Goal: Transaction & Acquisition: Purchase product/service

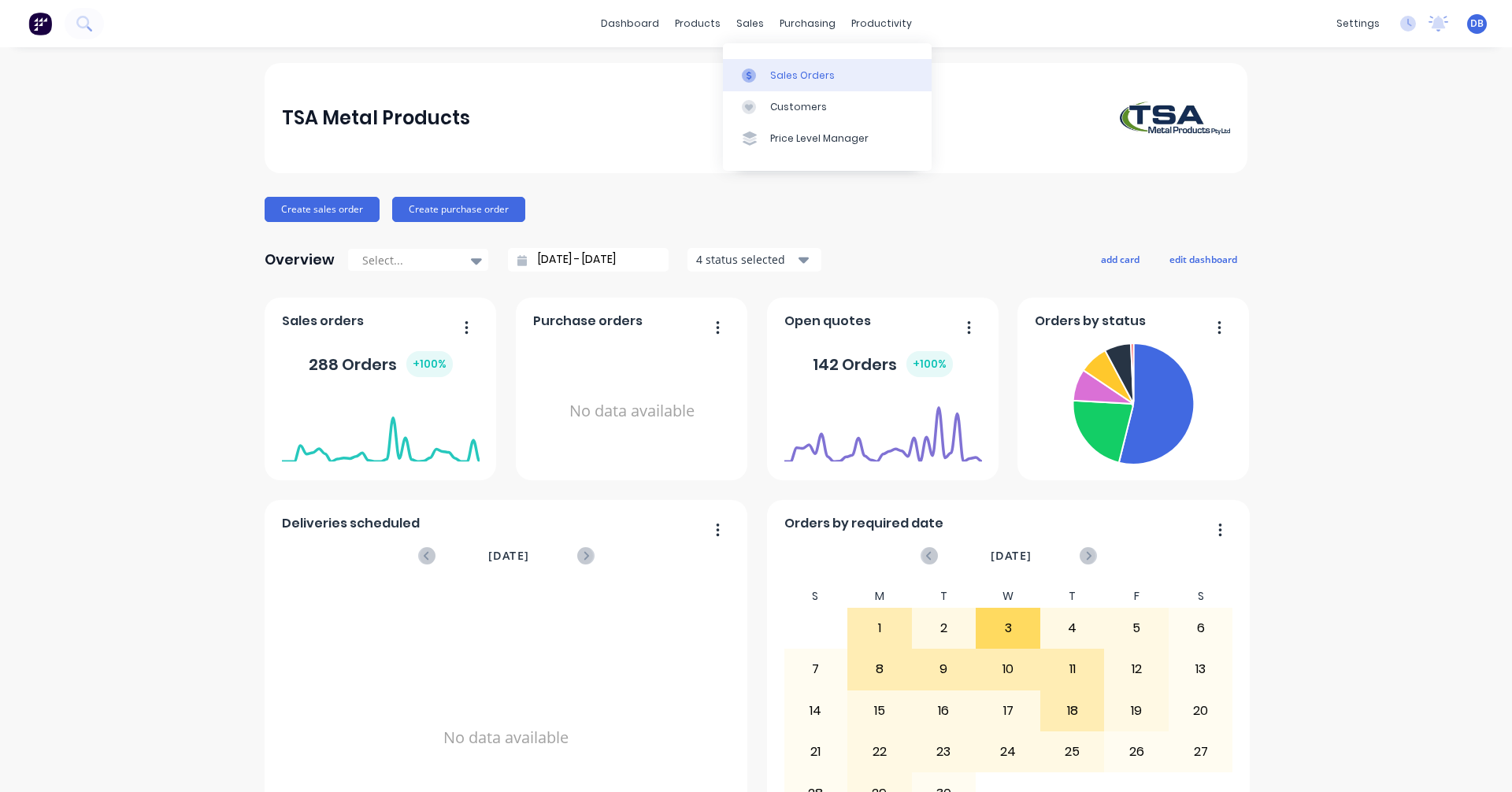
click at [781, 81] on div "Sales Orders" at bounding box center [802, 75] width 65 height 14
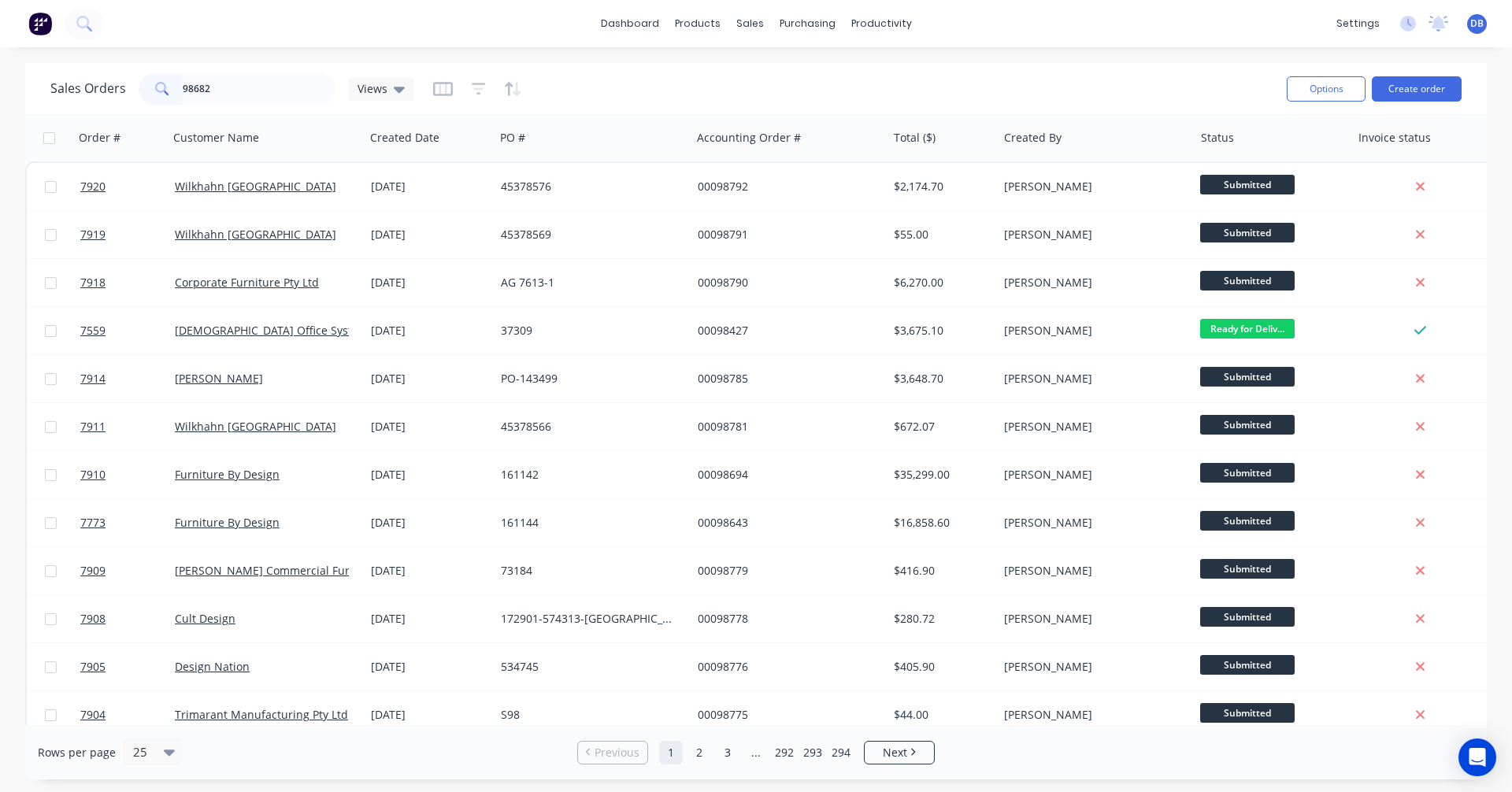
type input "98682"
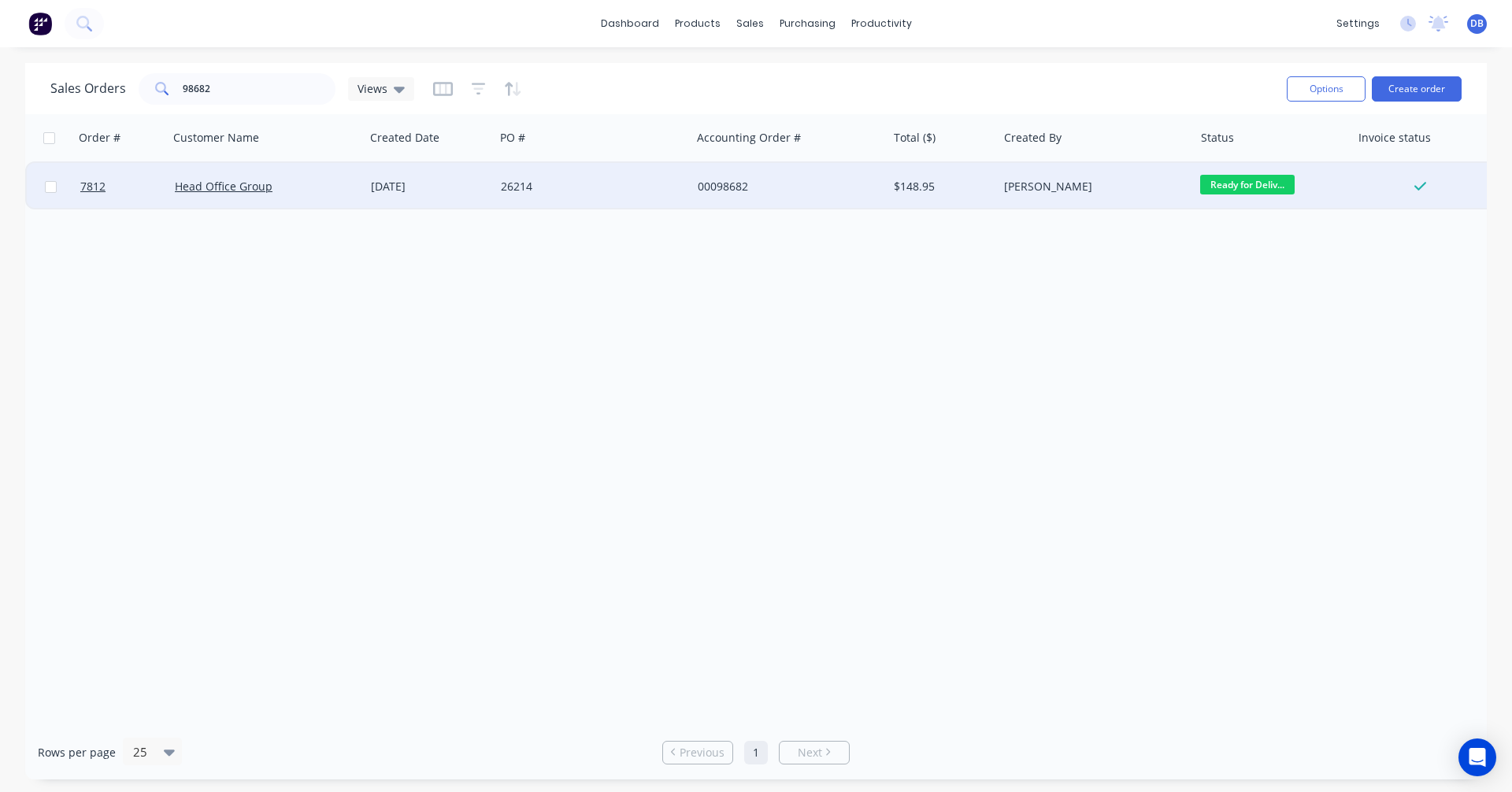
click at [411, 189] on div "[DATE]" at bounding box center [429, 186] width 117 height 16
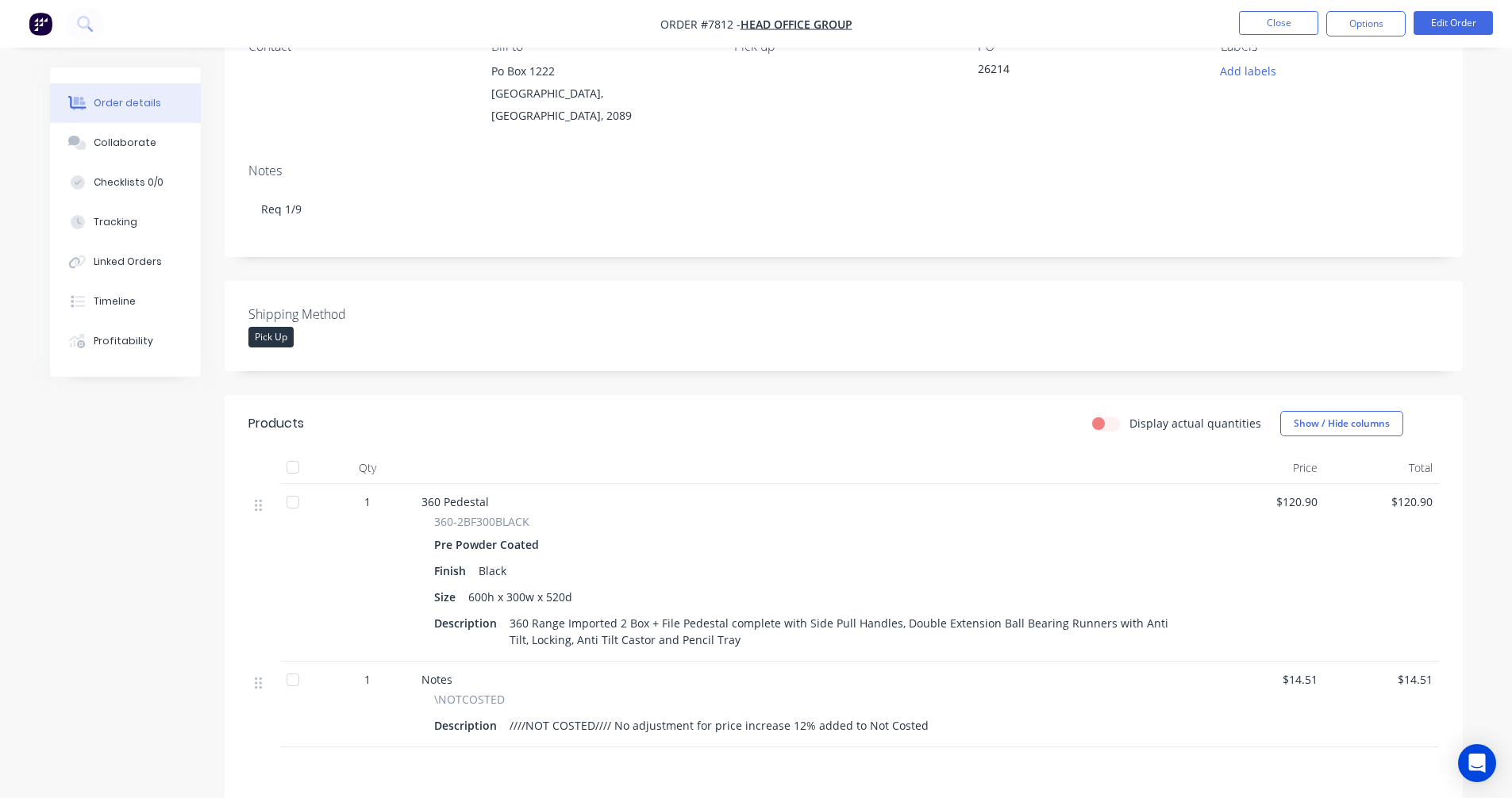
scroll to position [341, 0]
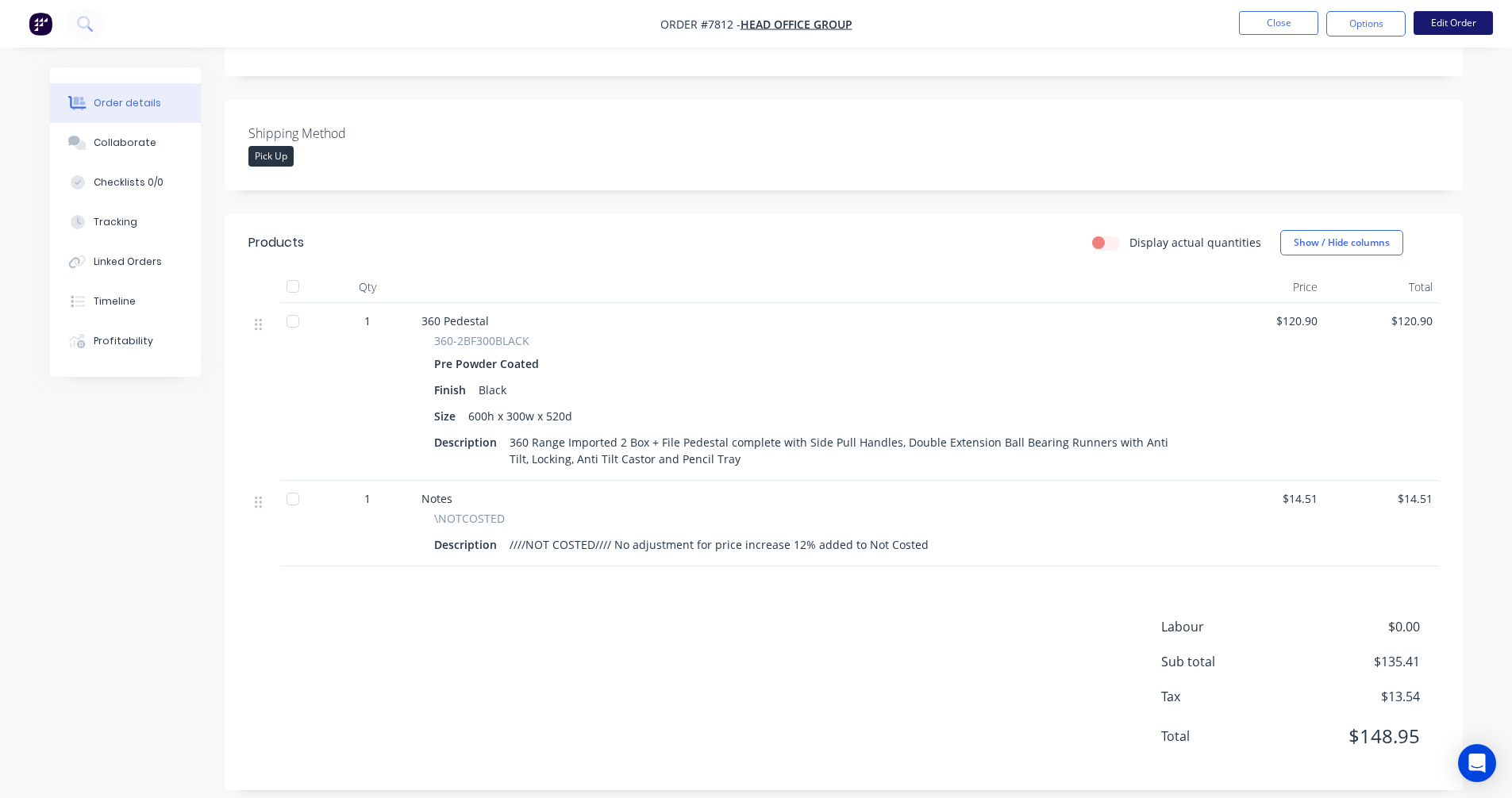
click at [1470, 23] on button "Edit Order" at bounding box center [1453, 23] width 79 height 24
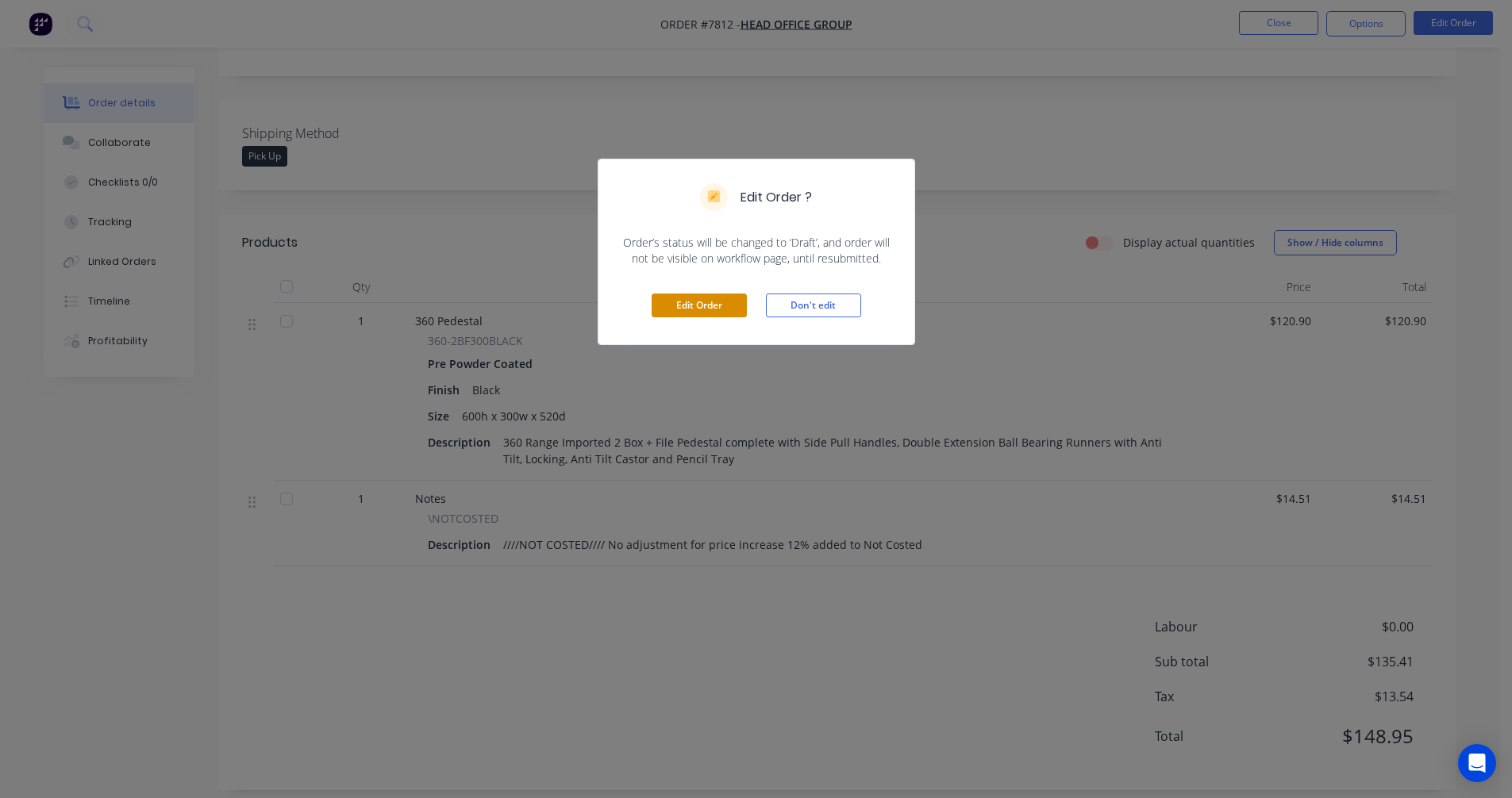
click at [689, 312] on button "Edit Order" at bounding box center [698, 305] width 95 height 24
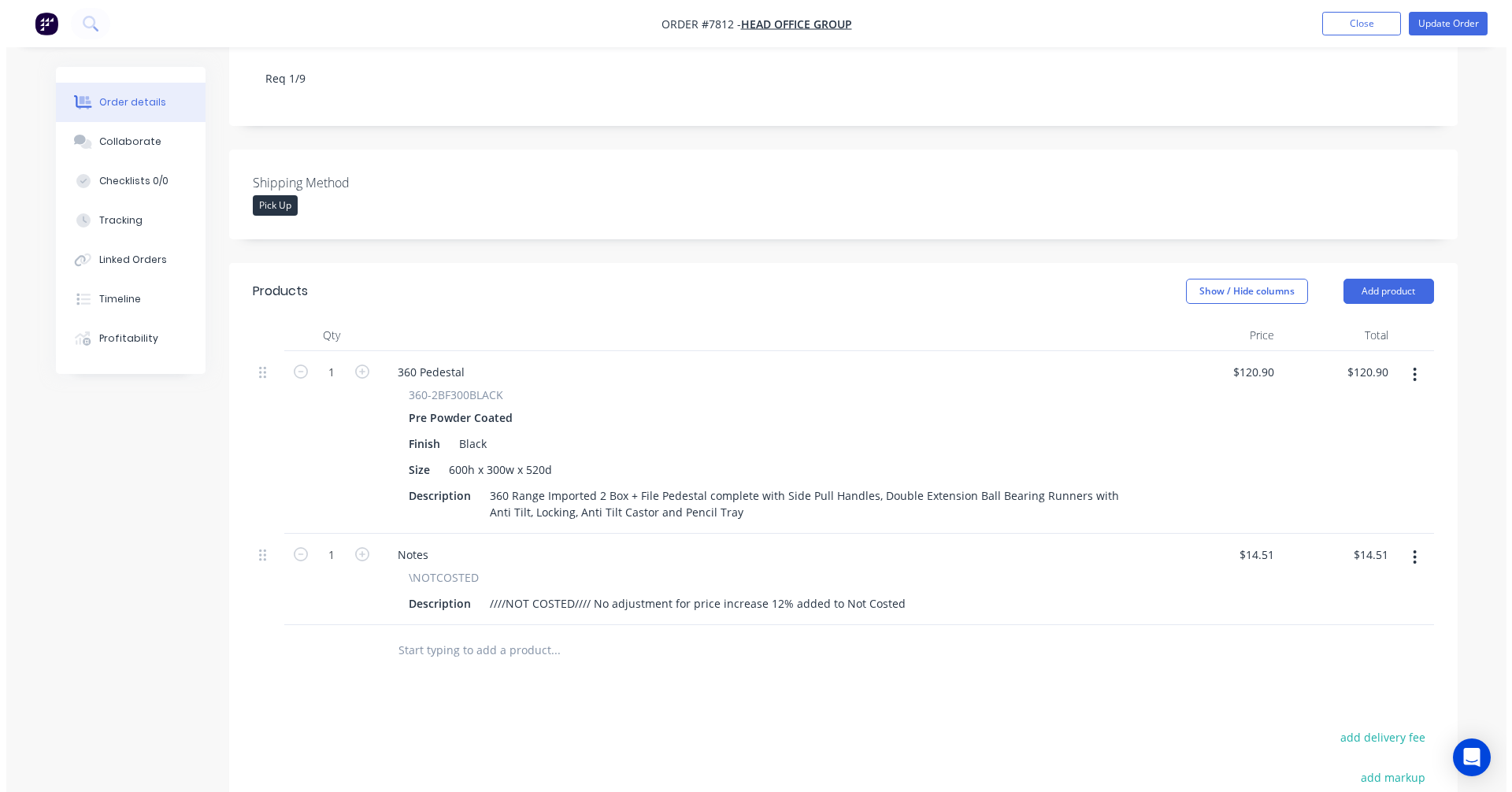
scroll to position [315, 0]
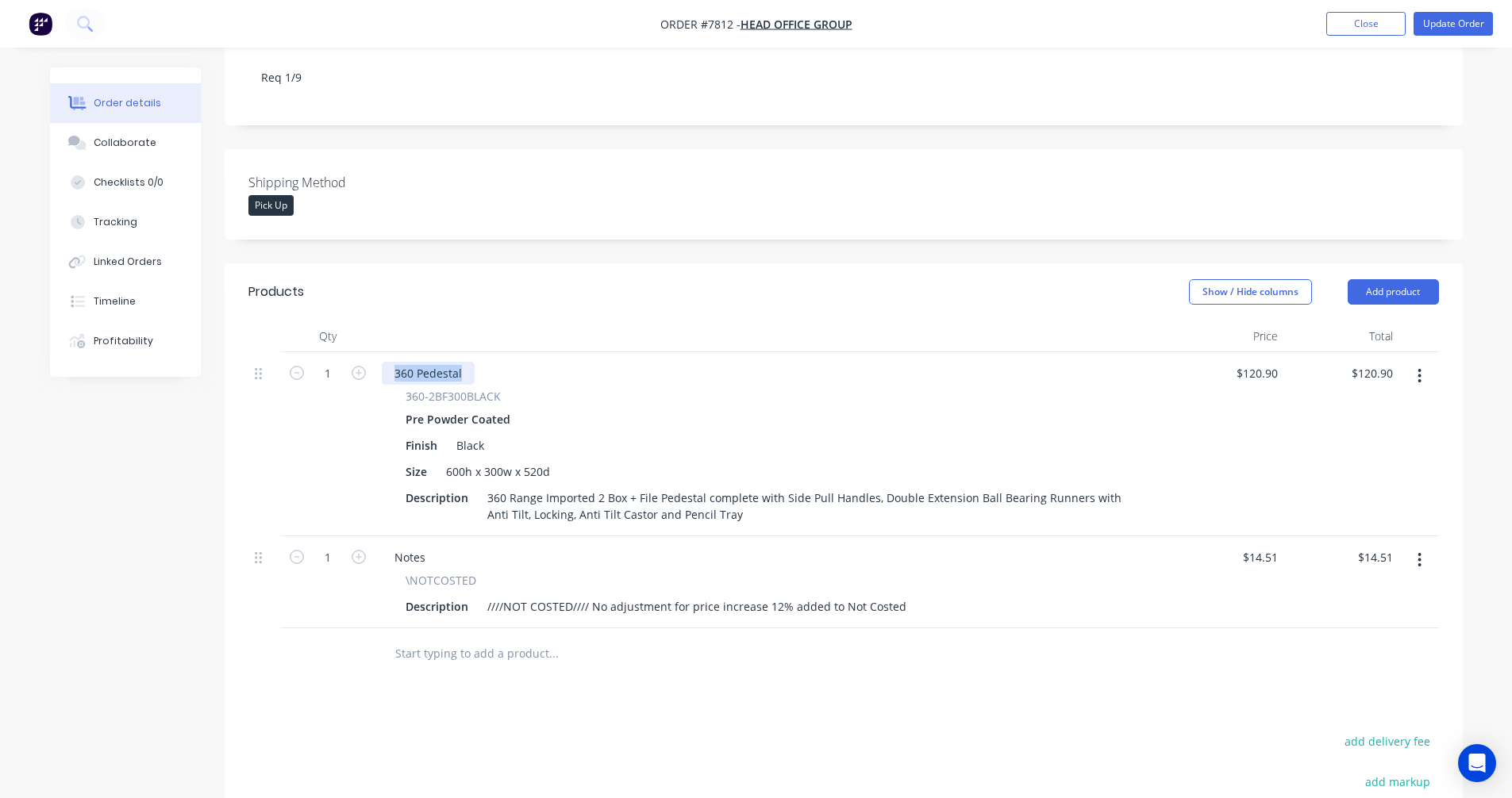
drag, startPoint x: 466, startPoint y: 351, endPoint x: 380, endPoint y: 350, distance: 86.0
click at [380, 352] on div "360 Pedestal 360-2BF300BLACK Pre Powder Coated Finish Black Size 600h x 300w x …" at bounding box center [772, 445] width 793 height 185
type input "$120.90"
click at [380, 352] on div "- 360-2BF300BLACK Pre Powder Coated Finish Black Size 600h x 300w x 520d Descri…" at bounding box center [772, 445] width 793 height 185
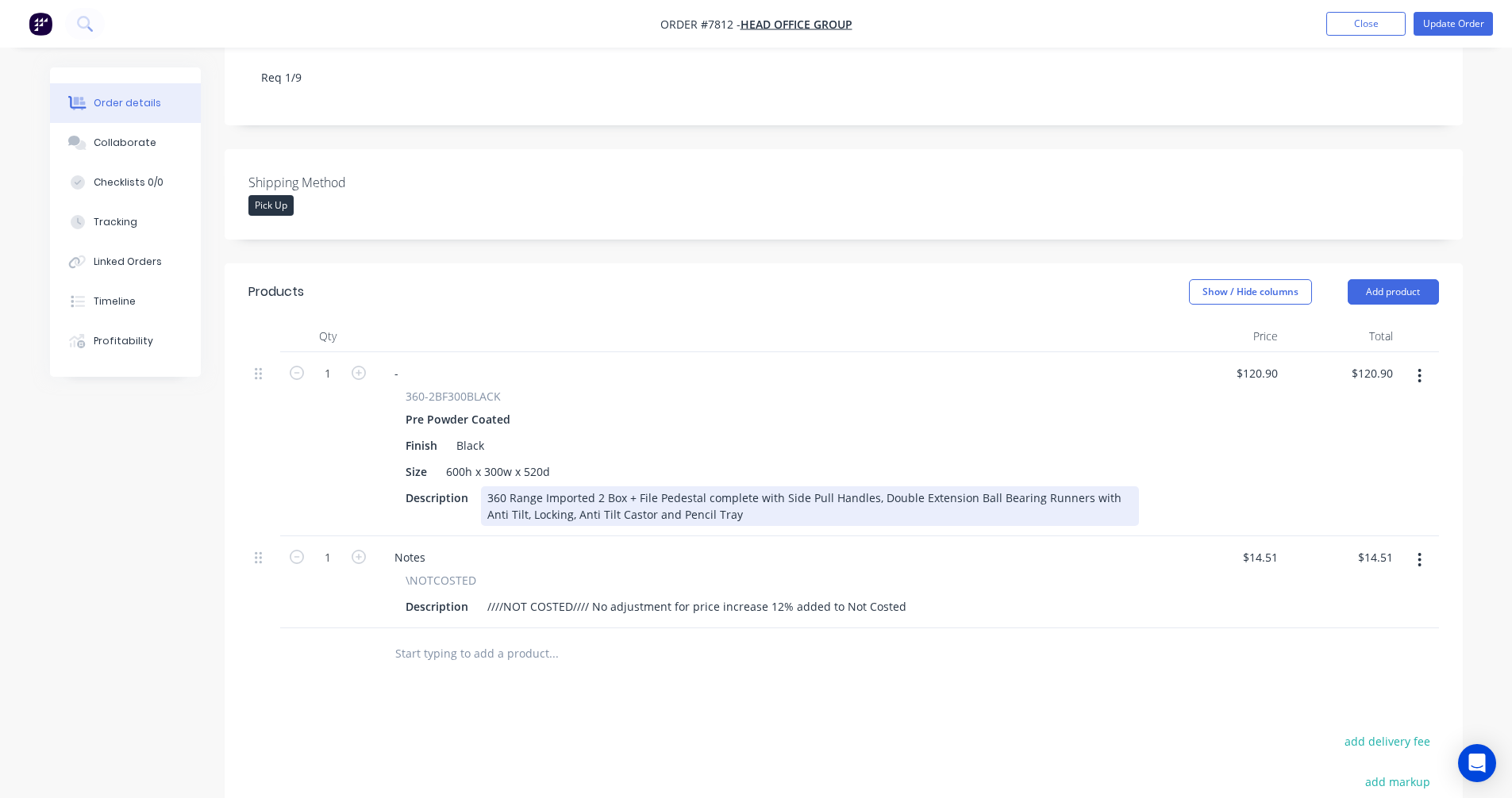
click at [517, 486] on div "360 Range Imported 2 Box + File Pedestal complete with Side Pull Handles, Doubl…" at bounding box center [809, 506] width 658 height 40
type input "$135.40"
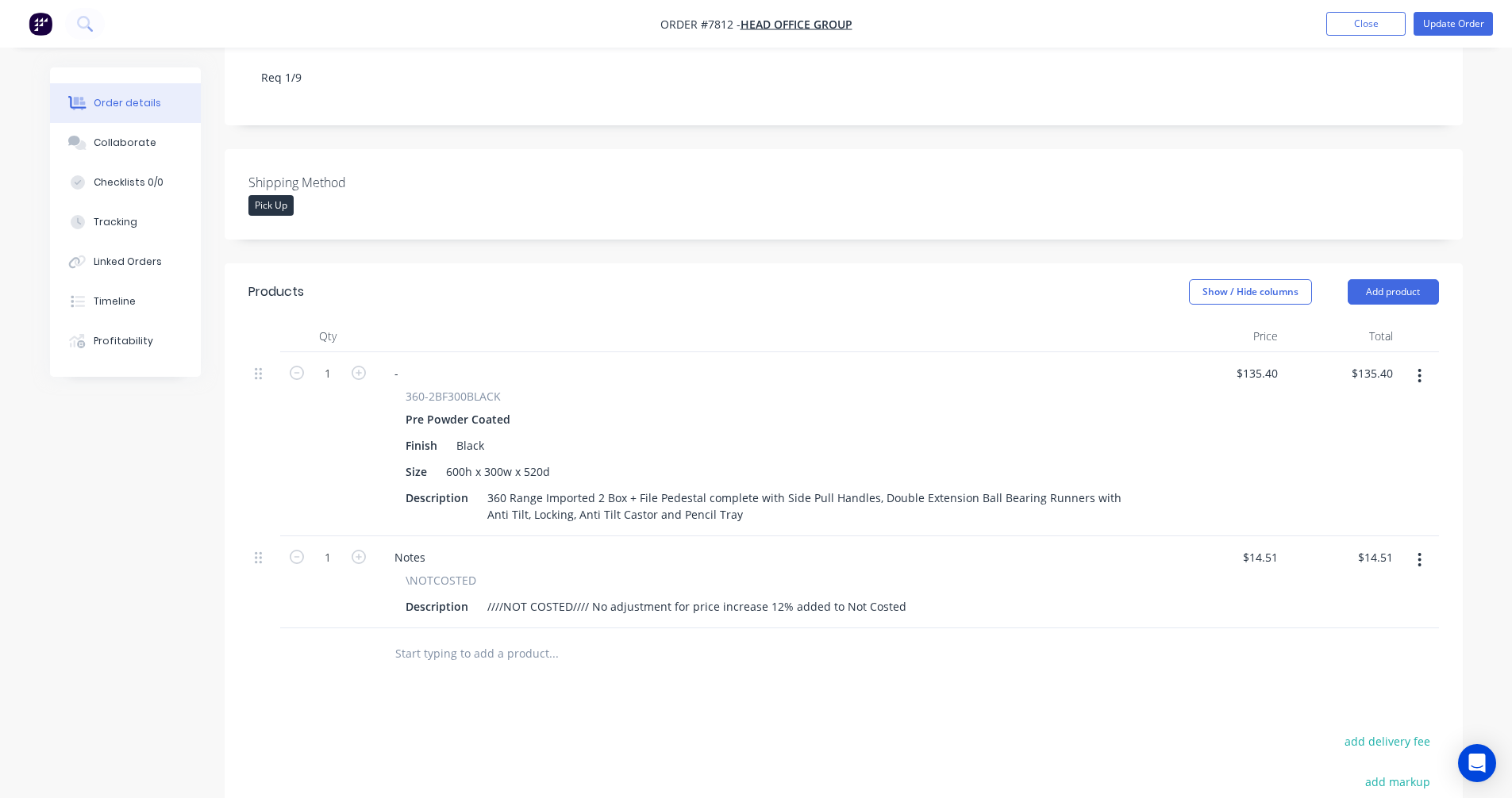
click at [1419, 554] on icon "button" at bounding box center [1419, 560] width 3 height 14
click at [1356, 685] on div "Delete" at bounding box center [1363, 697] width 122 height 23
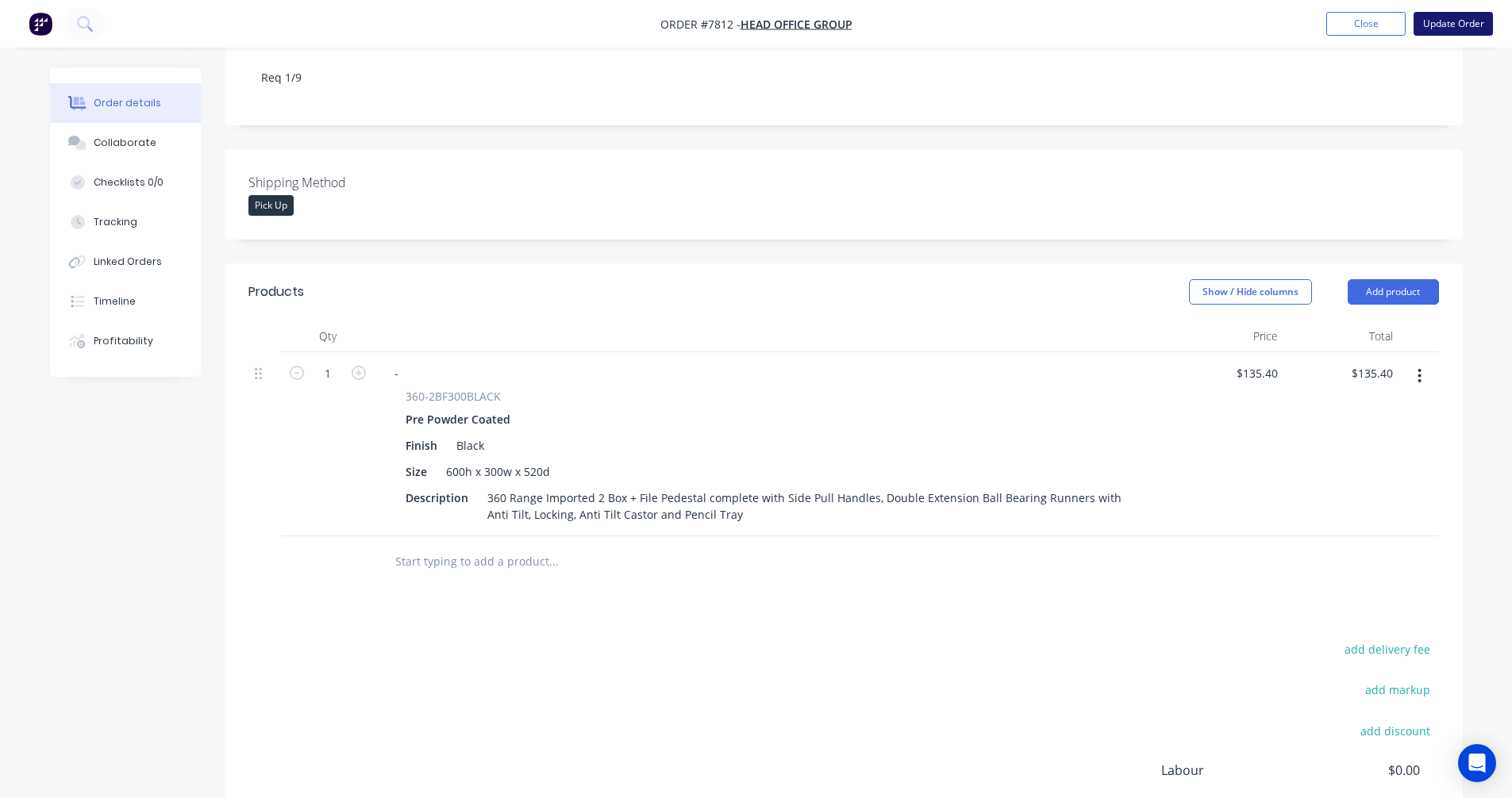
click at [1445, 21] on button "Update Order" at bounding box center [1453, 24] width 79 height 24
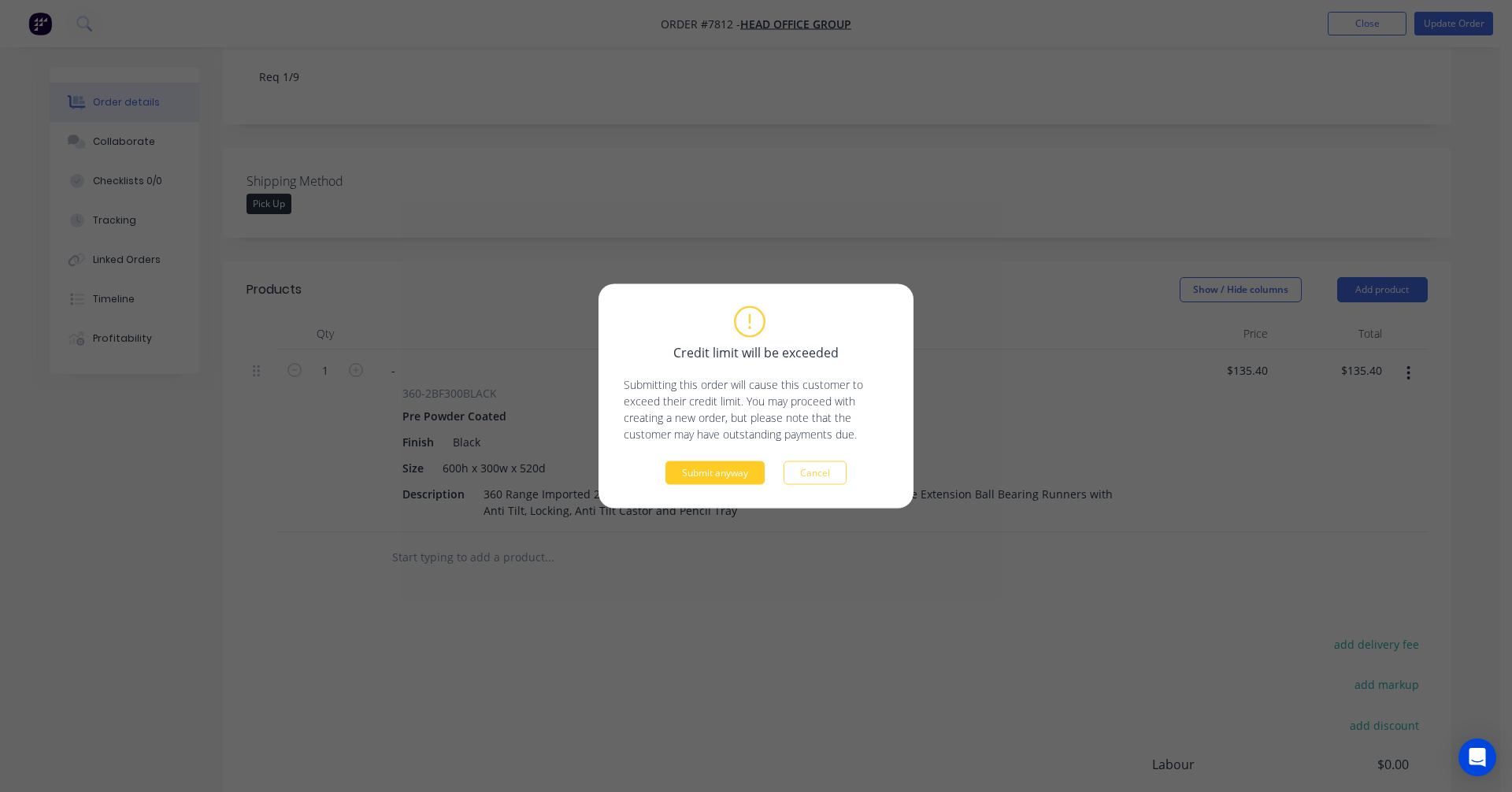
click at [714, 468] on button "Submit anyway" at bounding box center [715, 473] width 99 height 24
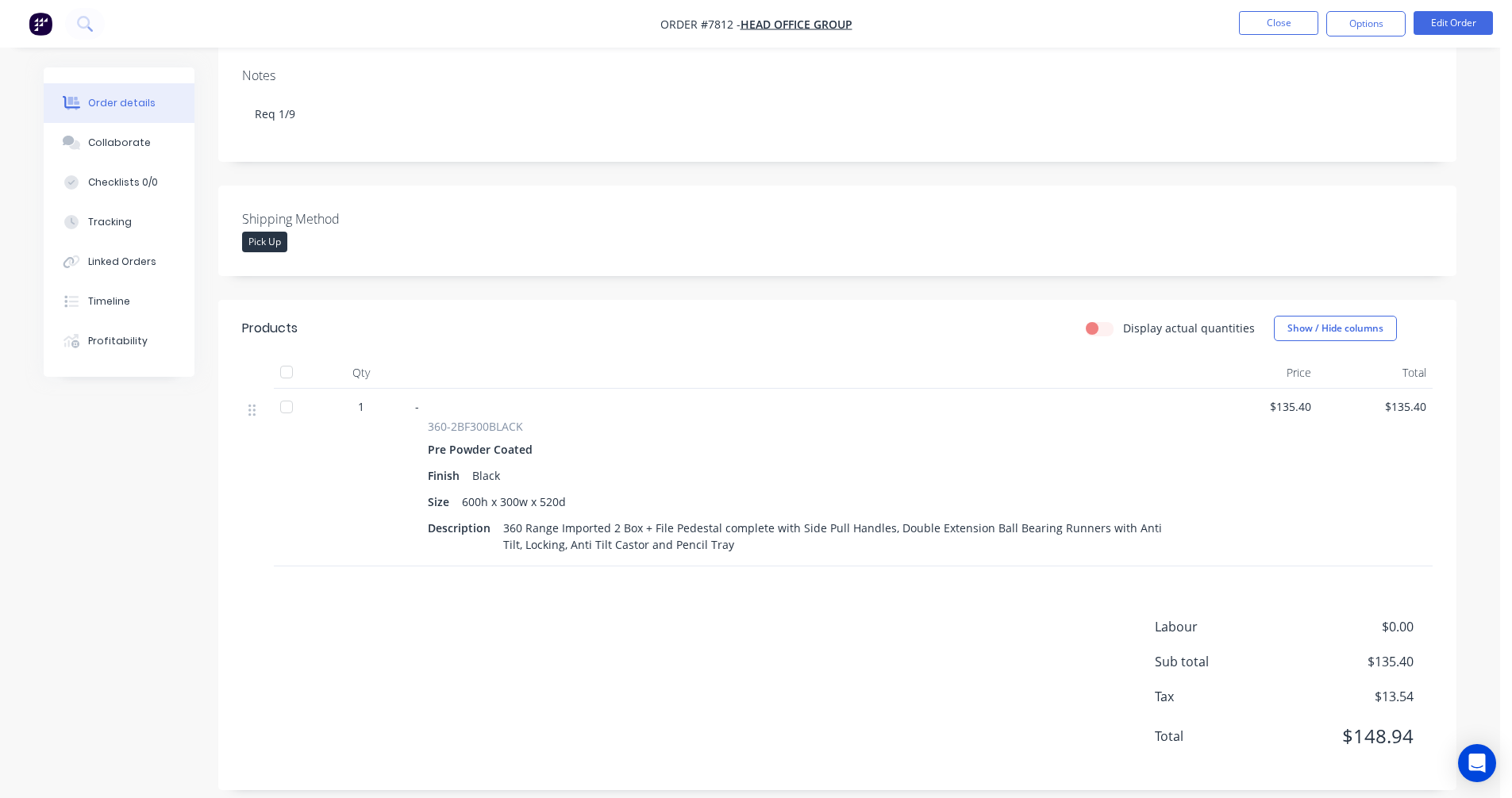
scroll to position [0, 0]
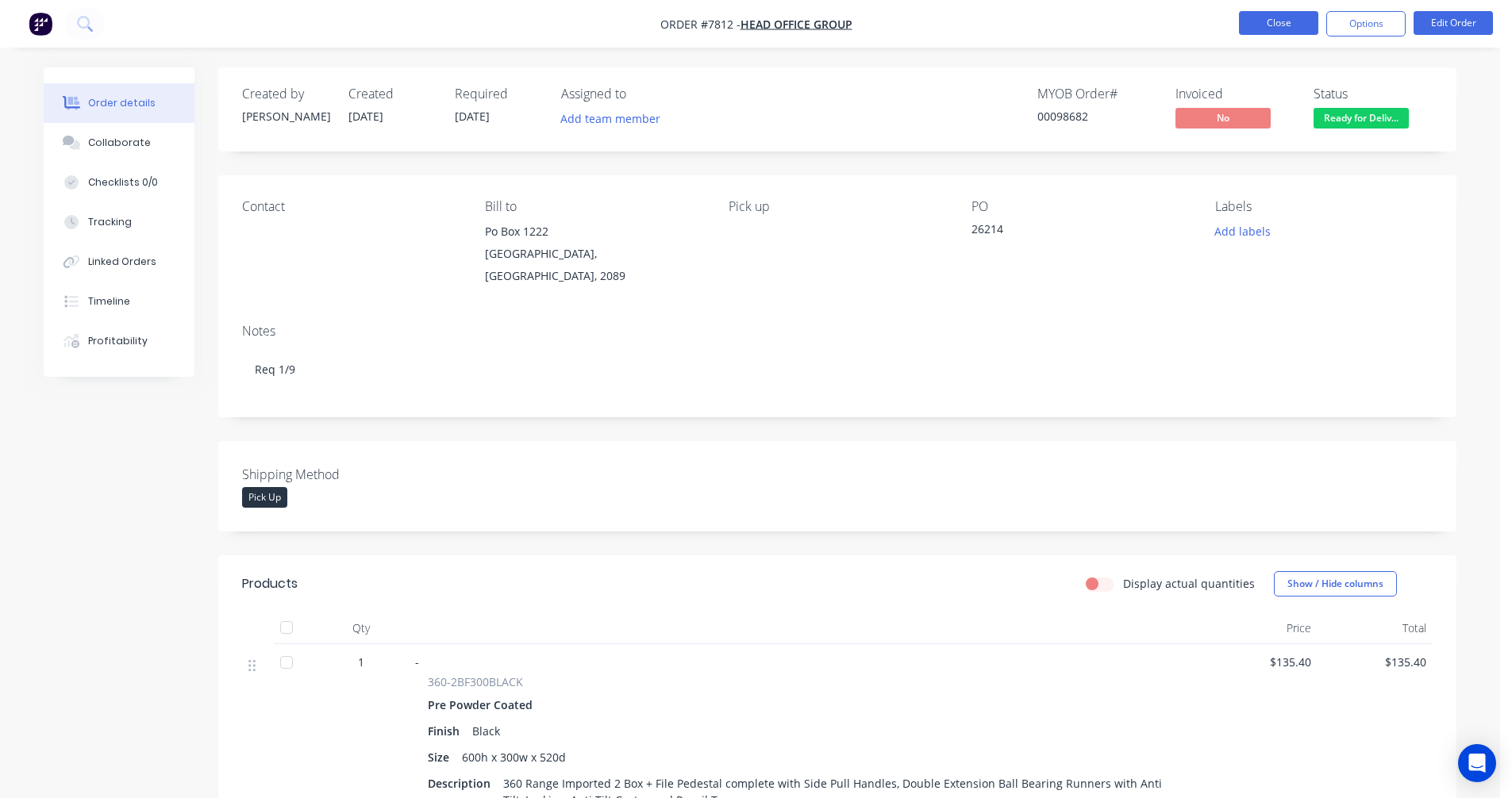
click at [1267, 26] on button "Close" at bounding box center [1279, 23] width 79 height 24
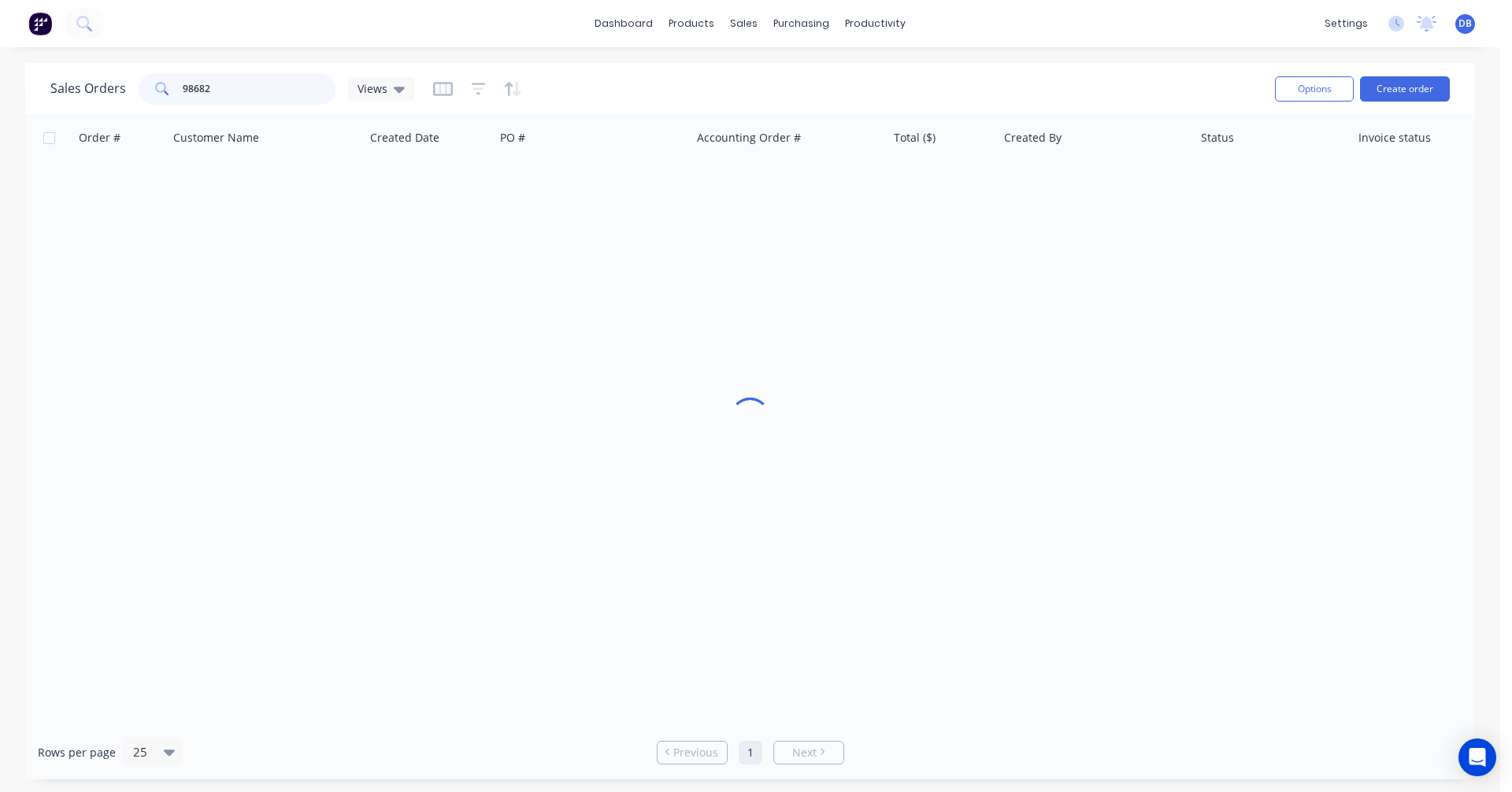
click at [239, 83] on input "98682" at bounding box center [260, 89] width 154 height 31
drag, startPoint x: 225, startPoint y: 87, endPoint x: 149, endPoint y: 85, distance: 76.0
click at [149, 85] on div "98682" at bounding box center [236, 89] width 197 height 31
type input "98721"
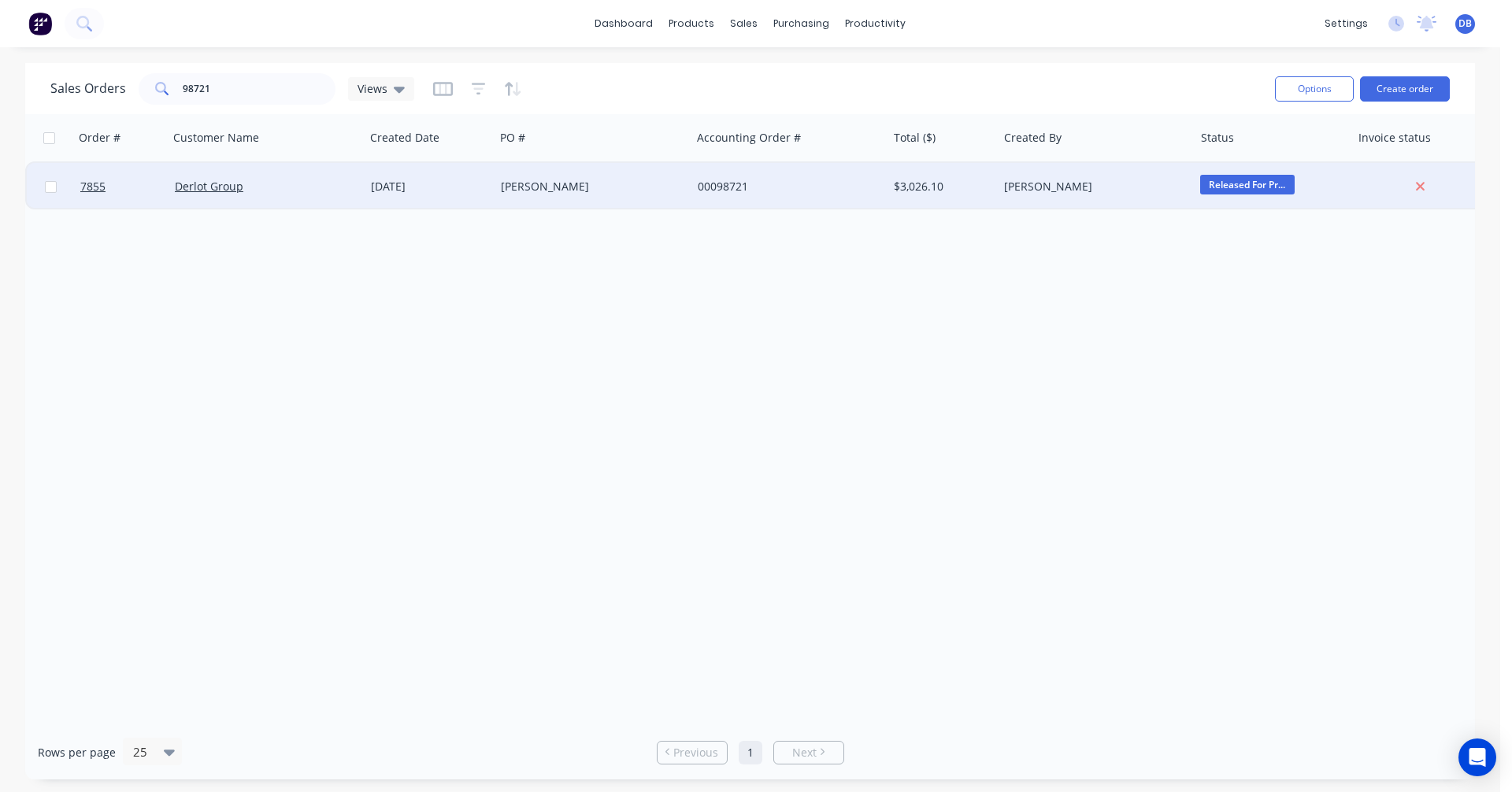
click at [518, 183] on div "[PERSON_NAME]" at bounding box center [588, 186] width 175 height 16
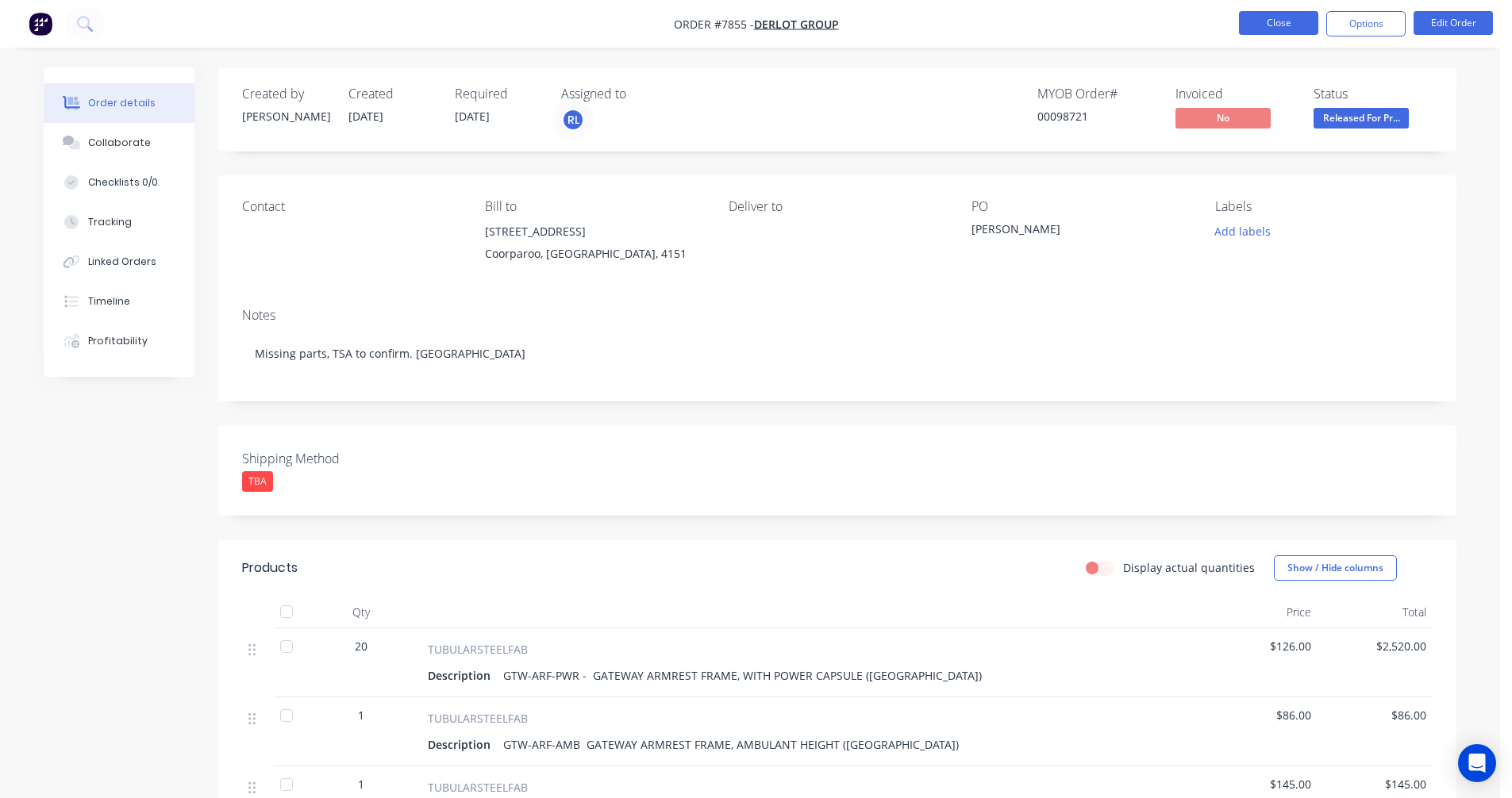
click at [1288, 18] on button "Close" at bounding box center [1279, 23] width 79 height 24
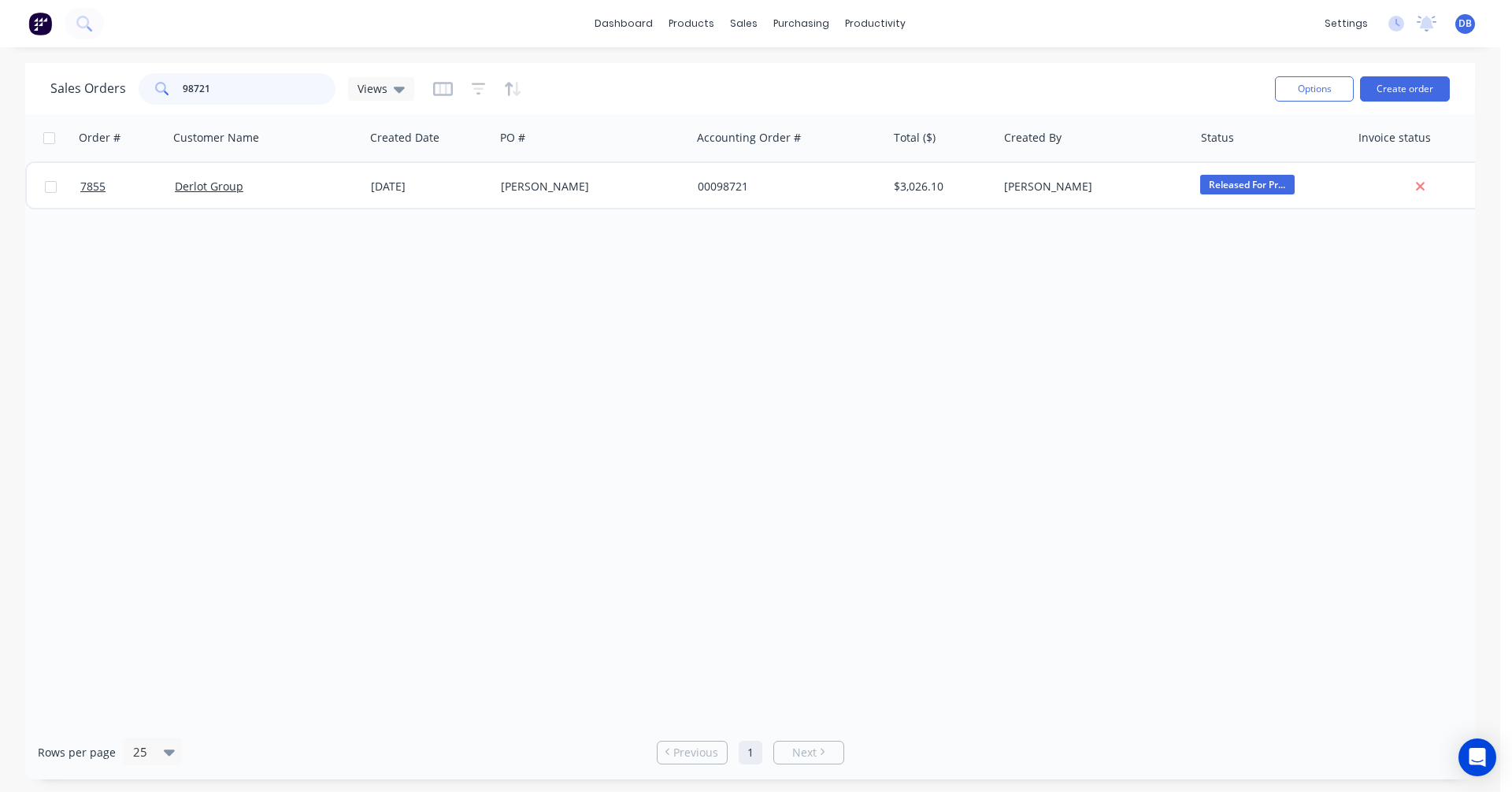
click at [232, 85] on input "98721" at bounding box center [260, 89] width 154 height 31
drag, startPoint x: 232, startPoint y: 85, endPoint x: 151, endPoint y: 93, distance: 81.4
click at [151, 93] on div "98721" at bounding box center [236, 89] width 197 height 31
type input "98710"
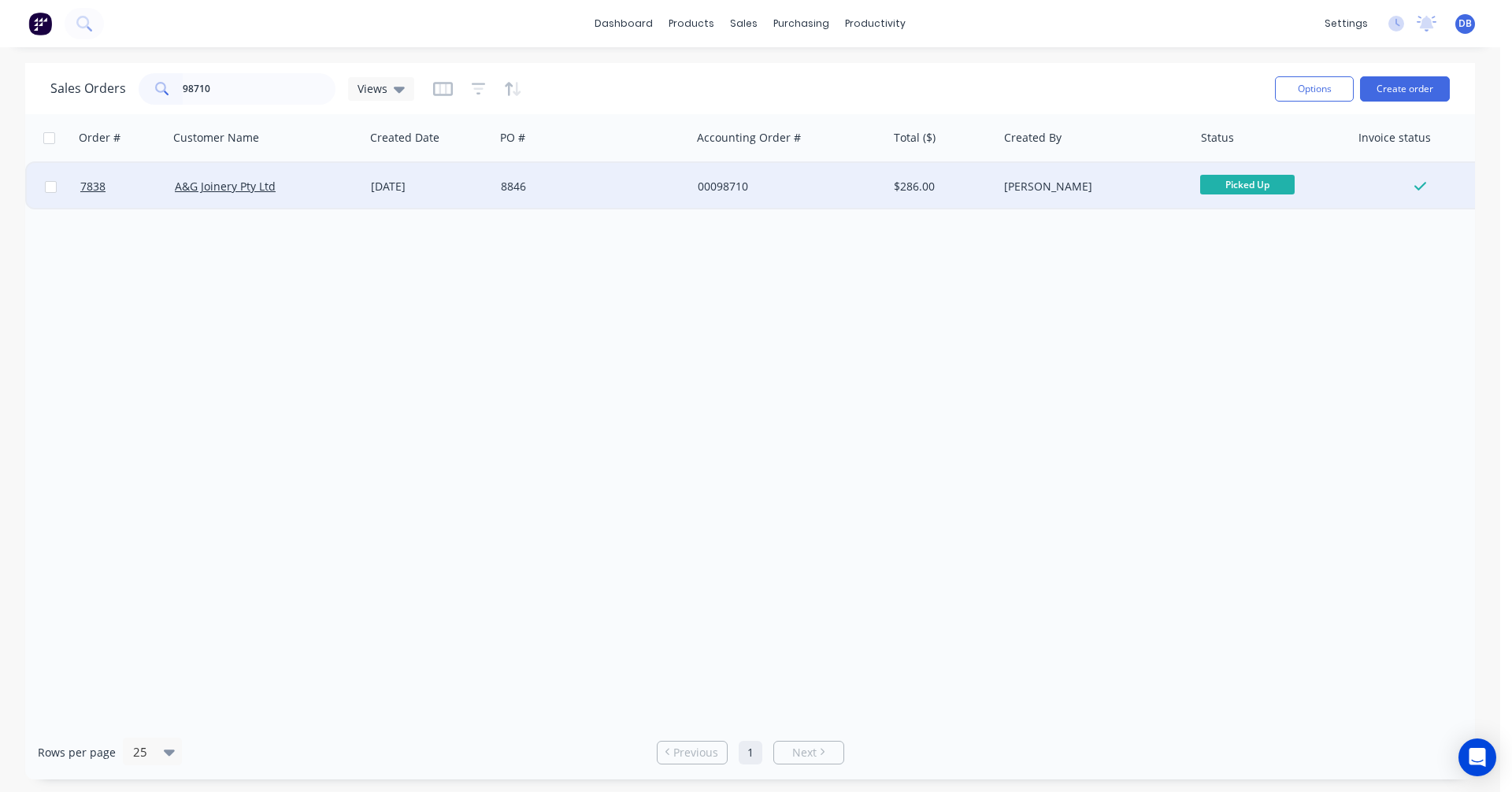
click at [415, 182] on div "[DATE]" at bounding box center [429, 186] width 117 height 16
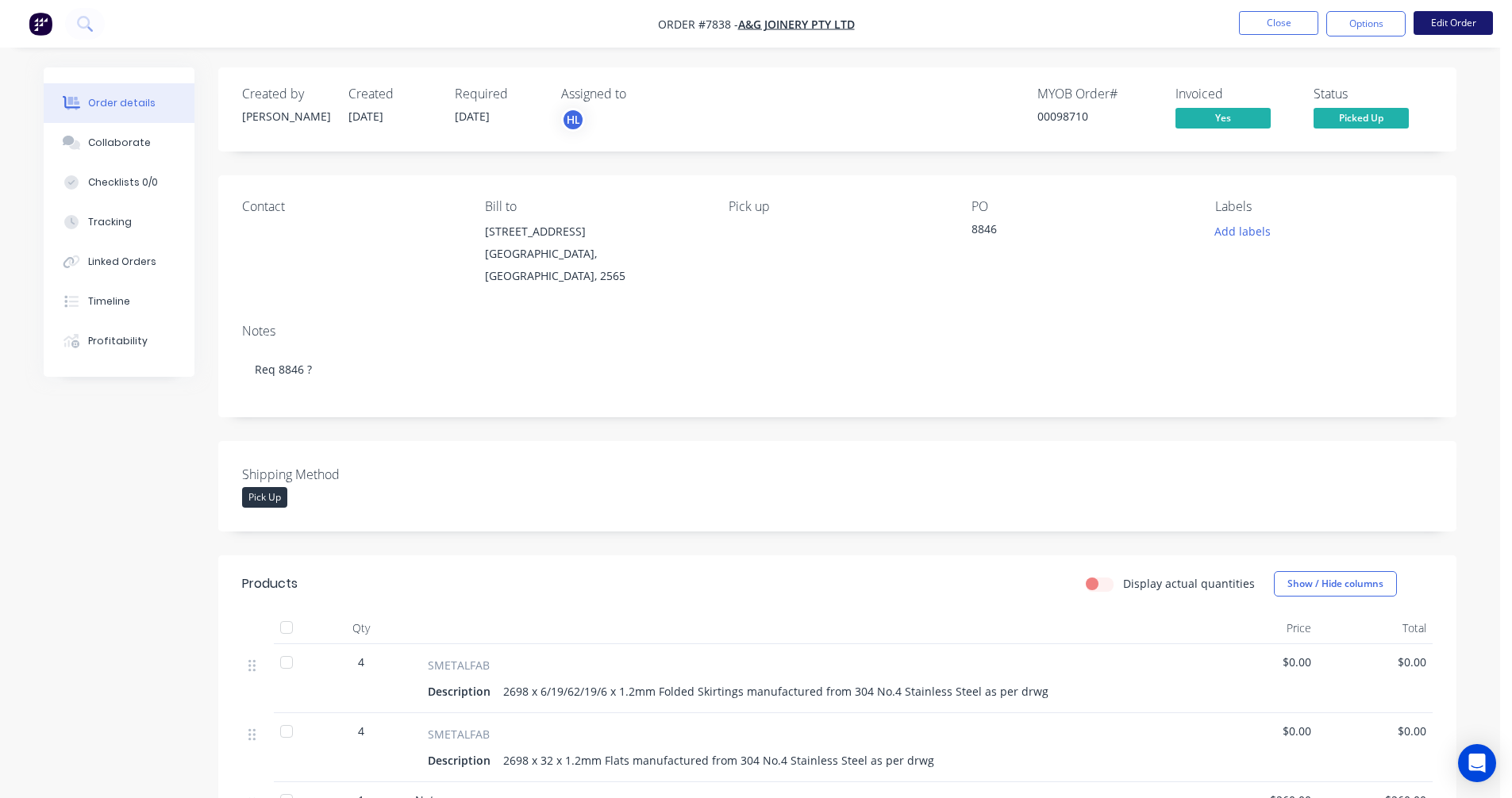
click at [1459, 17] on button "Edit Order" at bounding box center [1453, 23] width 79 height 24
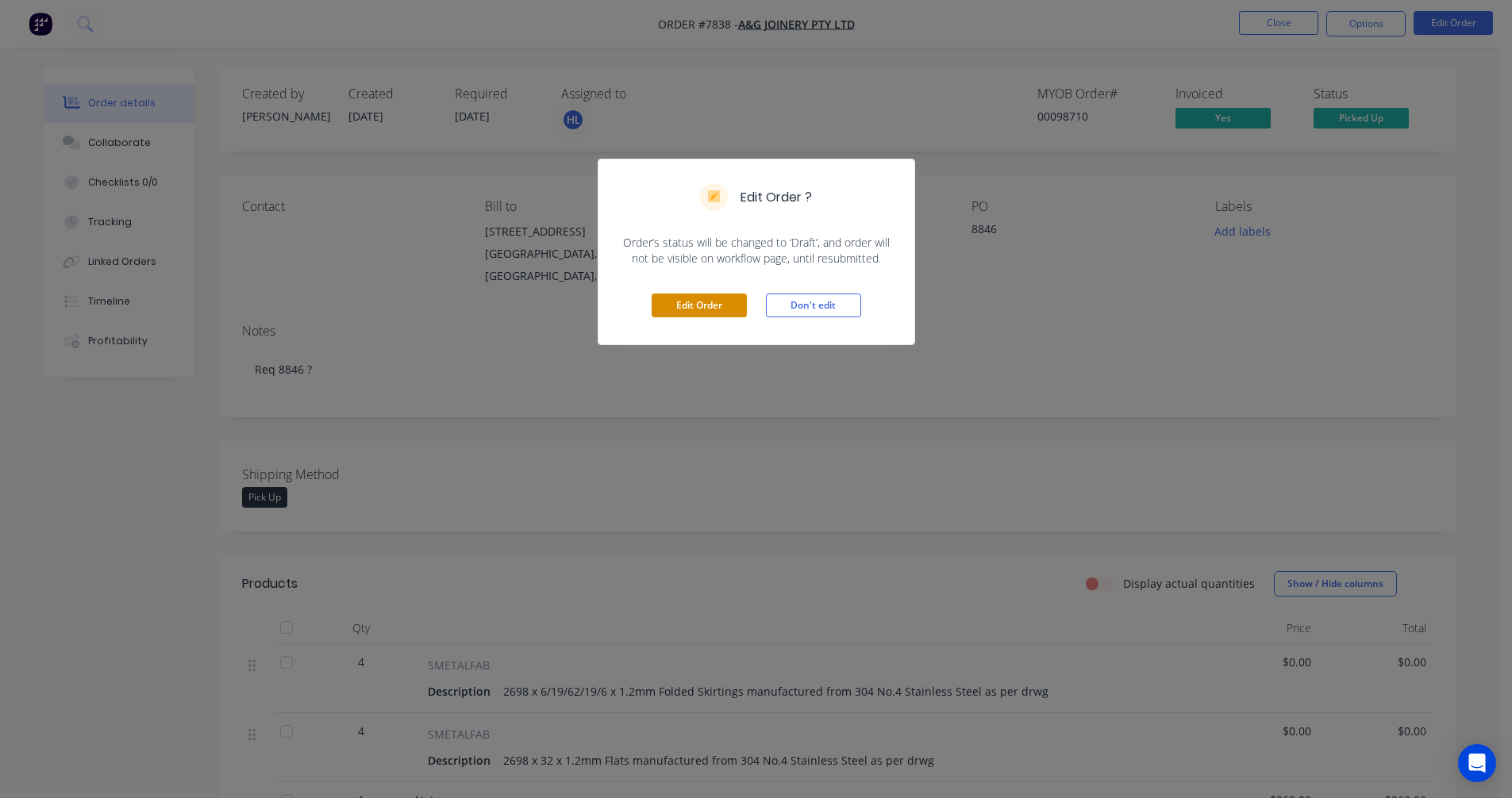
click at [697, 308] on button "Edit Order" at bounding box center [698, 305] width 95 height 24
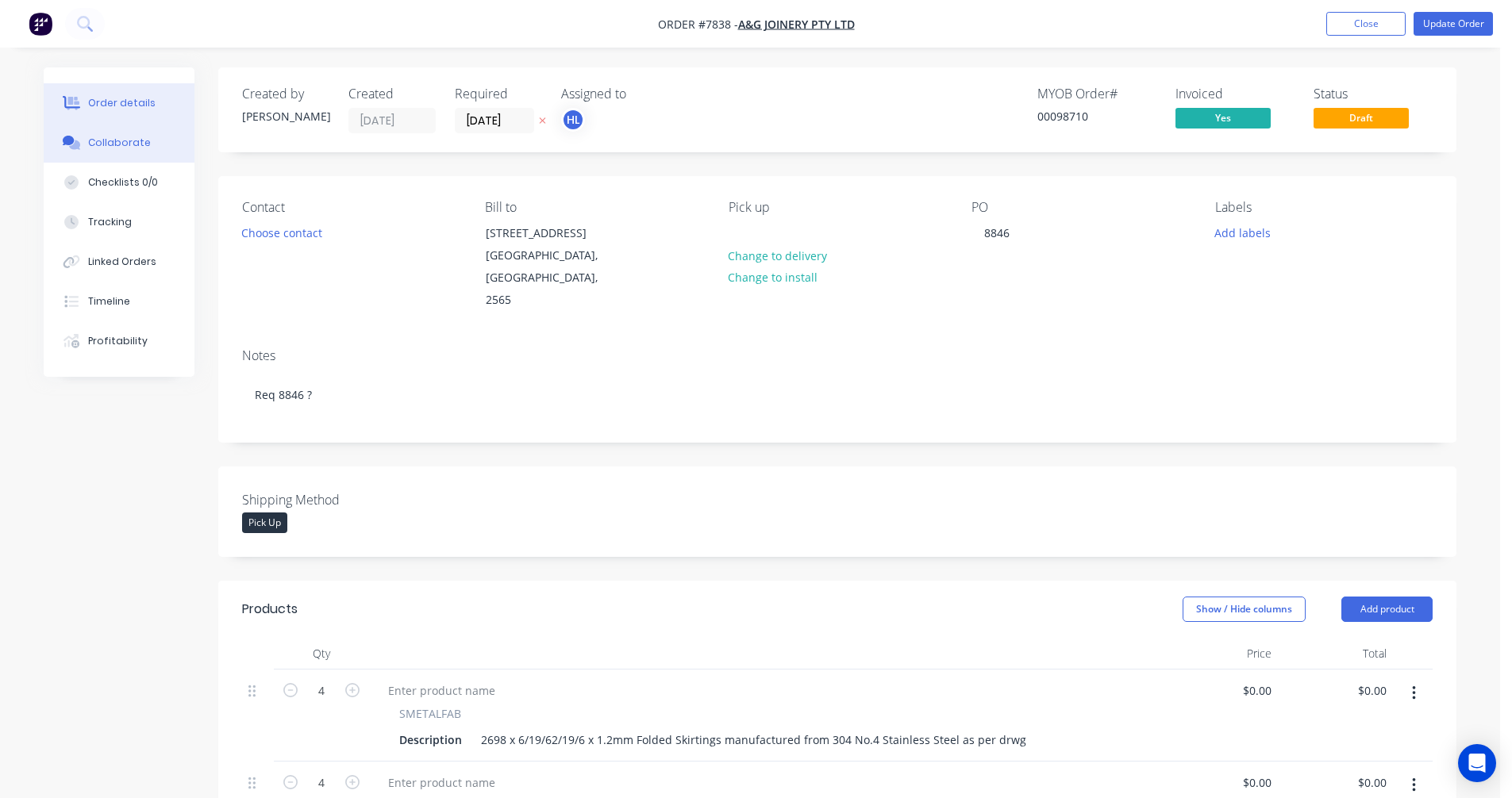
click at [115, 149] on div "Collaborate" at bounding box center [119, 142] width 63 height 14
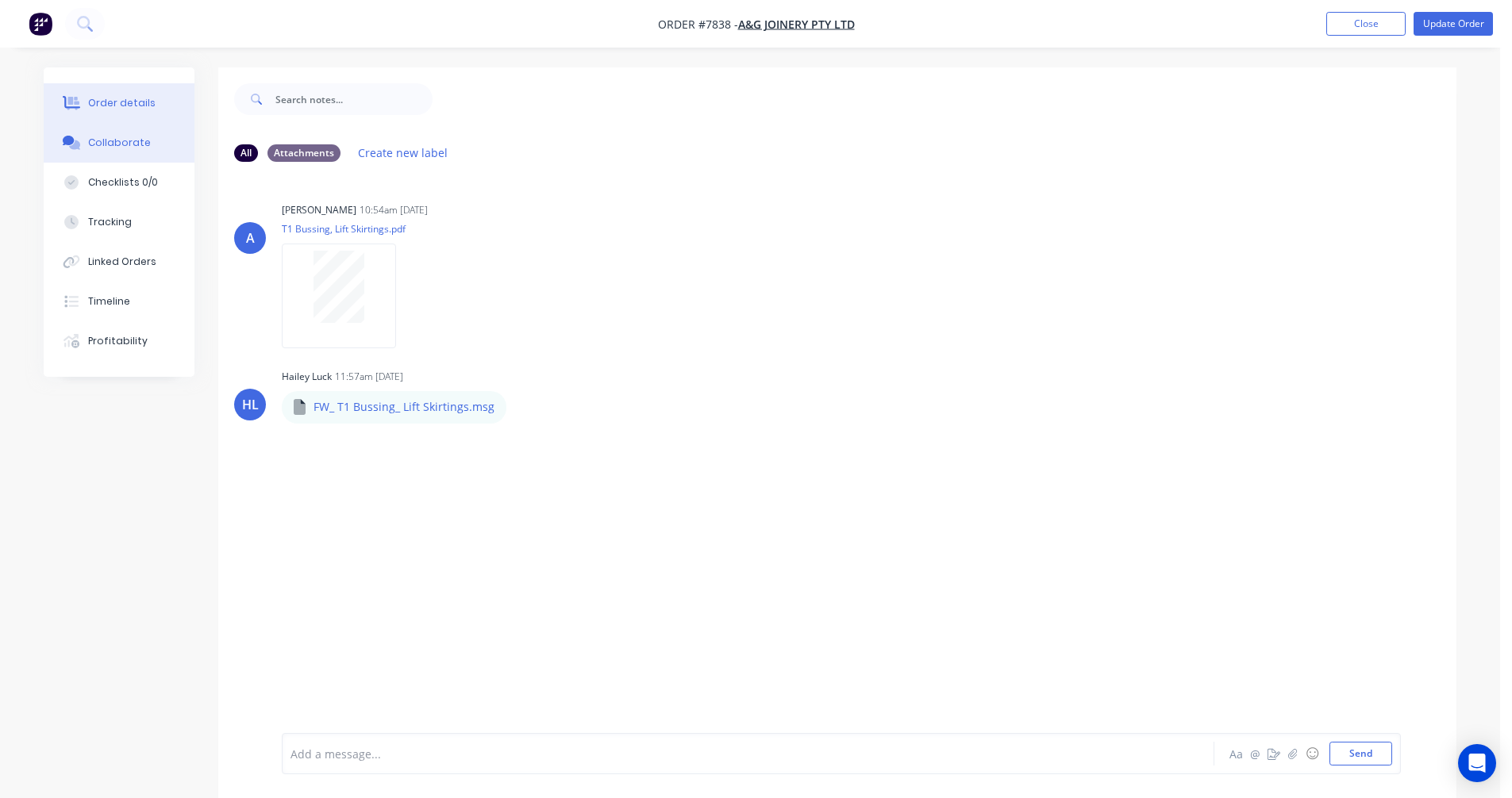
click at [117, 101] on div "Order details" at bounding box center [121, 102] width 67 height 14
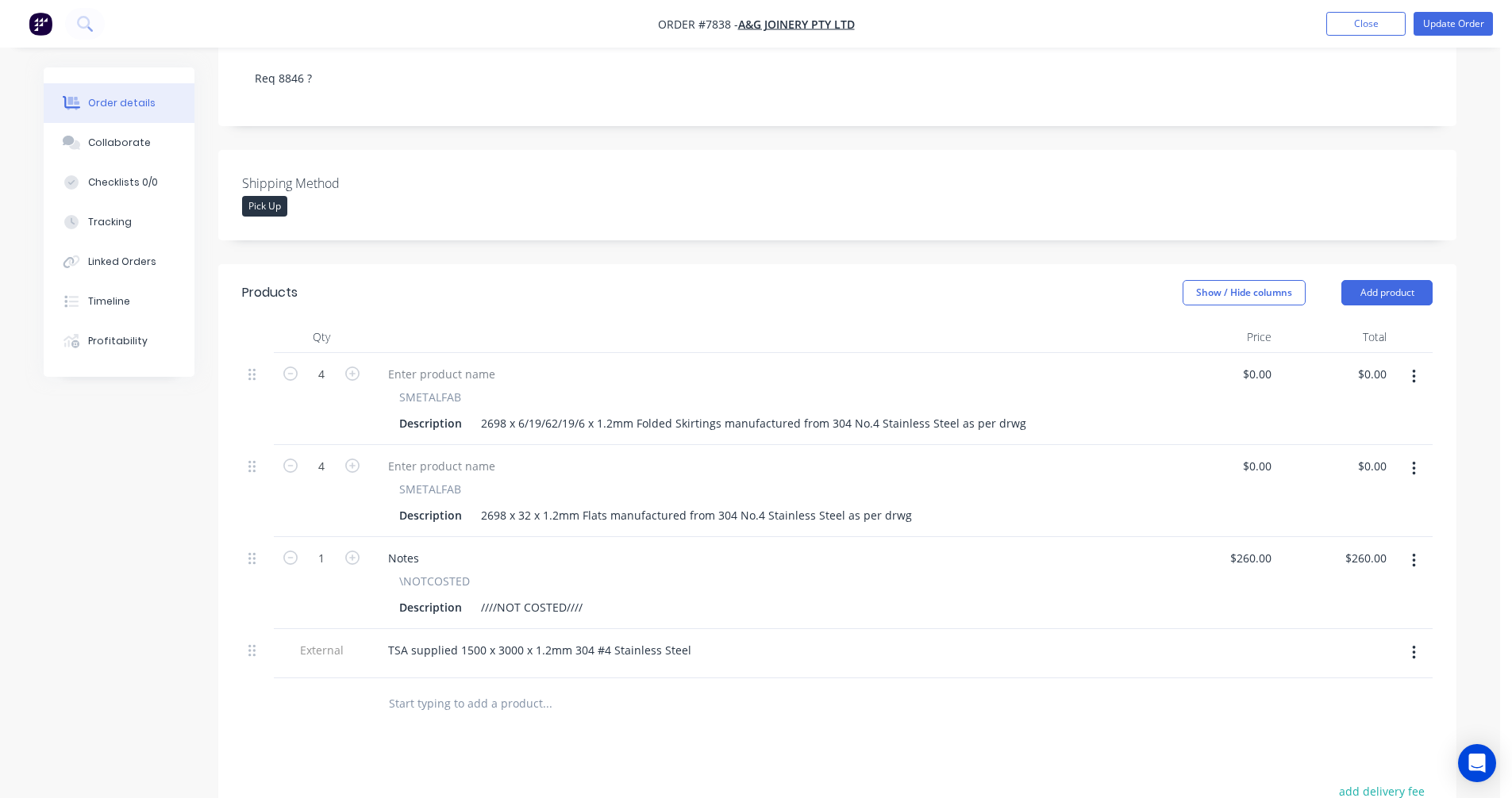
scroll to position [317, 0]
click at [516, 411] on div "2698 x 6/19/62/19/6 x 1.2mm Folded Skirtings manufactured from 304 No.4 Stainle…" at bounding box center [753, 423] width 558 height 23
drag, startPoint x: 719, startPoint y: 400, endPoint x: 634, endPoint y: 390, distance: 85.6
click at [634, 411] on div "2698 x 6/19/62/19/6 x 1.2mm Folded Skirtings manufactured from 304 No.4 Stainle…" at bounding box center [753, 423] width 558 height 23
click at [821, 480] on div "SMETALFAB" at bounding box center [766, 488] width 733 height 17
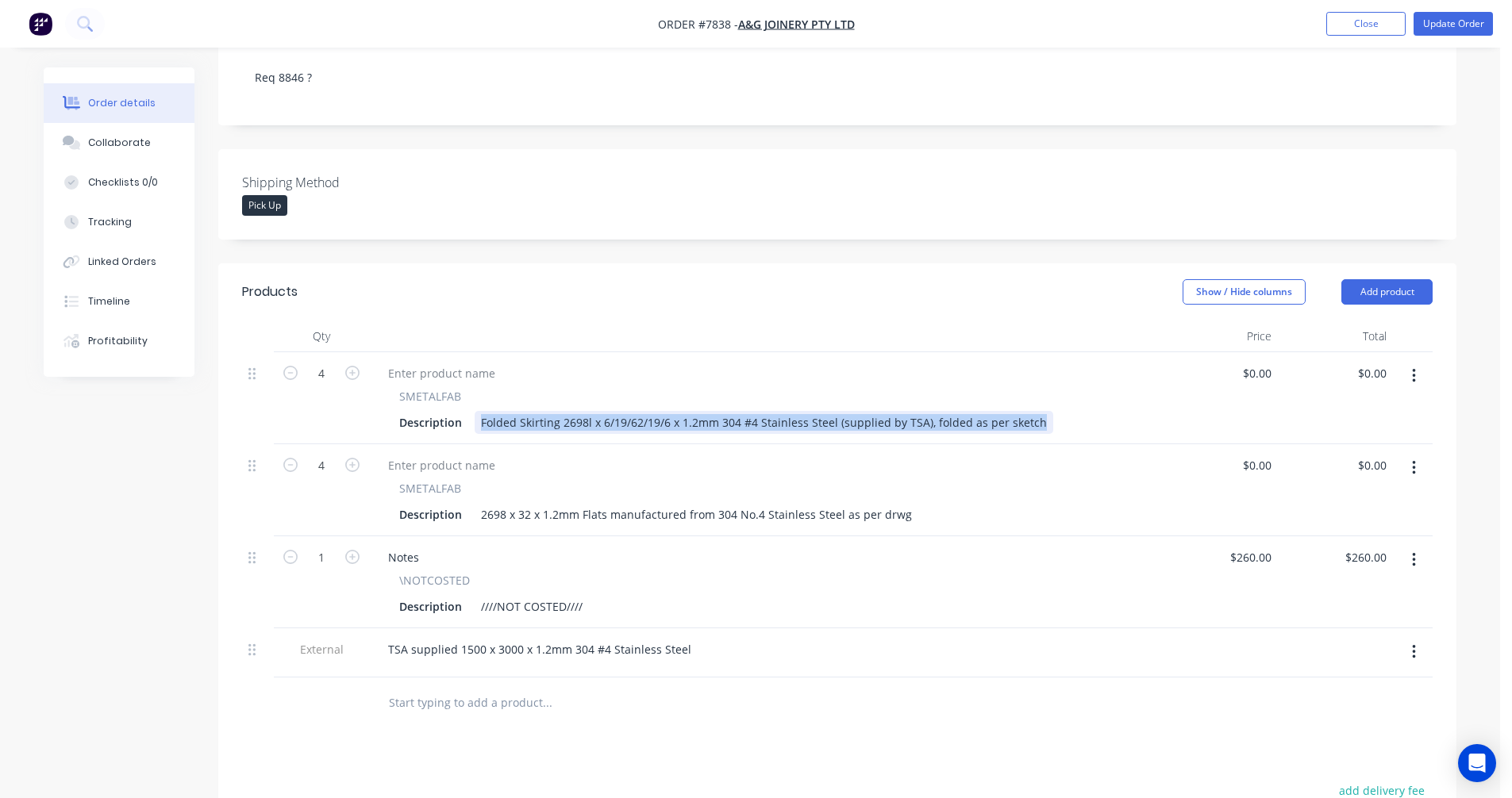
drag, startPoint x: 1031, startPoint y: 400, endPoint x: 480, endPoint y: 411, distance: 551.1
click at [480, 411] on div "SMETALFAB Description Folded Skirting 2698l x 6/19/62/19/6 x 1.2mm 304 #4 Stain…" at bounding box center [766, 399] width 793 height 92
copy div "Folded Skirting 2698l x 6/19/62/19/6 x 1.2mm 304 #4 Stainless Steel (supplied b…"
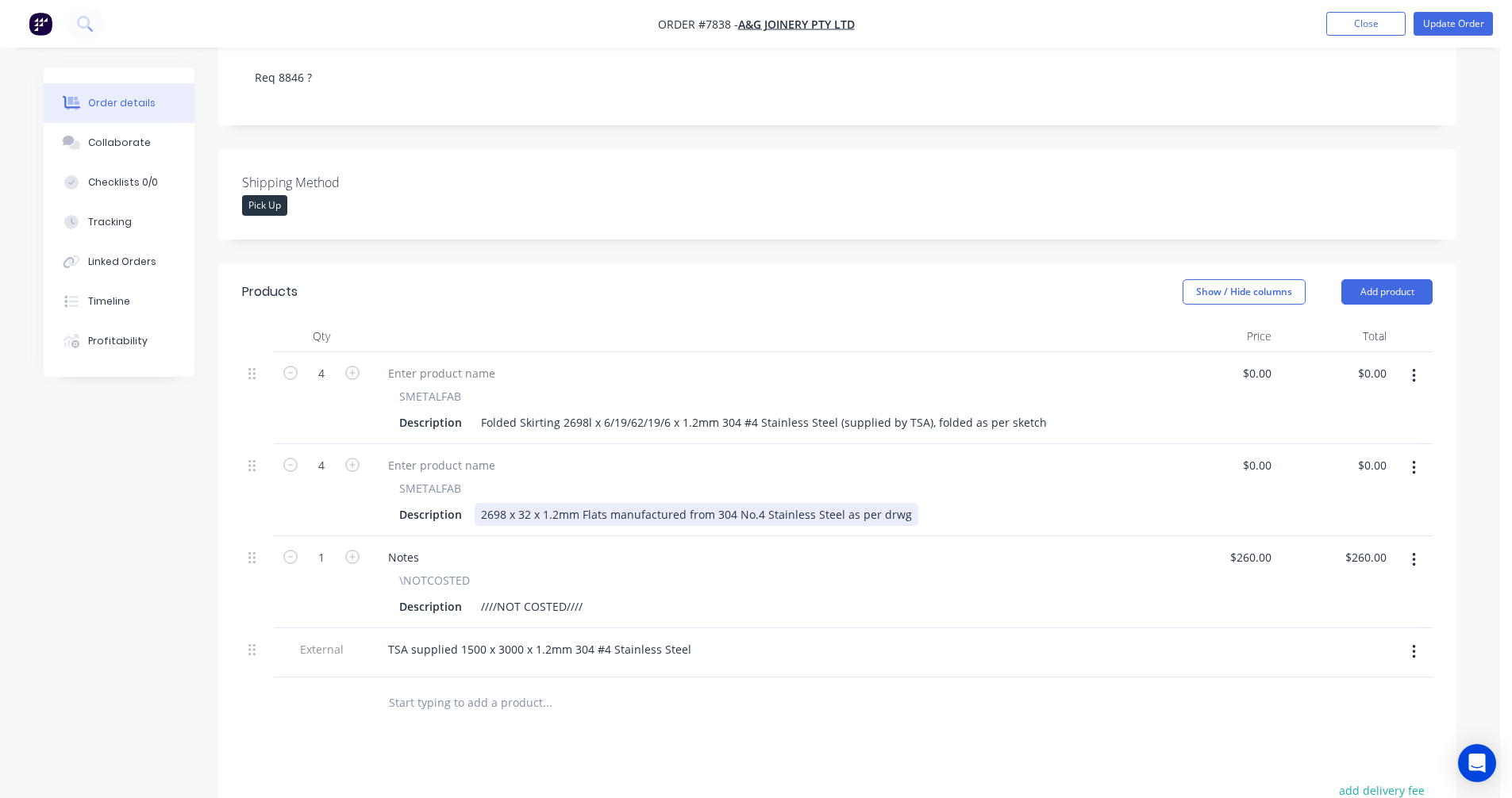
click at [870, 503] on div "2698 x 32 x 1.2mm Flats manufactured from 304 No.4 Stainless Steel as per drwg" at bounding box center [696, 514] width 444 height 23
drag, startPoint x: 897, startPoint y: 492, endPoint x: 467, endPoint y: 488, distance: 430.0
click at [467, 503] on div "Description 2698 x 32 x 1.2mm Flats manufactured from 304 No.4 Stainless Steel …" at bounding box center [763, 514] width 740 height 23
paste div
type input "$0.00"
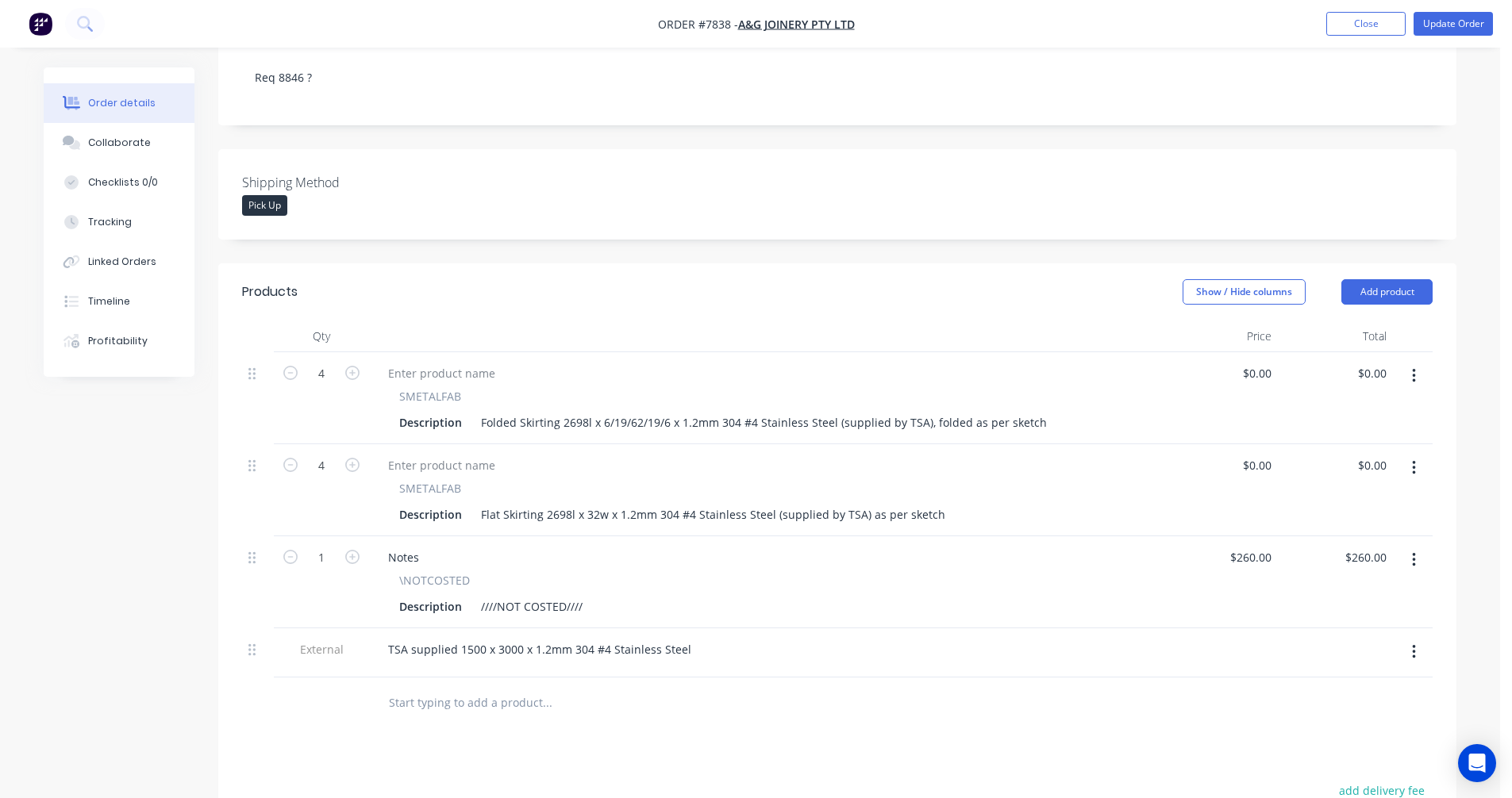
click at [1414, 552] on icon "button" at bounding box center [1413, 560] width 4 height 18
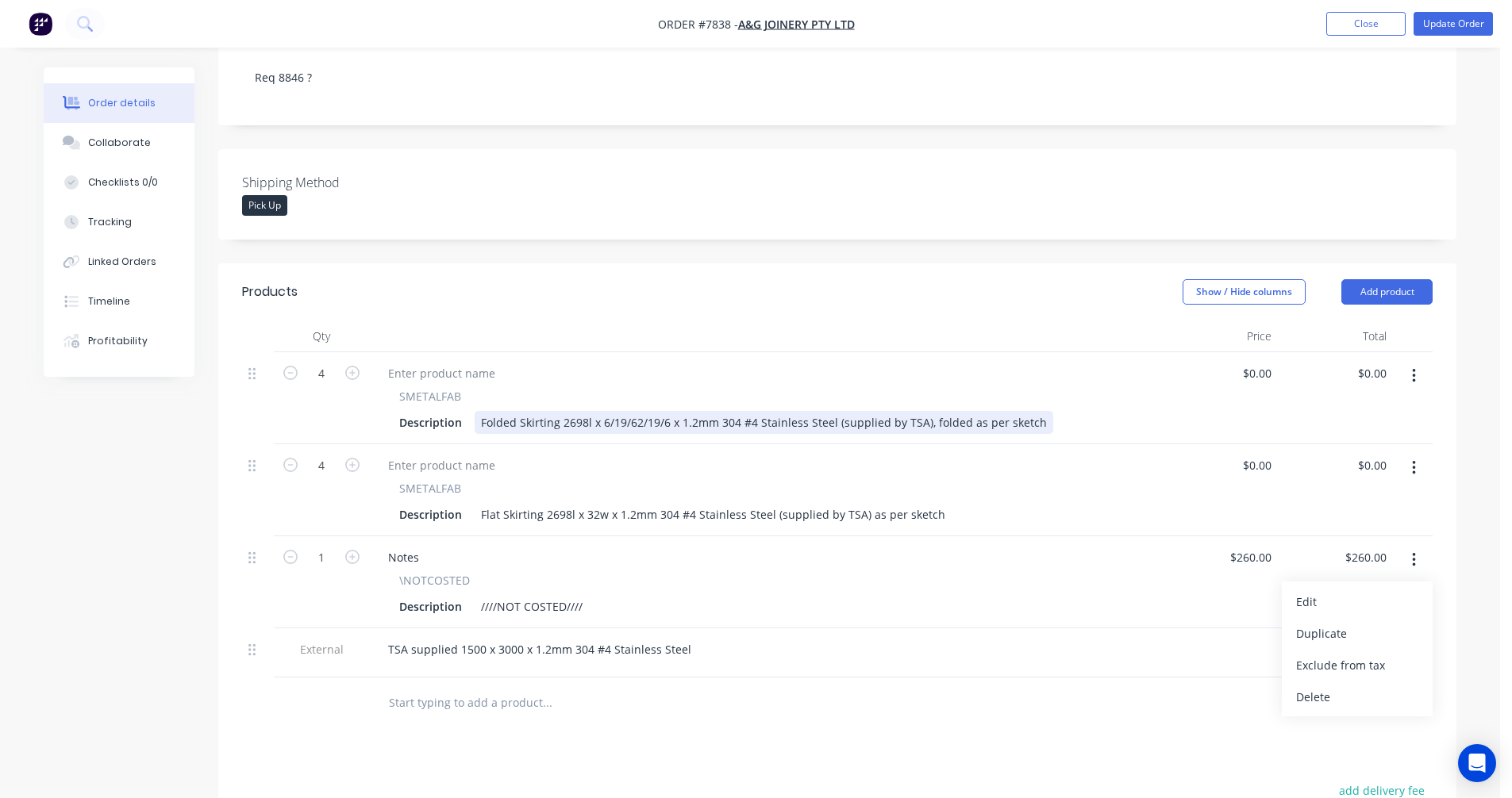
click at [664, 411] on div "Folded Skirting 2698l x 6/19/62/19/6 x 1.2mm 304 #4 Stainless Steel (supplied b…" at bounding box center [763, 423] width 578 height 23
type input "$74.50"
type input "$298.00"
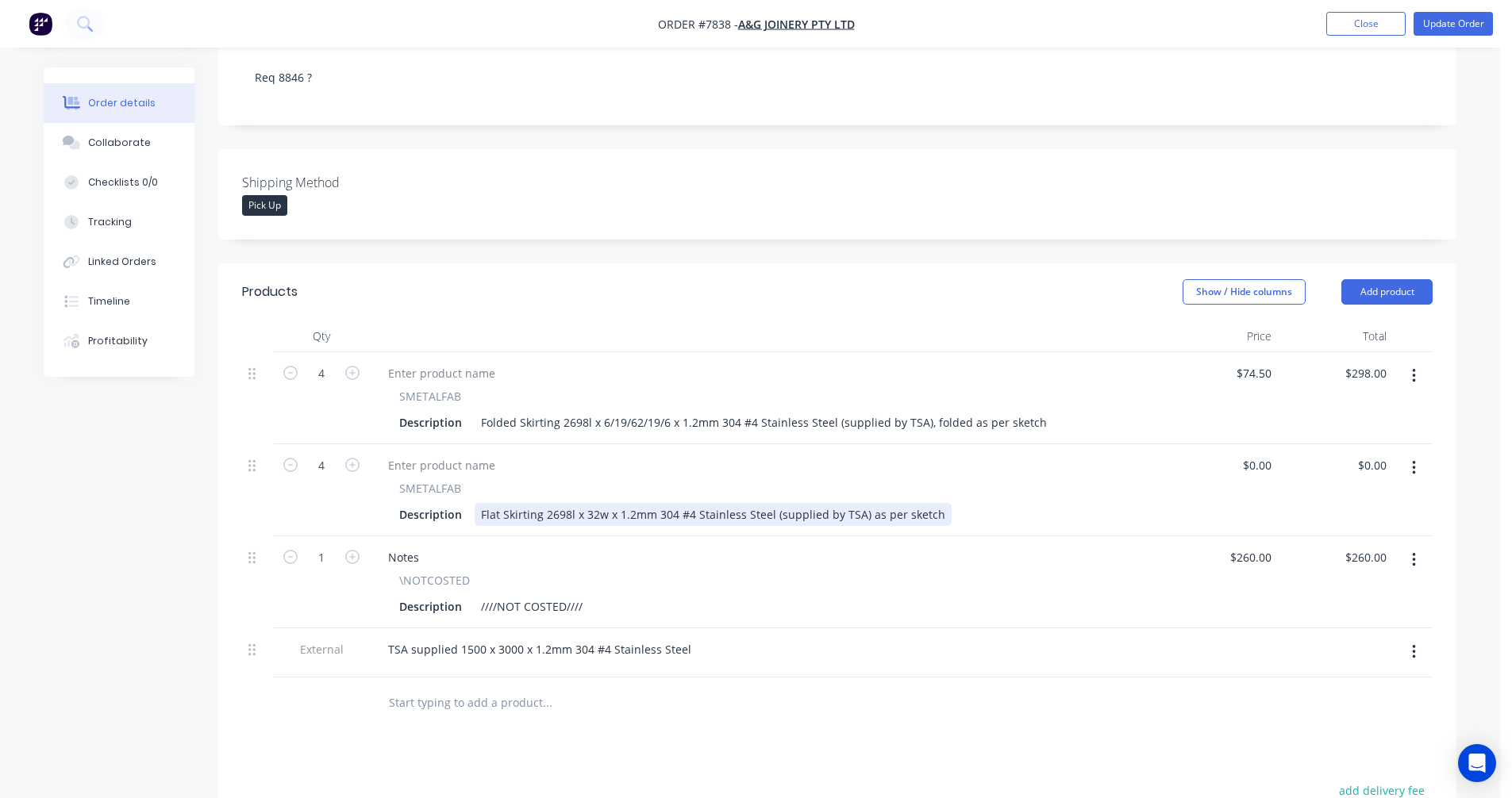
click at [629, 503] on div "Flat Skirting 2698l x 32w x 1.2mm 304 #4 Stainless Steel (supplied by TSA) as p…" at bounding box center [712, 514] width 477 height 23
type input "$46.30"
type input "$185.20"
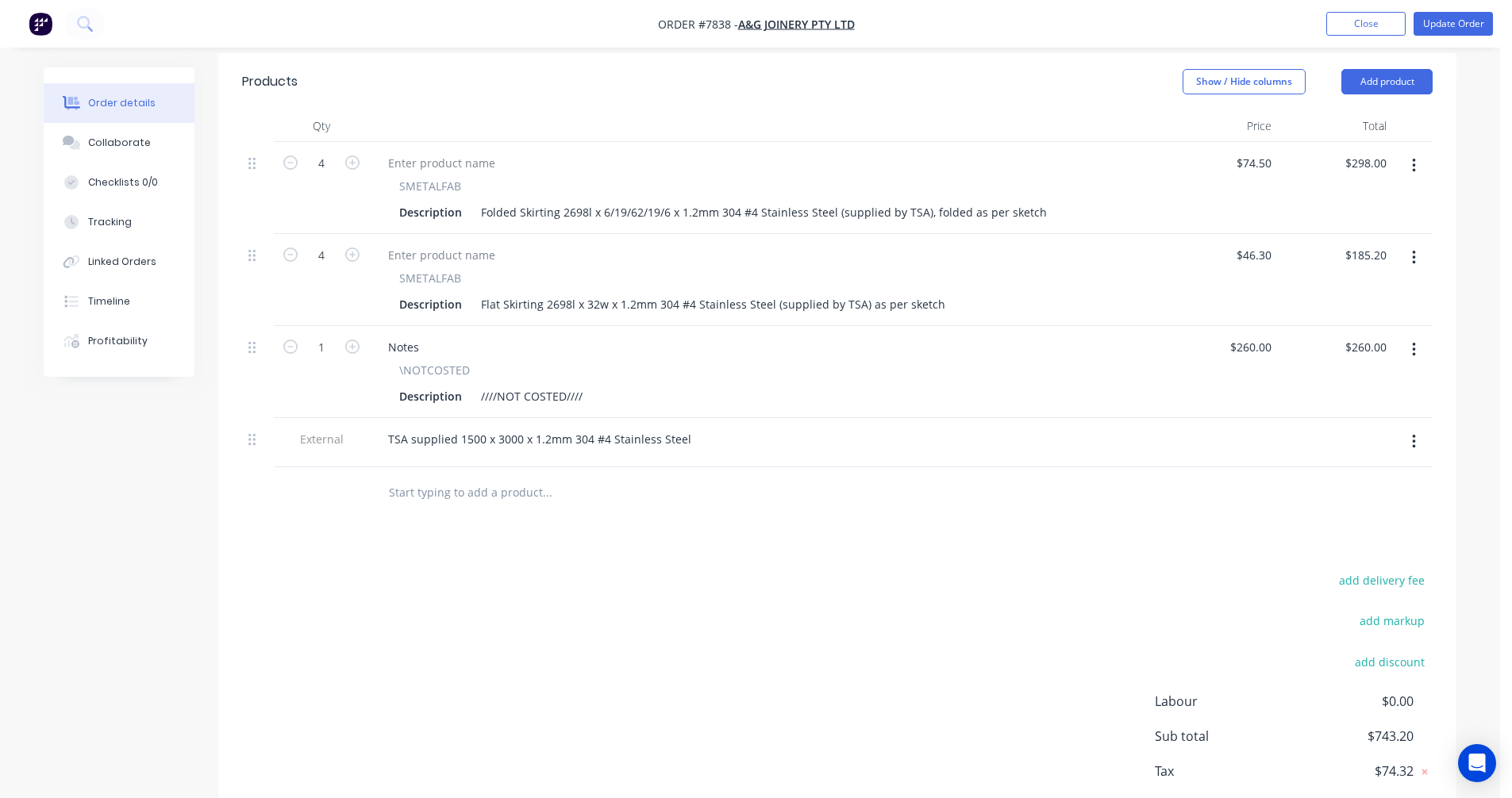
scroll to position [555, 0]
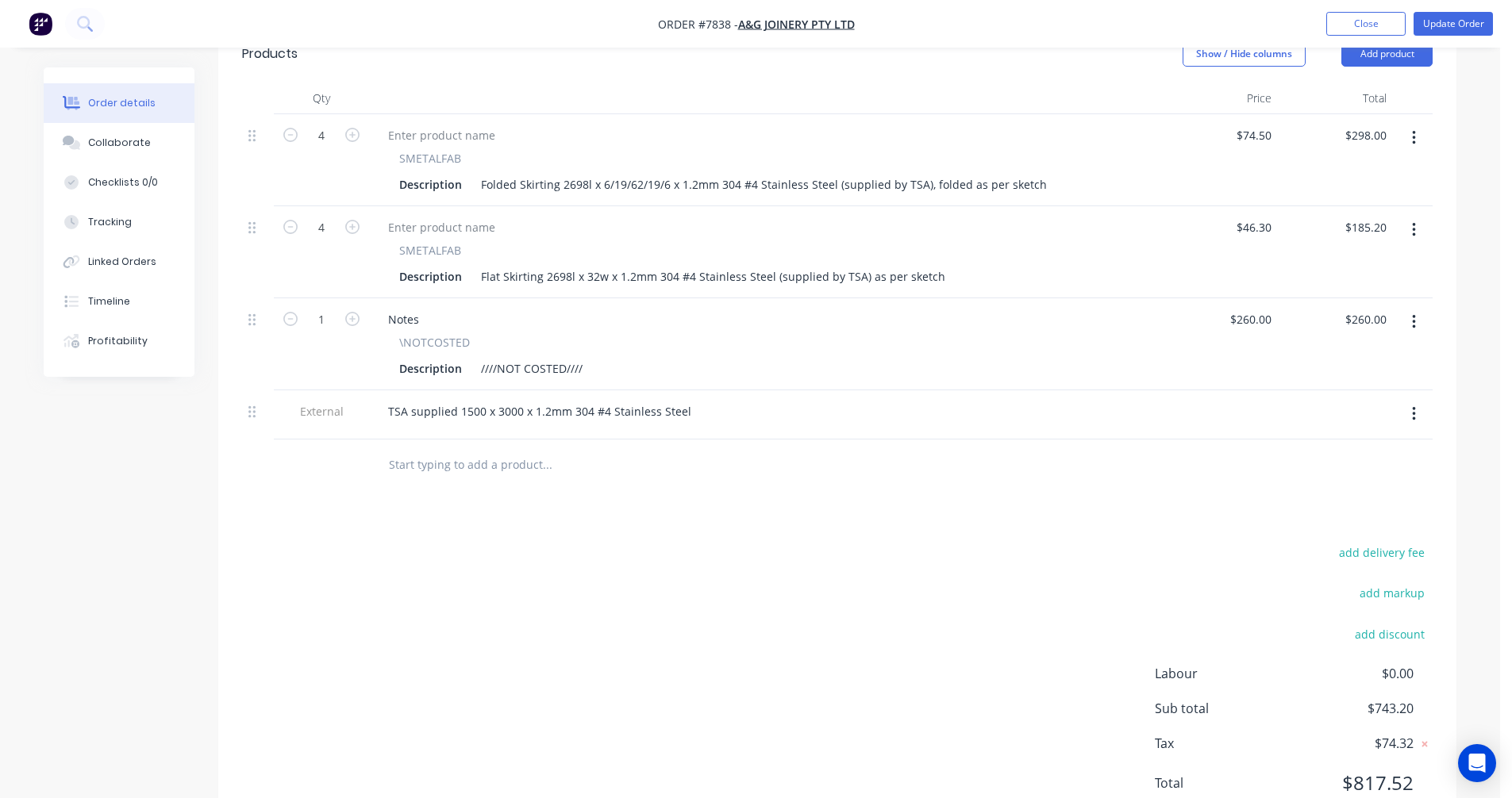
click at [1412, 316] on icon "button" at bounding box center [1412, 322] width 3 height 14
click at [1332, 447] on div "Delete" at bounding box center [1357, 459] width 122 height 23
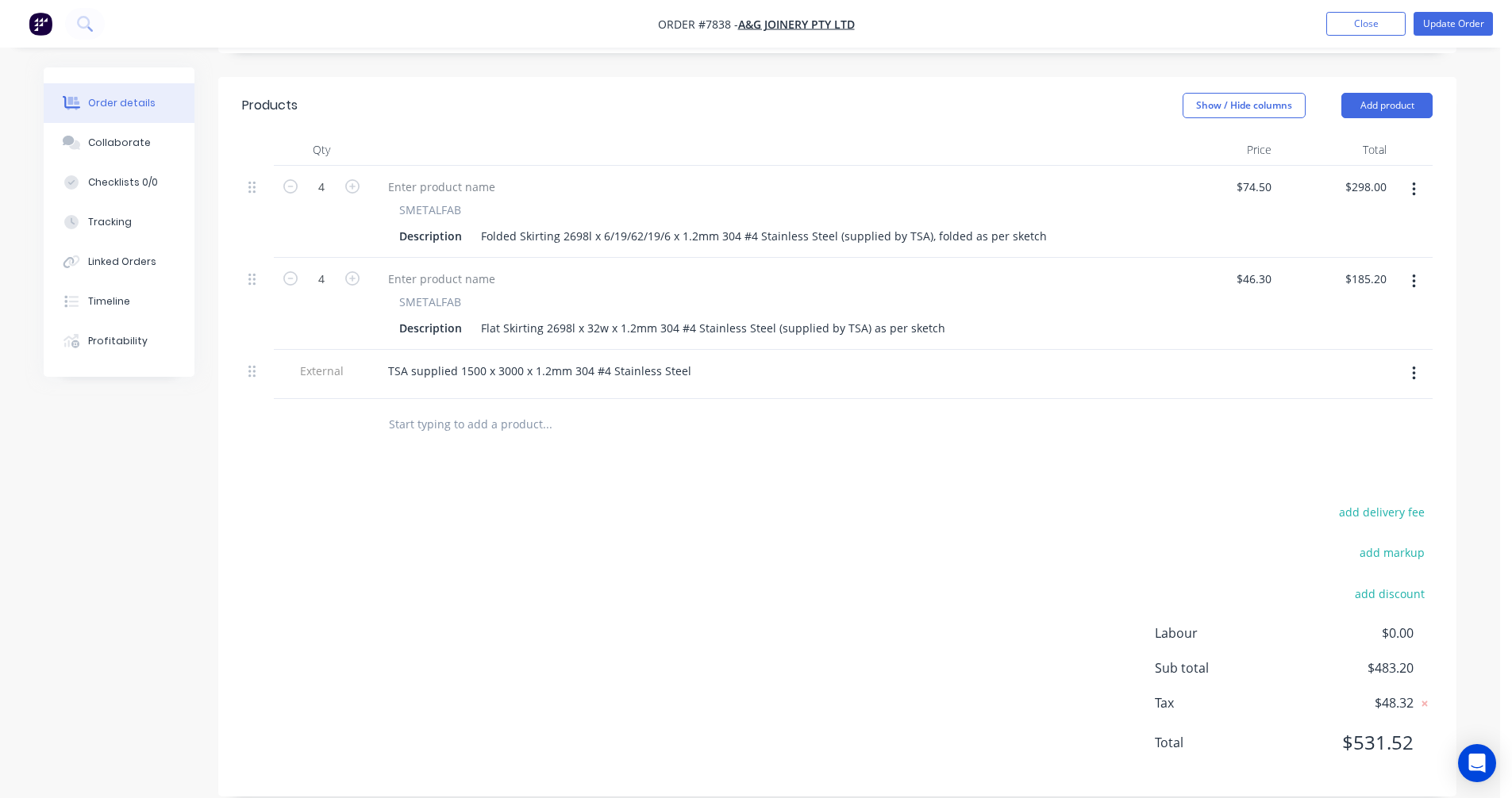
click at [1414, 366] on icon "button" at bounding box center [1412, 373] width 3 height 14
click at [1330, 435] on div "Delete" at bounding box center [1357, 447] width 122 height 23
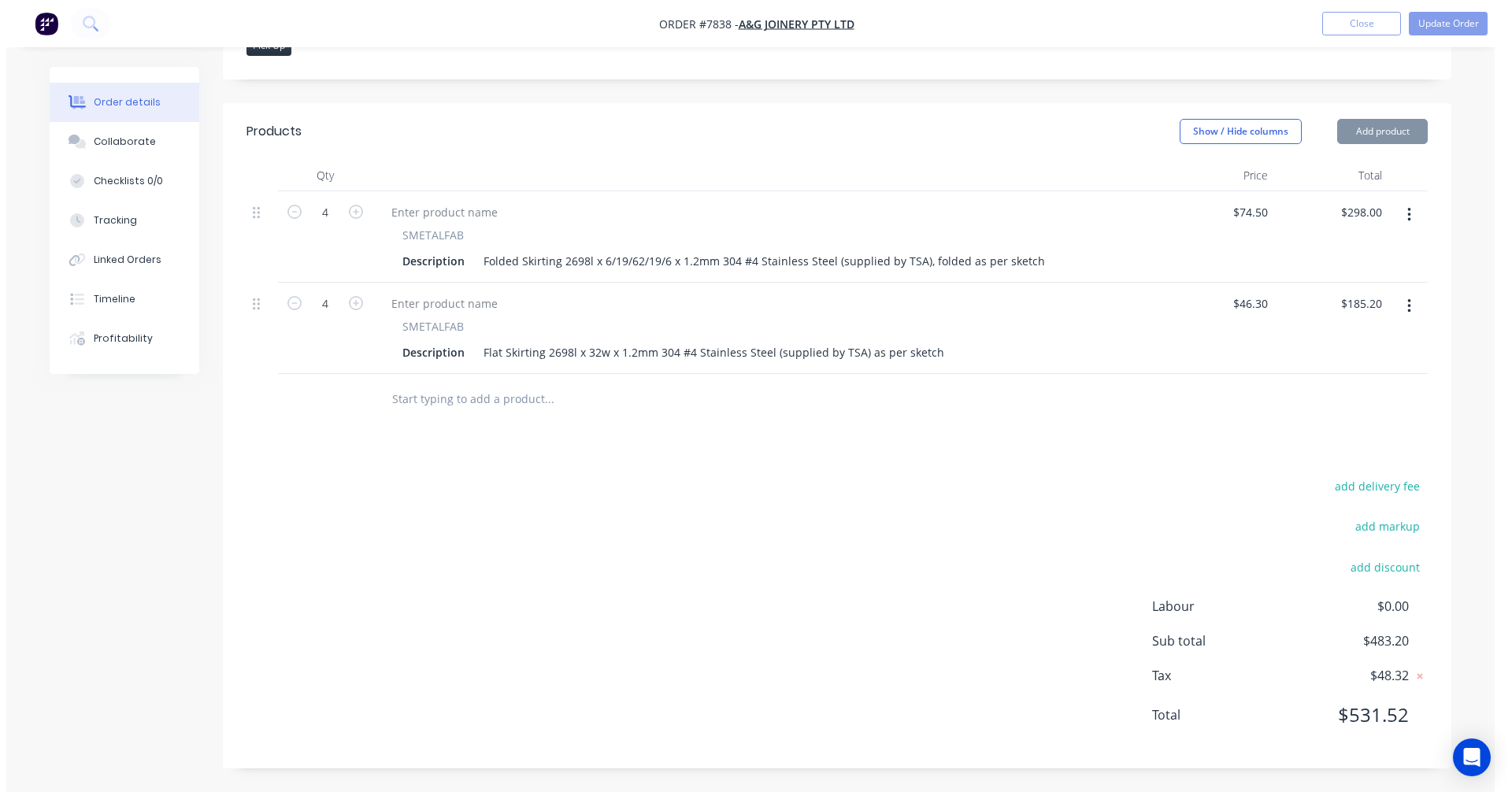
scroll to position [451, 0]
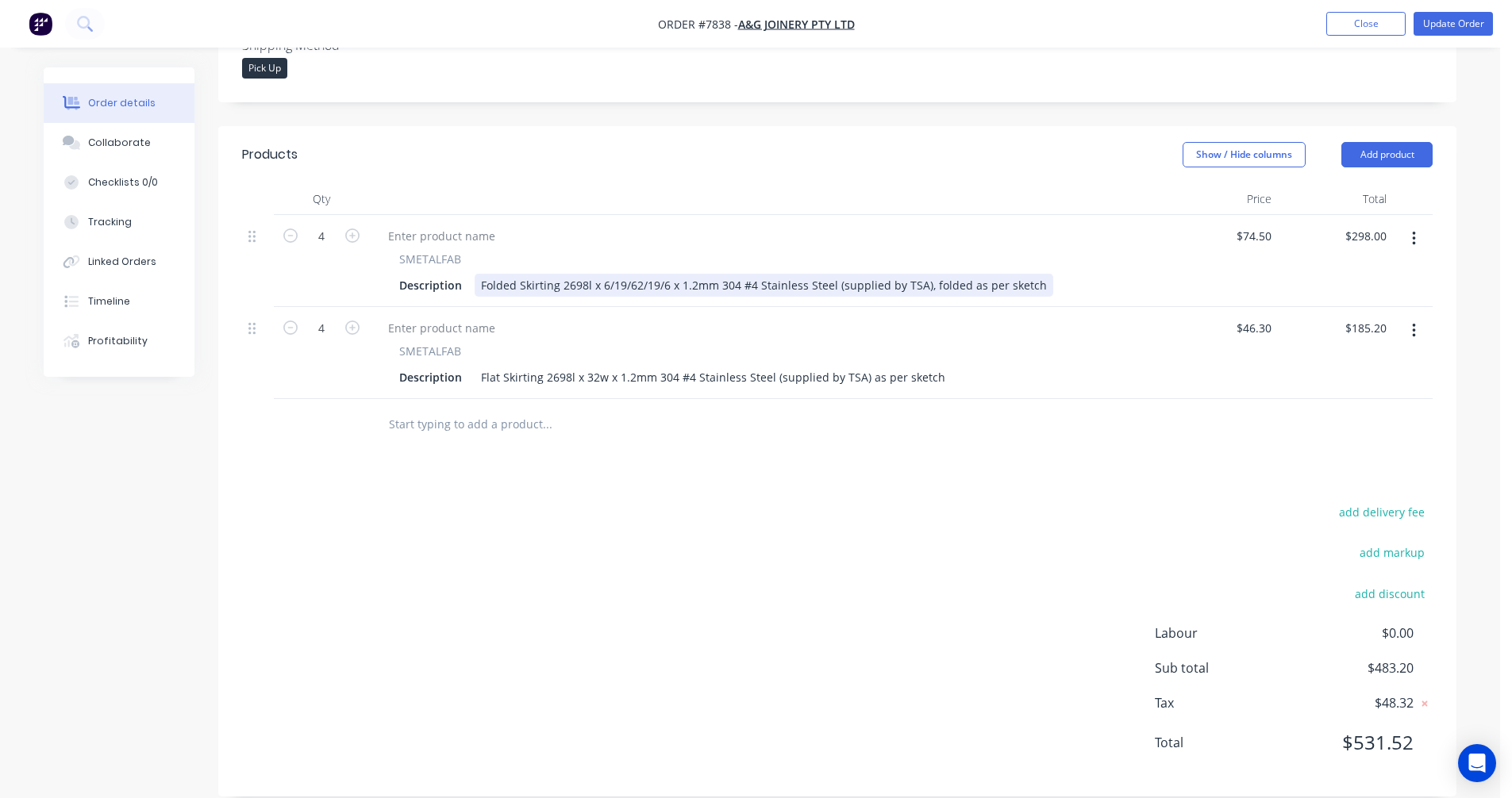
click at [678, 274] on div "Folded Skirting 2698l x 6/19/62/19/6 x 1.2mm 304 #4 Stainless Steel (supplied b…" at bounding box center [763, 285] width 578 height 23
type input "$72.00"
type input "$288.00"
type input "$43.80"
type input "$175.20"
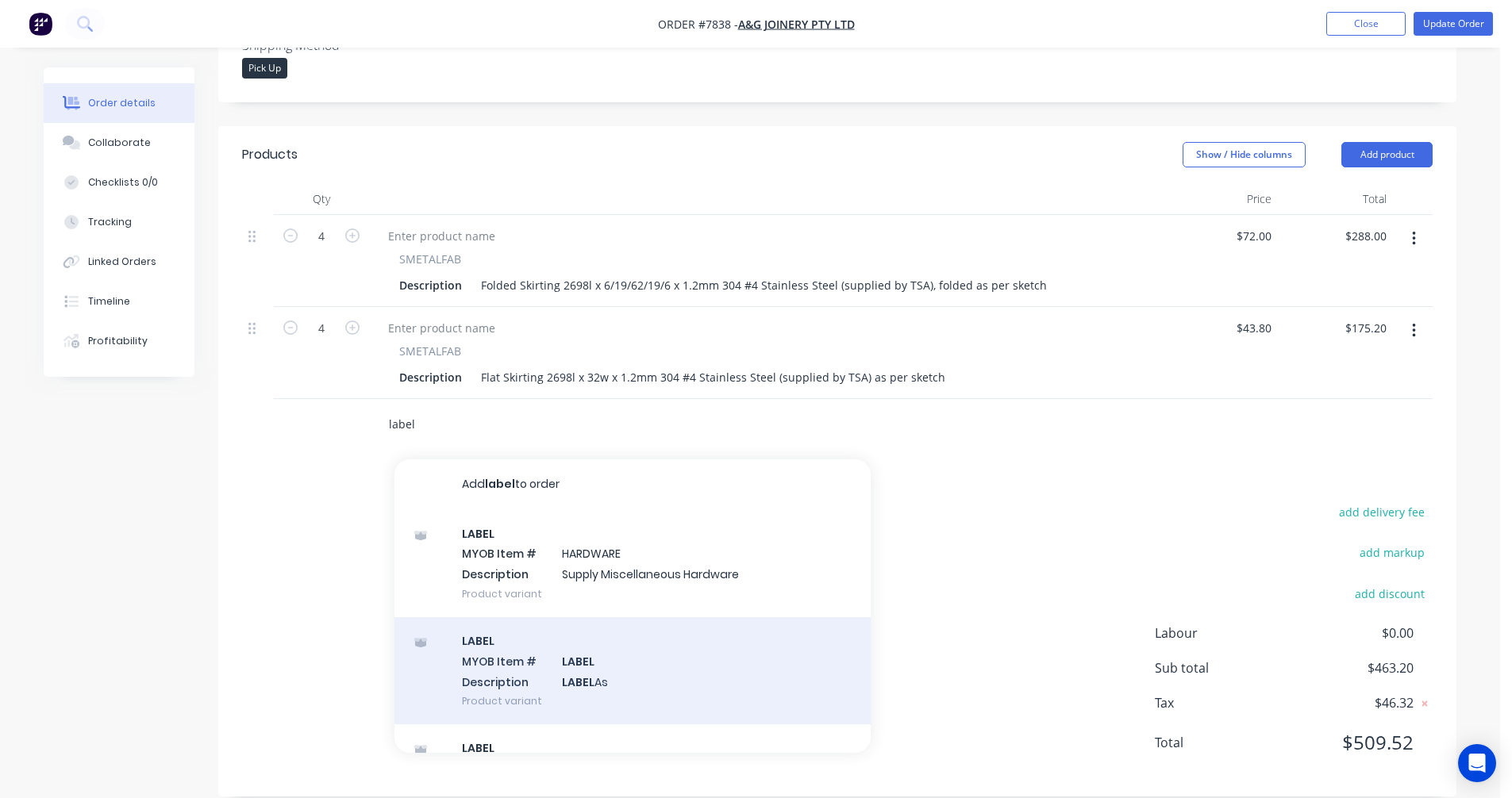
type input "label"
click at [566, 652] on div "LABEL MYOB Item # LABEL Description LABEL As Product variant" at bounding box center [633, 671] width 476 height 107
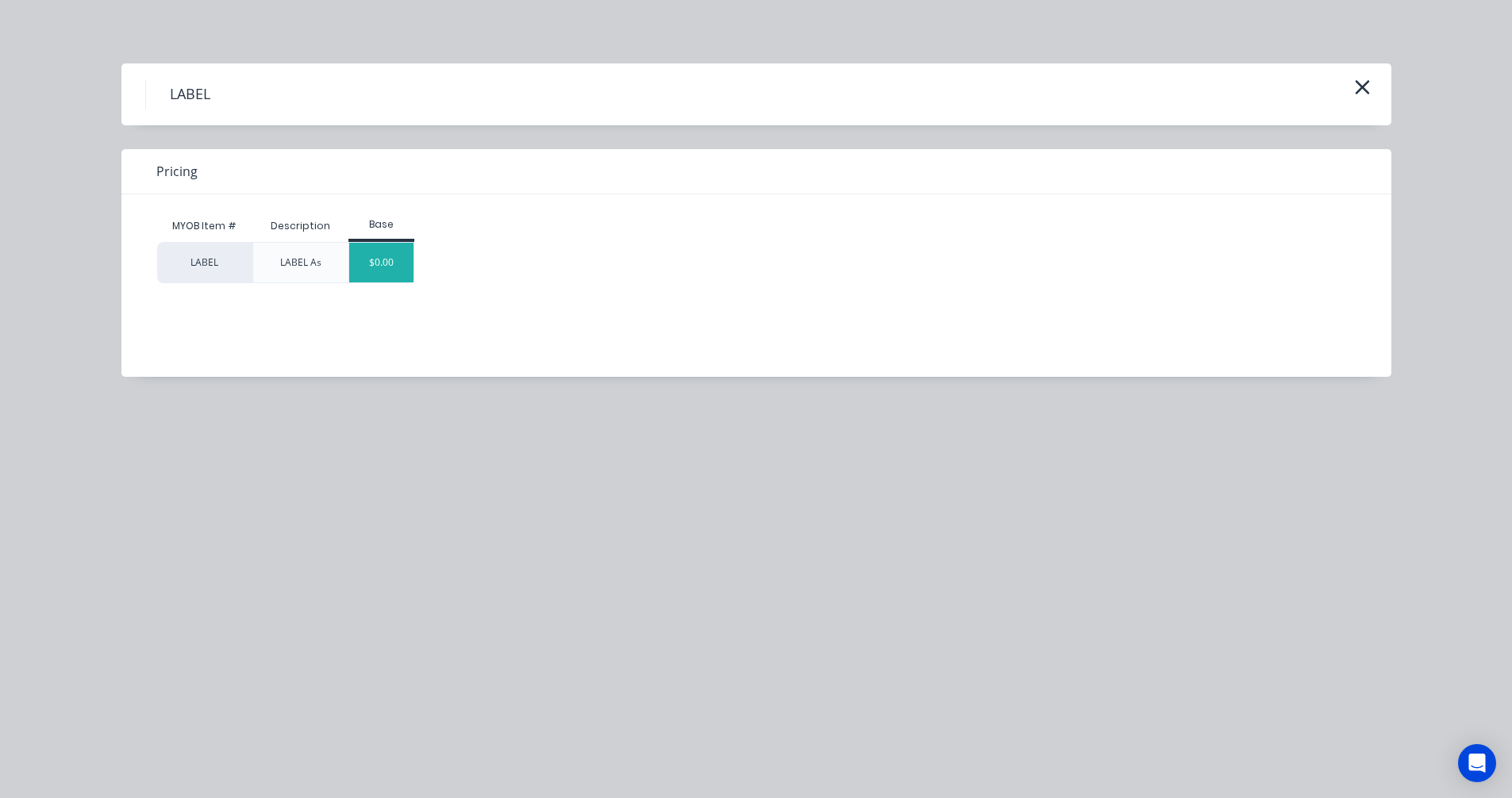
click at [373, 269] on div "$0.00" at bounding box center [382, 262] width 65 height 40
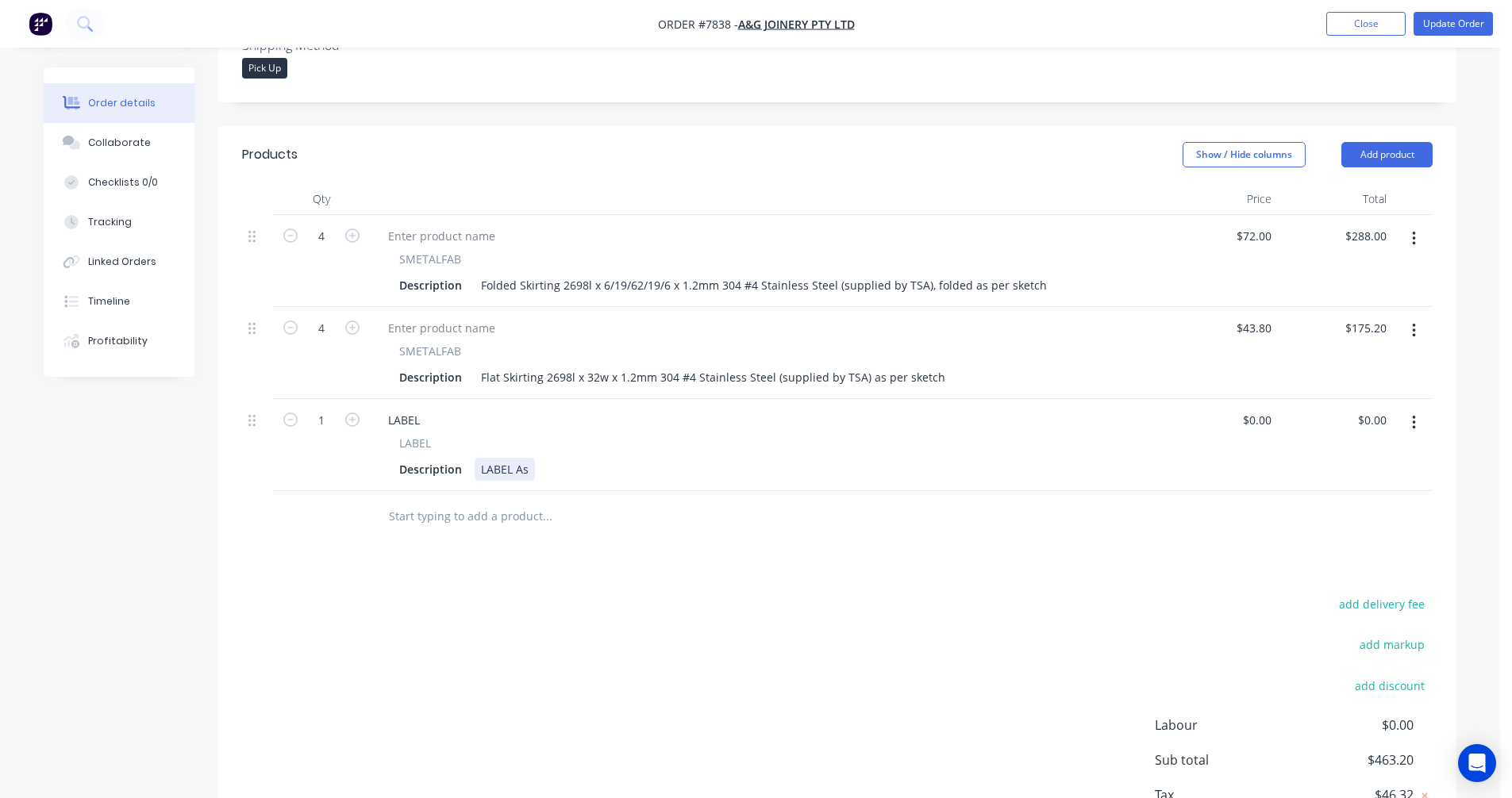
drag, startPoint x: 530, startPoint y: 447, endPoint x: 542, endPoint y: 446, distance: 12.0
click at [531, 458] on div "LABEL As" at bounding box center [504, 469] width 60 height 23
type input "$0.00"
click at [1441, 26] on button "Update Order" at bounding box center [1453, 24] width 79 height 24
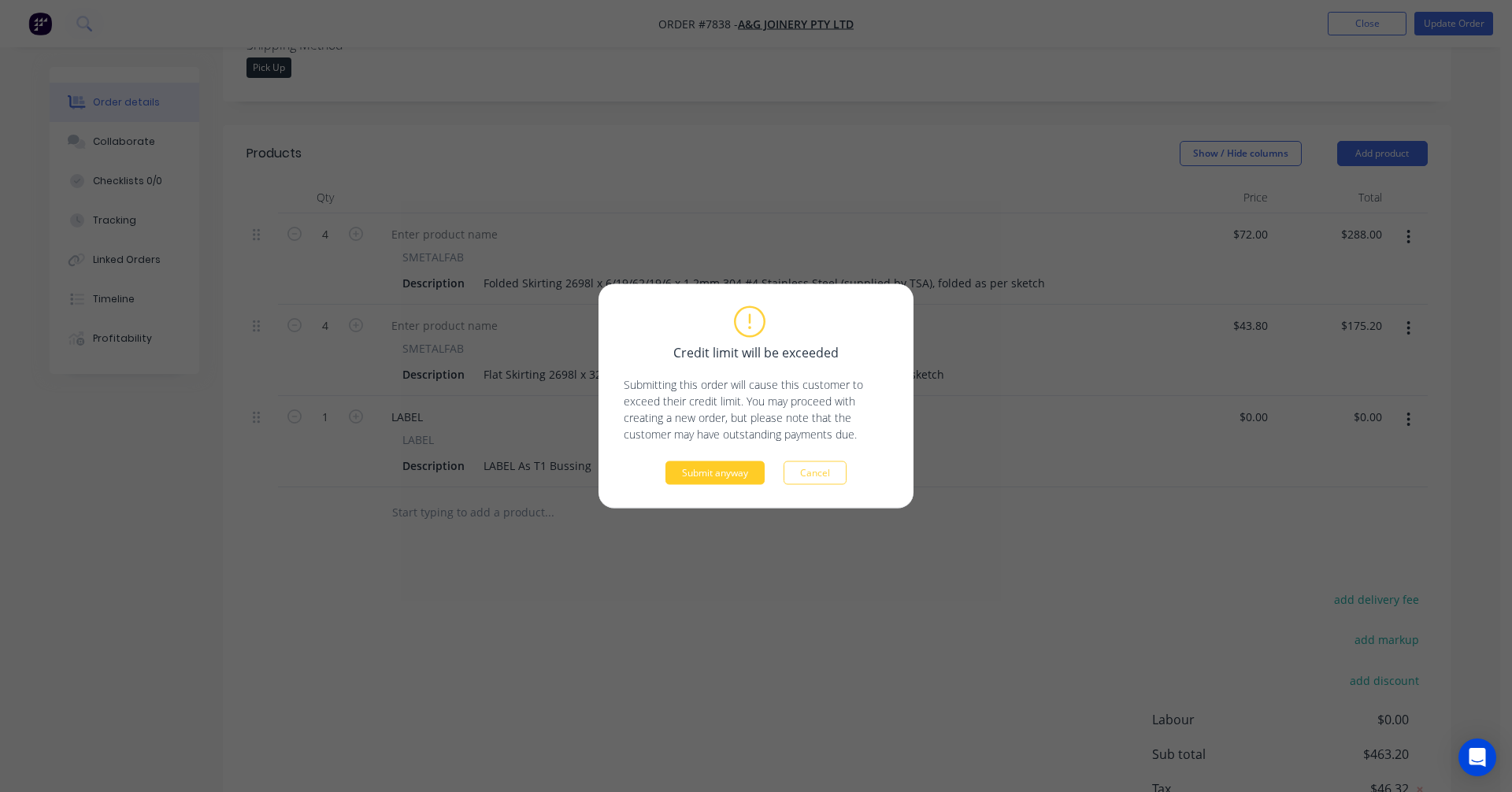
click at [685, 470] on button "Submit anyway" at bounding box center [715, 473] width 99 height 24
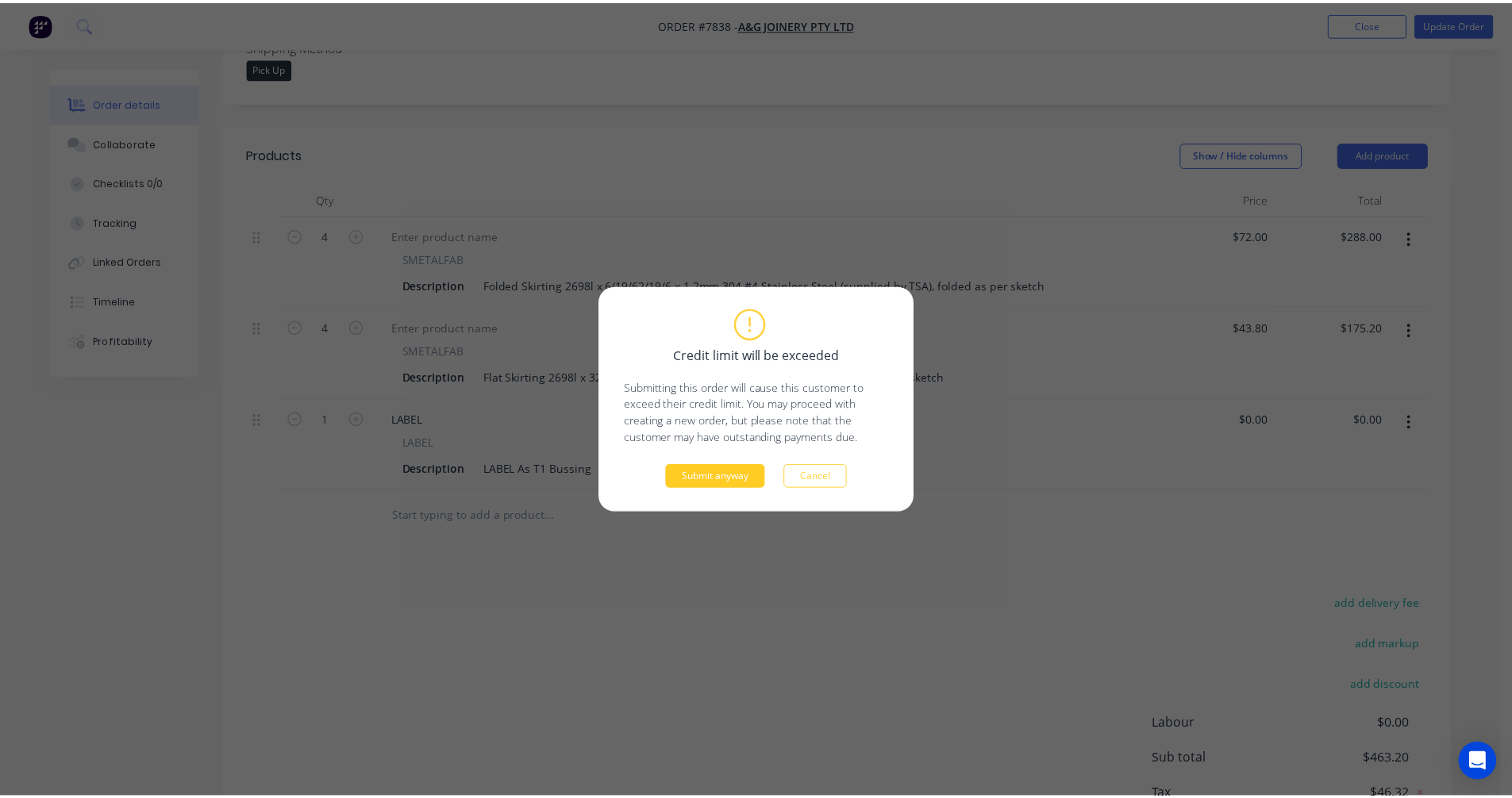
scroll to position [320, 0]
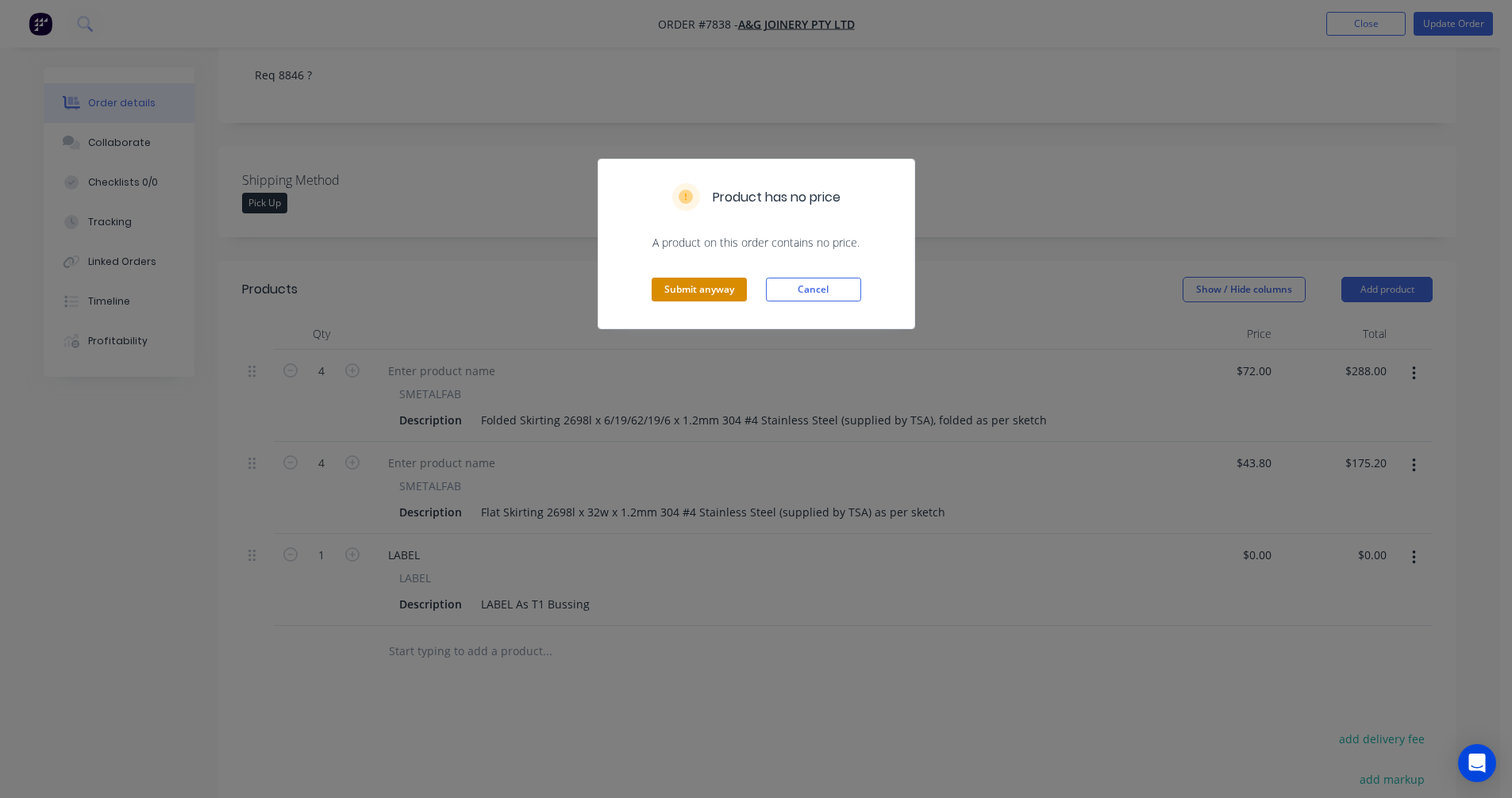
click at [697, 296] on button "Submit anyway" at bounding box center [698, 290] width 95 height 24
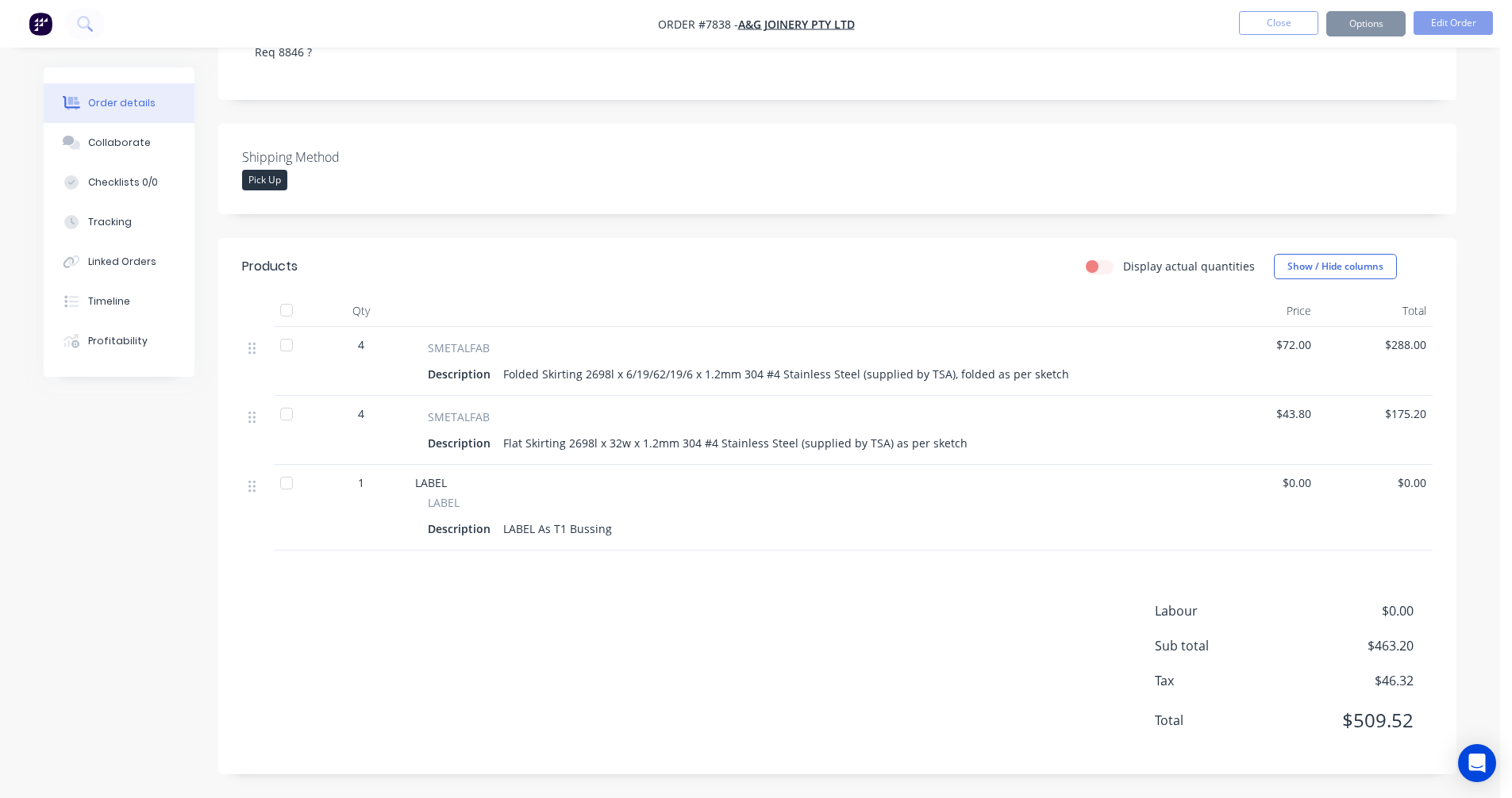
scroll to position [302, 0]
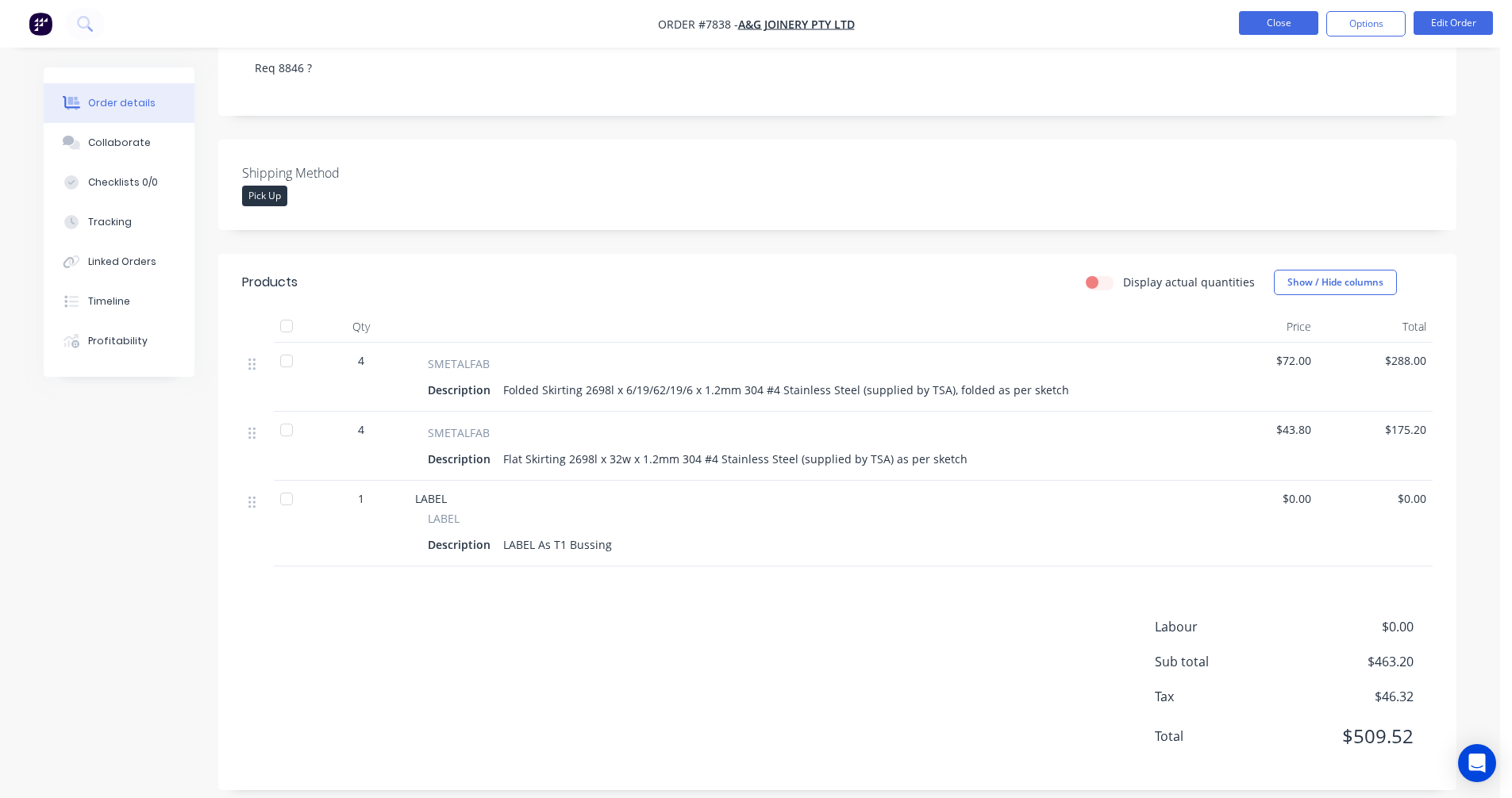
click at [1280, 18] on button "Close" at bounding box center [1279, 23] width 79 height 24
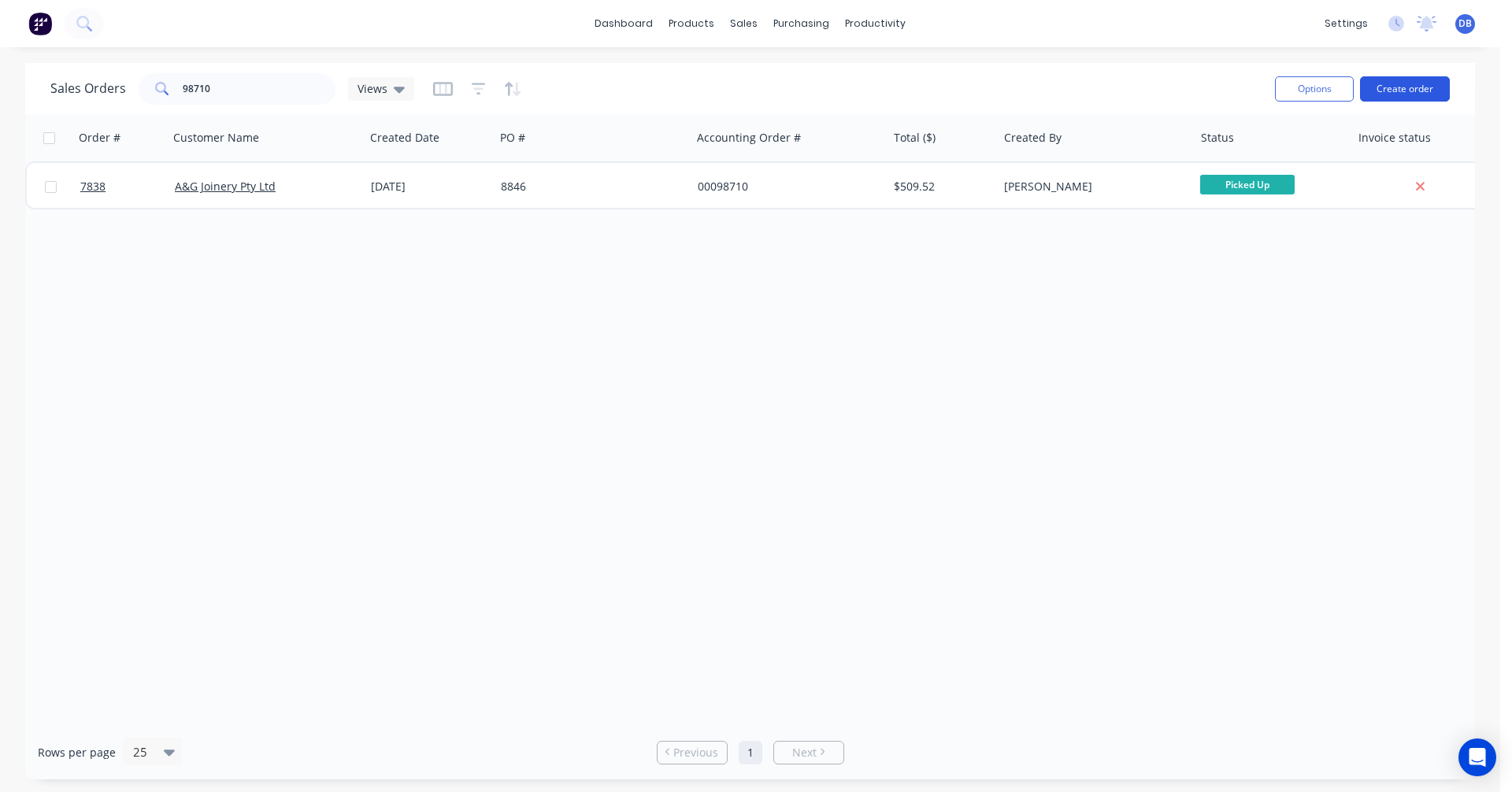
click at [1379, 83] on button "Create order" at bounding box center [1405, 89] width 90 height 26
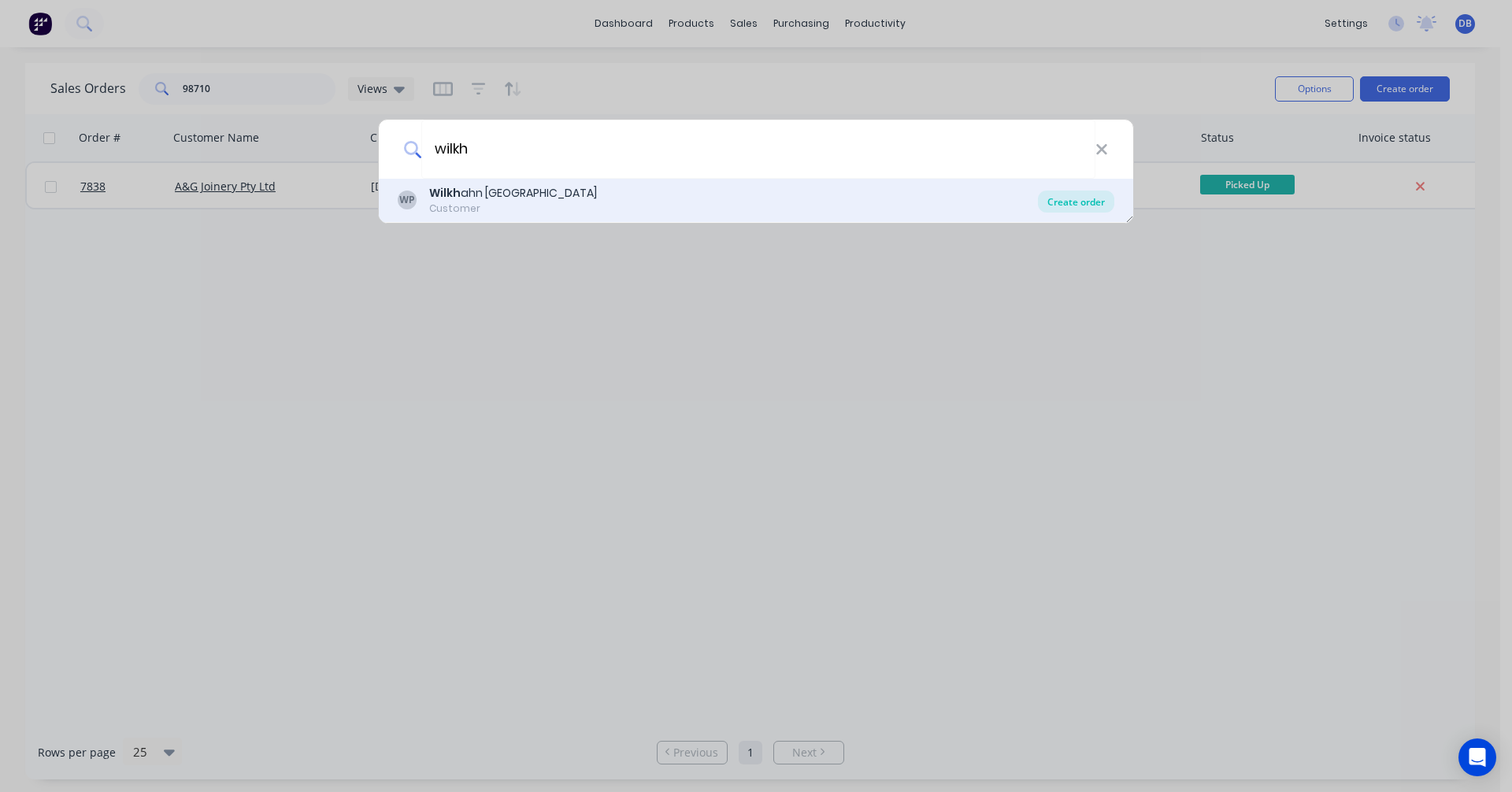
type input "wilkh"
click at [1067, 201] on div "Create order" at bounding box center [1075, 201] width 76 height 22
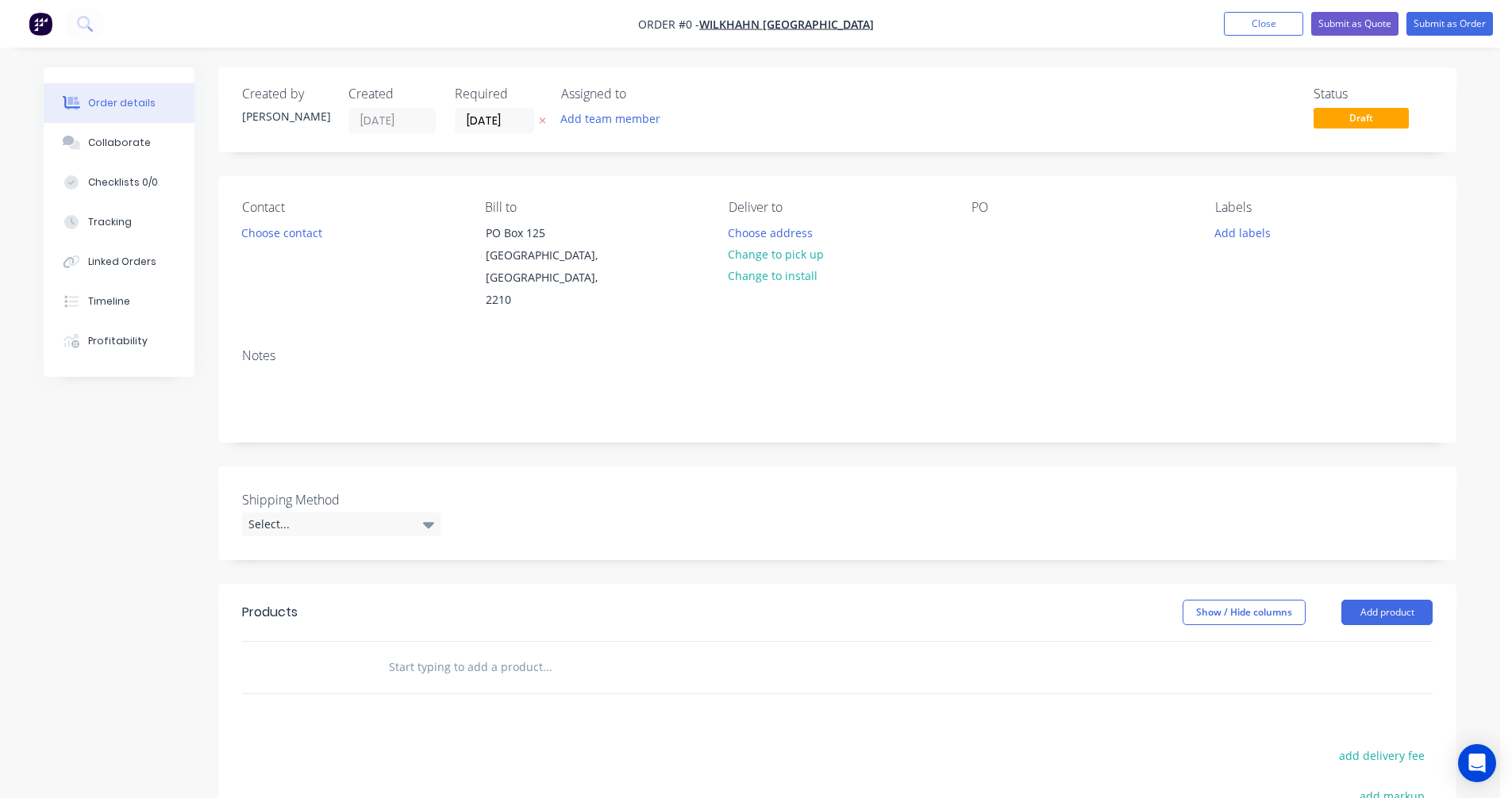
click at [436, 651] on input "text" at bounding box center [547, 667] width 317 height 31
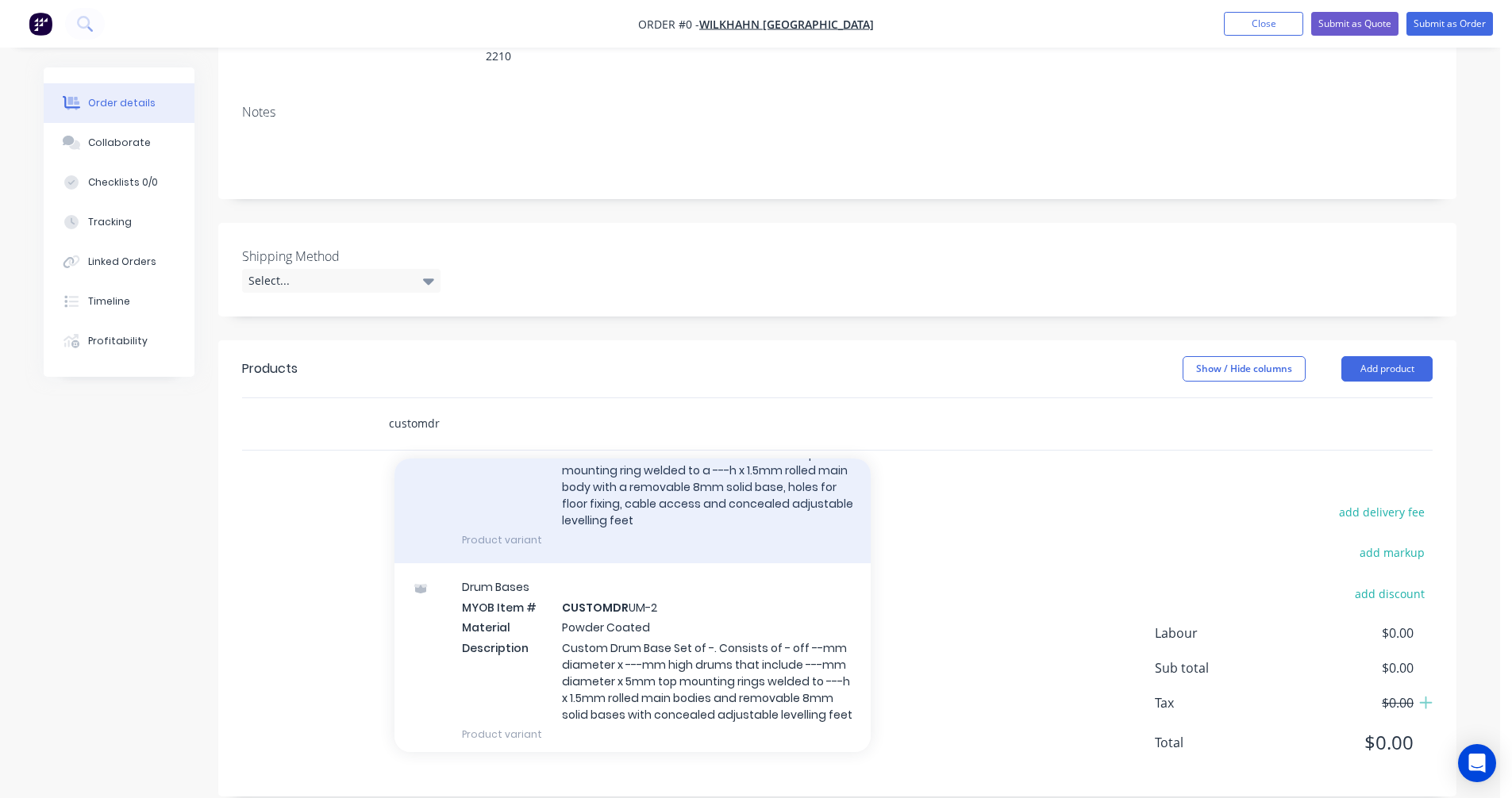
scroll to position [159, 0]
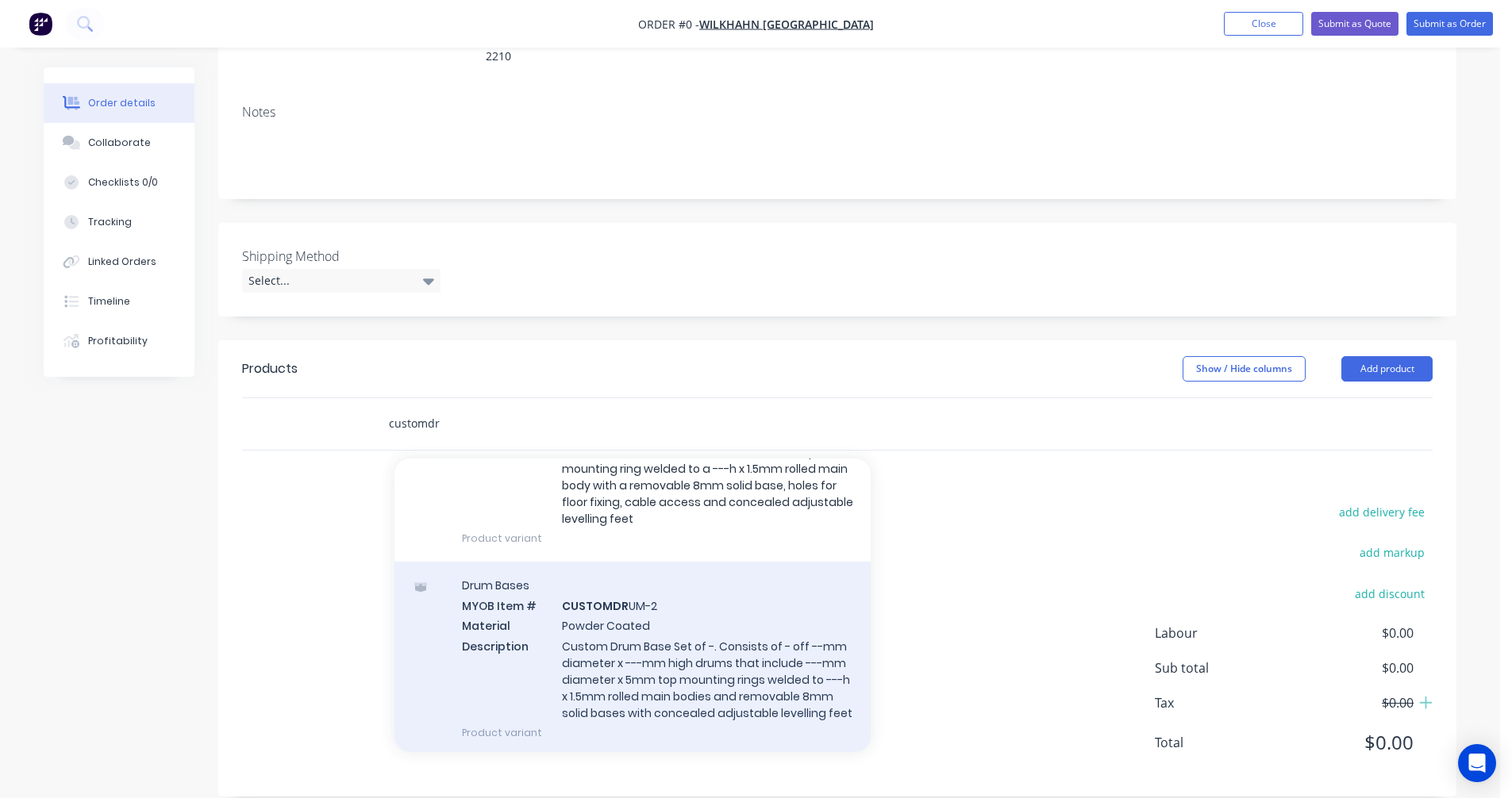
type input "customdr"
click at [619, 628] on div "Drum Bases MYOB Item # CUSTOMDR UM-2 Material Powder Coated Description Custom …" at bounding box center [633, 659] width 476 height 195
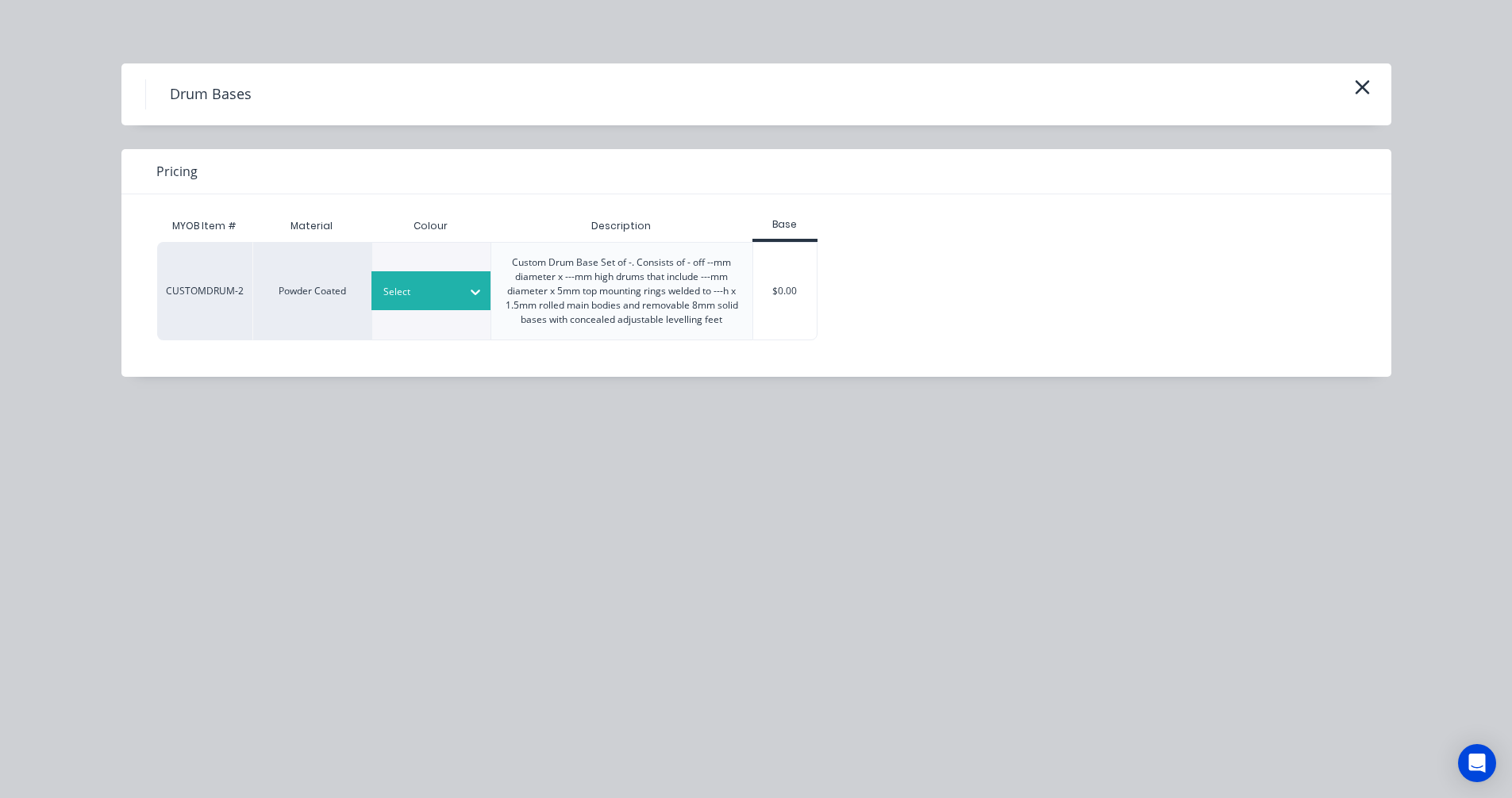
click at [444, 300] on div at bounding box center [419, 292] width 71 height 18
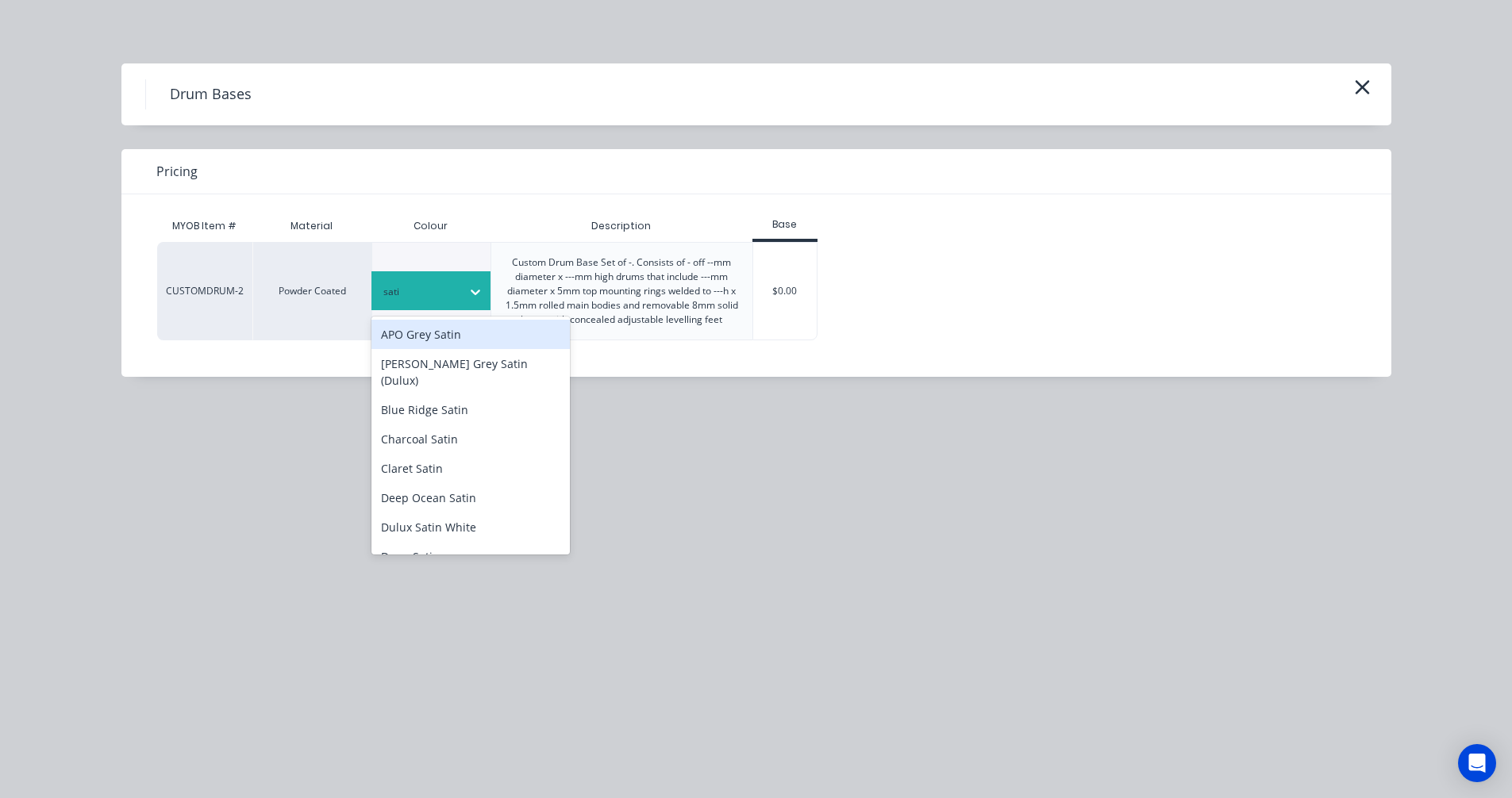
type input "satin"
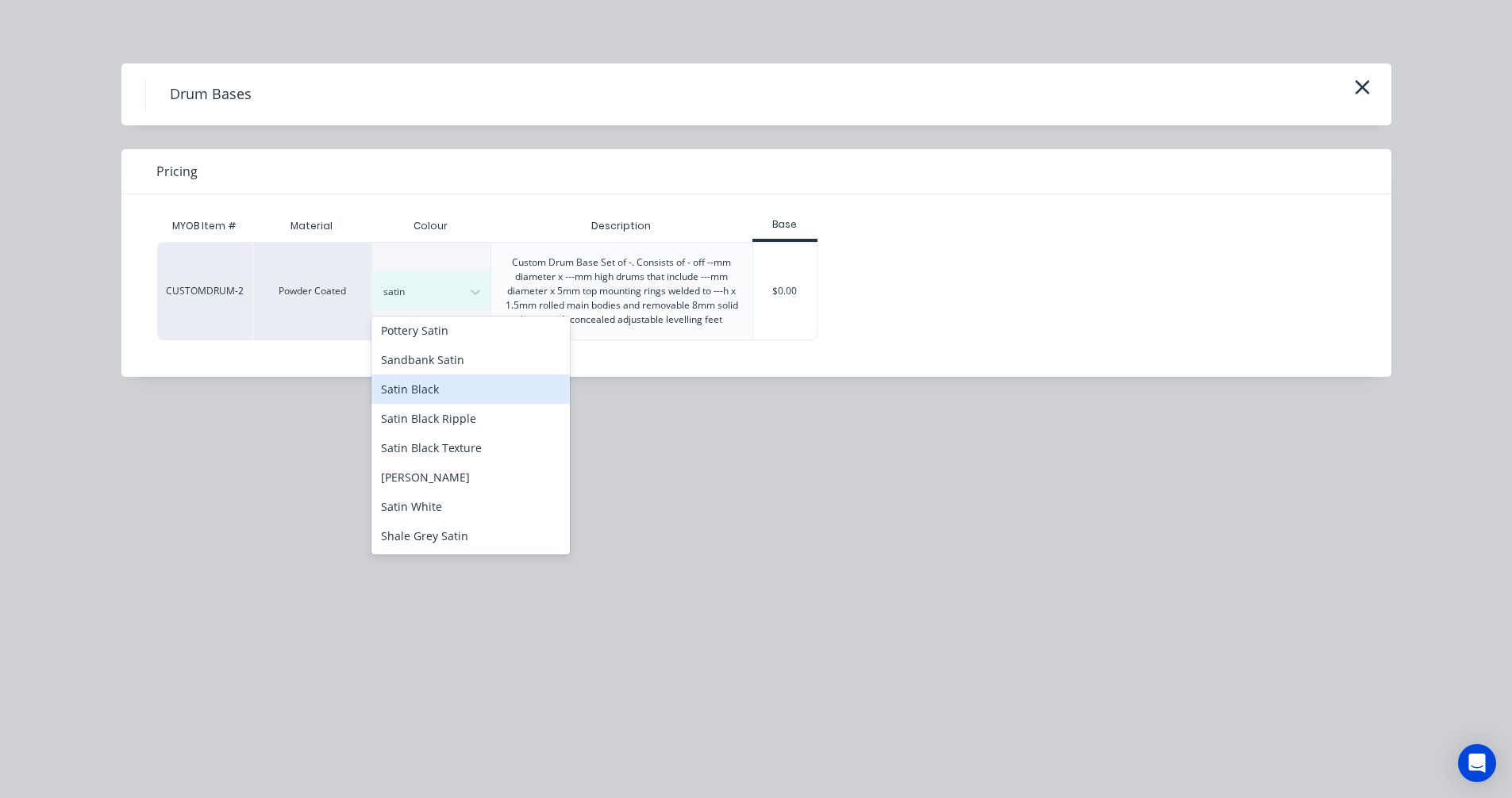
scroll to position [476, 0]
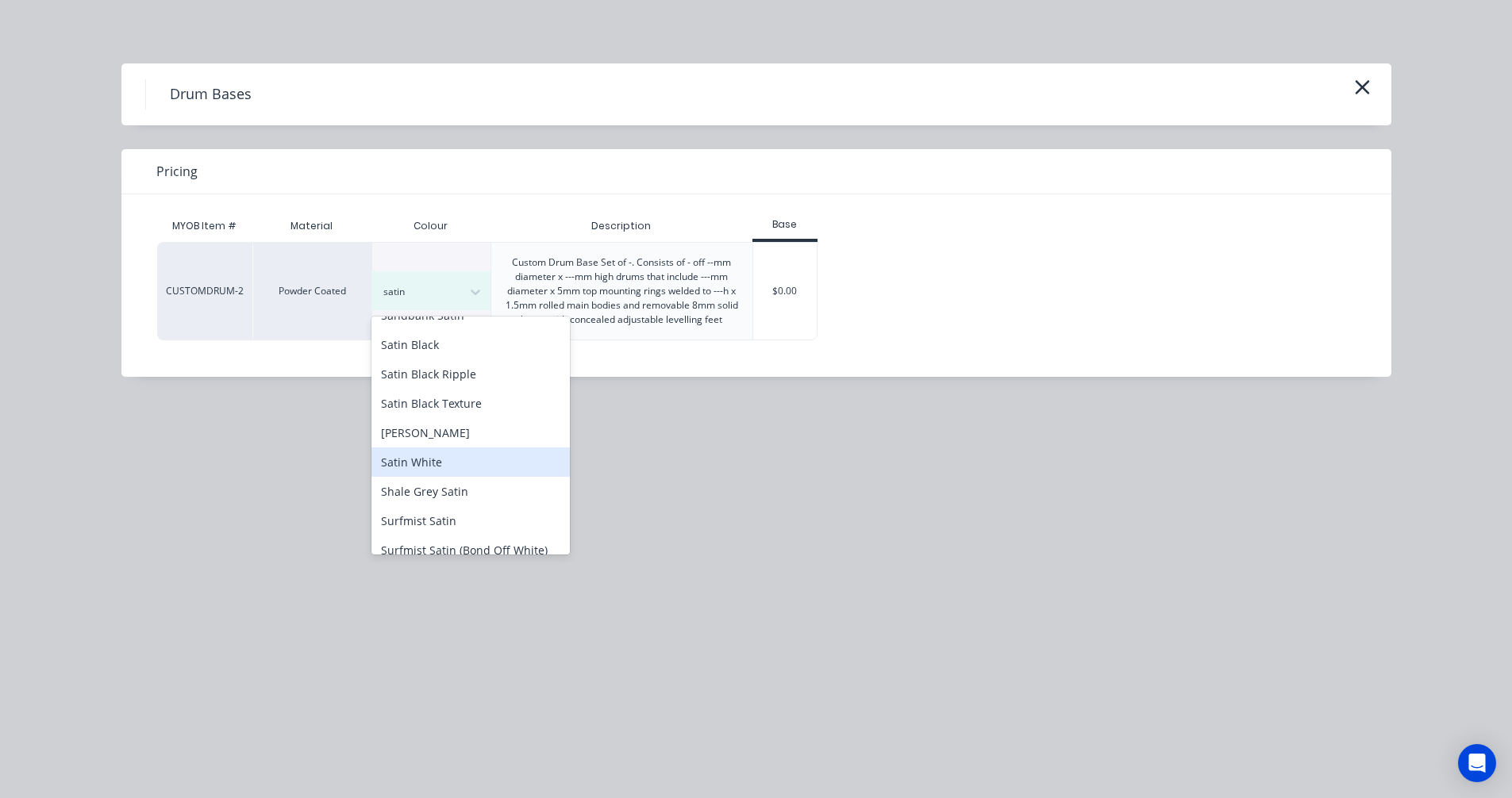
click at [453, 447] on div "Satin White" at bounding box center [470, 462] width 198 height 30
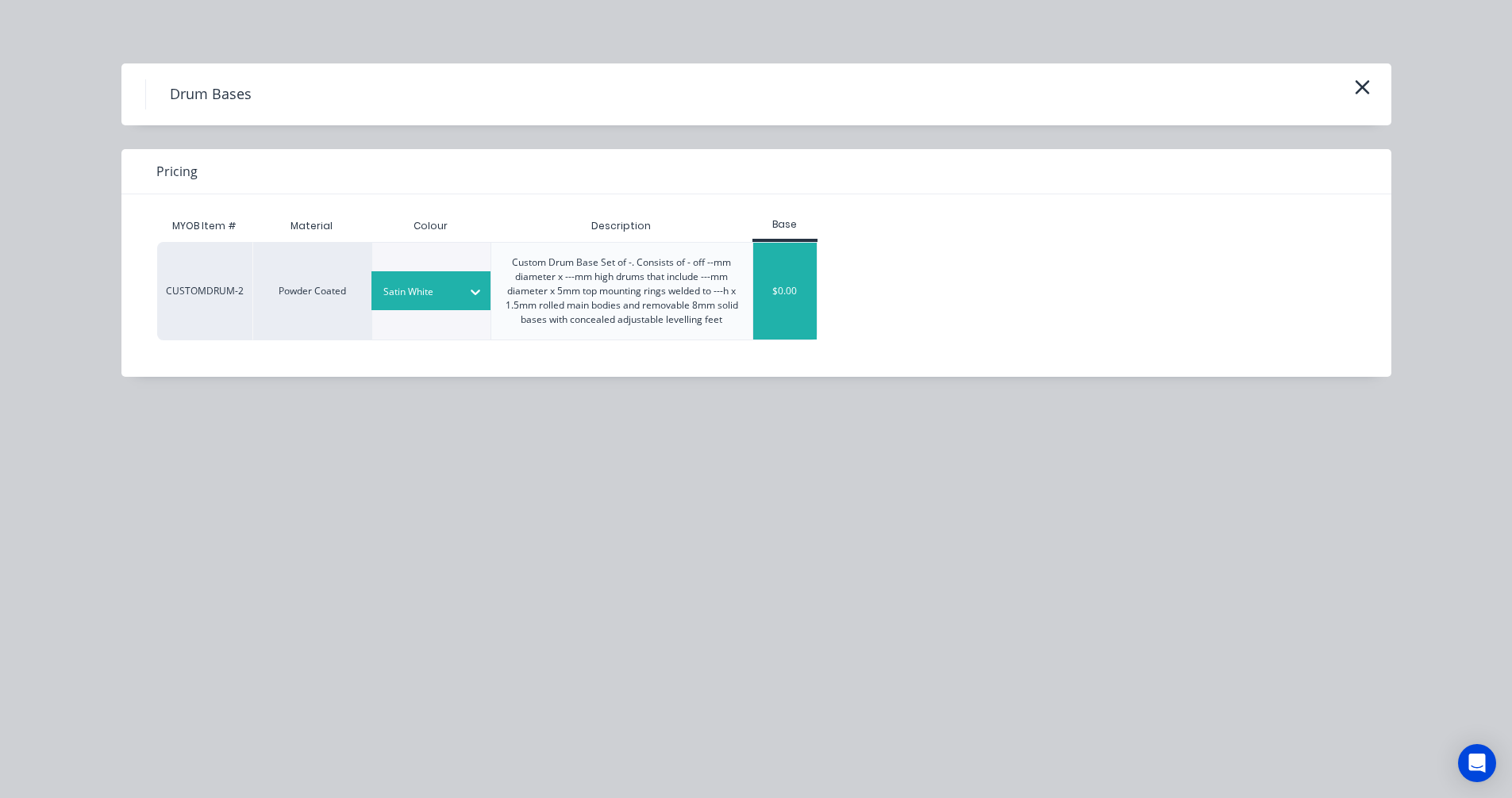
click at [801, 293] on div "$0.00" at bounding box center [785, 291] width 65 height 97
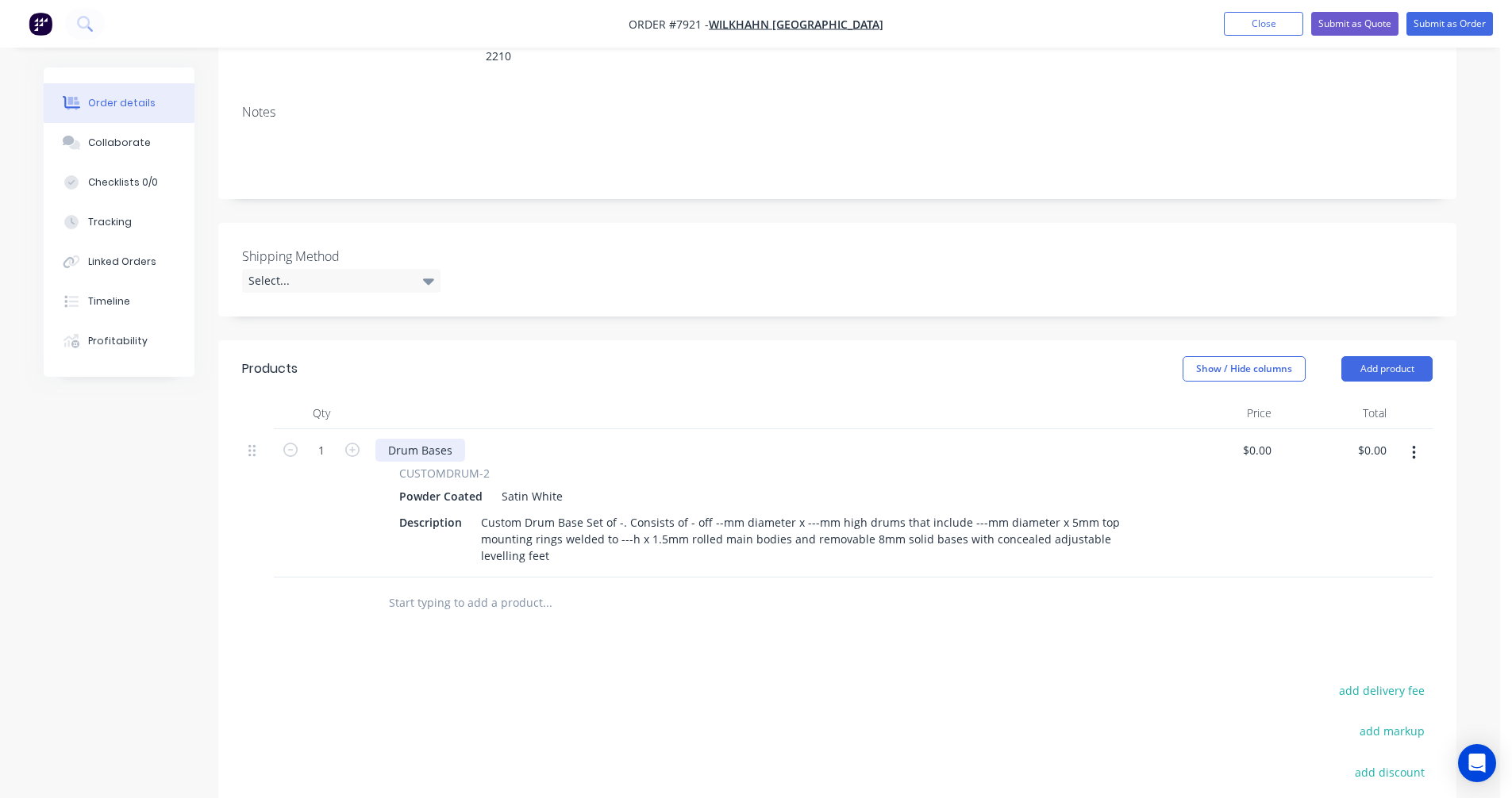
click at [447, 439] on div "Drum Bases" at bounding box center [420, 450] width 89 height 23
drag, startPoint x: 452, startPoint y: 429, endPoint x: 365, endPoint y: 429, distance: 87.0
click at [365, 429] on div "1 Drum Bases CUSTOMDRUM-2 Powder Coated Satin White Description Custom Drum Bas…" at bounding box center [837, 503] width 1190 height 149
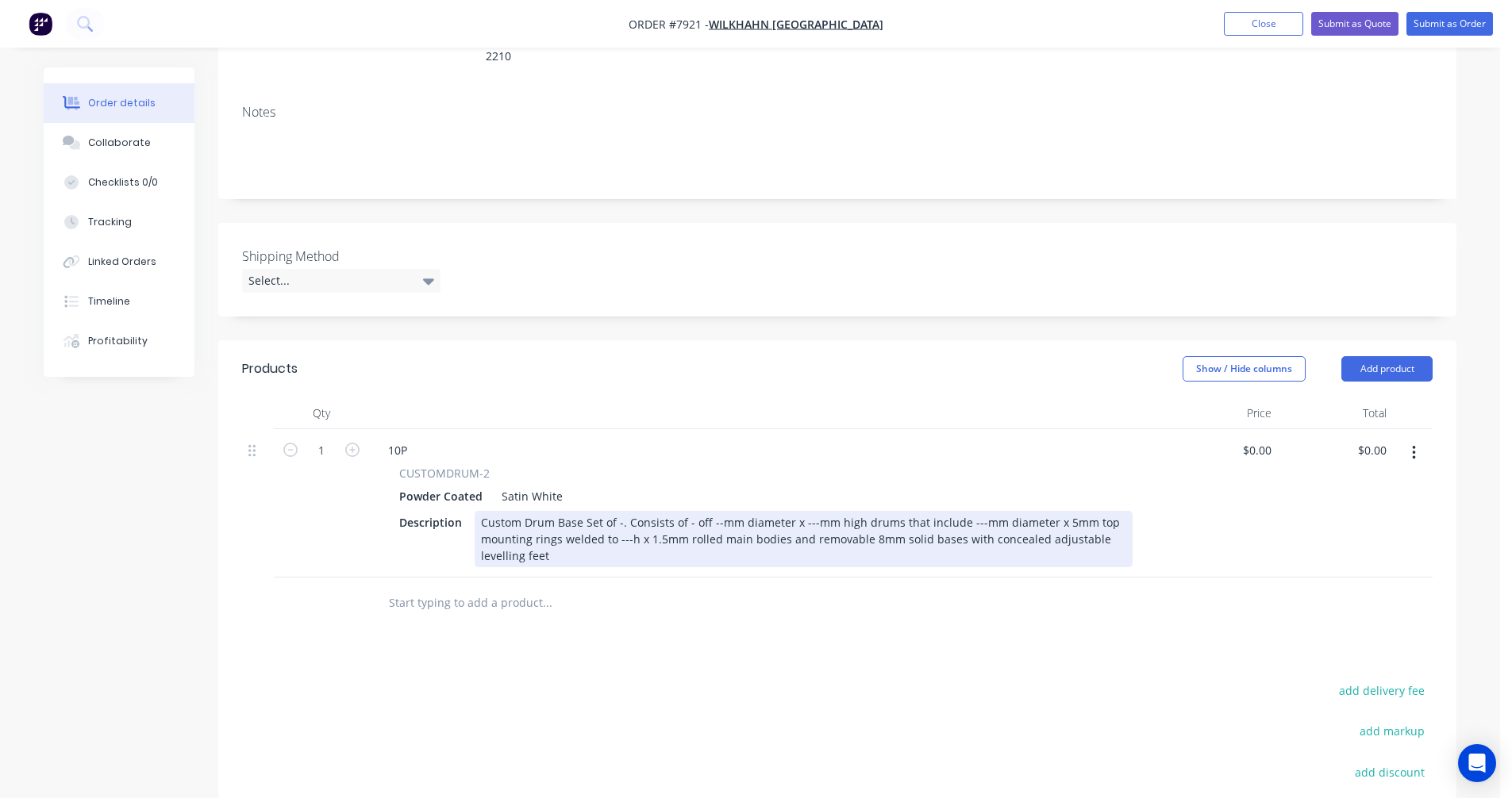
click at [620, 511] on div "Custom Drum Base Set of -. Consists of - off --mm diameter x ---mm high drums t…" at bounding box center [803, 539] width 658 height 56
click at [622, 511] on div "Custom Drum Base Set of -. Consists of - off --mm diameter x ---mm high drums t…" at bounding box center [803, 539] width 658 height 56
click at [942, 531] on div "Custom Drum Base Set of 3. Consists of 3 off 580mm diameter x 695mm high drums …" at bounding box center [803, 539] width 658 height 56
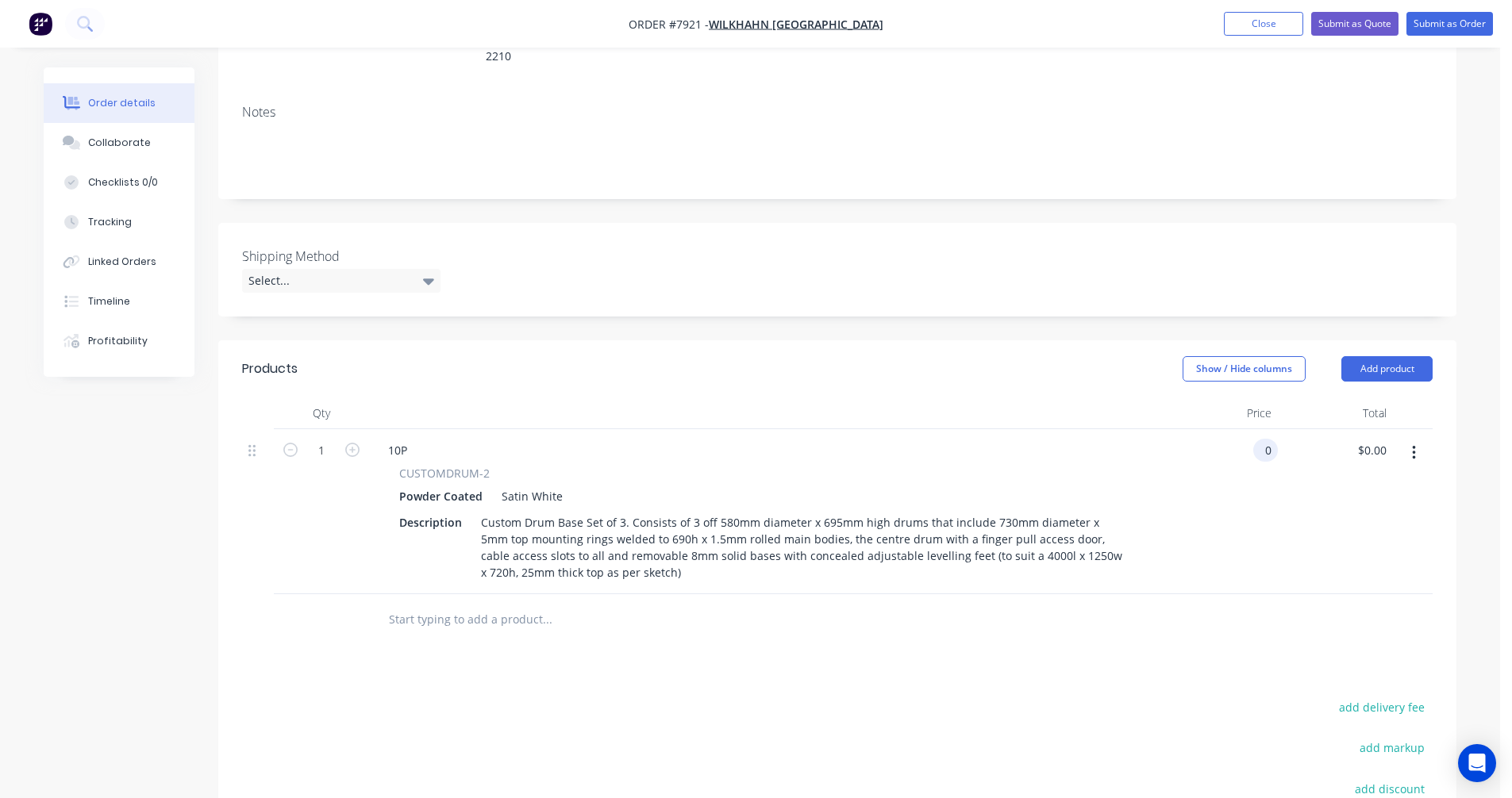
type input "$0.00"
click at [442, 604] on input "text" at bounding box center [547, 620] width 317 height 31
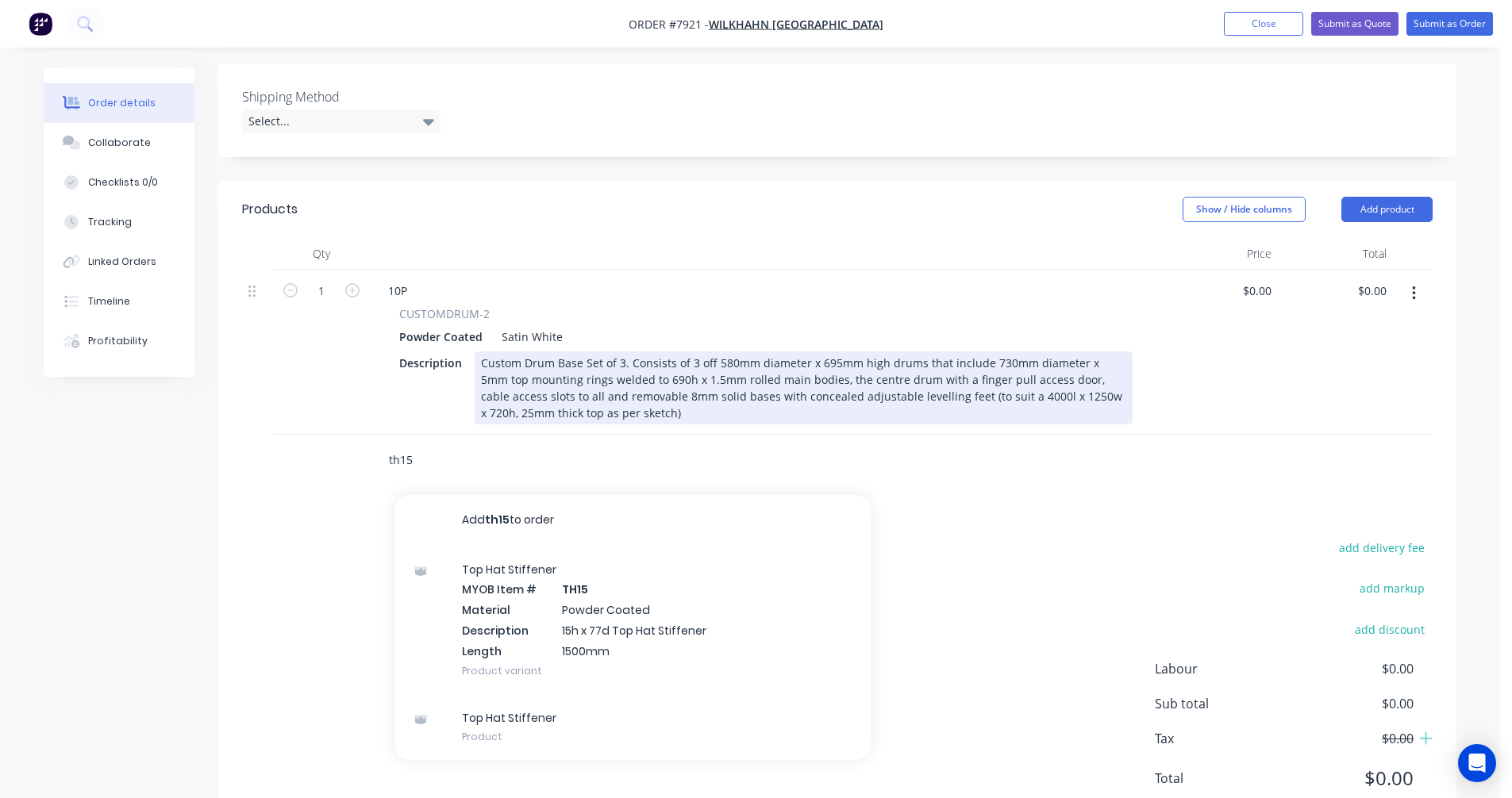
scroll to position [439, 0]
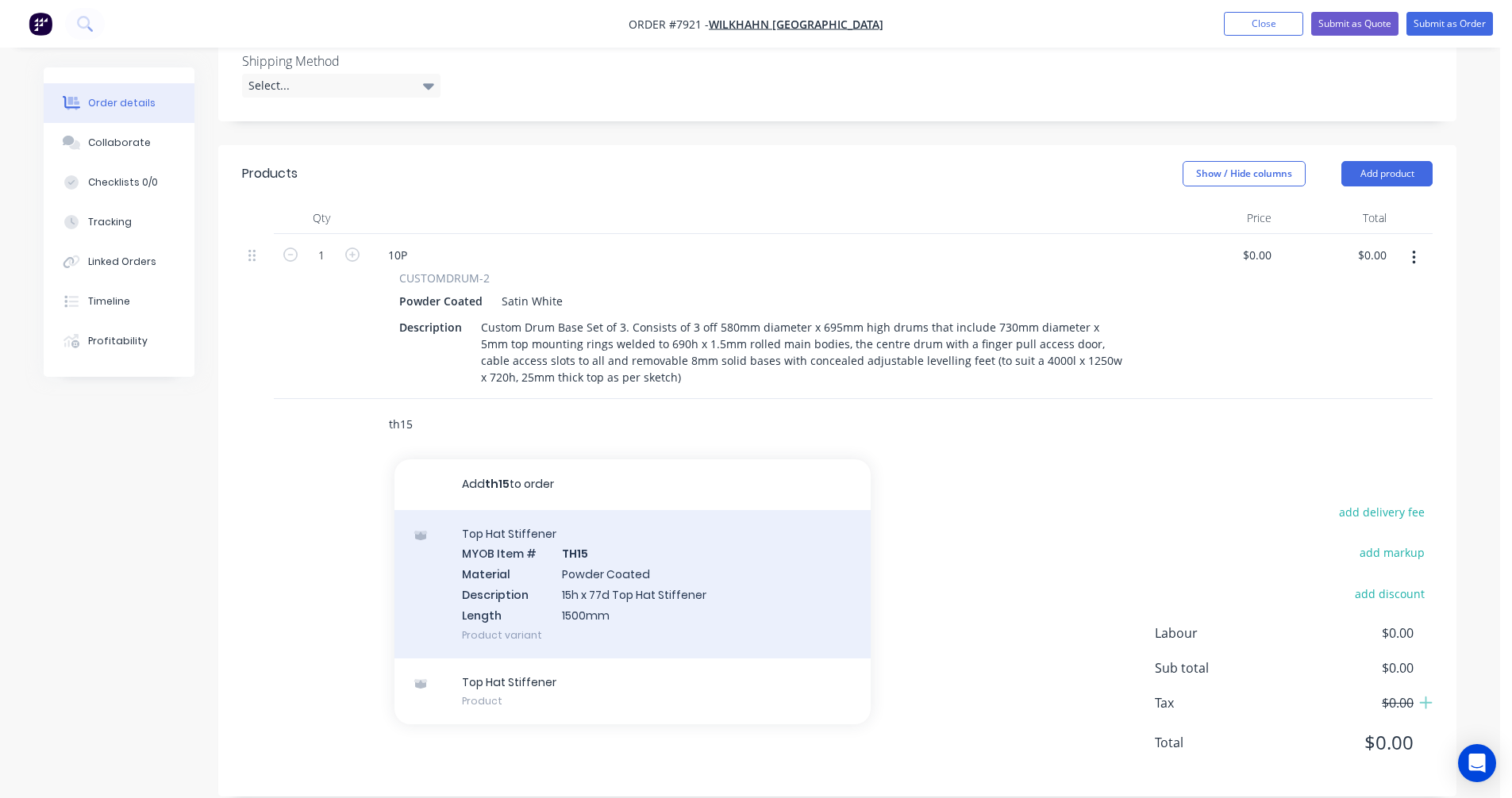
type input "th15"
click at [577, 557] on div "Top Hat Stiffener MYOB Item # TH15 Material Powder Coated Description 15h x 77d…" at bounding box center [633, 584] width 476 height 149
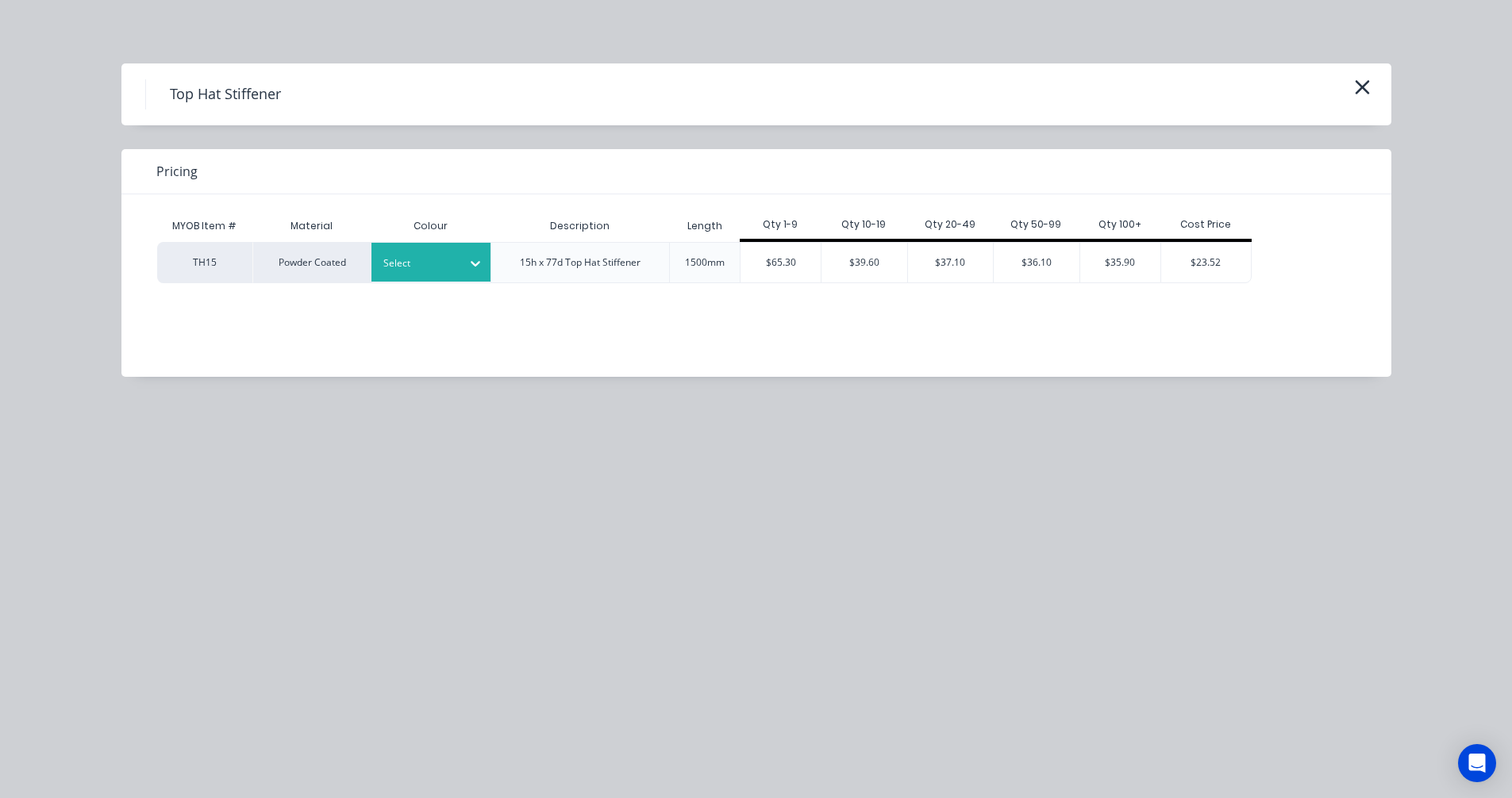
click at [407, 265] on div at bounding box center [419, 263] width 71 height 18
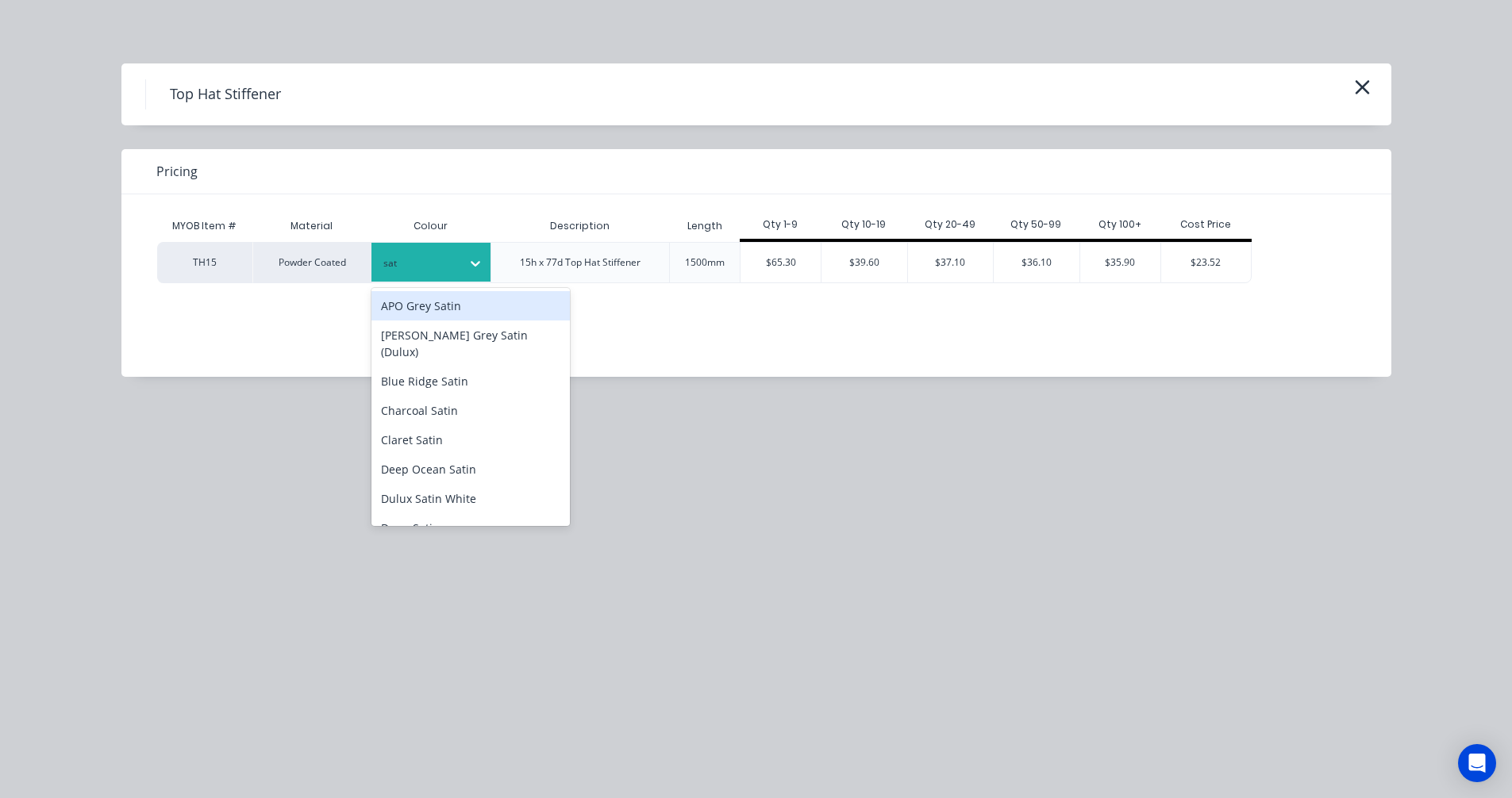
type input "sati"
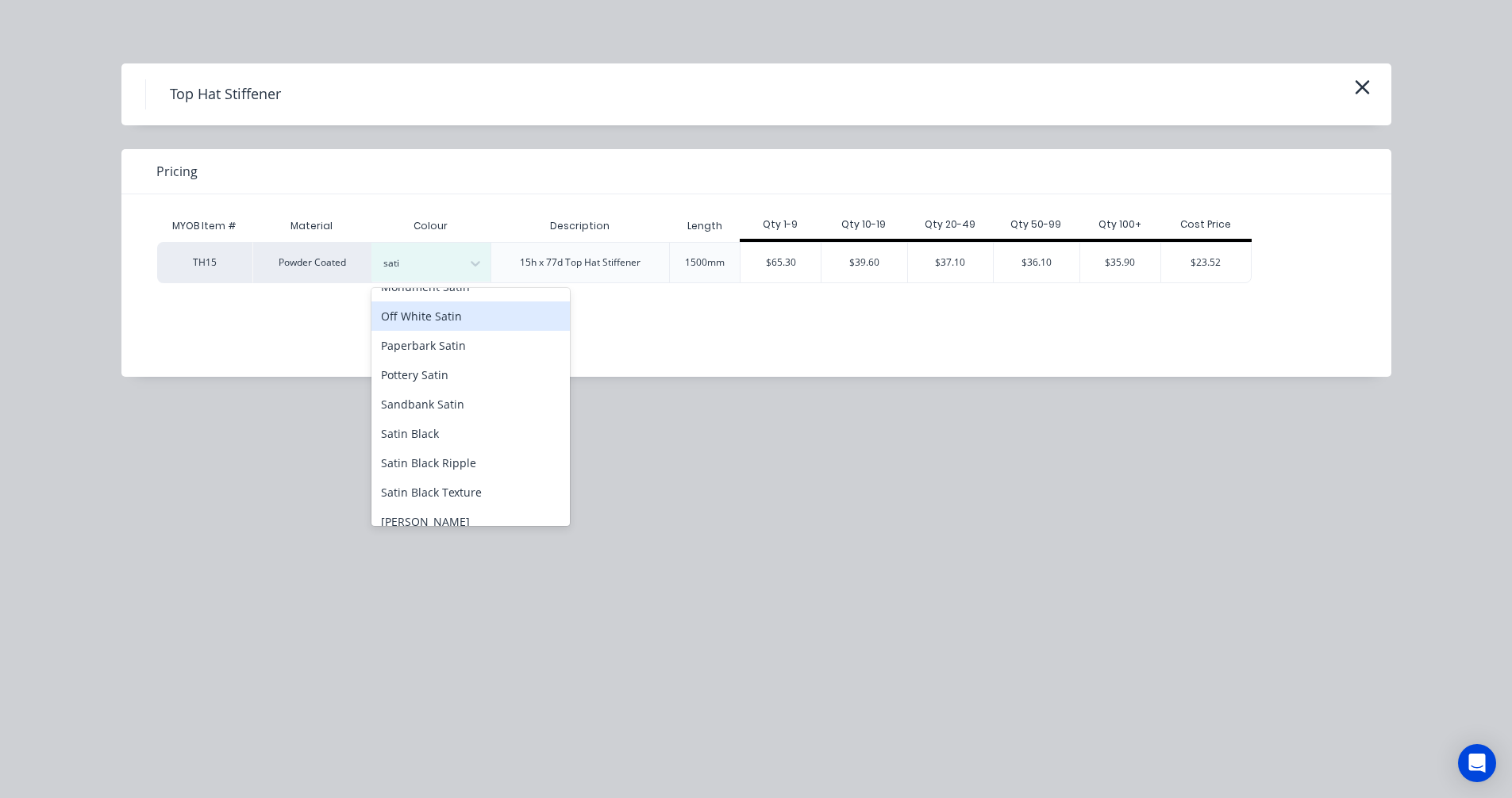
scroll to position [397, 0]
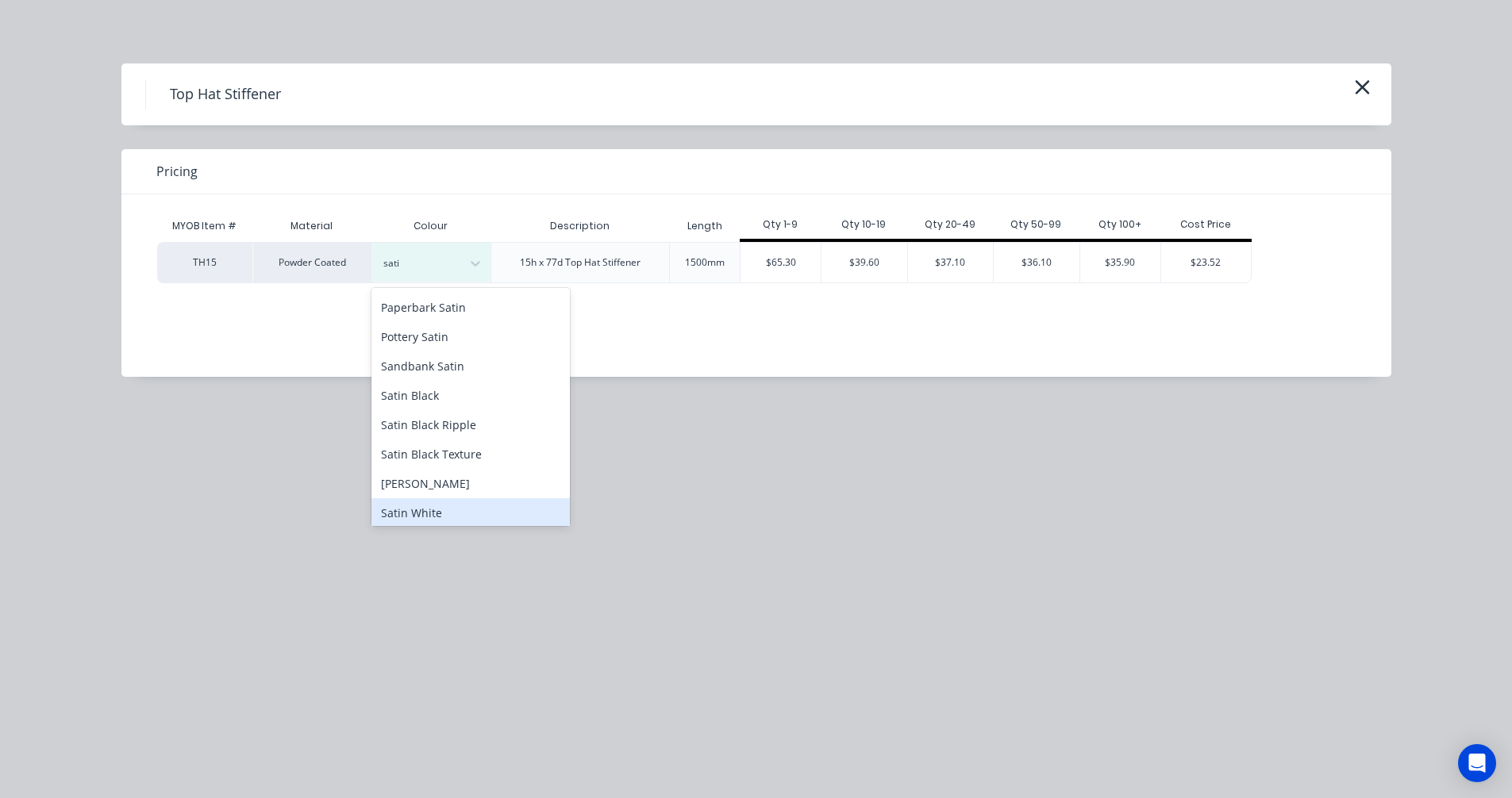
click at [435, 498] on div "Satin White" at bounding box center [470, 513] width 198 height 30
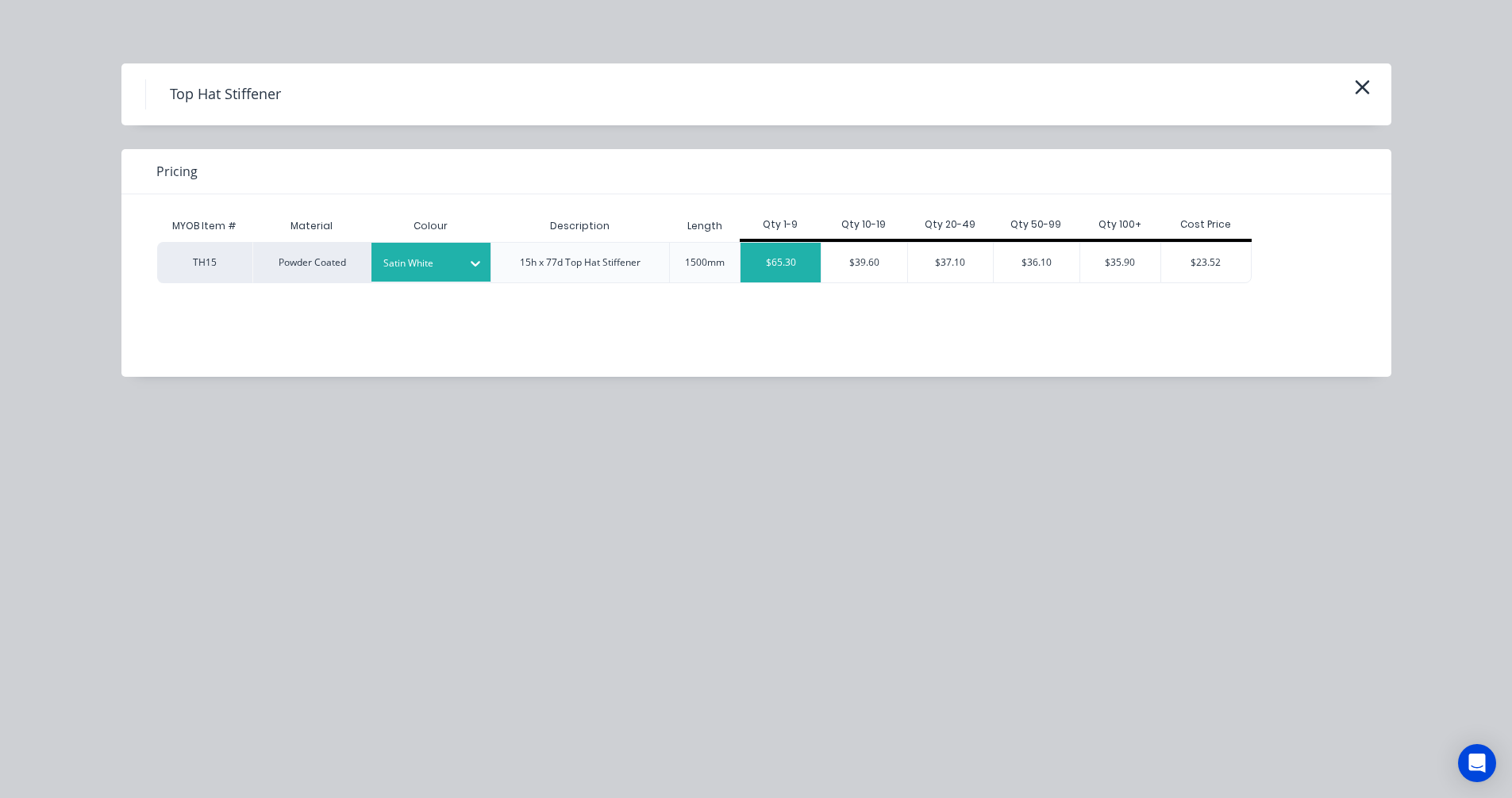
click at [781, 265] on div "$65.30" at bounding box center [780, 262] width 80 height 40
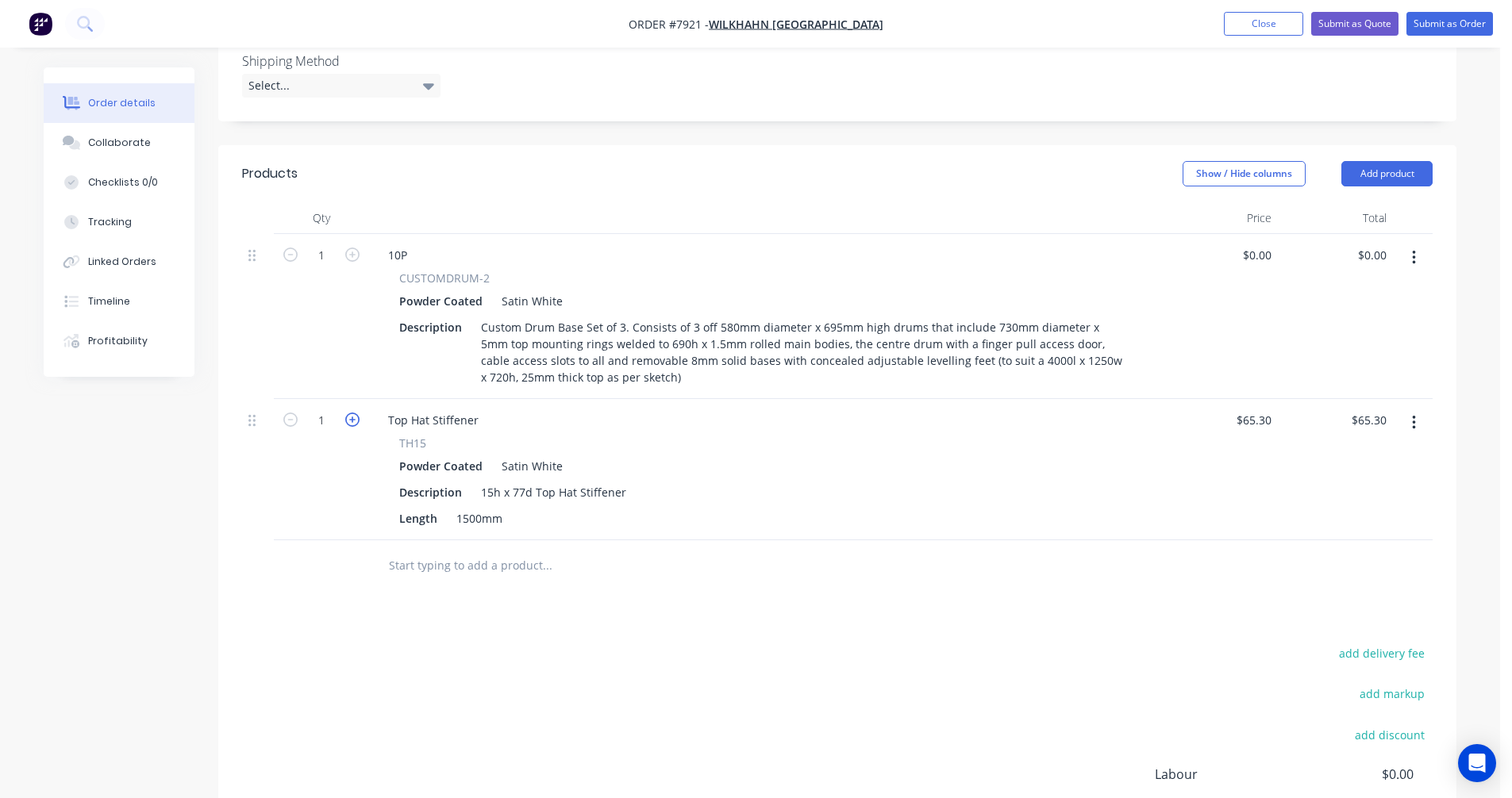
click at [352, 412] on icon "button" at bounding box center [351, 419] width 14 height 14
type input "2"
type input "$130.60"
click at [477, 409] on div "Top Hat Stiffener" at bounding box center [434, 420] width 116 height 23
drag, startPoint x: 477, startPoint y: 399, endPoint x: 379, endPoint y: 395, distance: 98.1
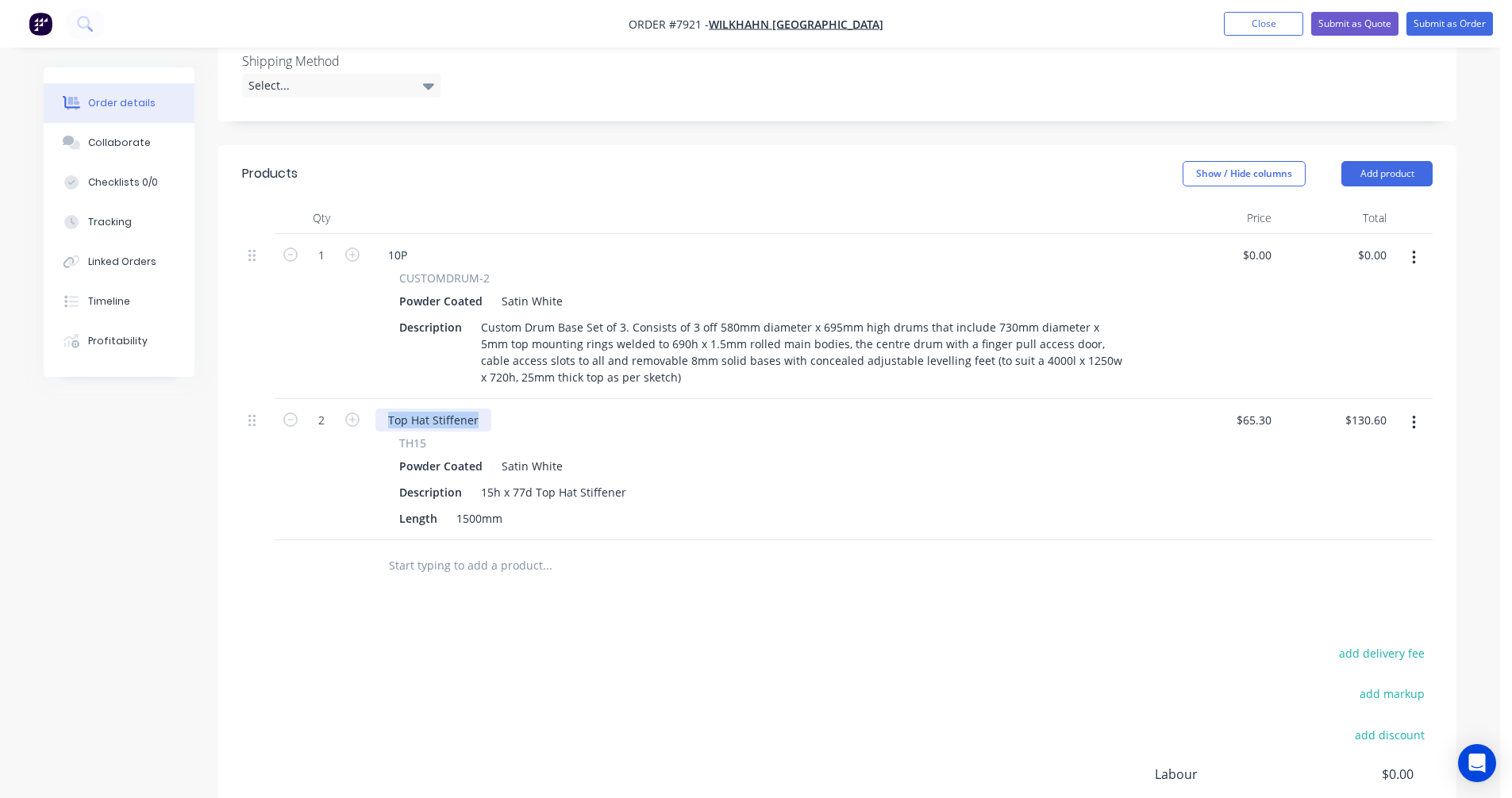
click at [379, 409] on div "Top Hat Stiffener" at bounding box center [434, 420] width 116 height 23
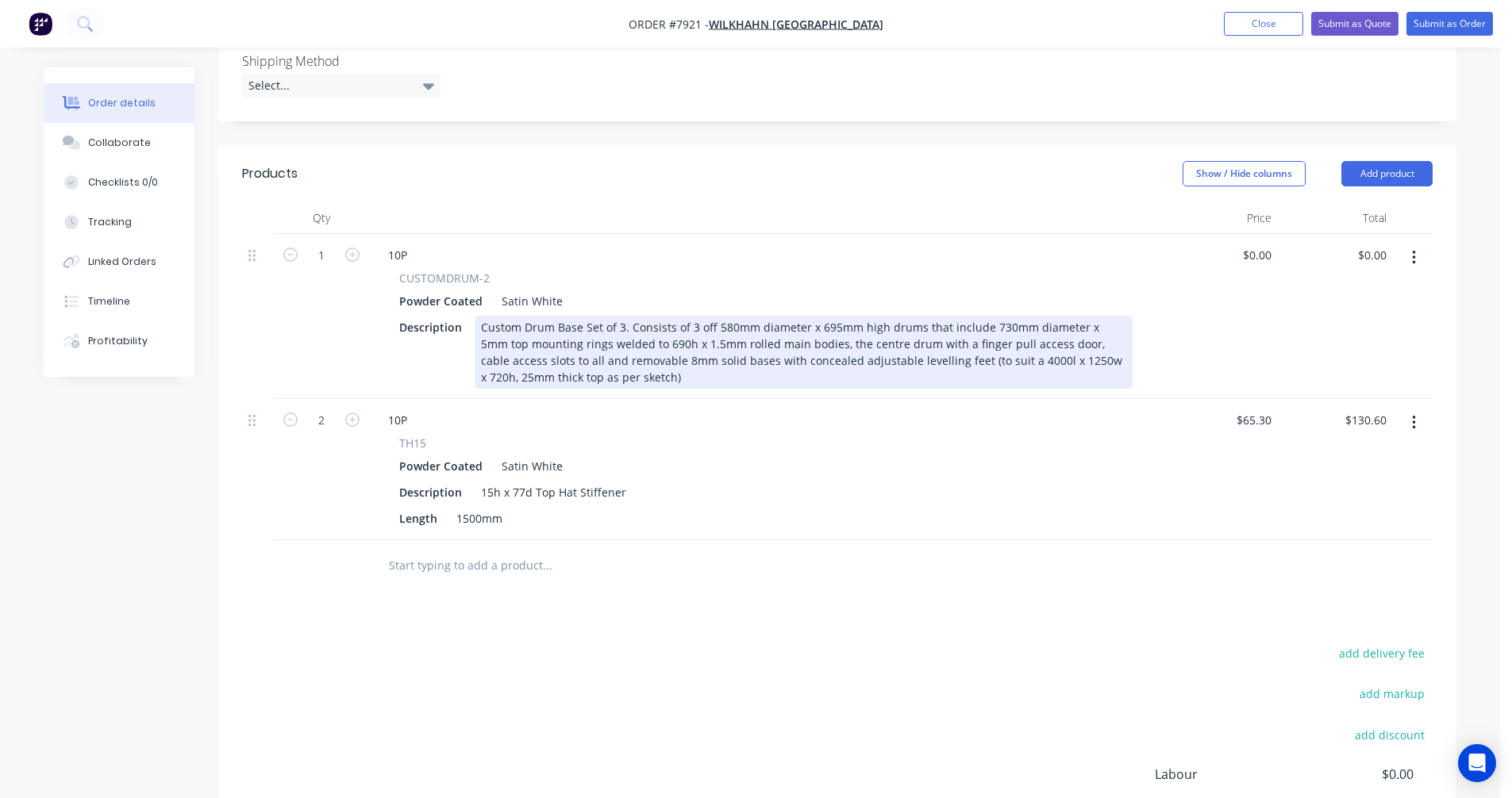
click at [780, 322] on div "Custom Drum Base Set of 3. Consists of 3 off 580mm diameter x 695mm high drums …" at bounding box center [803, 351] width 658 height 73
type input "$2,022.00"
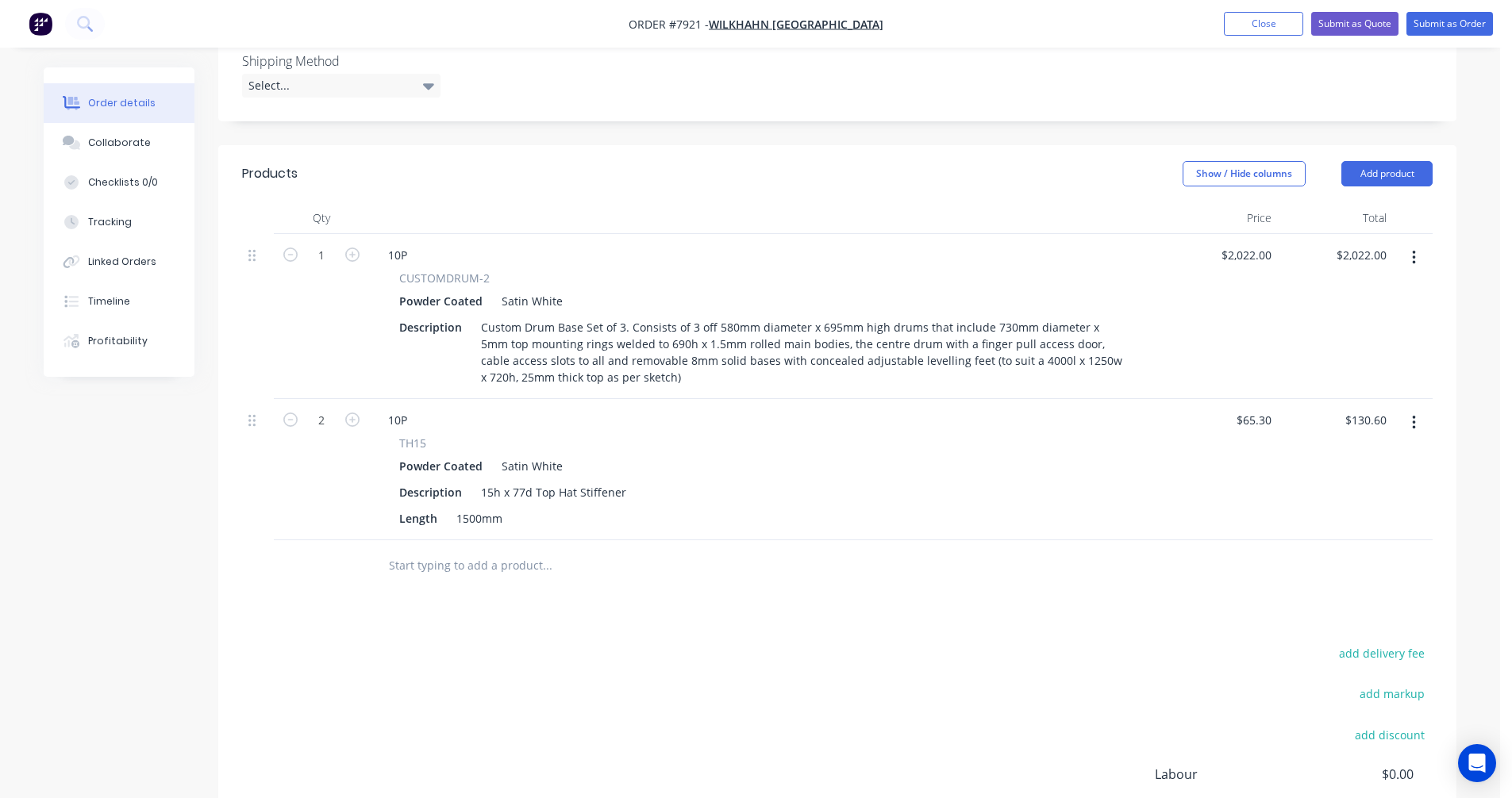
click at [1417, 244] on button "button" at bounding box center [1413, 257] width 37 height 29
click at [1339, 320] on div "Duplicate" at bounding box center [1357, 331] width 122 height 23
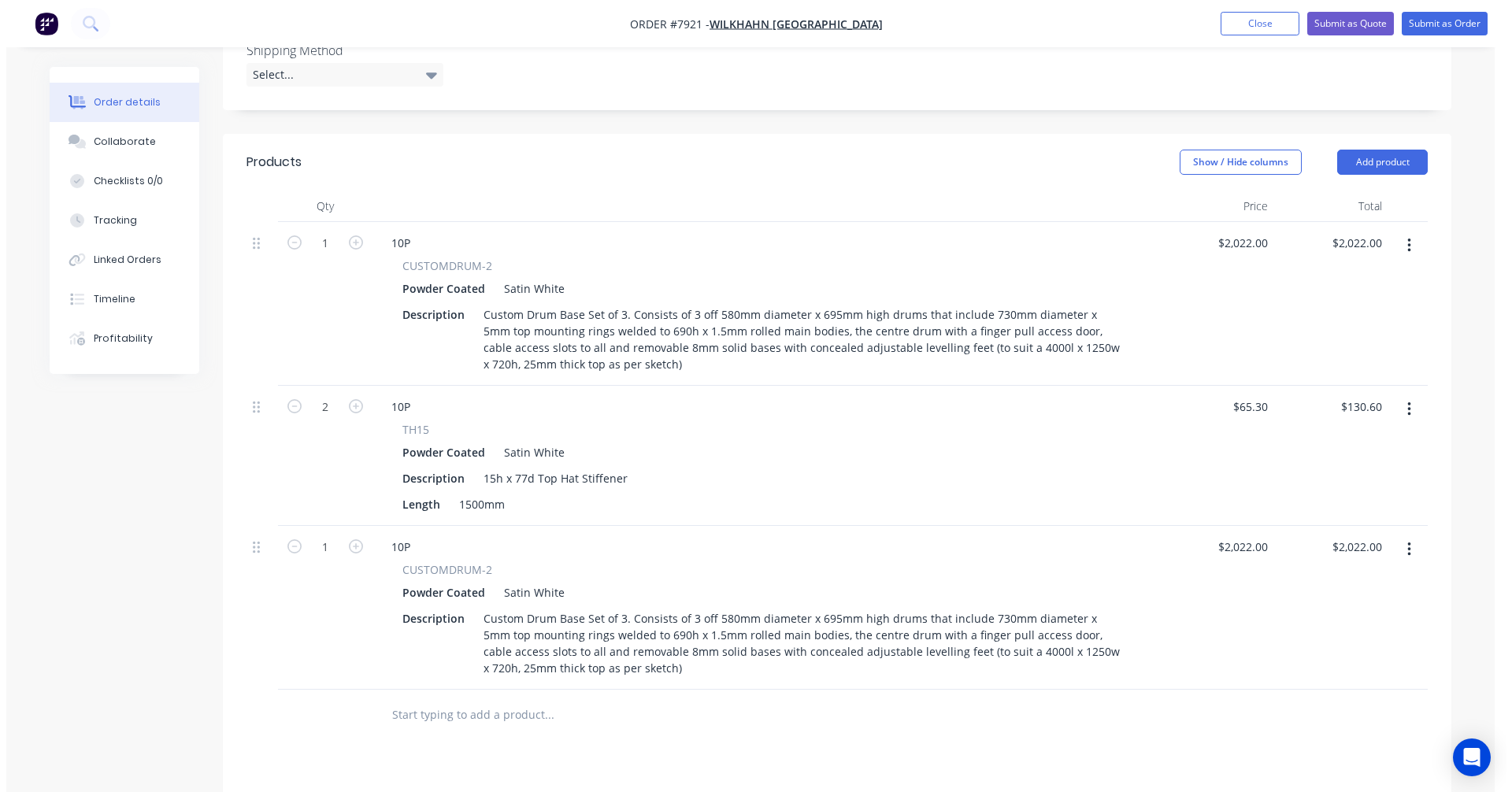
scroll to position [515, 0]
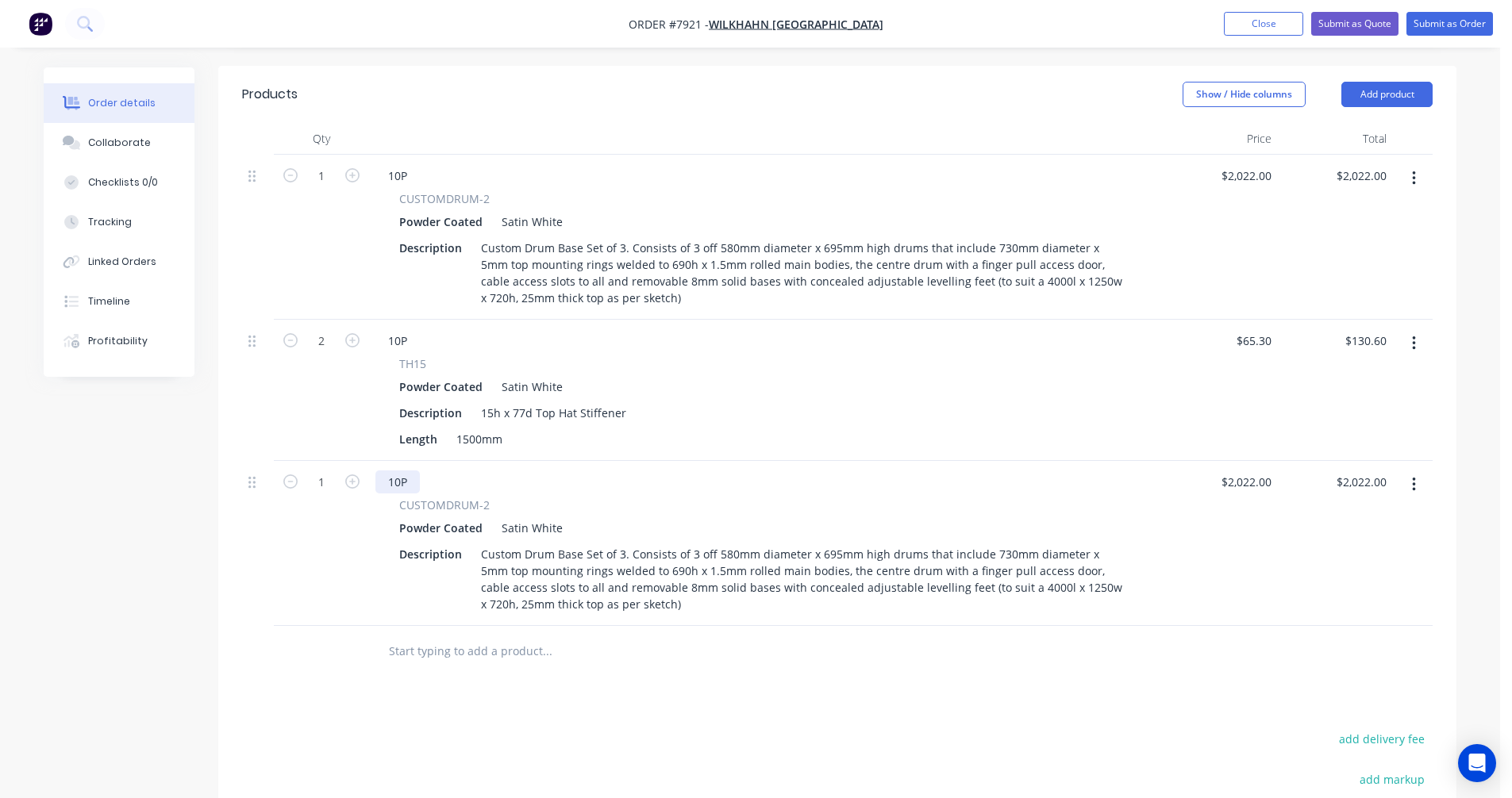
click at [400, 470] on div "10P" at bounding box center [398, 482] width 44 height 23
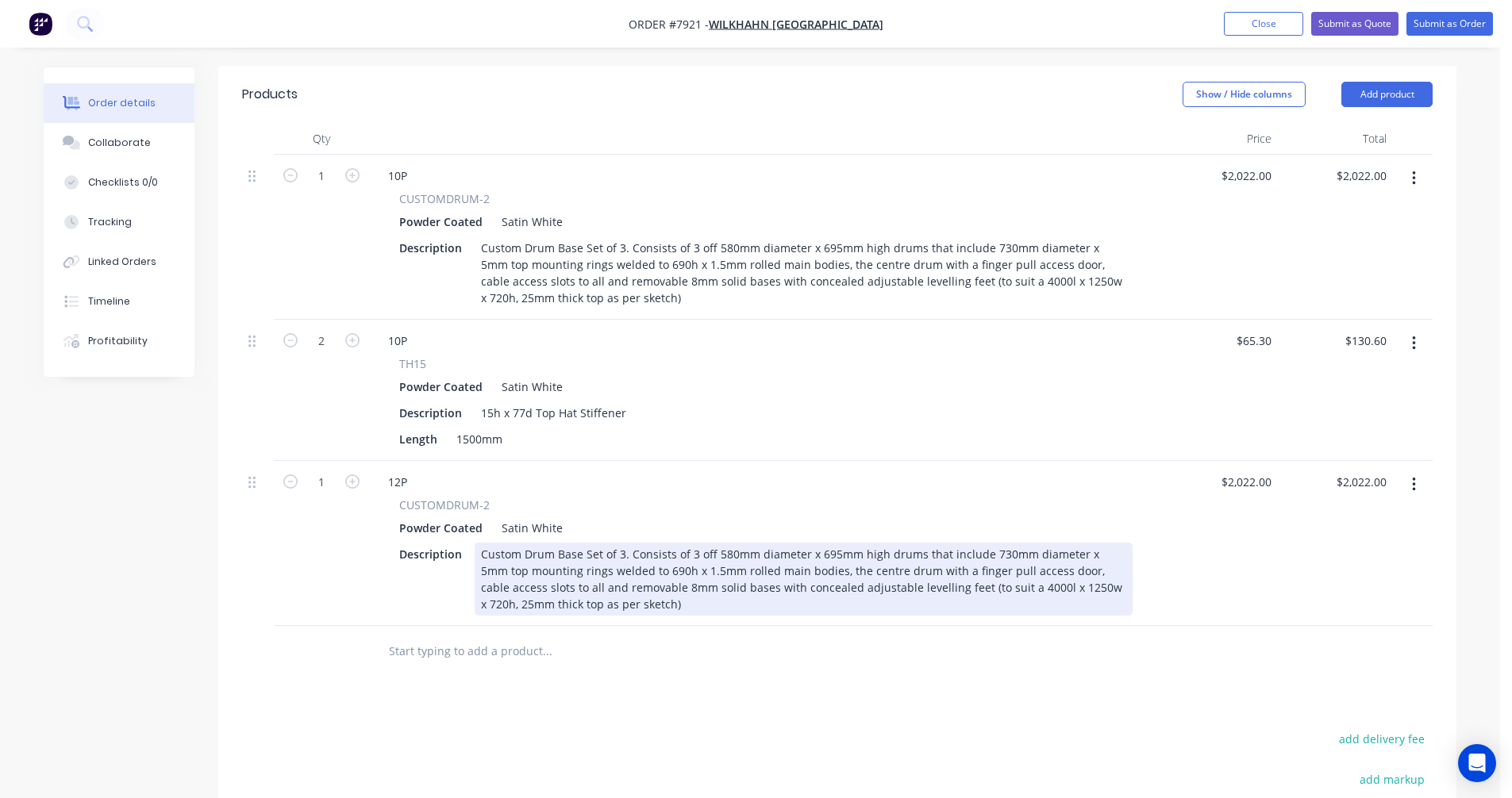
click at [971, 566] on div "Custom Drum Base Set of 3. Consists of 3 off 580mm diameter x 695mm high drums …" at bounding box center [803, 578] width 658 height 73
click at [970, 566] on div "Custom Drum Base Set of 3. Consists of 3 off 580mm diameter x 695mm high drums …" at bounding box center [803, 578] width 658 height 73
click at [621, 542] on div "Custom Drum Base Set of 3. Consists of 3 off 580mm diameter x 695mm high drums …" at bounding box center [803, 578] width 658 height 73
click at [615, 585] on div "Custom Drum Base Set of 5. Consists of 5 off 800mm diameter x 695mm high drums …" at bounding box center [803, 578] width 658 height 73
drag, startPoint x: 720, startPoint y: 530, endPoint x: 730, endPoint y: 530, distance: 10.0
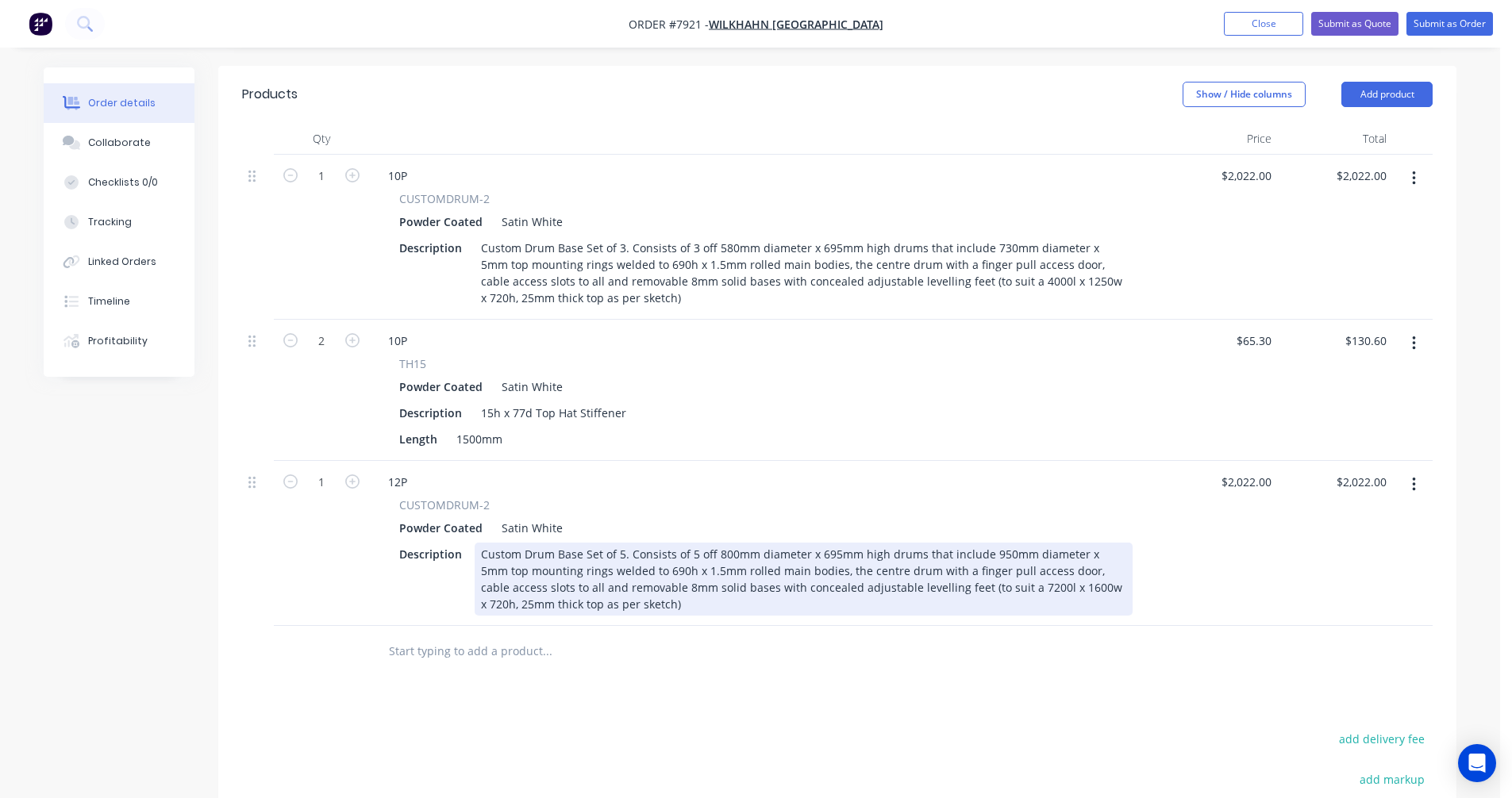
click at [721, 542] on div "Custom Drum Base Set of 5. Consists of 5 off 800mm diameter x 695mm high drums …" at bounding box center [803, 578] width 658 height 73
drag, startPoint x: 813, startPoint y: 548, endPoint x: 827, endPoint y: 547, distance: 14.0
click at [816, 548] on div "Custom Drum Base Set of 5. Consists of 5 off 700mm diameter x 695mm high drums …" at bounding box center [803, 578] width 658 height 73
click at [668, 542] on div "Custom Drum Base Set of 5. Consists of 5 off 700mm diameter x 695mm high drums …" at bounding box center [803, 578] width 658 height 73
type input "$4,811.00"
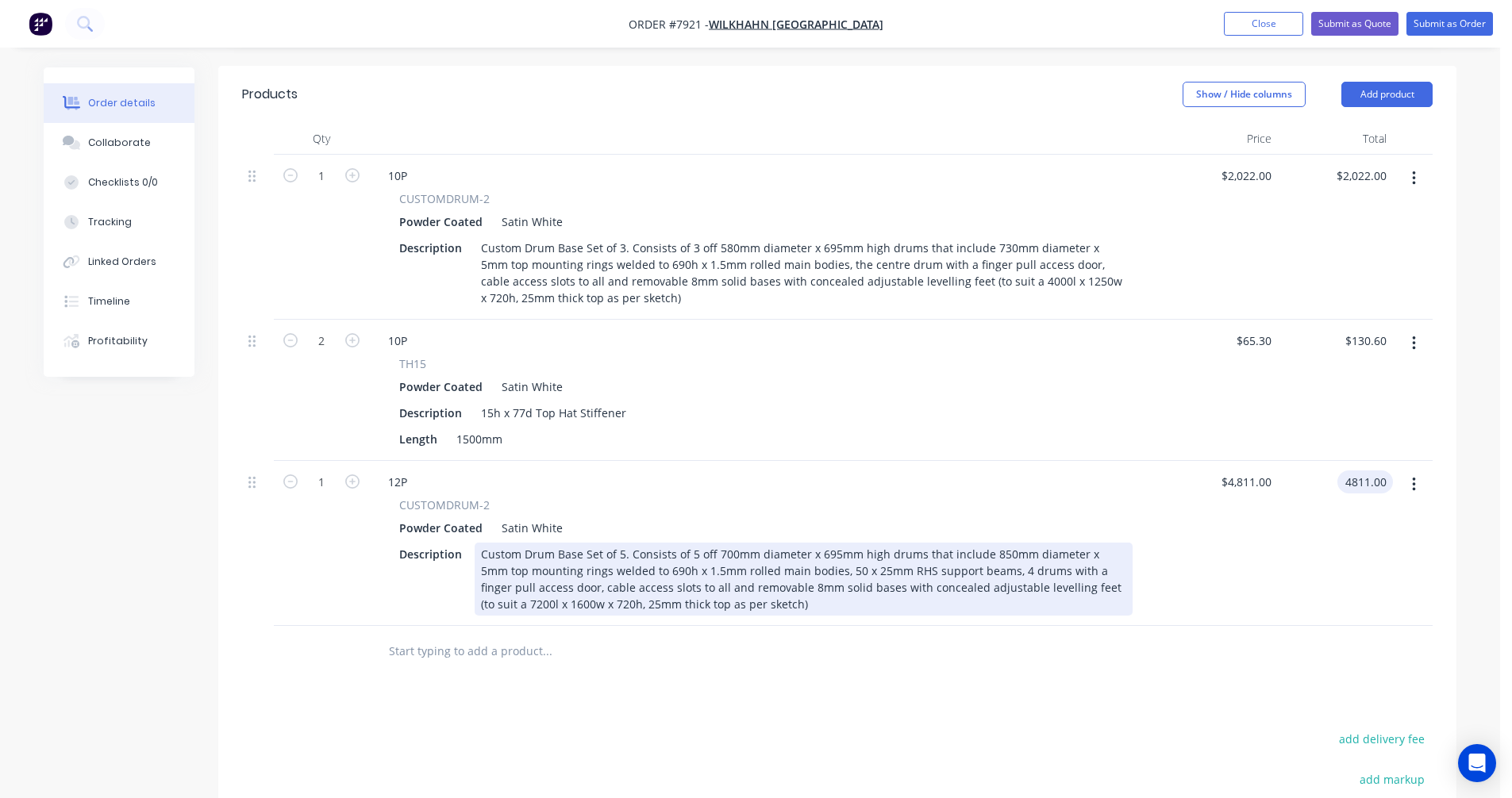
type input "$4,811.00"
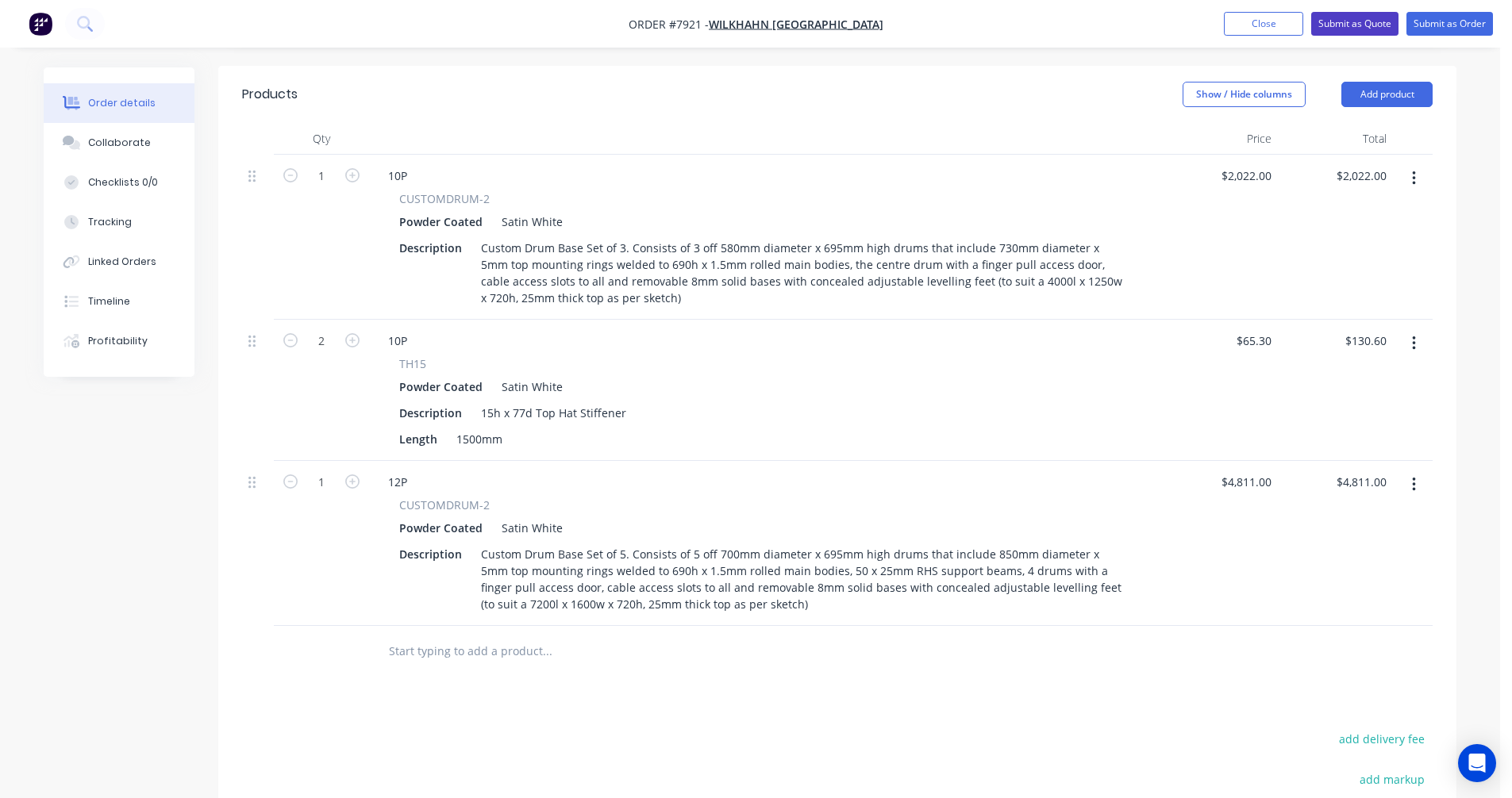
click at [1371, 21] on button "Submit as Quote" at bounding box center [1354, 24] width 88 height 24
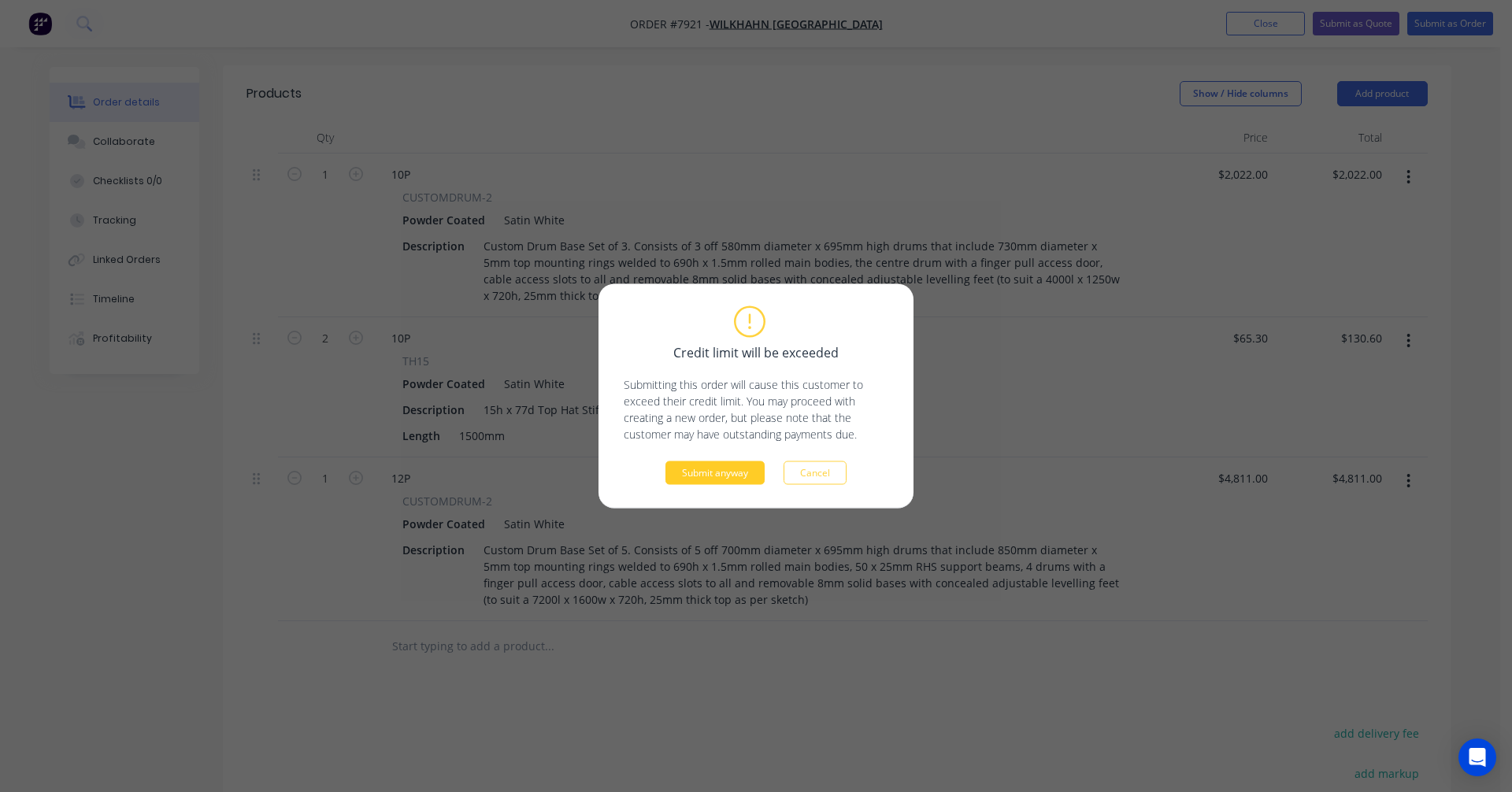
click at [732, 472] on button "Submit anyway" at bounding box center [715, 473] width 99 height 24
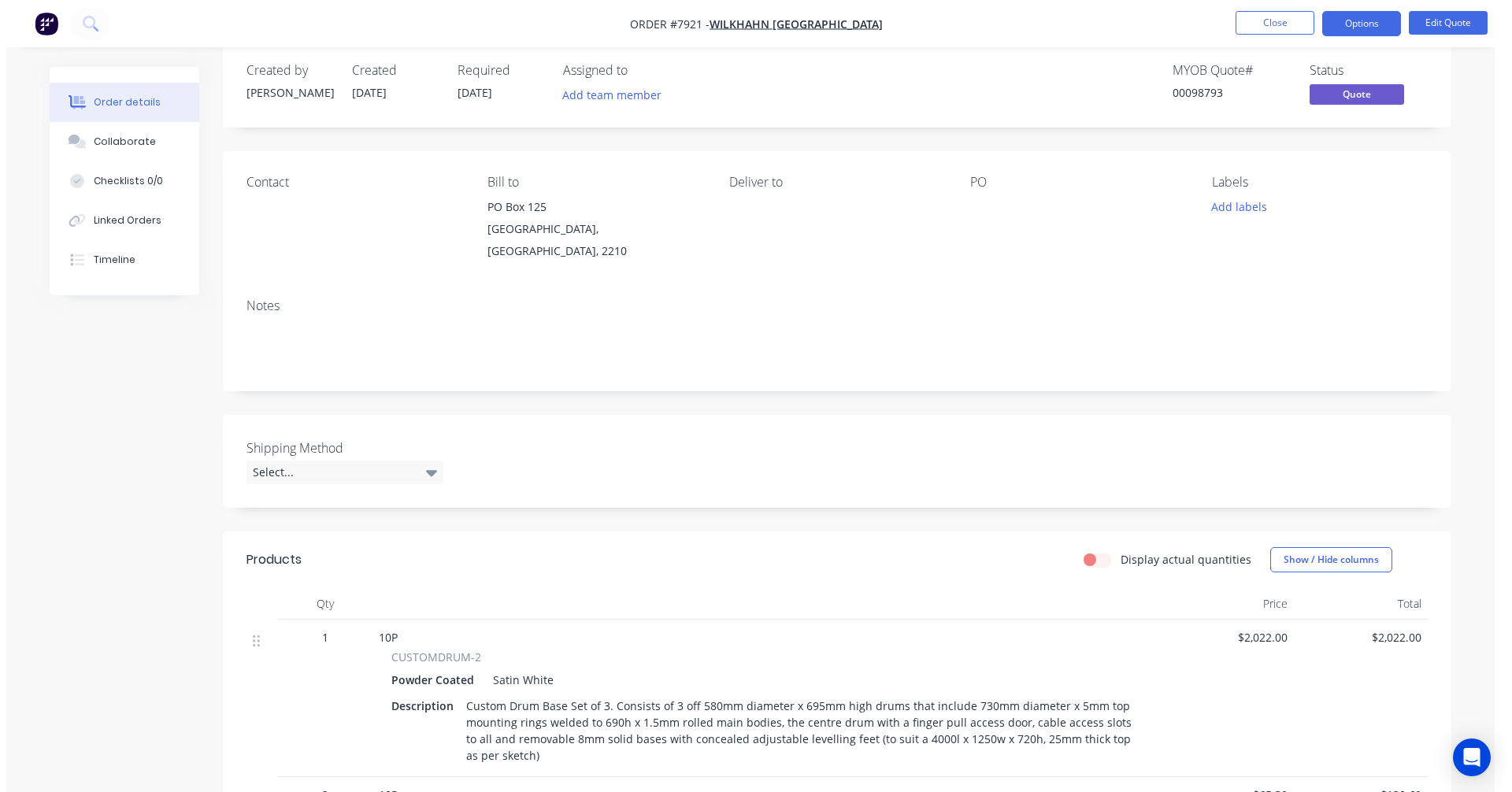
scroll to position [0, 0]
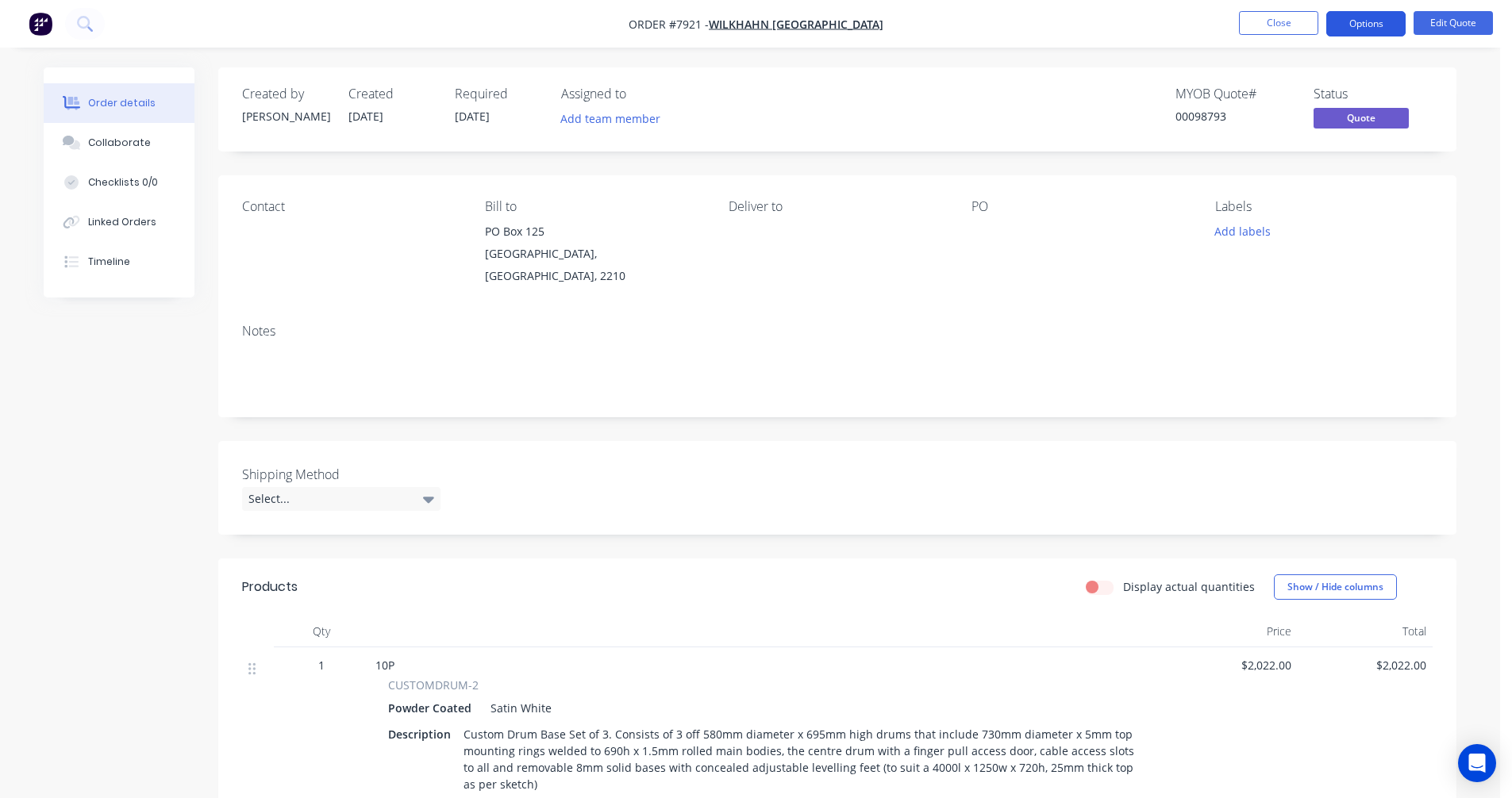
click at [1366, 25] on button "Options" at bounding box center [1366, 24] width 79 height 26
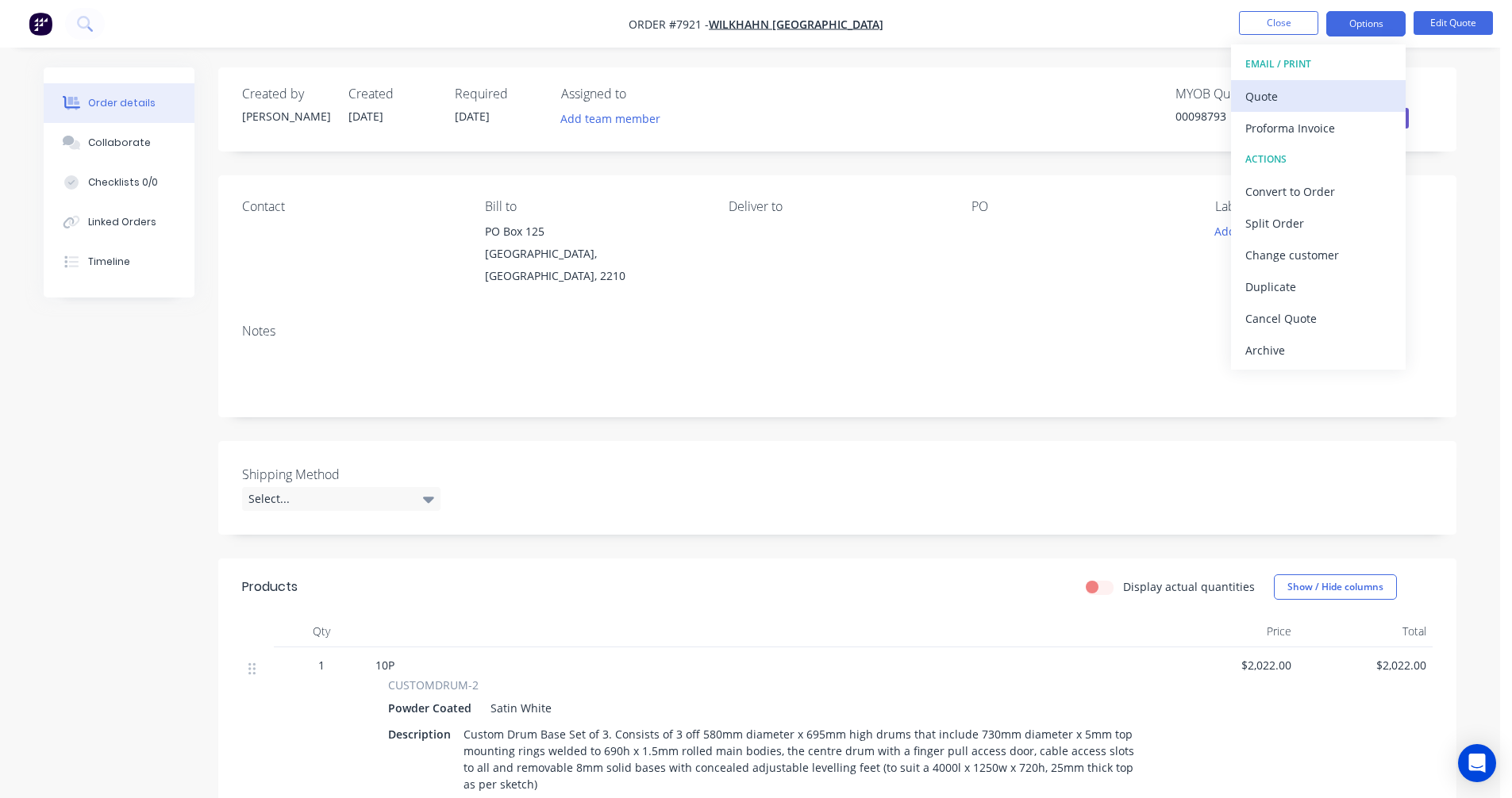
click at [1285, 94] on div "Quote" at bounding box center [1318, 96] width 146 height 23
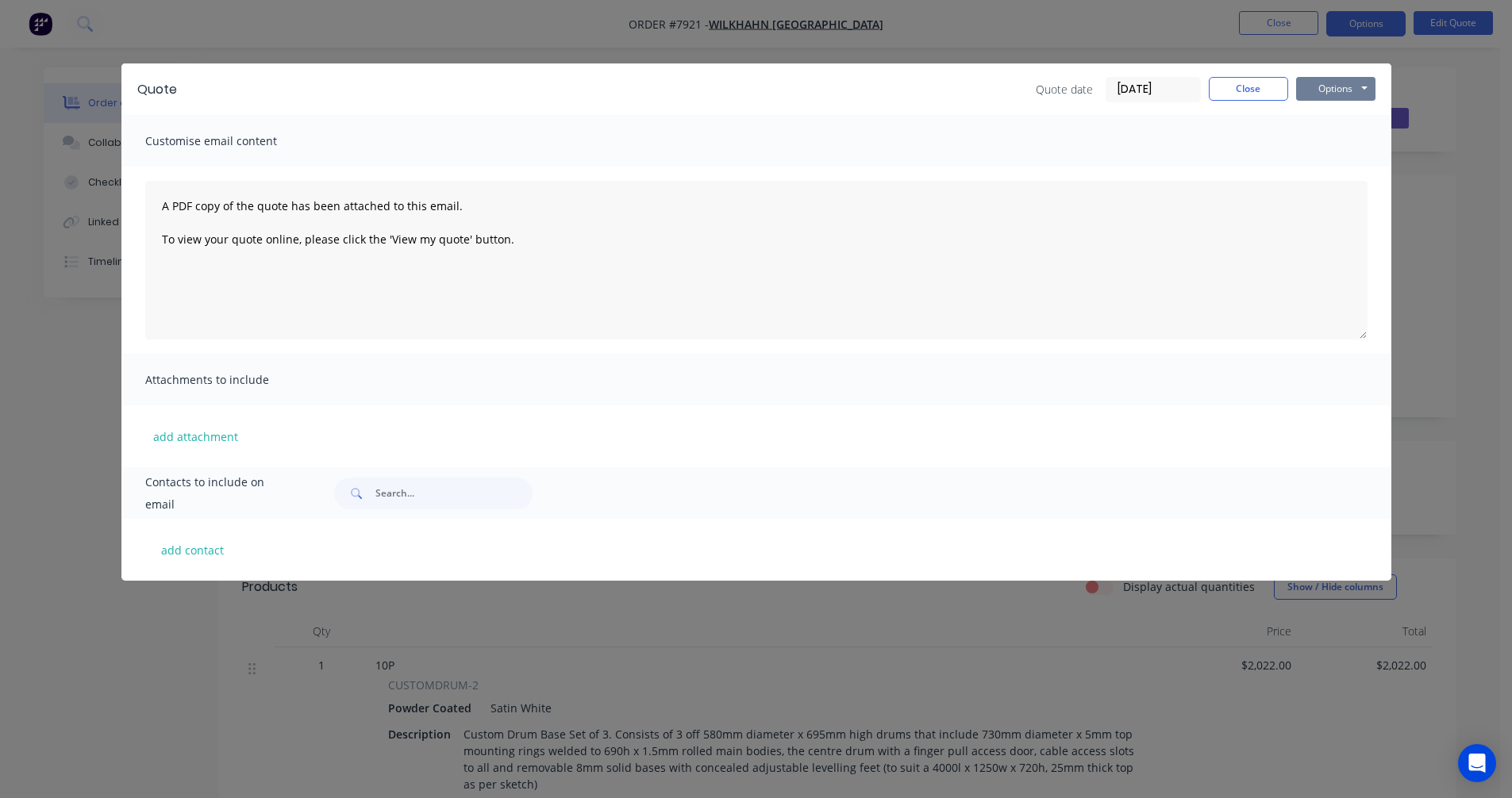
click at [1338, 86] on button "Options" at bounding box center [1336, 89] width 79 height 24
click at [1330, 116] on button "Preview" at bounding box center [1347, 117] width 101 height 26
click at [1245, 94] on button "Close" at bounding box center [1248, 89] width 79 height 24
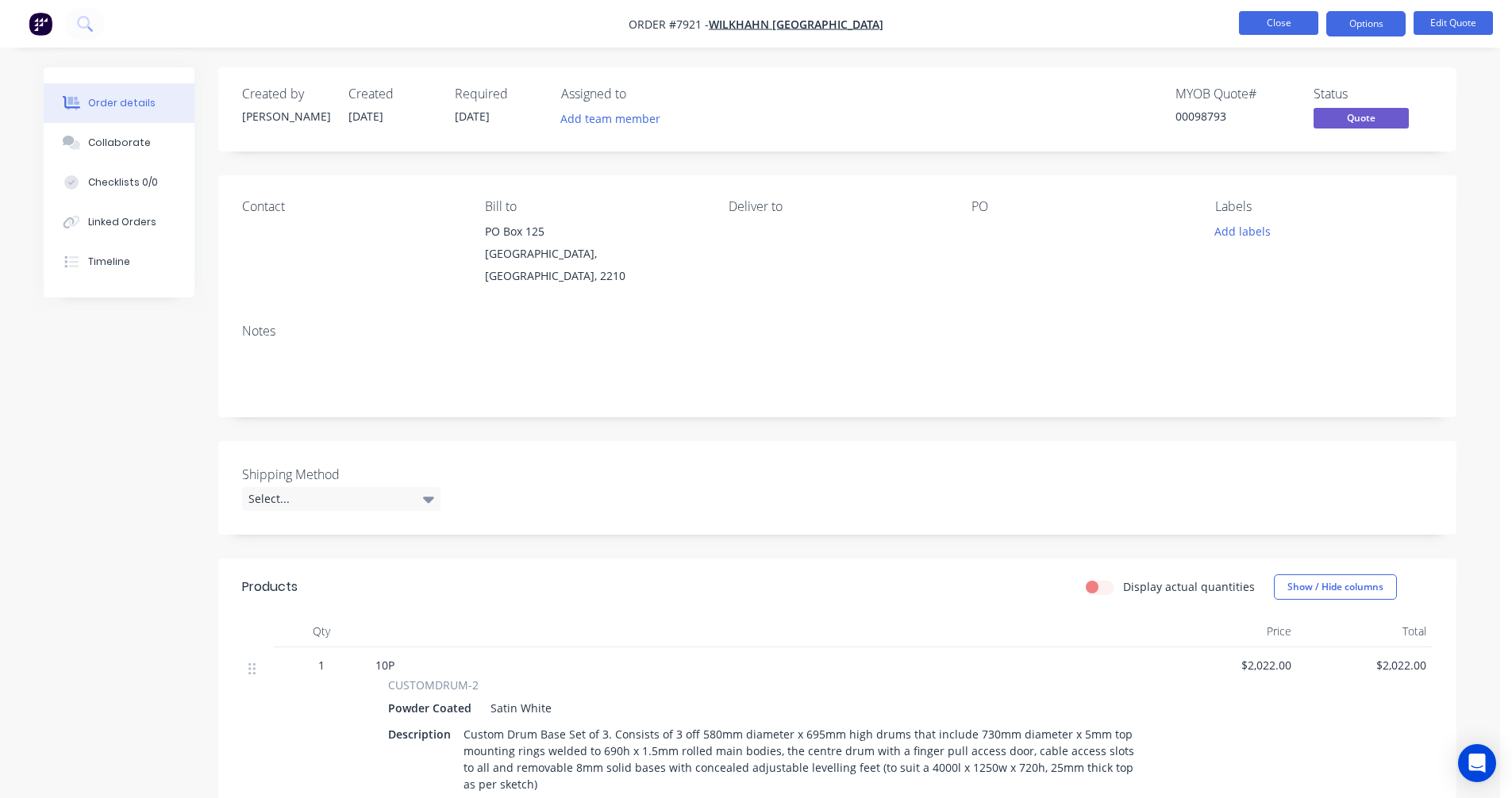
click at [1264, 28] on button "Close" at bounding box center [1279, 23] width 79 height 24
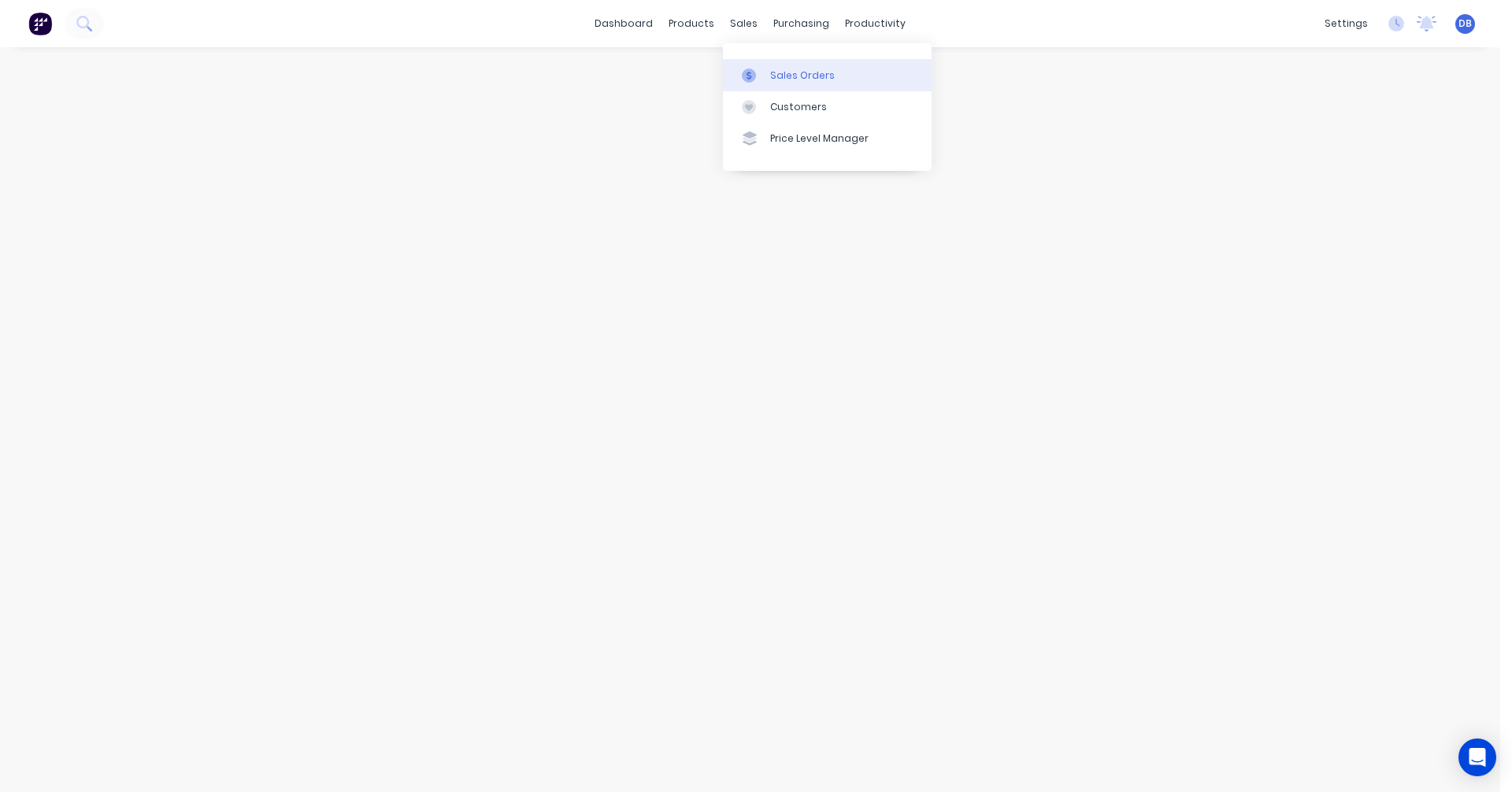
click at [779, 75] on div "Sales Orders" at bounding box center [802, 75] width 65 height 14
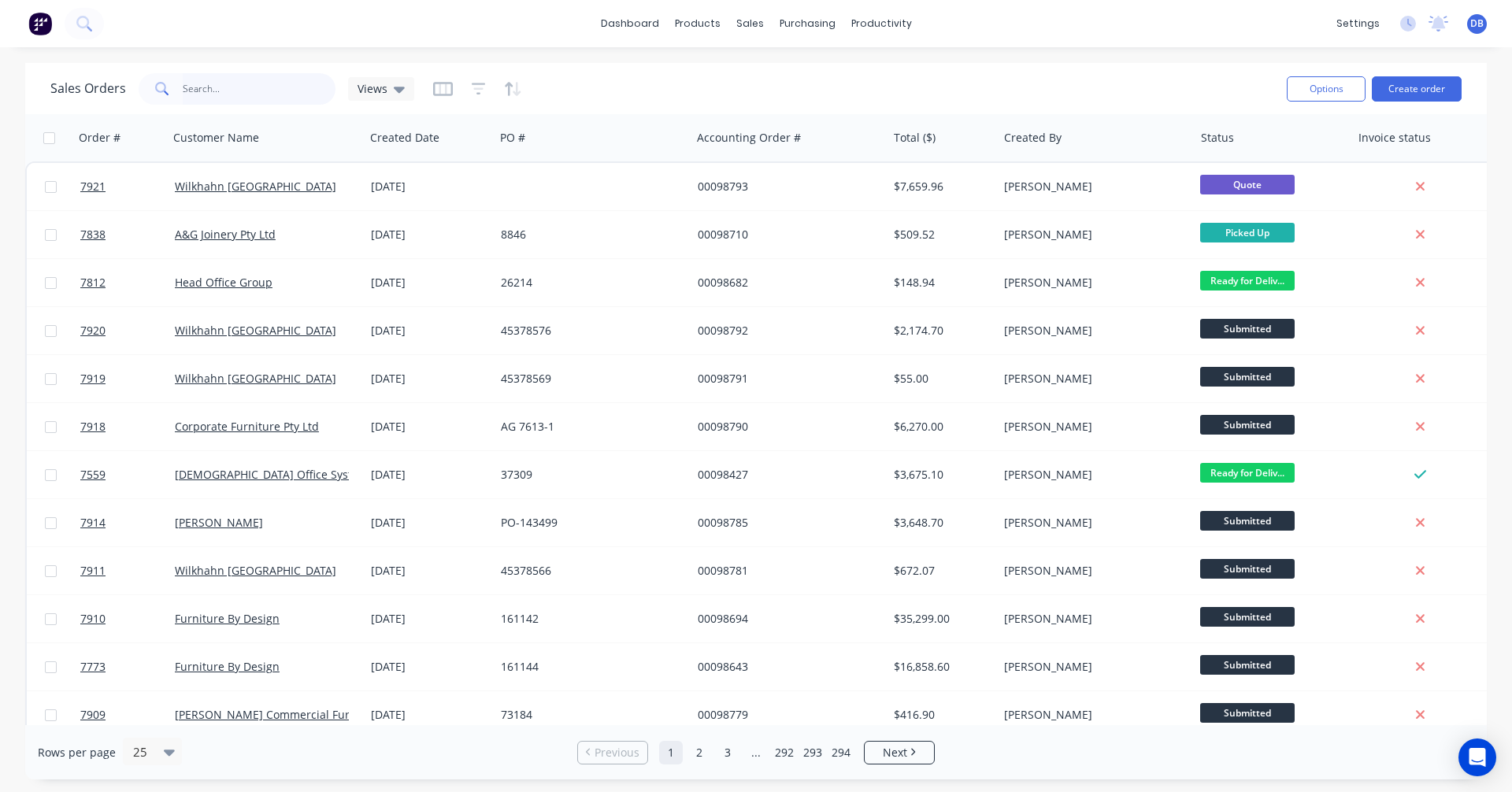
click at [219, 88] on input "text" at bounding box center [260, 89] width 154 height 31
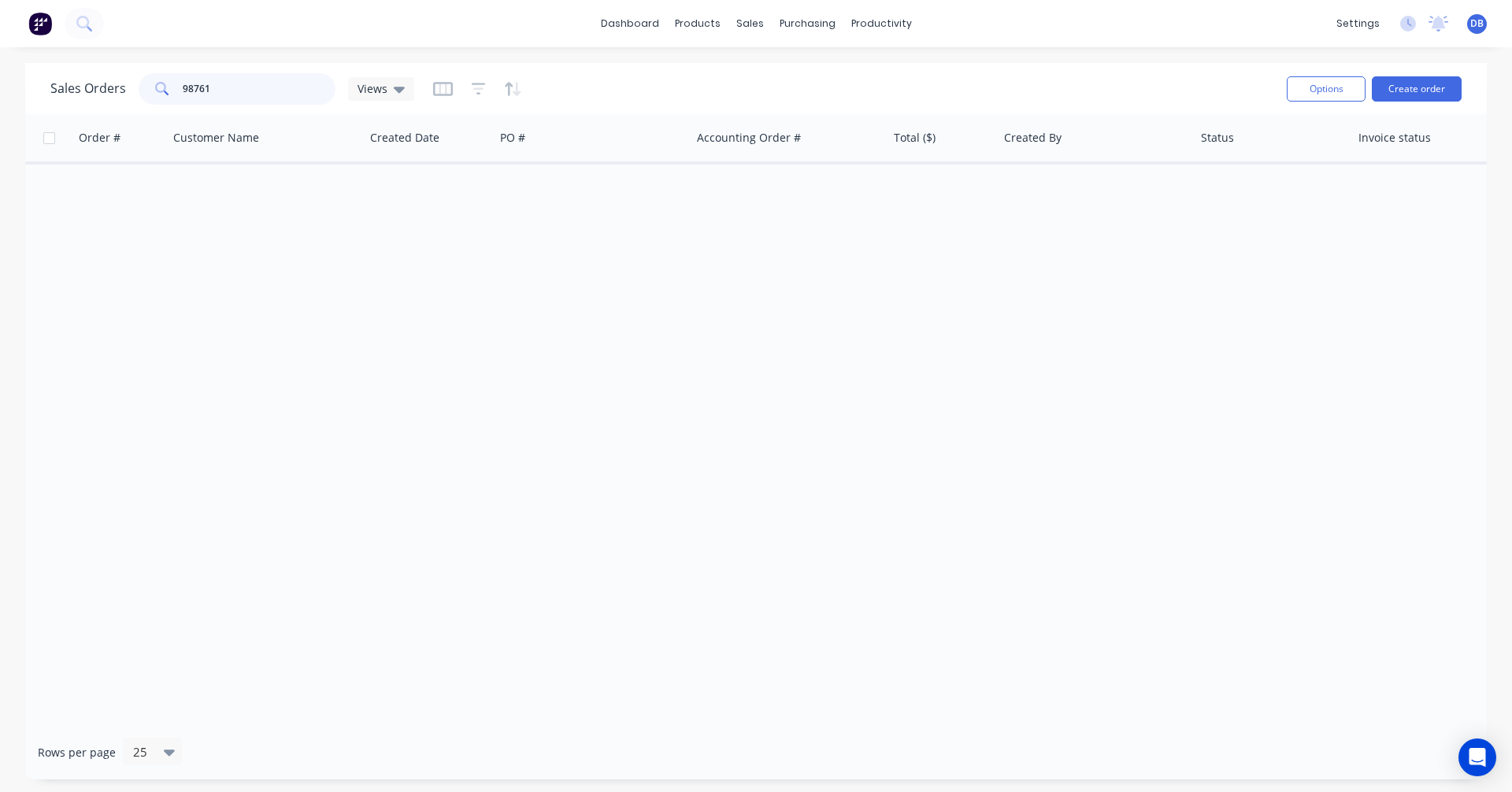
type input "98761"
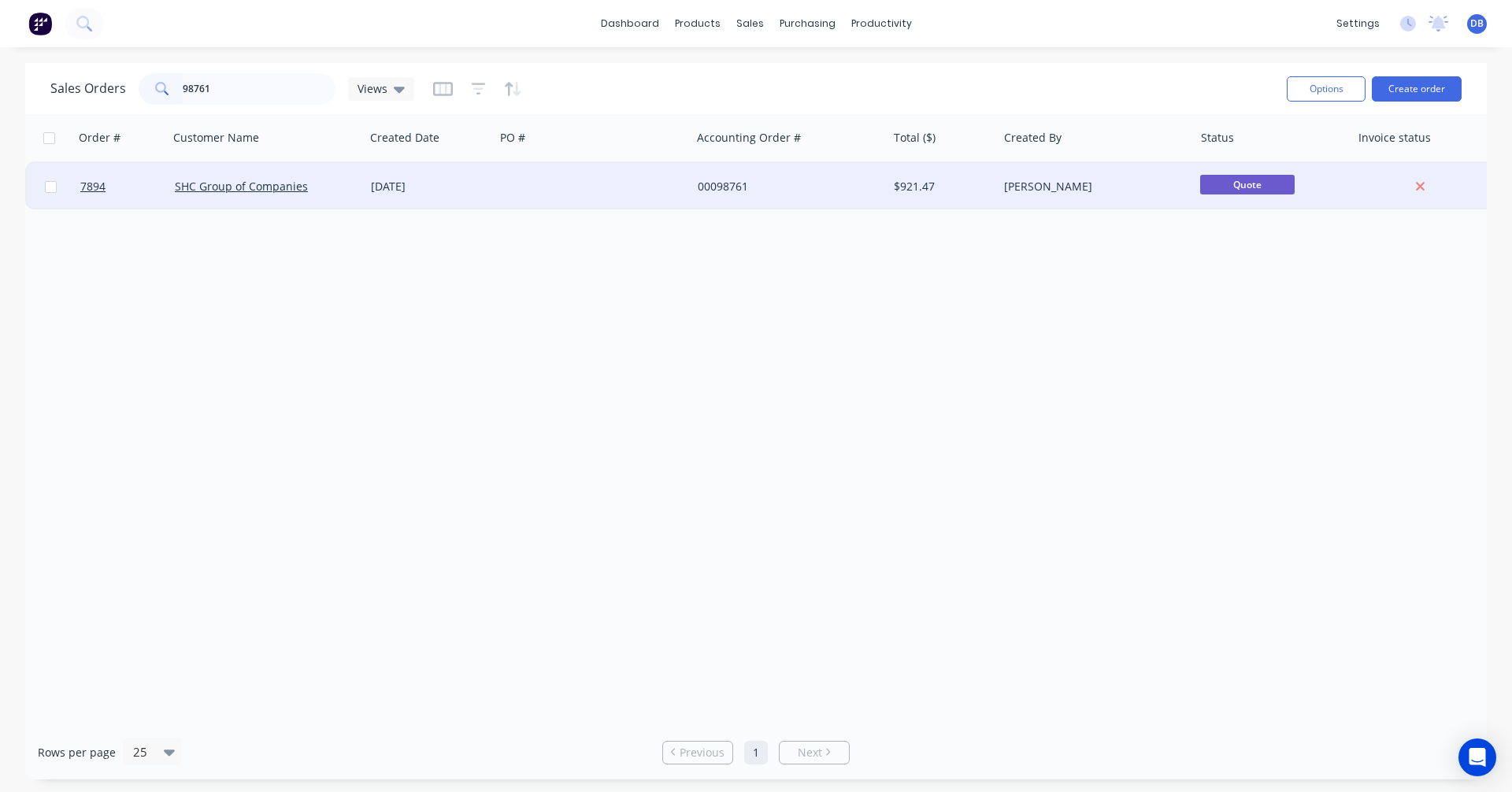
click at [419, 187] on div "[DATE]" at bounding box center [429, 186] width 117 height 16
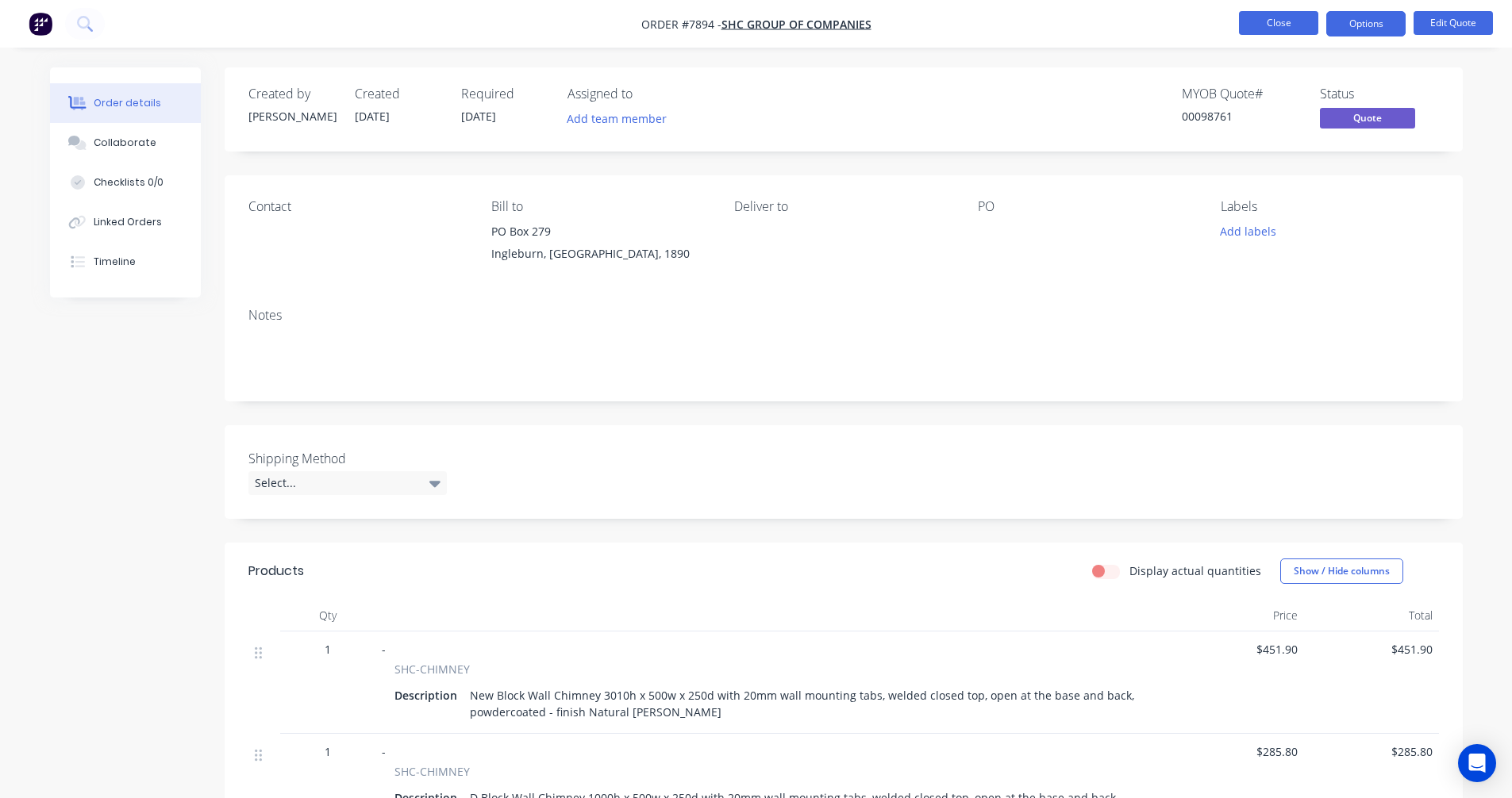
click at [1281, 26] on button "Close" at bounding box center [1279, 23] width 79 height 24
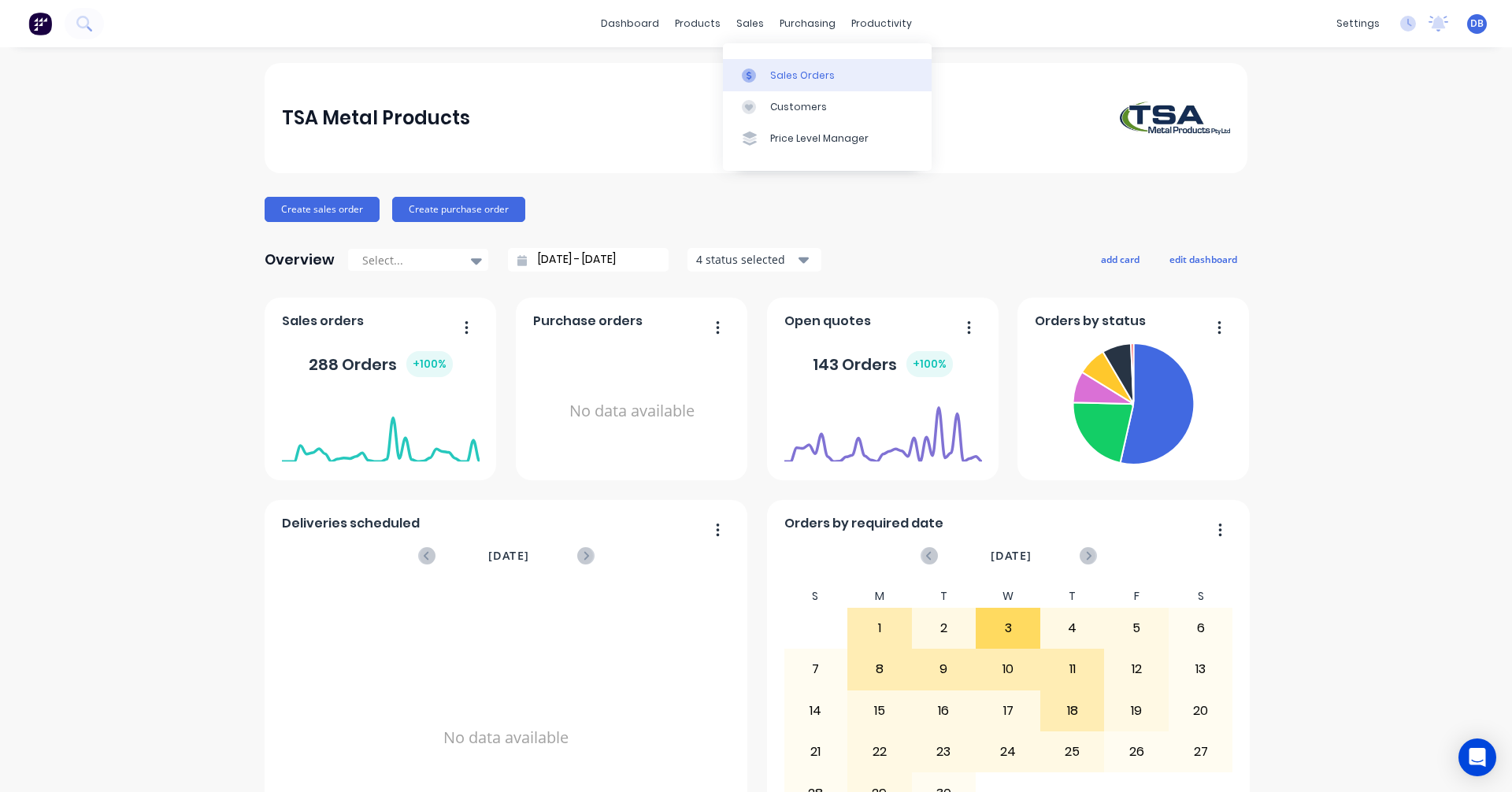
click at [778, 71] on div "Sales Orders" at bounding box center [802, 75] width 65 height 14
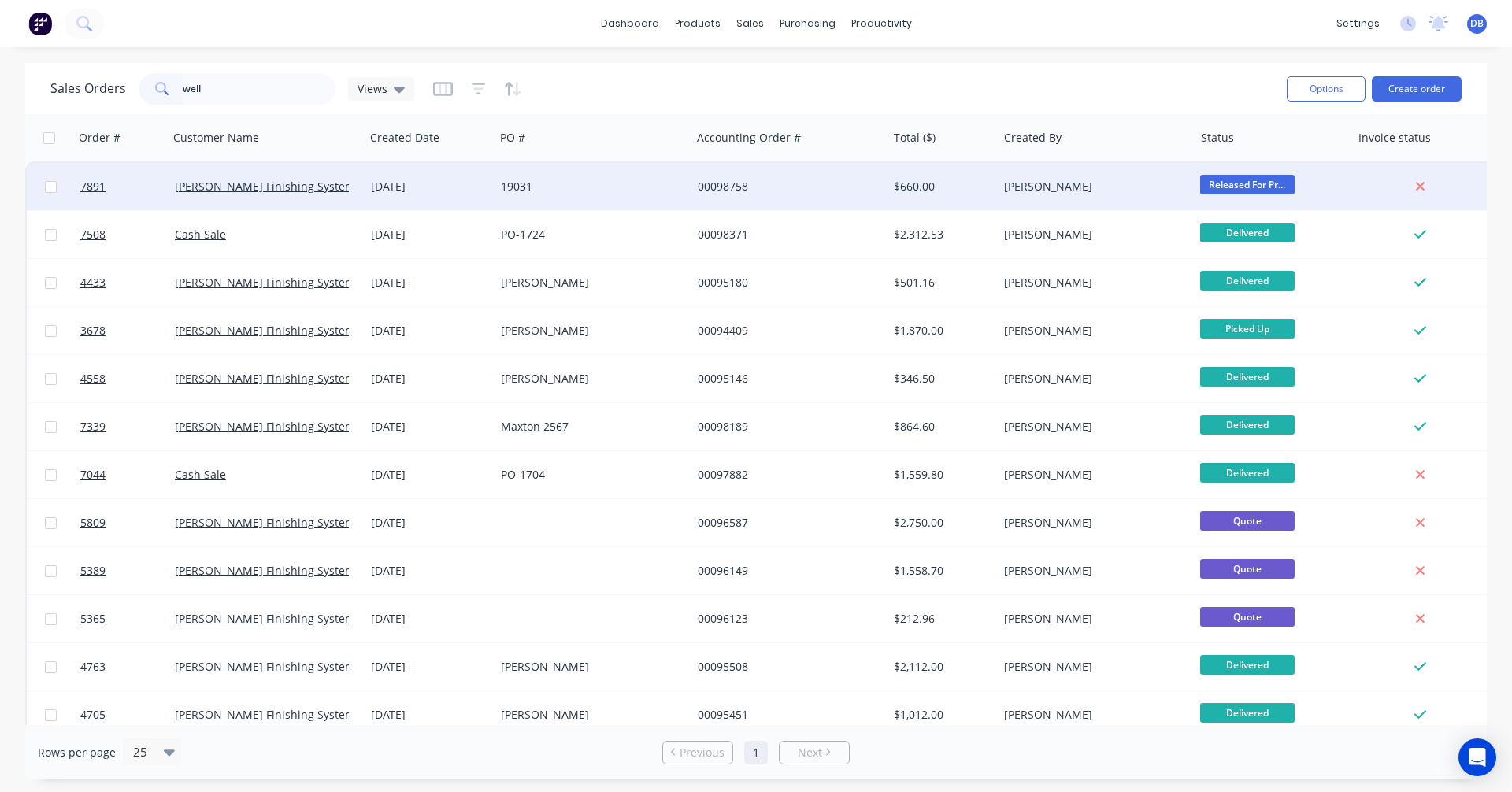
type input "well"
click at [517, 184] on div "19031" at bounding box center [588, 186] width 175 height 16
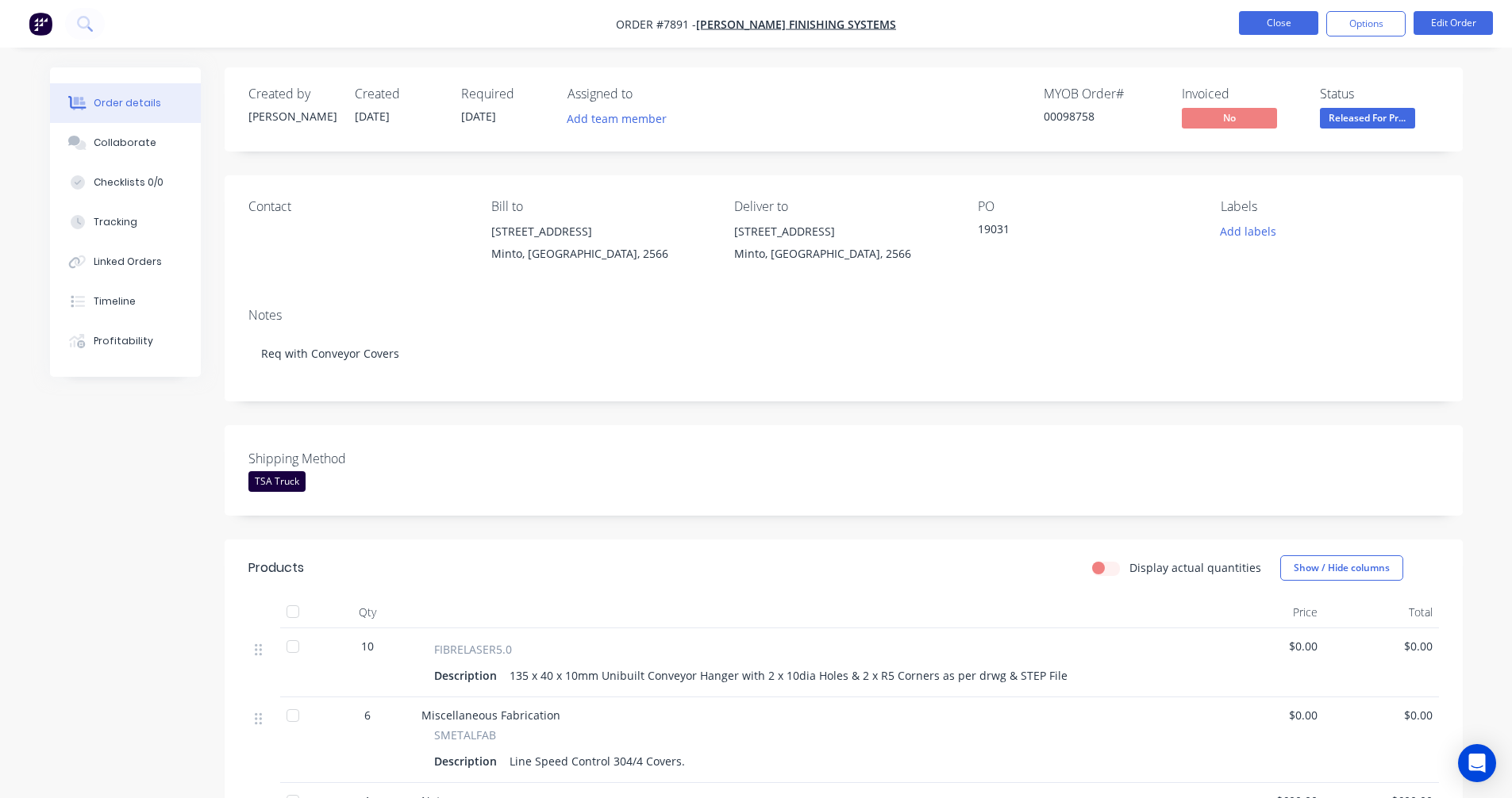
click at [1276, 23] on button "Close" at bounding box center [1279, 23] width 79 height 24
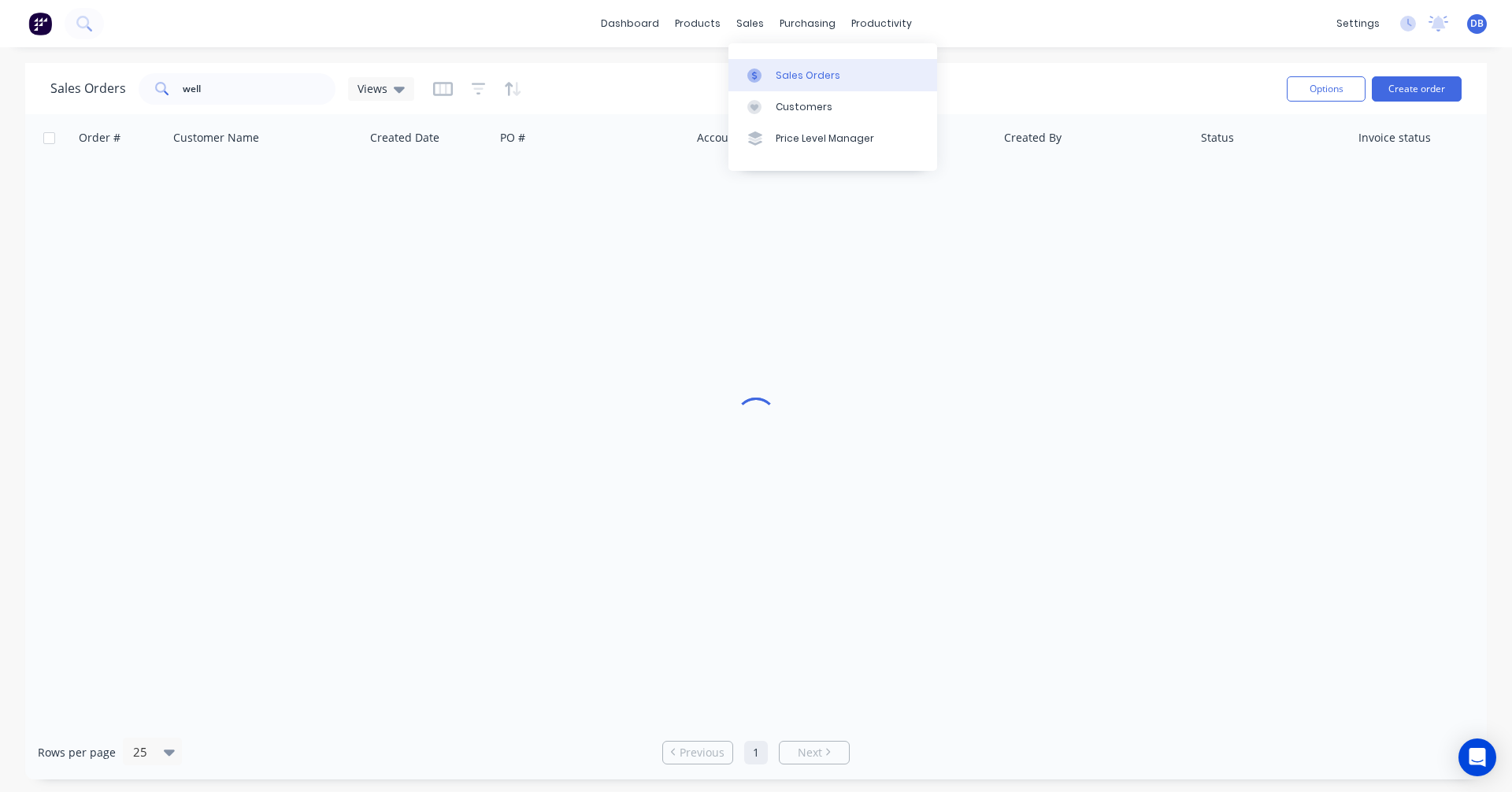
click at [776, 73] on div "Sales Orders" at bounding box center [807, 75] width 65 height 14
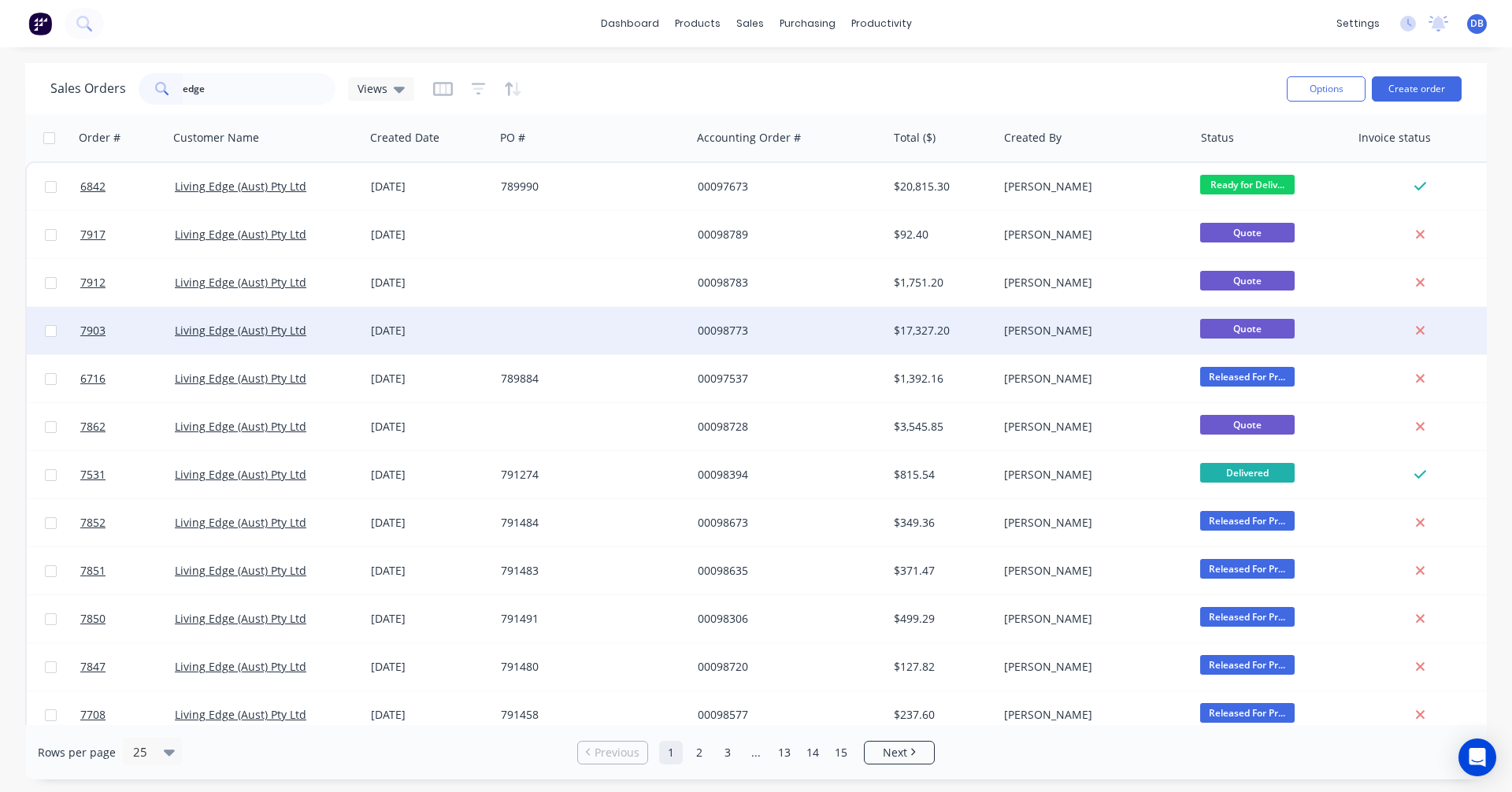
type input "edge"
click at [729, 333] on div "00098773" at bounding box center [784, 331] width 175 height 16
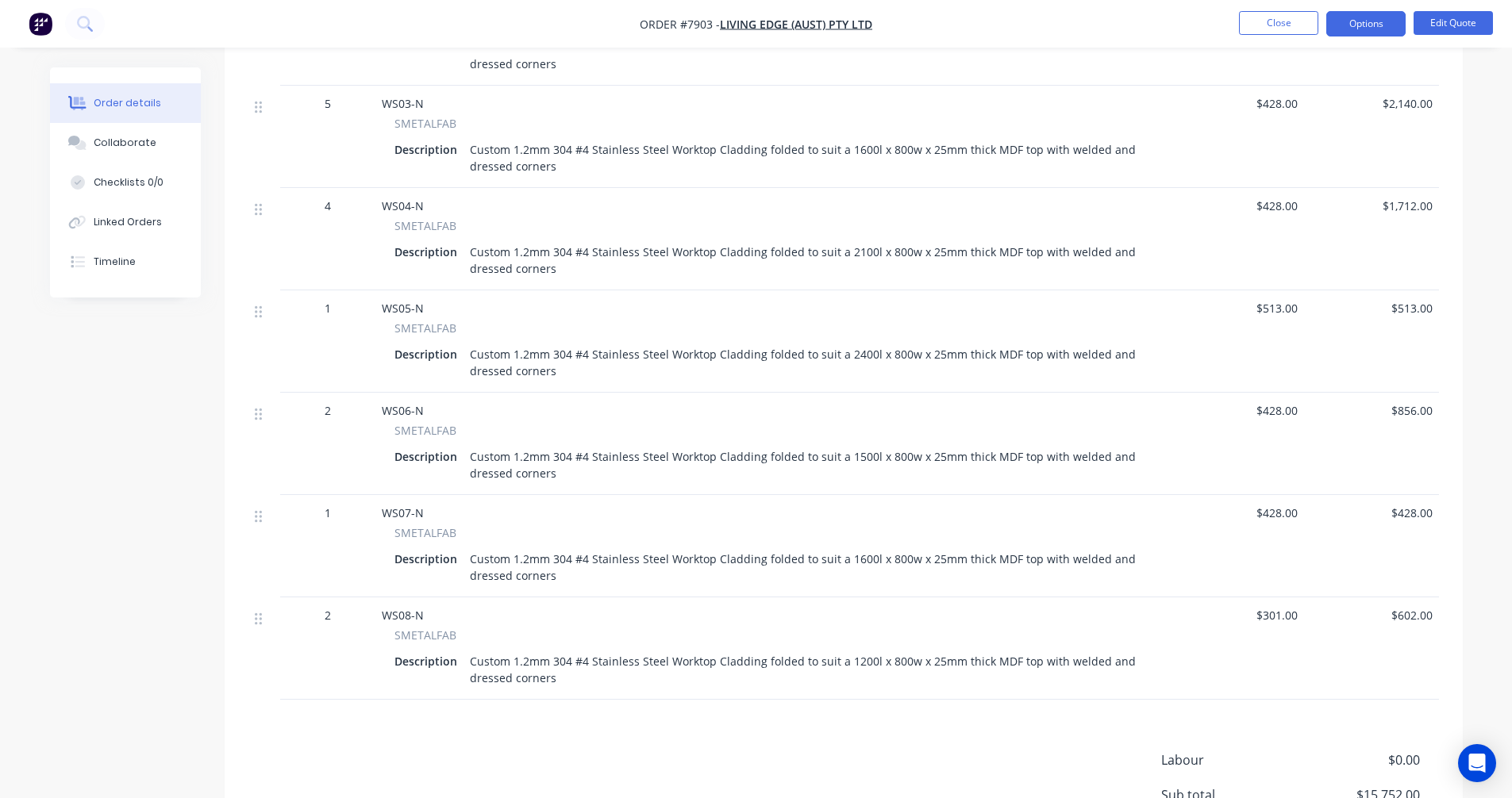
scroll to position [873, 0]
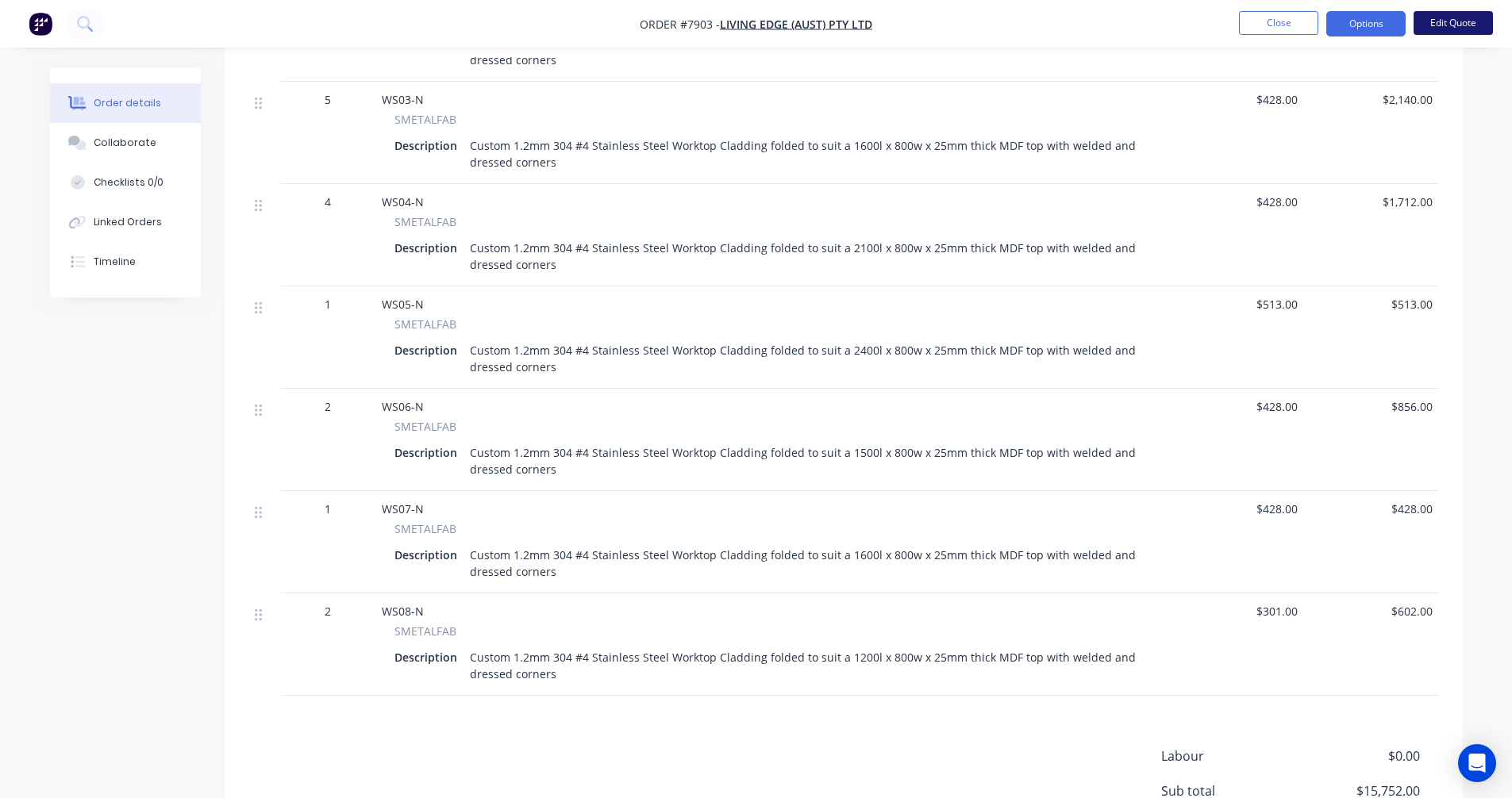
click at [1447, 24] on button "Edit Quote" at bounding box center [1453, 23] width 79 height 24
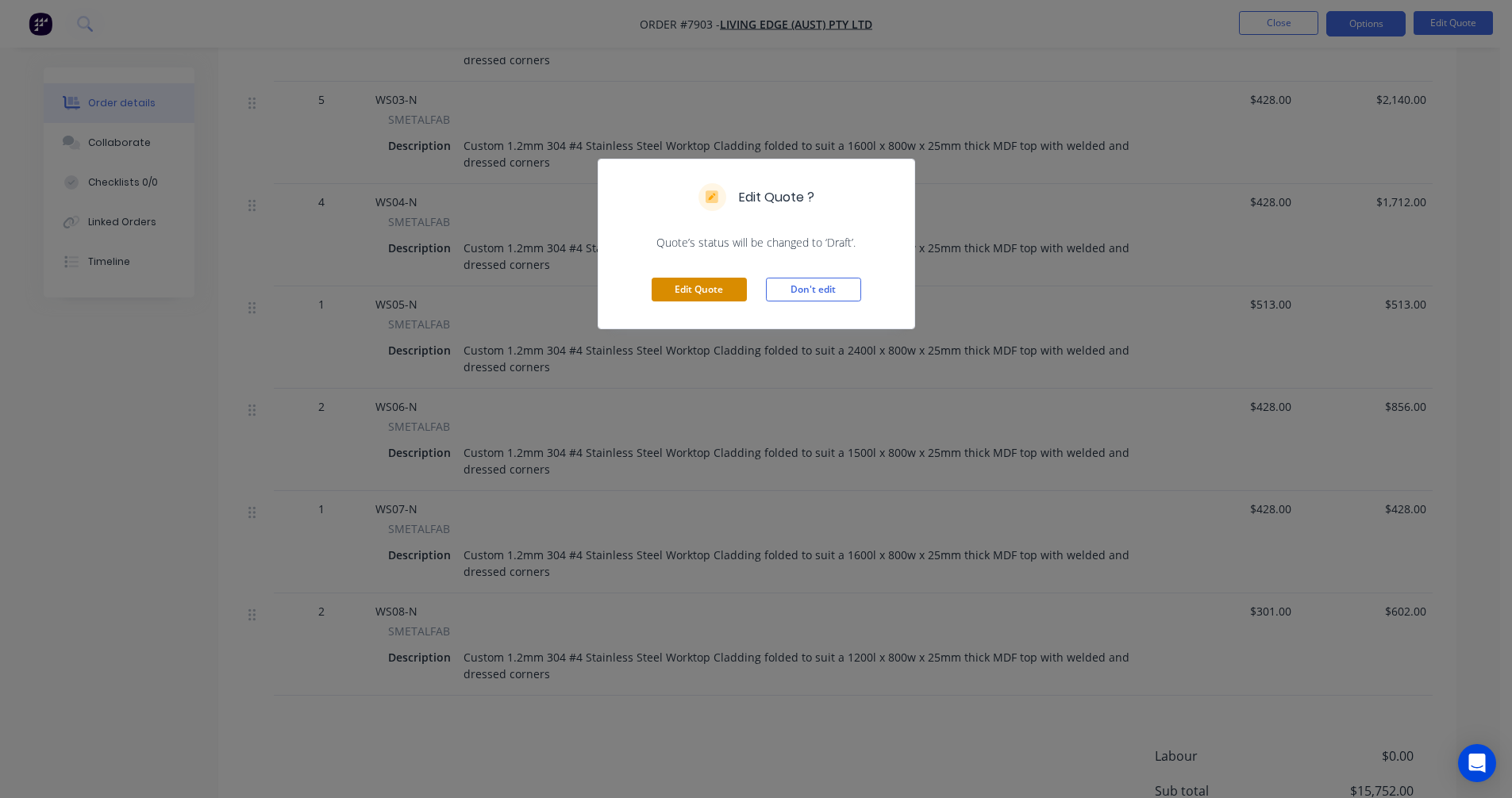
click at [700, 288] on button "Edit Quote" at bounding box center [698, 290] width 95 height 24
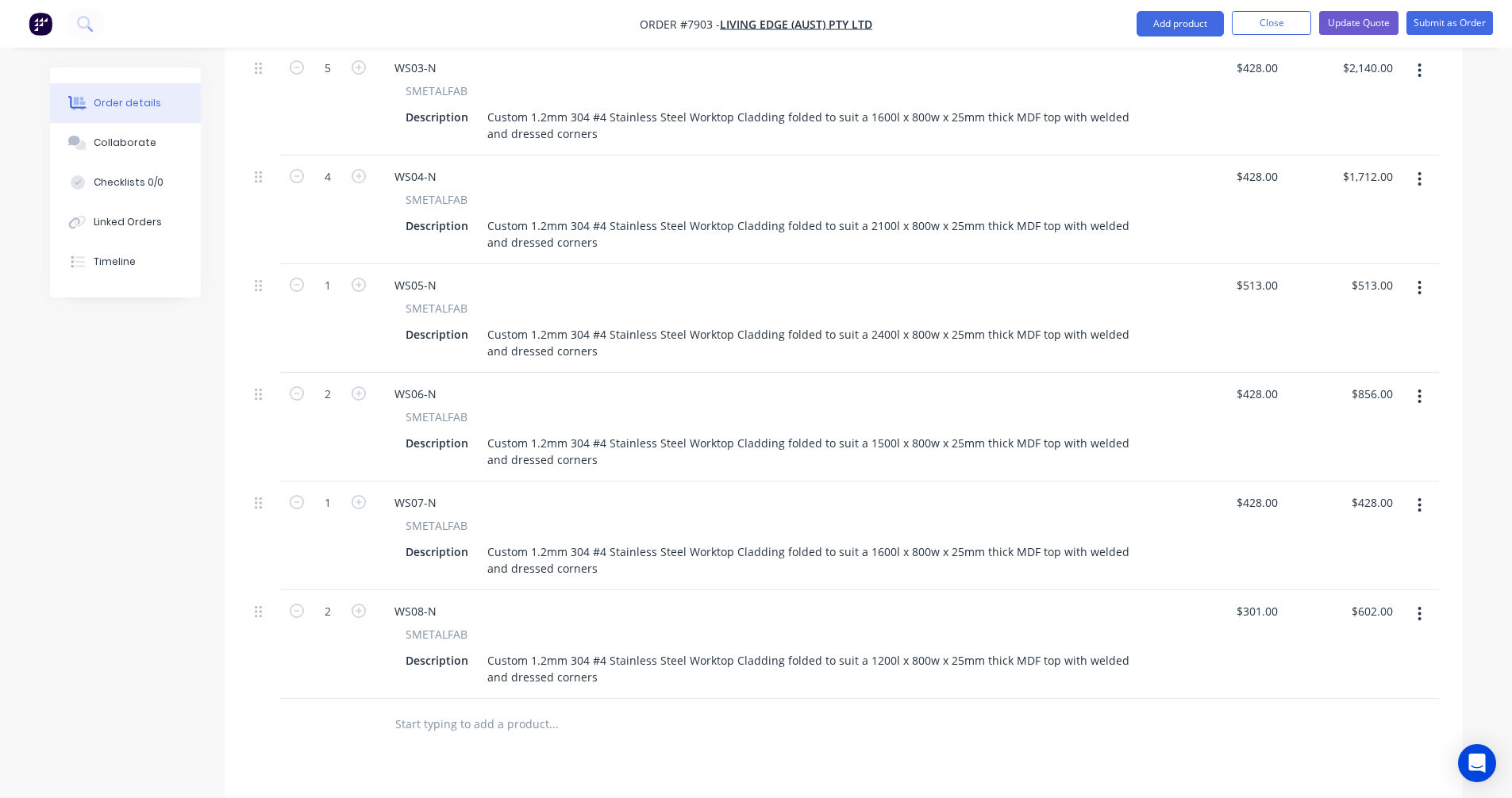
scroll to position [1253, 0]
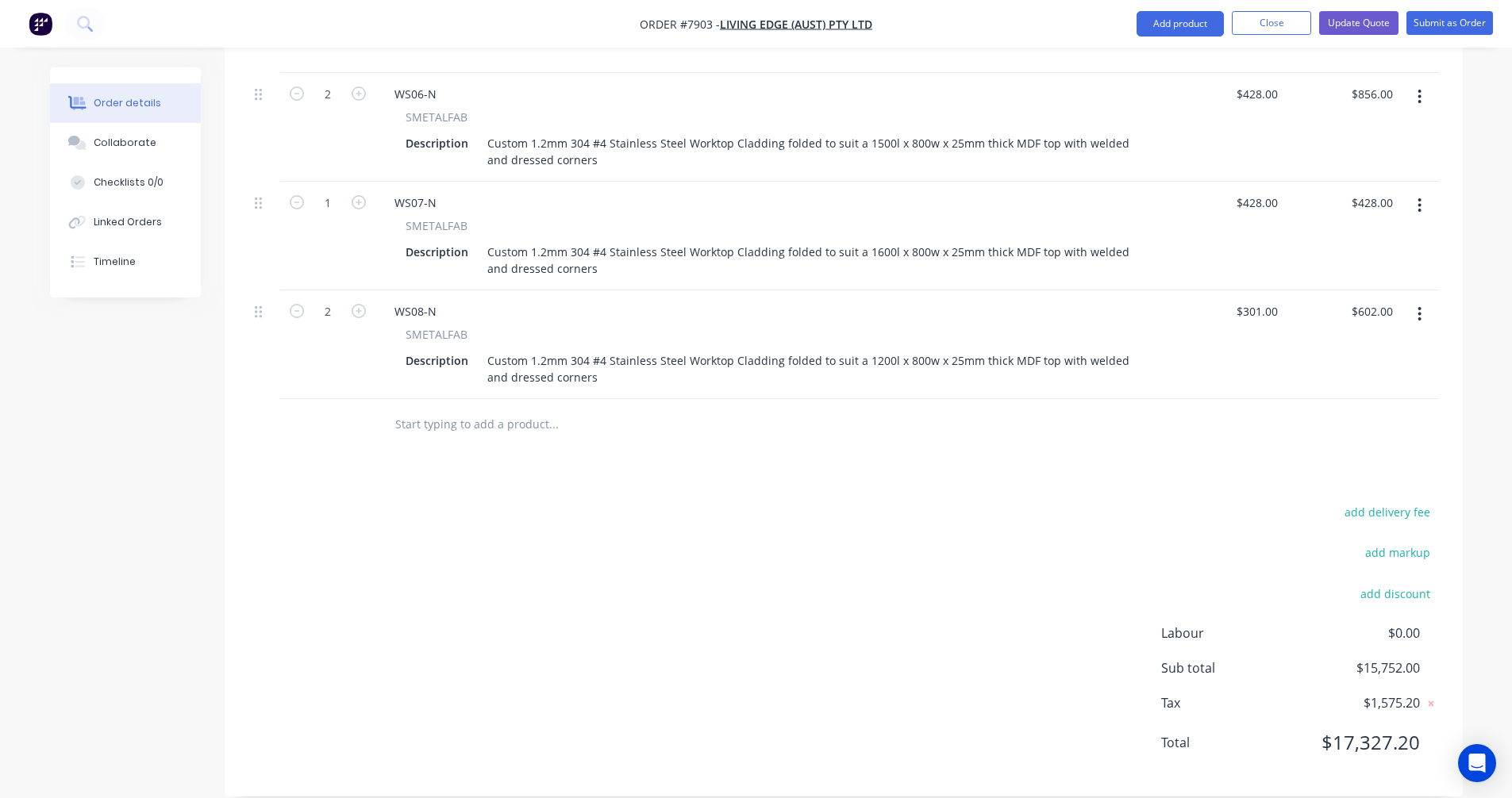
click at [424, 409] on input "text" at bounding box center [554, 424] width 317 height 31
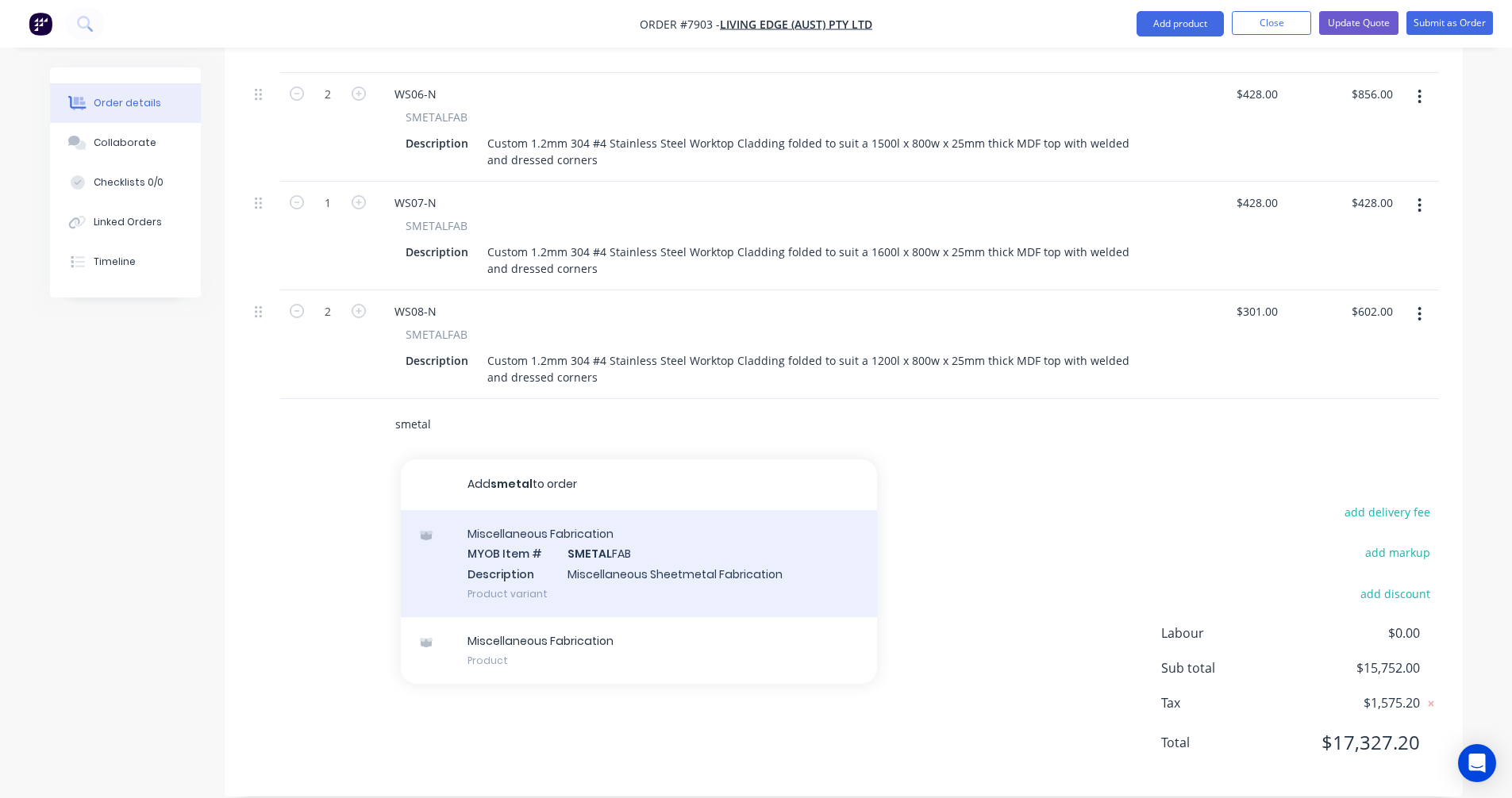
type input "smetal"
click at [603, 530] on div "Miscellaneous Fabrication MYOB Item # SMETAL FAB Description Miscellaneous Shee…" at bounding box center [638, 564] width 476 height 107
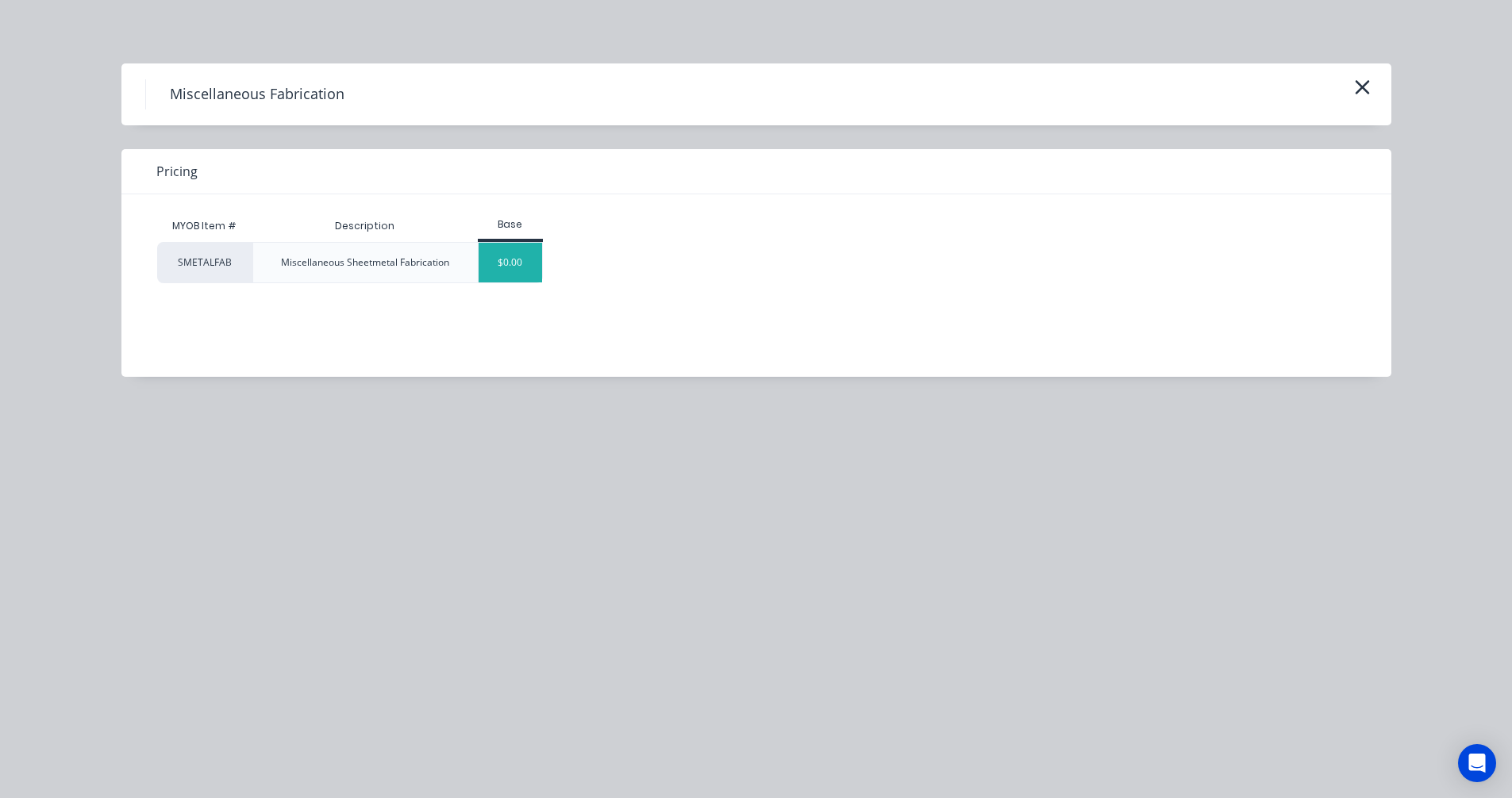
click at [515, 266] on div "$0.00" at bounding box center [511, 262] width 65 height 40
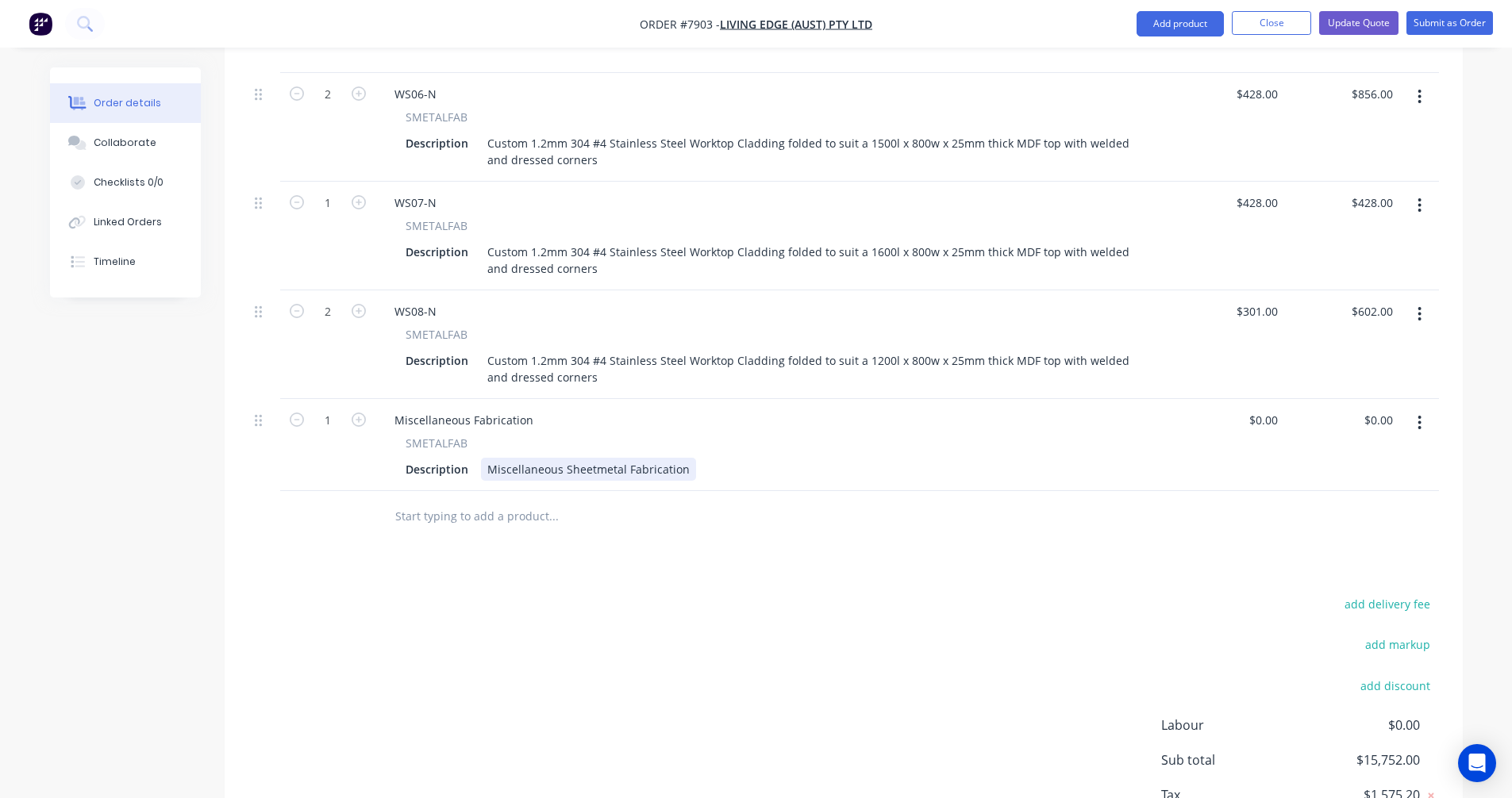
click at [649, 458] on div "Miscellaneous Sheetmetal Fabrication" at bounding box center [588, 469] width 215 height 23
drag, startPoint x: 681, startPoint y: 447, endPoint x: 482, endPoint y: 445, distance: 199.0
click at [482, 458] on div "Miscellaneous Sheetmetal Fabrication" at bounding box center [588, 469] width 215 height 23
type input "$36.00"
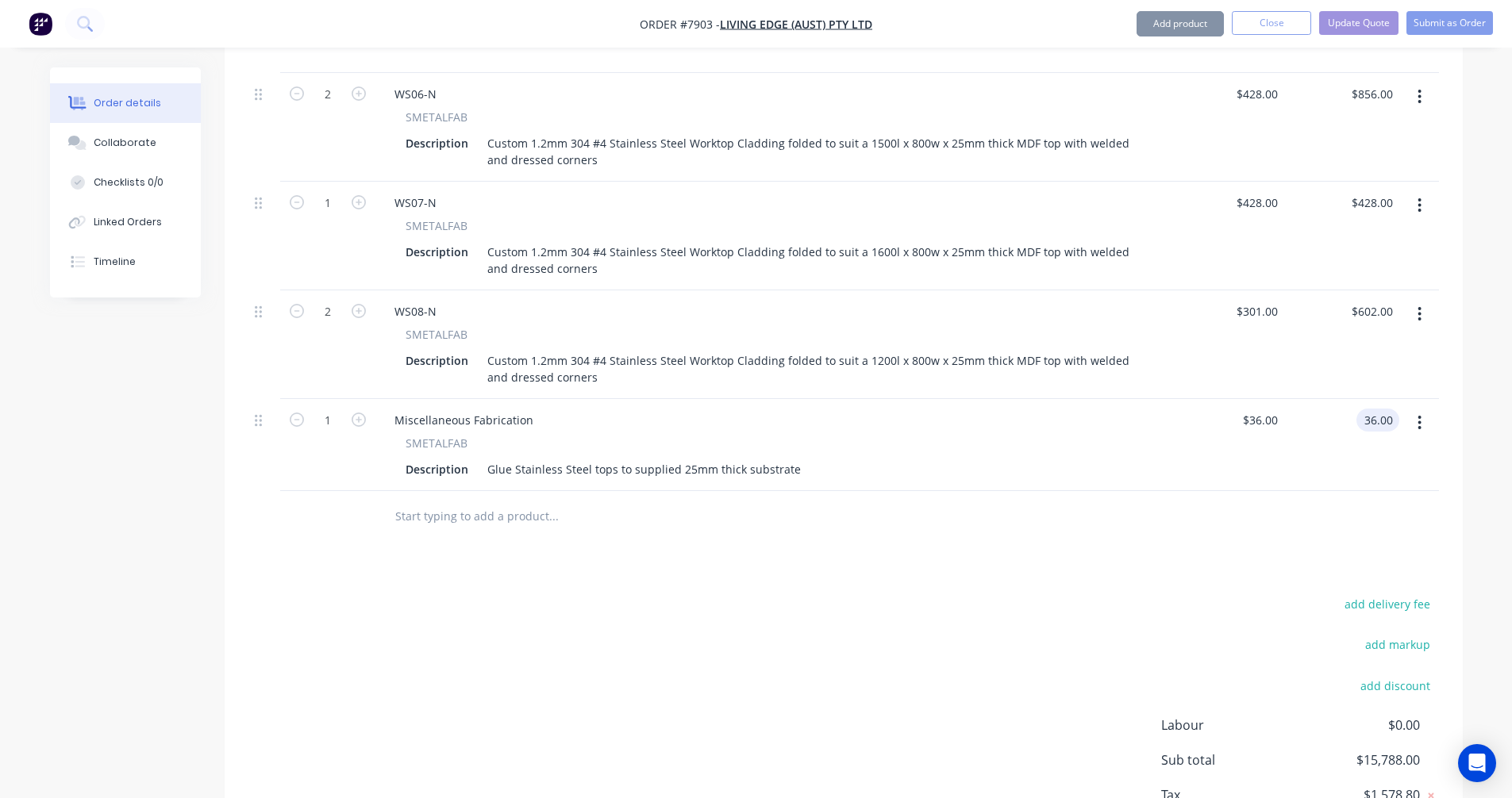
type input "$36.00"
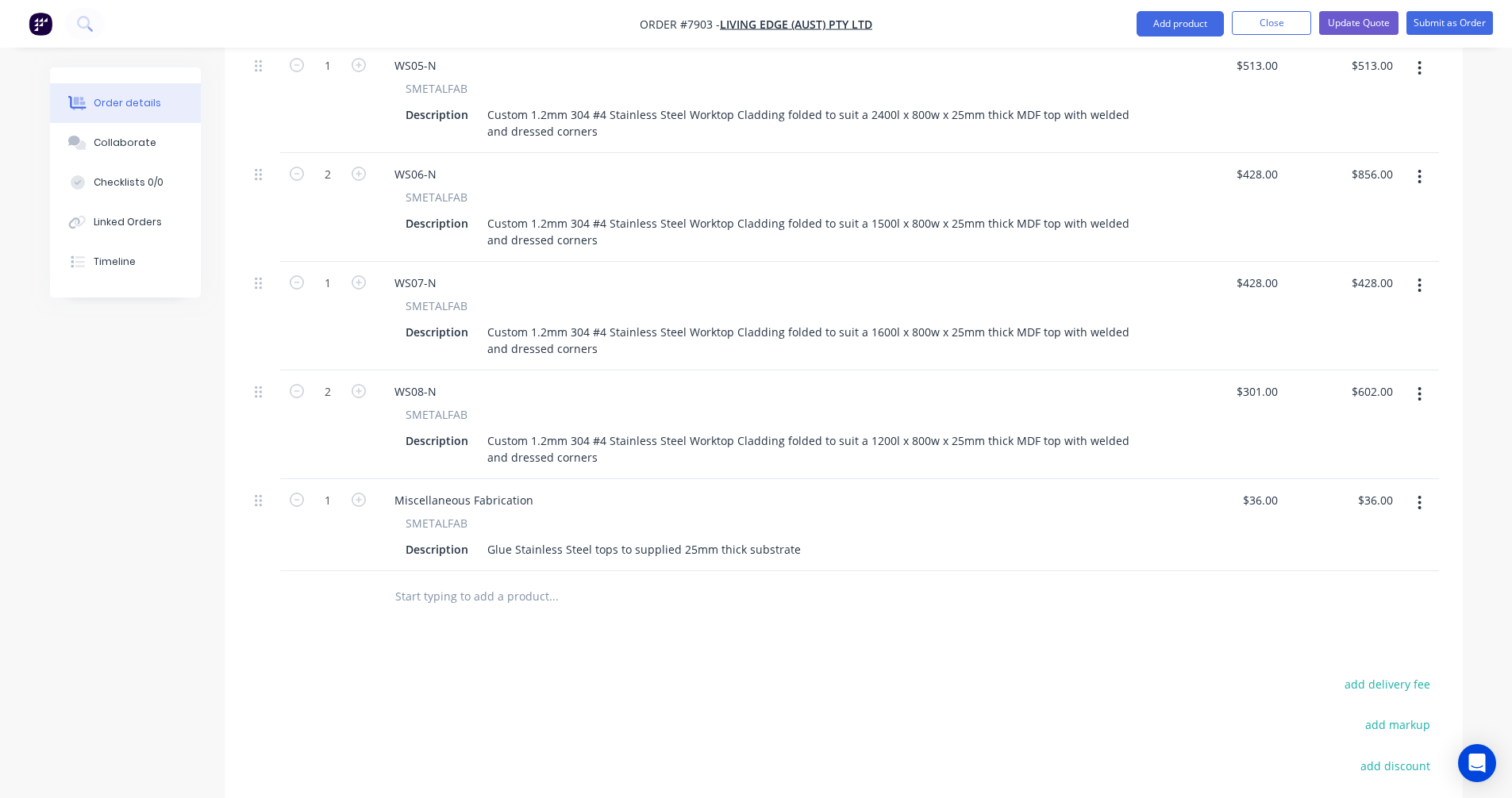
scroll to position [1173, 0]
type input "37"
type input "$1,332.00"
type input "-"
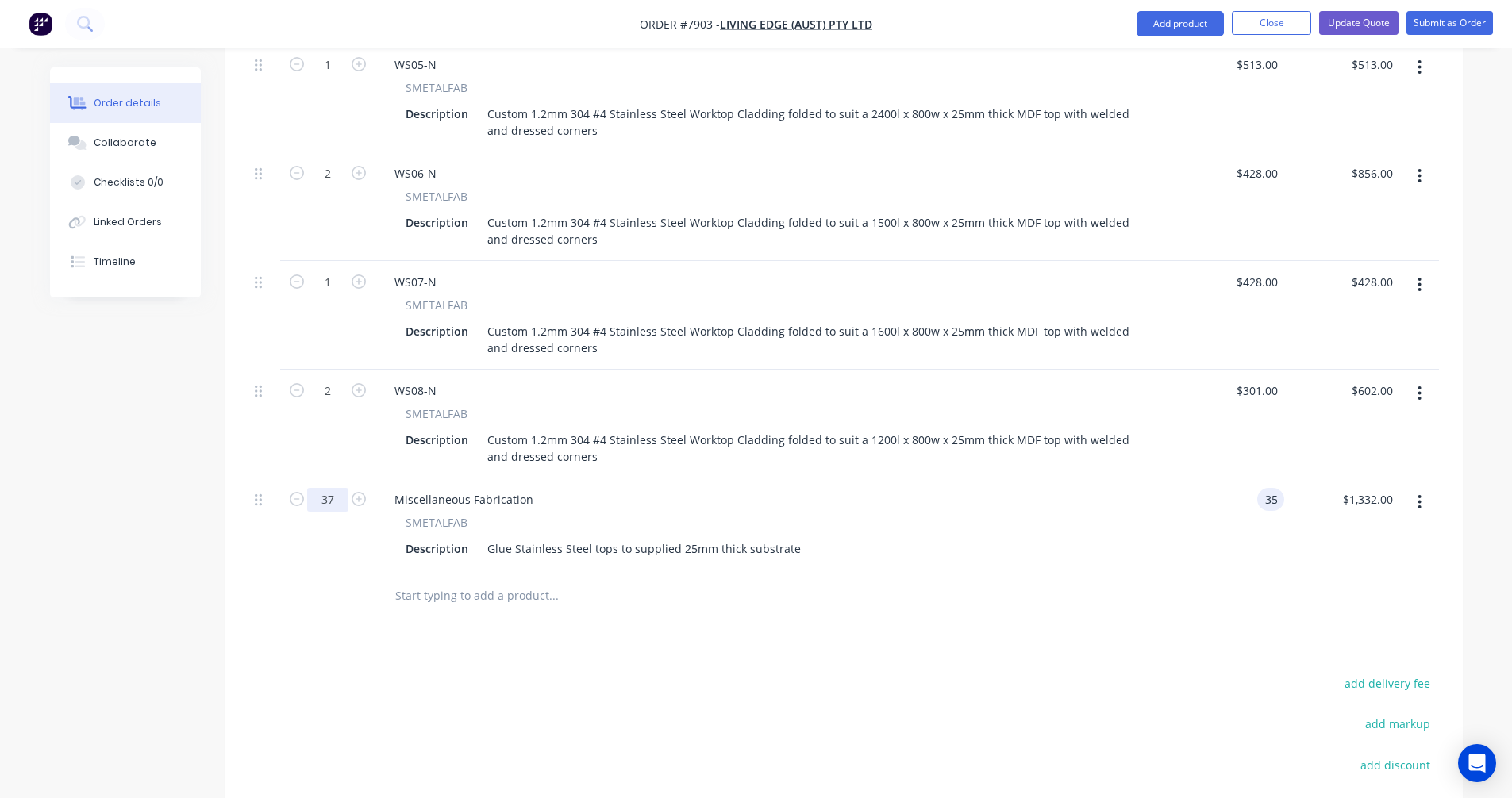
type input "$35.00"
type input "$1,295.00"
click at [492, 488] on div "Miscellaneous Fabrication" at bounding box center [464, 499] width 164 height 23
drag, startPoint x: 530, startPoint y: 476, endPoint x: 388, endPoint y: 470, distance: 142.1
click at [388, 488] on div "Miscellaneous Fabrication" at bounding box center [464, 499] width 164 height 23
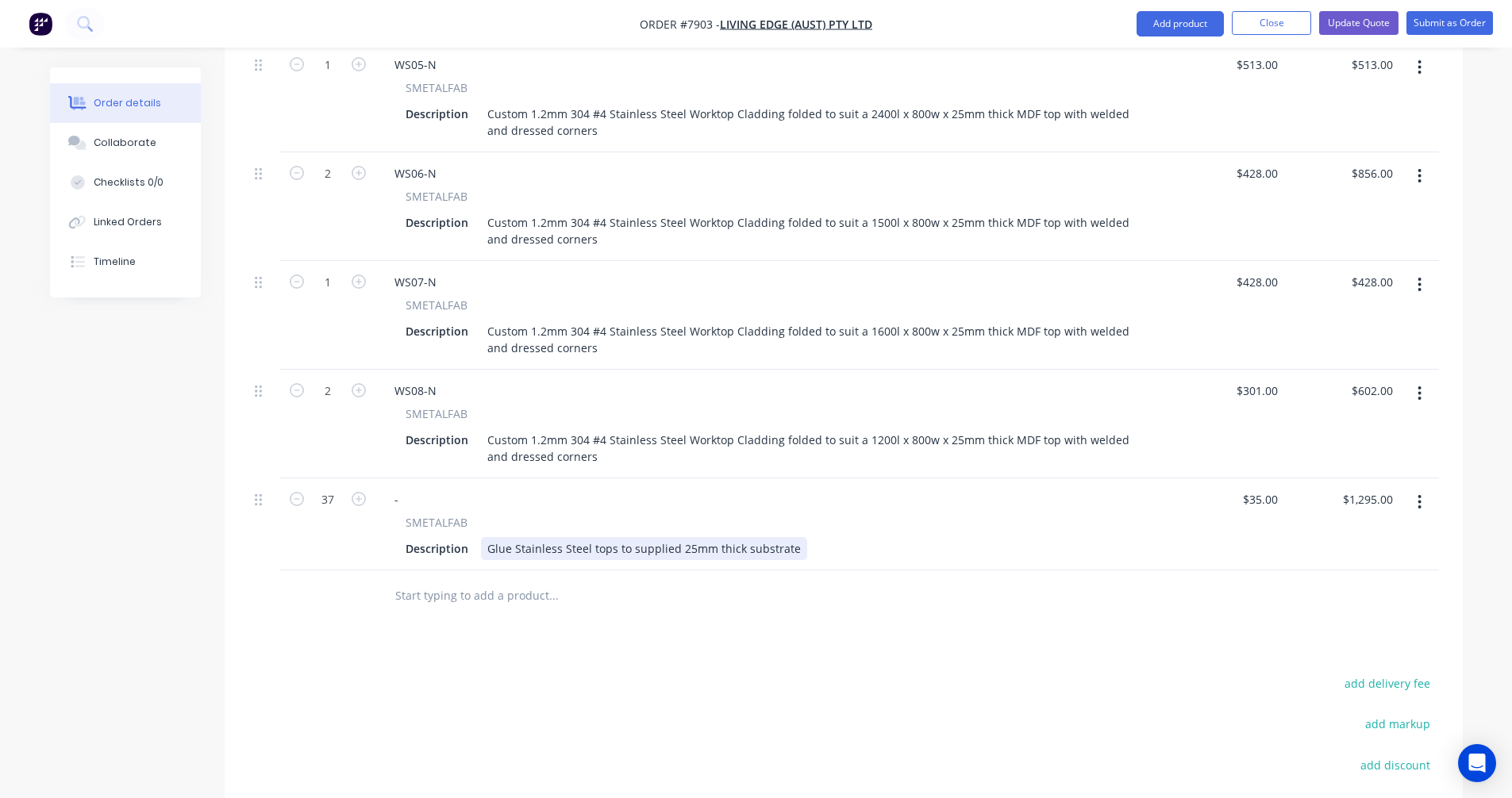
click at [650, 537] on div "Glue Stainless Steel tops to supplied 25mm thick substrate" at bounding box center [644, 548] width 327 height 23
type input "$35.00"
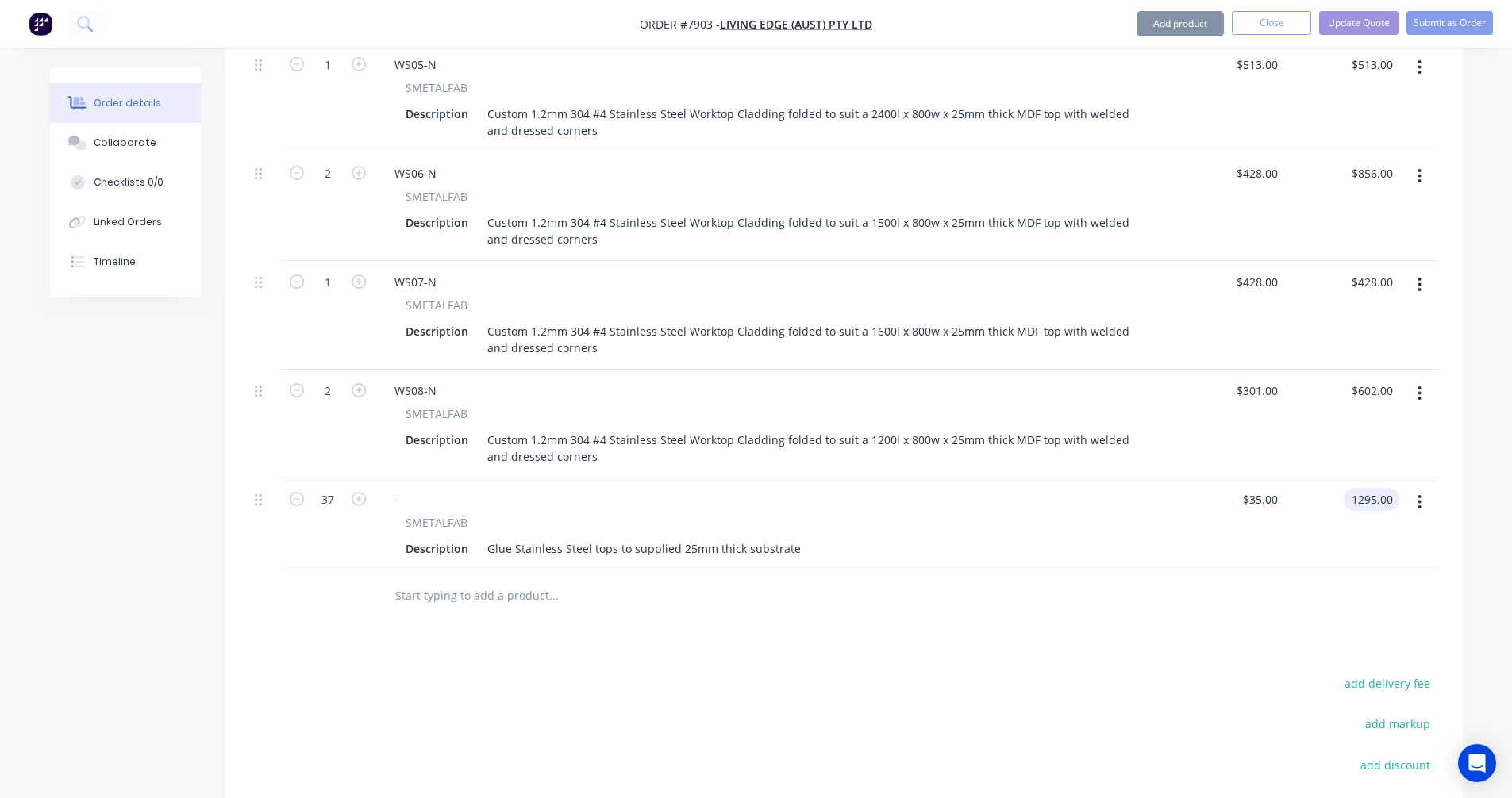
type input "$1,295.00"
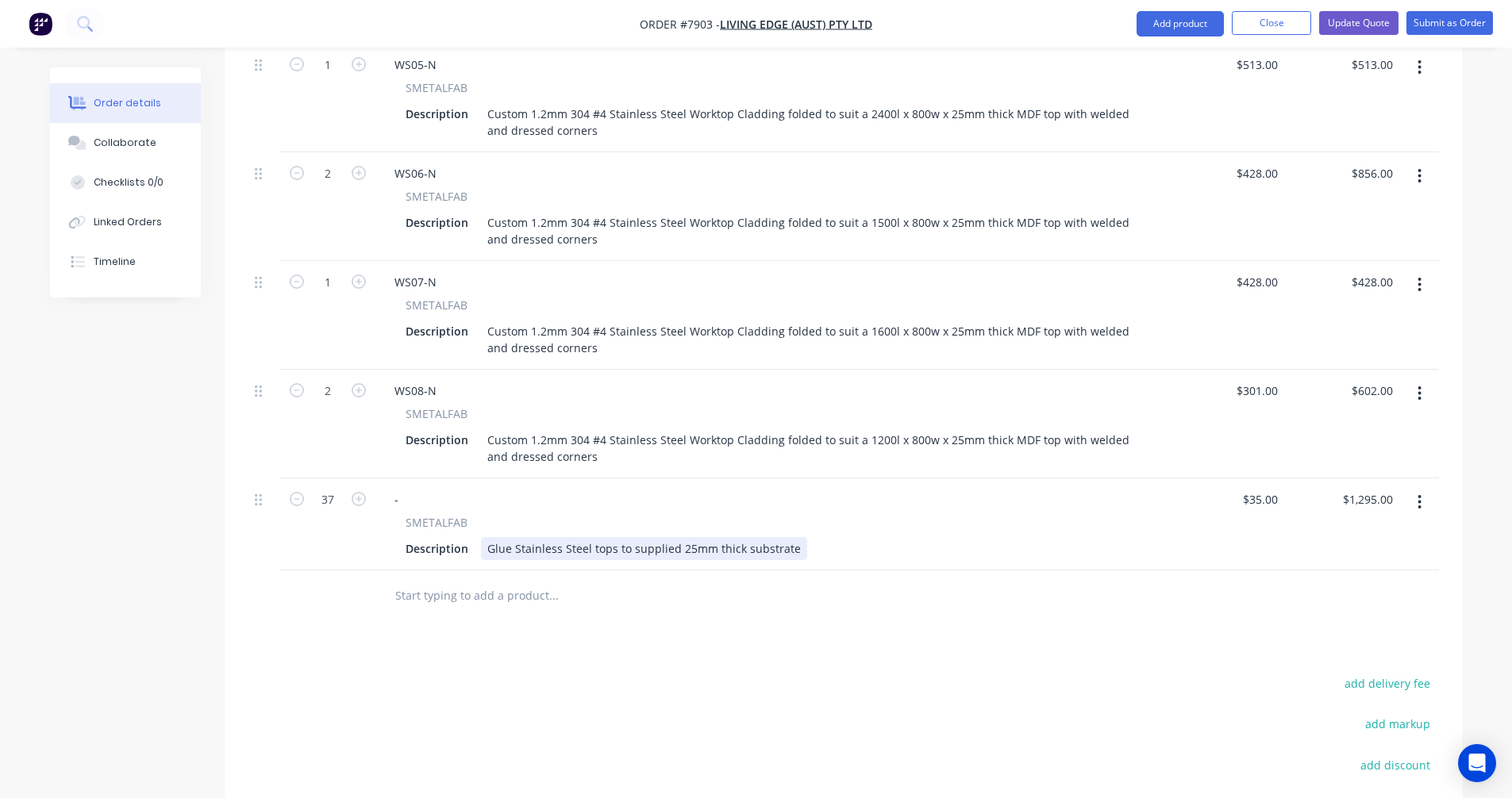
click at [790, 537] on div "Glue Stainless Steel tops to supplied 25mm thick substrate" at bounding box center [644, 548] width 327 height 23
click at [471, 580] on input "text" at bounding box center [554, 596] width 317 height 31
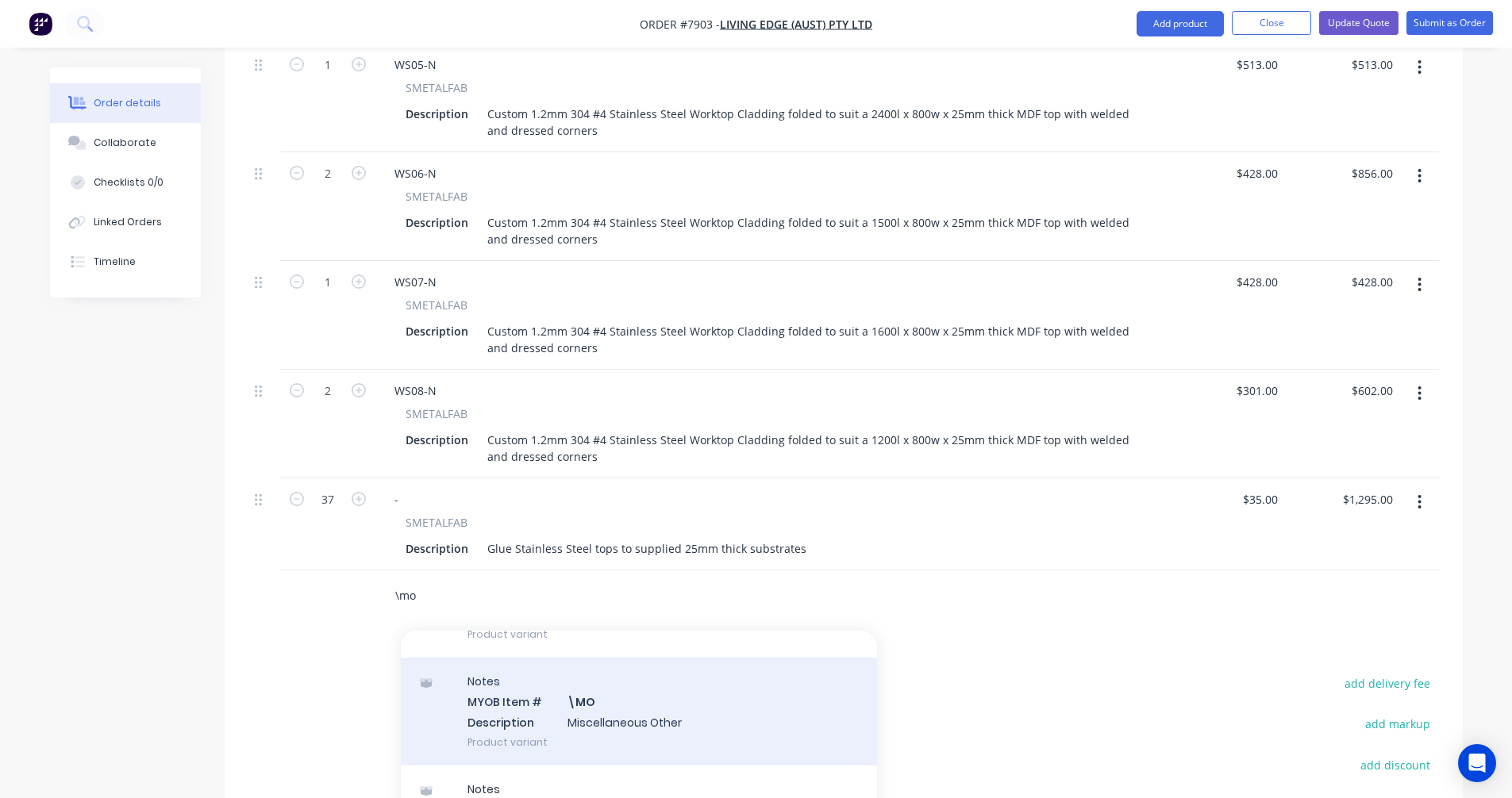
scroll to position [317, 0]
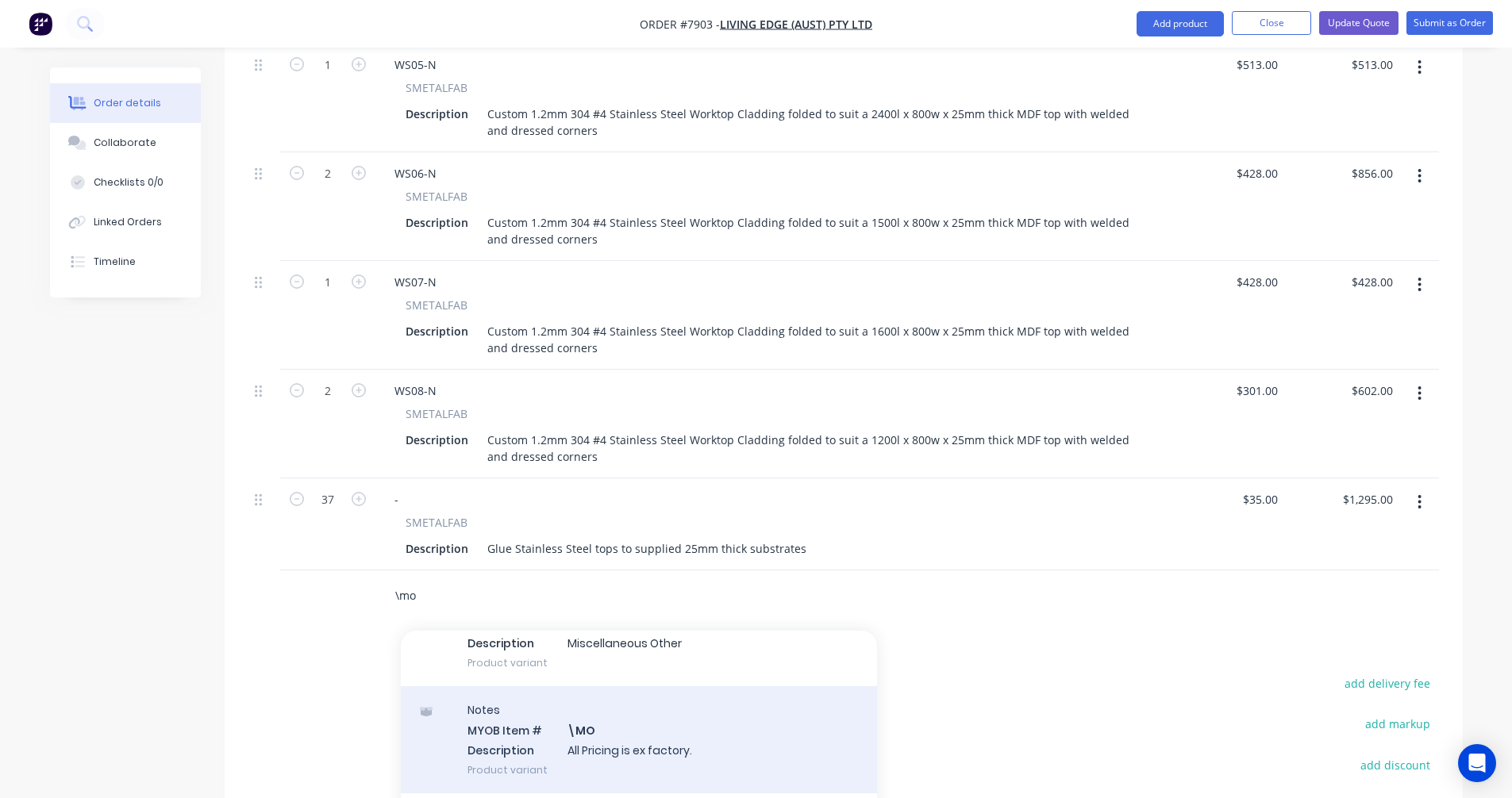
type input "\mo"
click at [590, 724] on div "Notes MYOB Item # \MO Description All Pricing is ex factory. Product variant" at bounding box center [638, 740] width 476 height 107
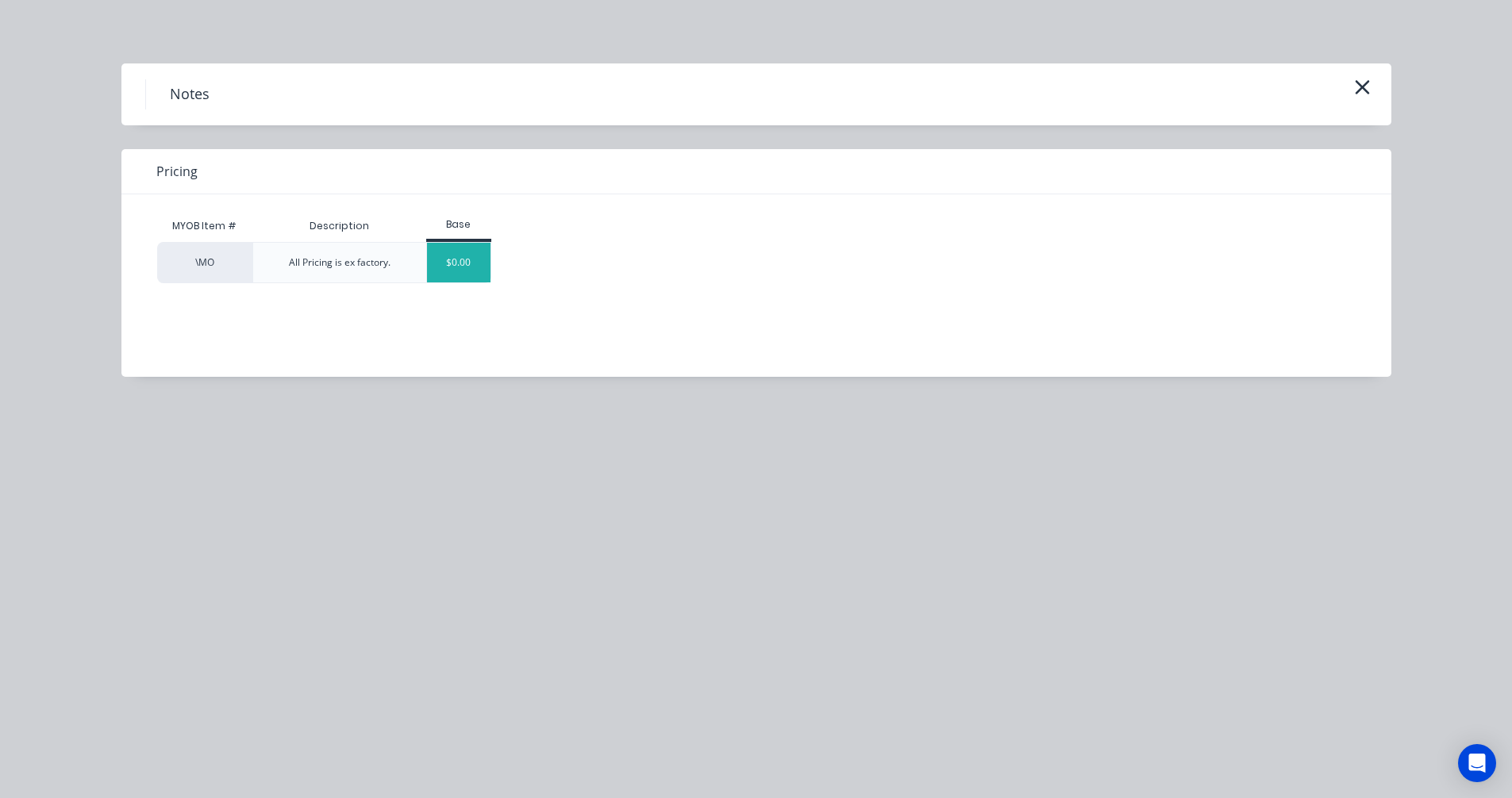
click at [452, 266] on div "$0.00" at bounding box center [459, 262] width 65 height 40
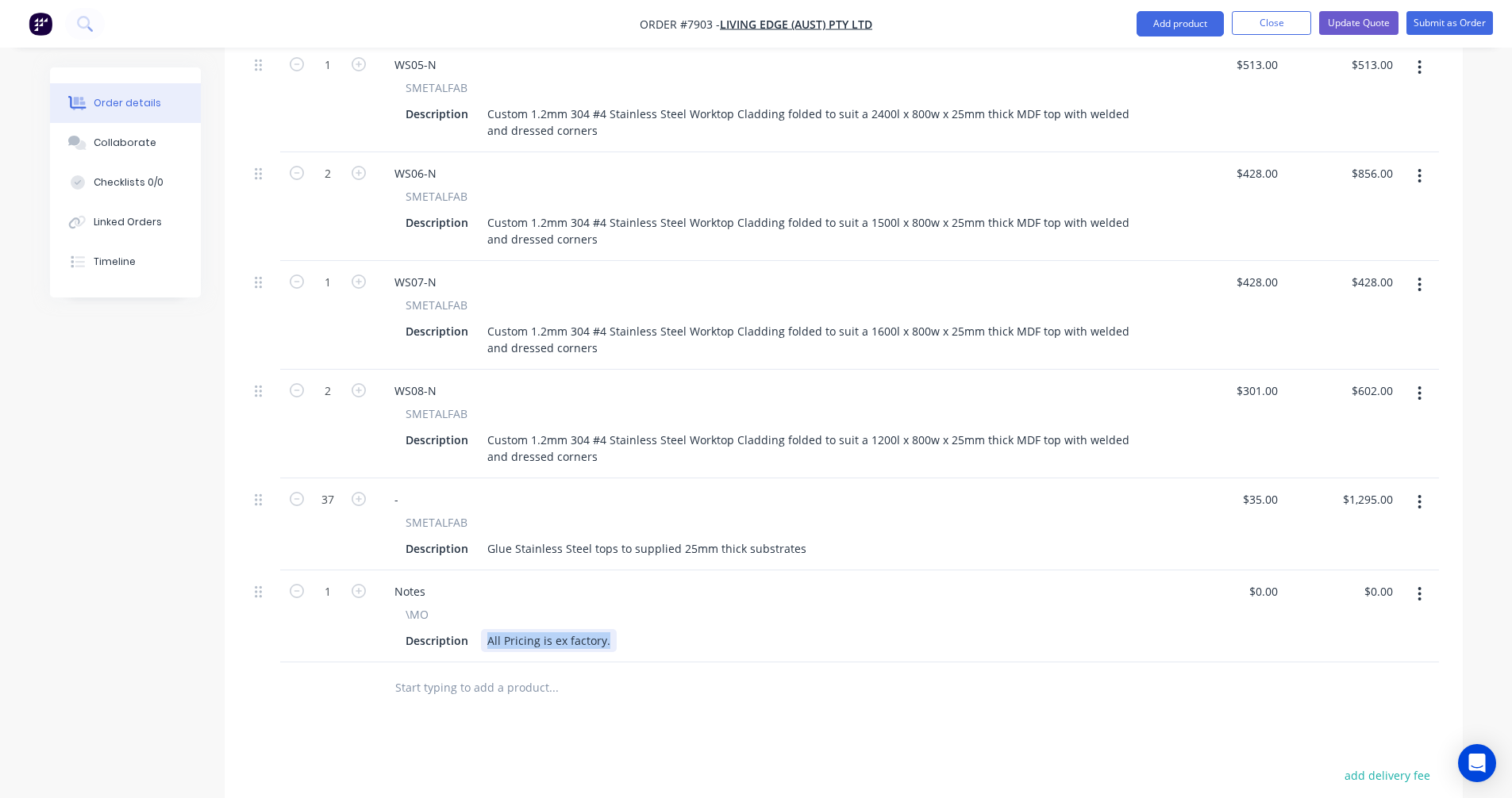
drag, startPoint x: 605, startPoint y: 622, endPoint x: 480, endPoint y: 614, distance: 125.3
click at [481, 629] on div "All Pricing is ex factory." at bounding box center [548, 640] width 136 height 23
click at [571, 629] on div "It is suggested" at bounding box center [525, 640] width 89 height 23
click at [724, 629] on div "It is suggested that the substrates be supplied" at bounding box center [611, 640] width 261 height 23
drag, startPoint x: 940, startPoint y: 619, endPoint x: 951, endPoint y: 615, distance: 11.7
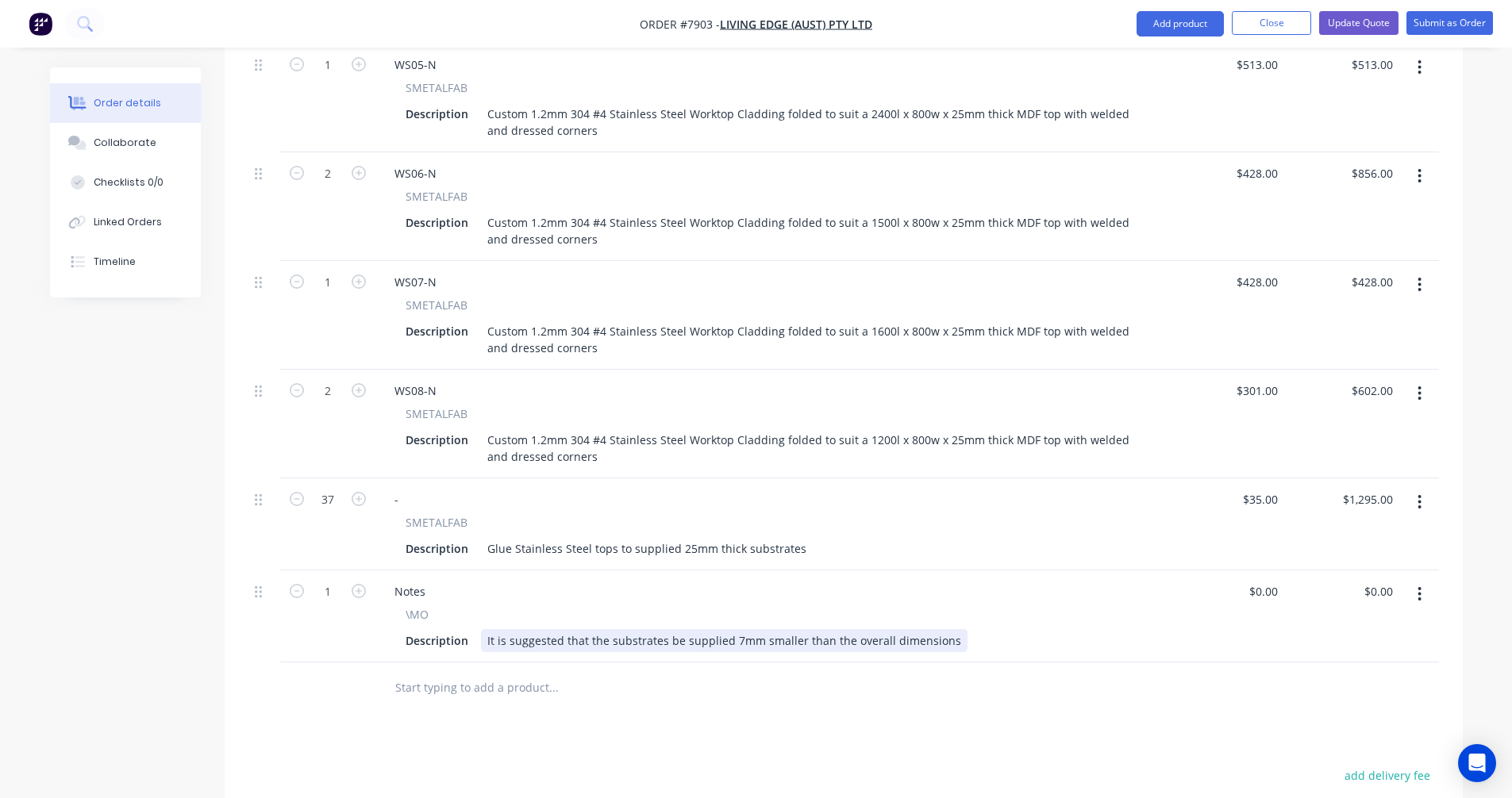
click at [946, 629] on div "It is suggested that the substrates be supplied 7mm smaller than the overall di…" at bounding box center [723, 640] width 486 height 23
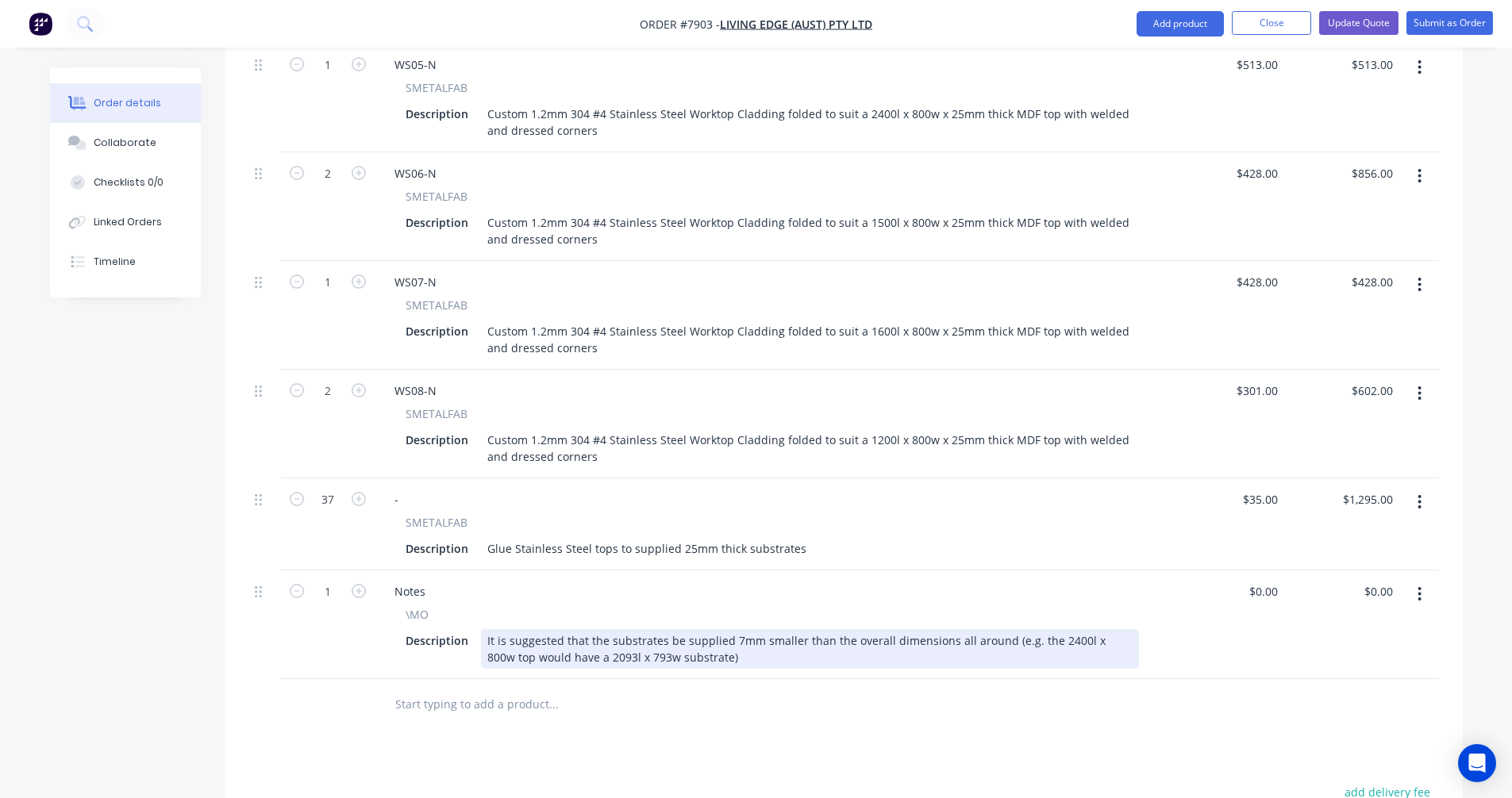
drag, startPoint x: 675, startPoint y: 634, endPoint x: 688, endPoint y: 632, distance: 13.2
click at [678, 634] on div "It is suggested that the substrates be supplied 7mm smaller than the overall di…" at bounding box center [809, 649] width 658 height 40
drag, startPoint x: 1021, startPoint y: 623, endPoint x: 999, endPoint y: 620, distance: 22.2
click at [999, 629] on div "It is suggested that the substrates be supplied 7mm smaller than the overall di…" at bounding box center [809, 649] width 658 height 40
click at [724, 629] on div "It is suggested that the substrates be supplied 7mm smaller than the overall di…" at bounding box center [809, 649] width 658 height 40
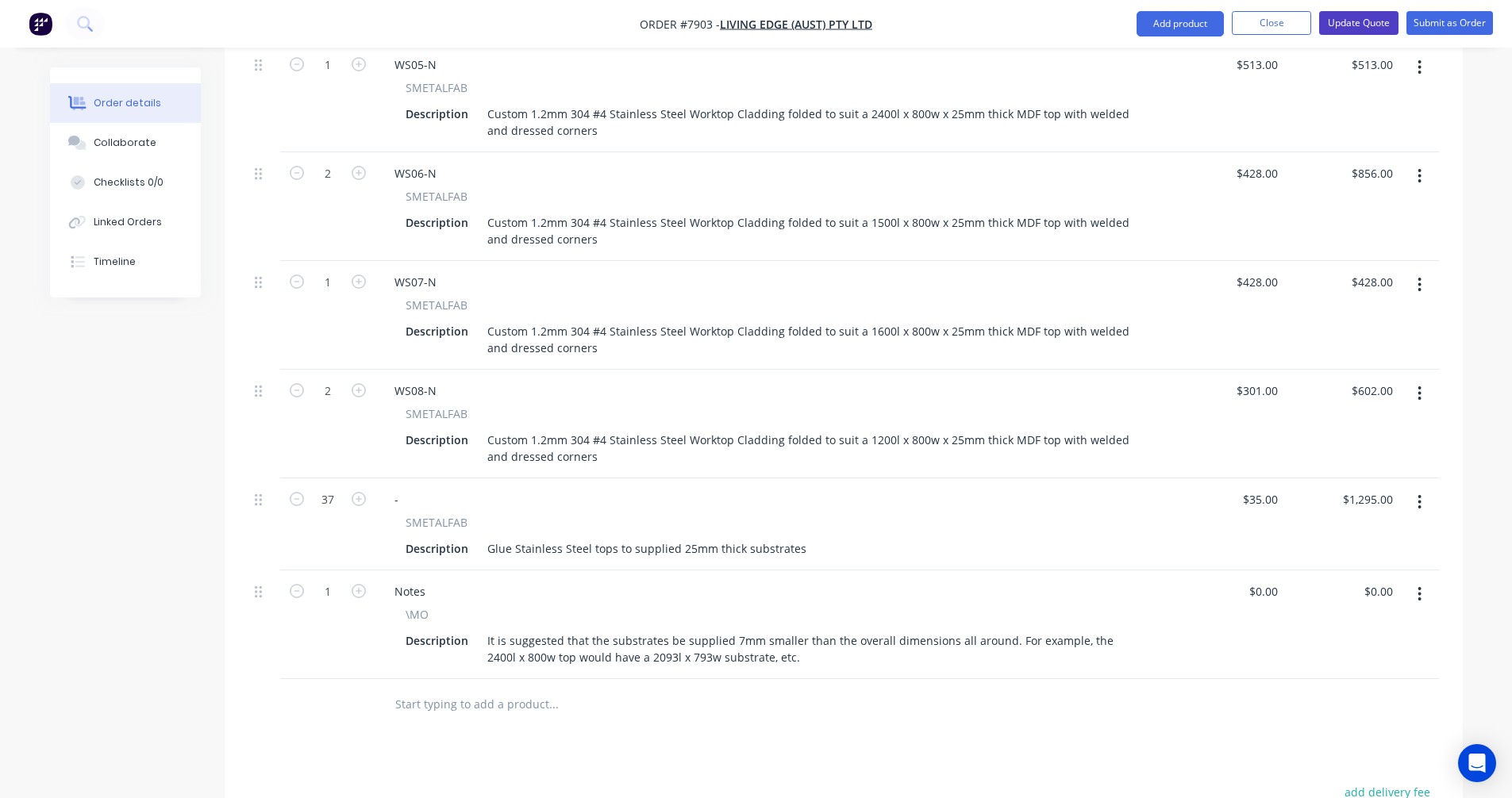
click at [1363, 18] on button "Update Quote" at bounding box center [1359, 23] width 79 height 24
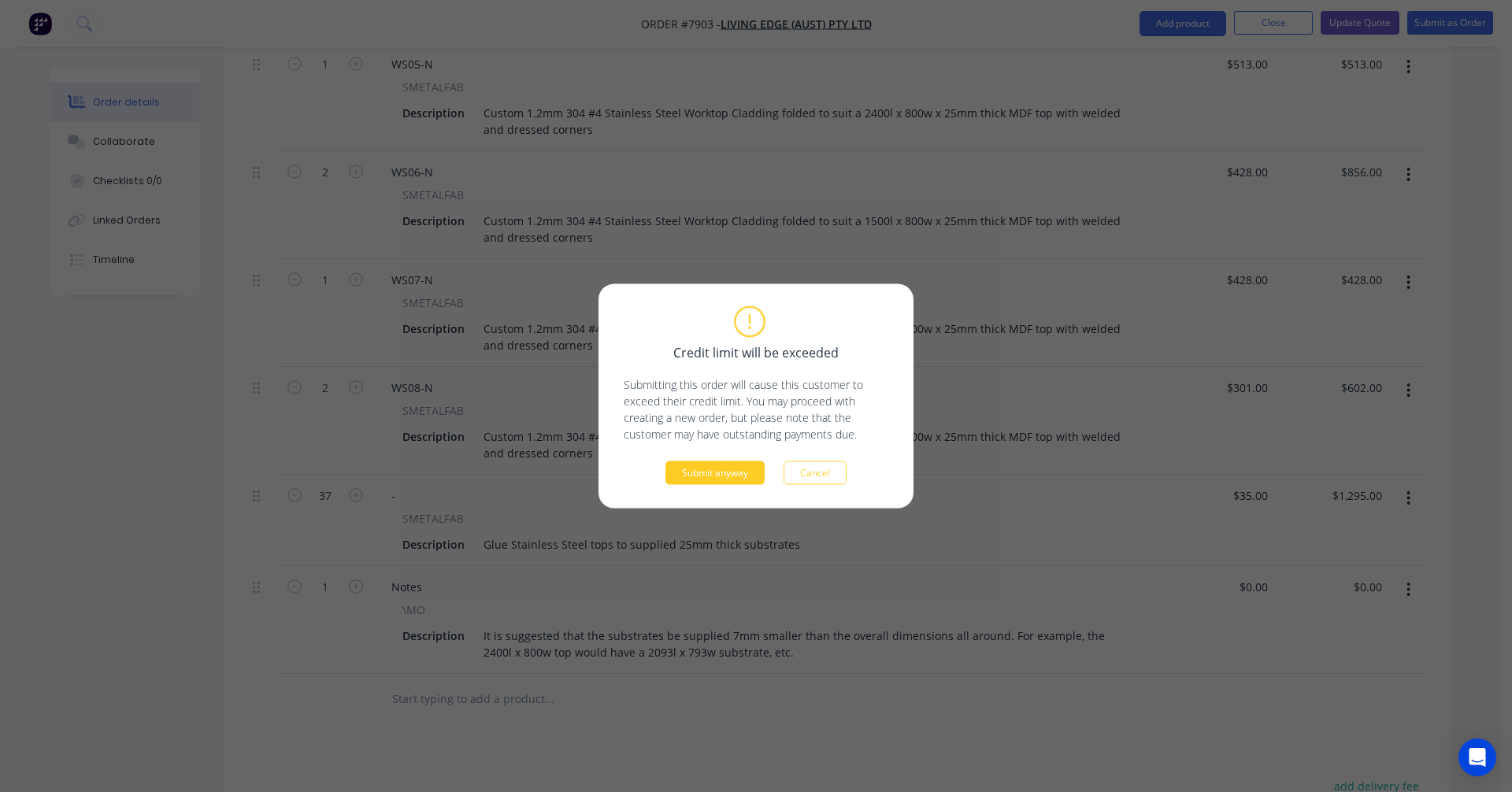
click at [703, 474] on button "Submit anyway" at bounding box center [715, 473] width 99 height 24
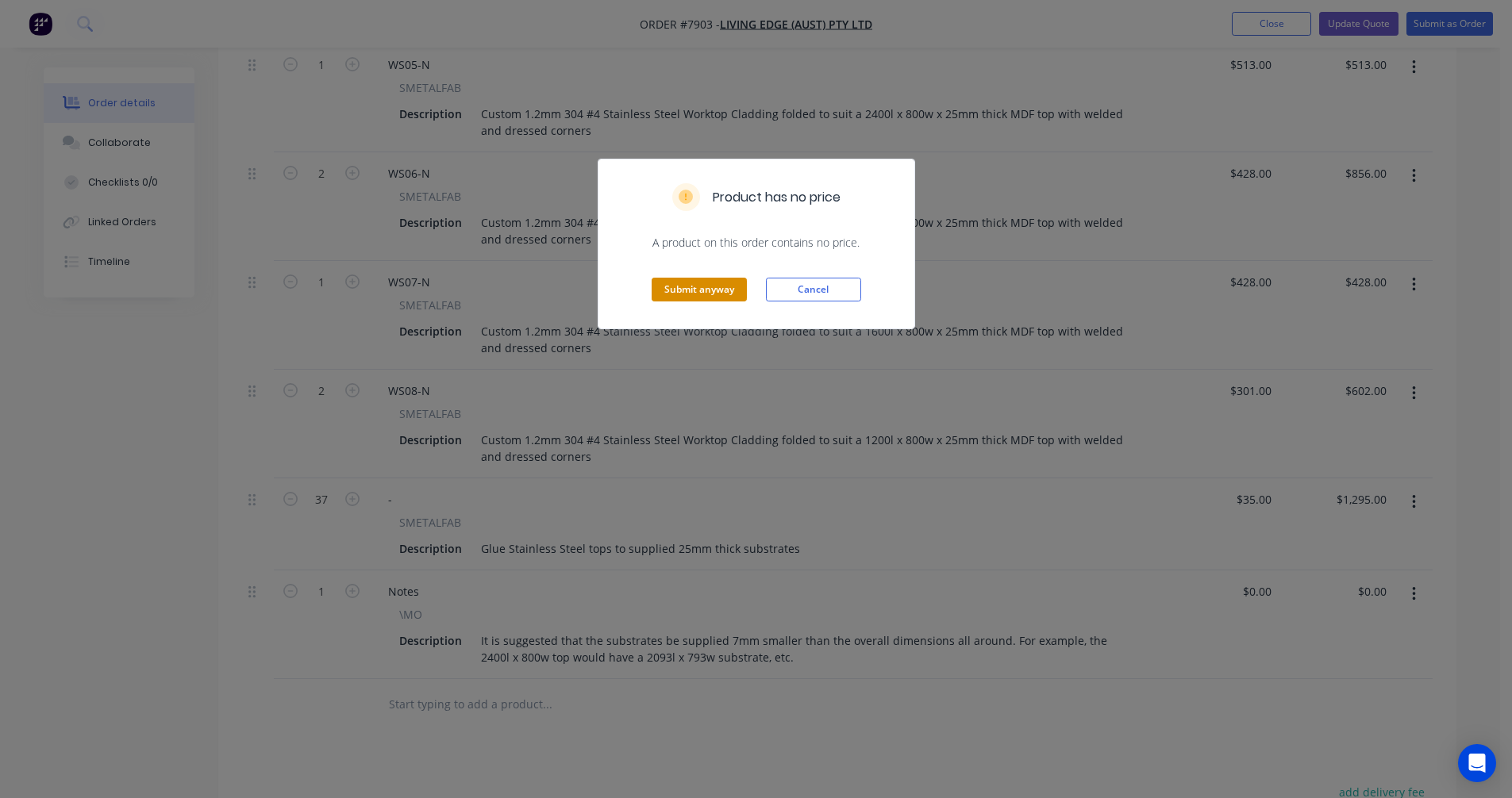
click at [701, 284] on button "Submit anyway" at bounding box center [698, 290] width 95 height 24
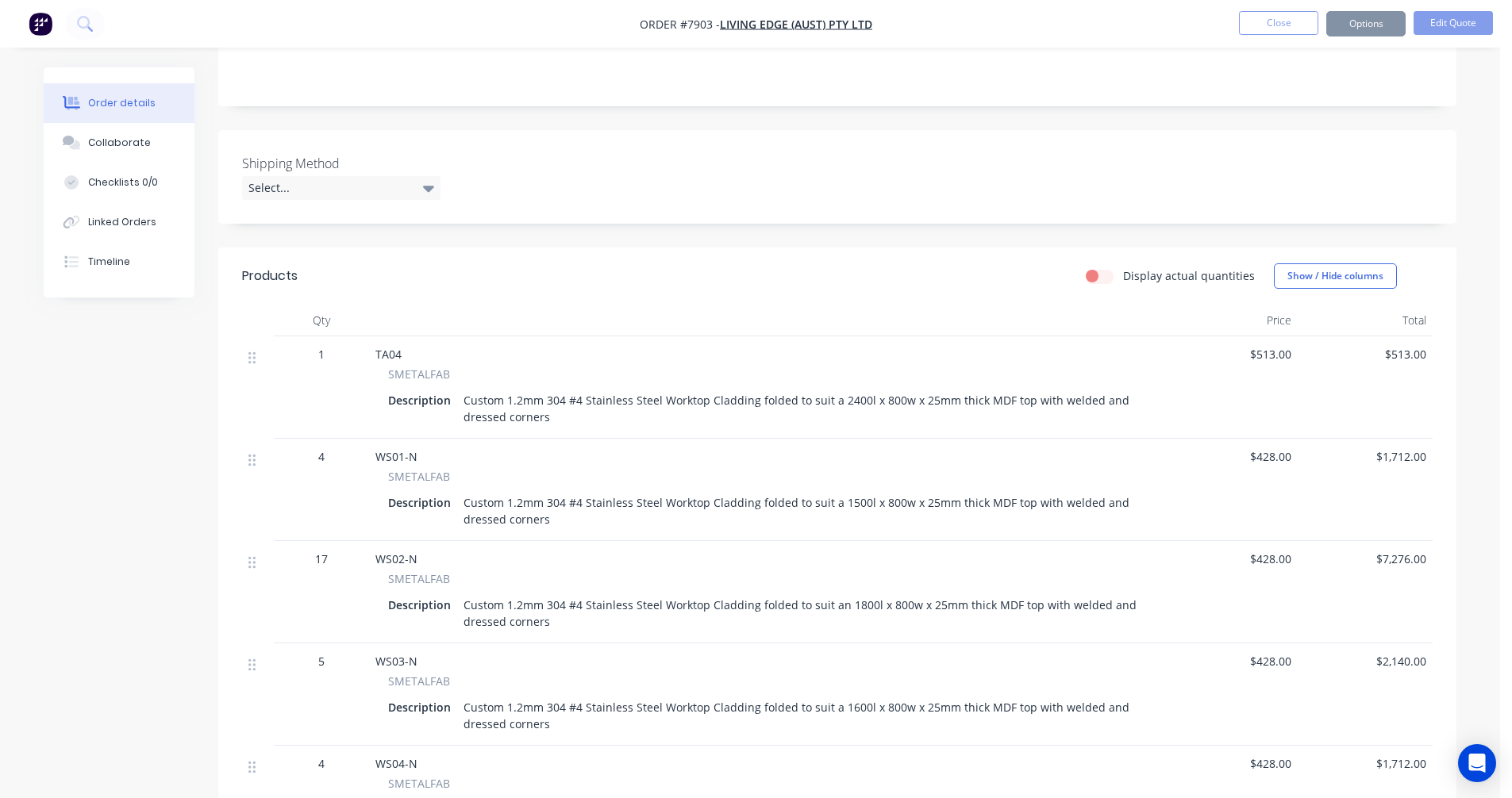
scroll to position [281, 0]
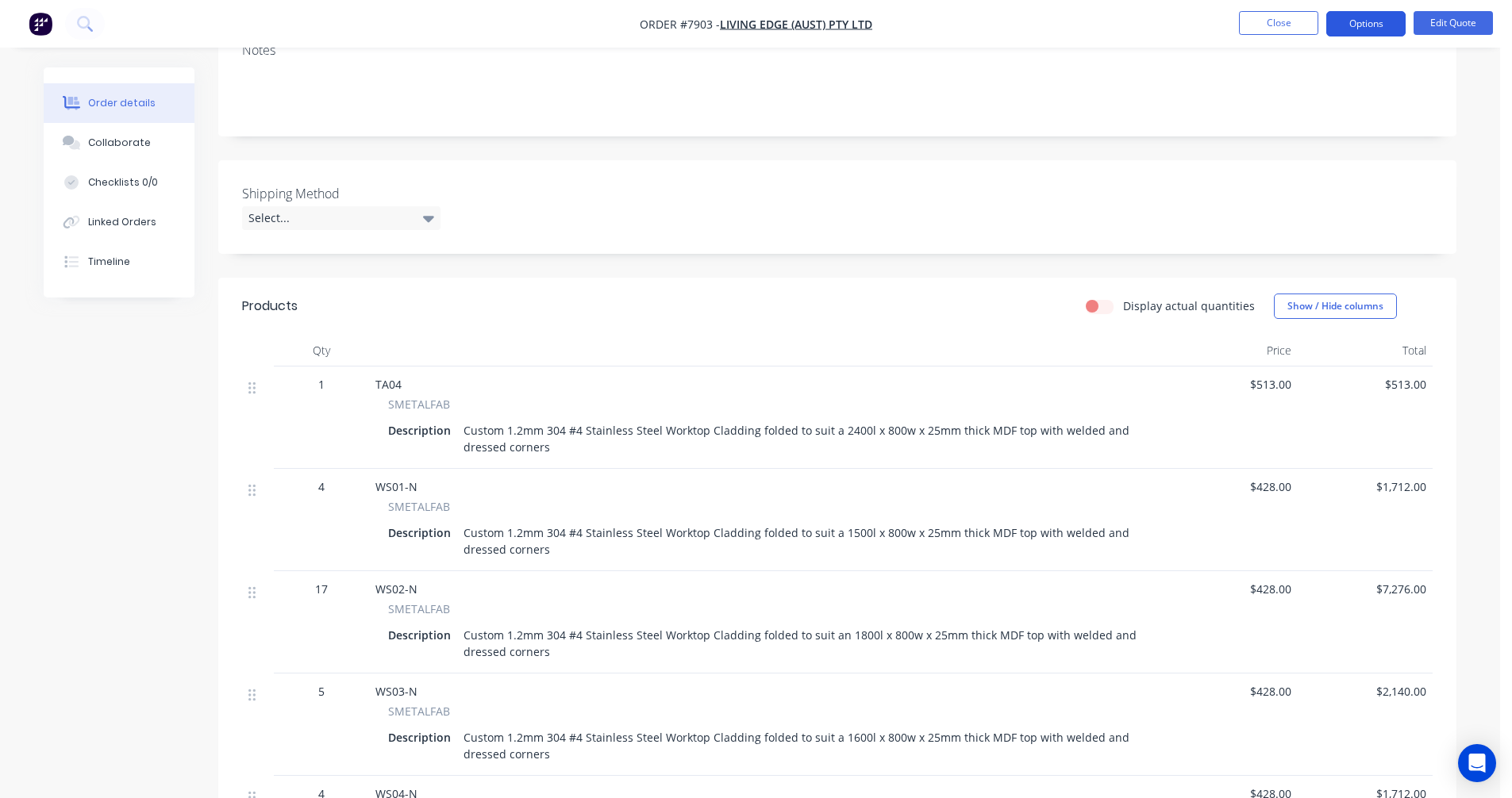
click at [1355, 20] on button "Options" at bounding box center [1366, 24] width 79 height 26
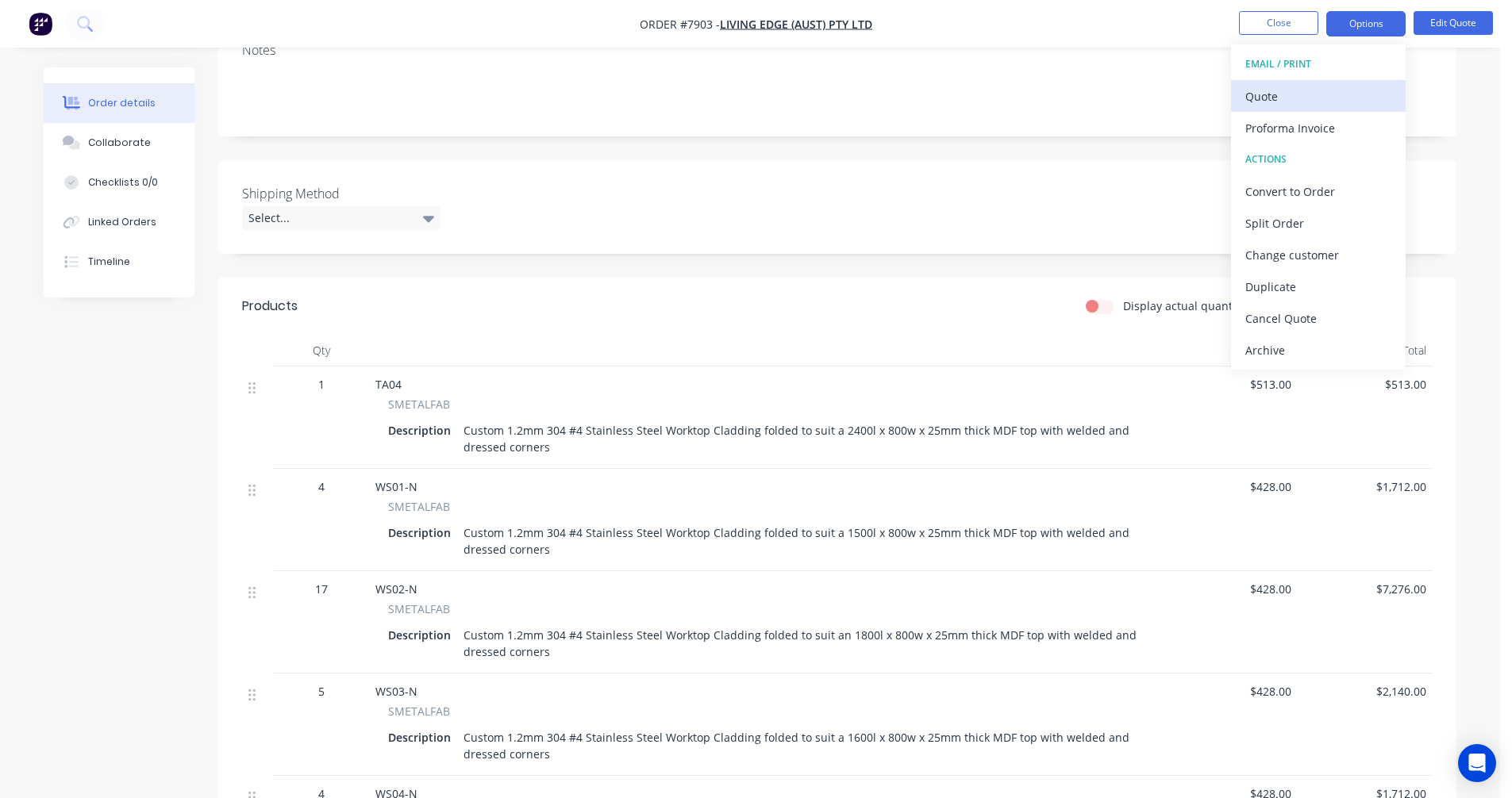
click at [1264, 96] on div "Quote" at bounding box center [1318, 96] width 146 height 23
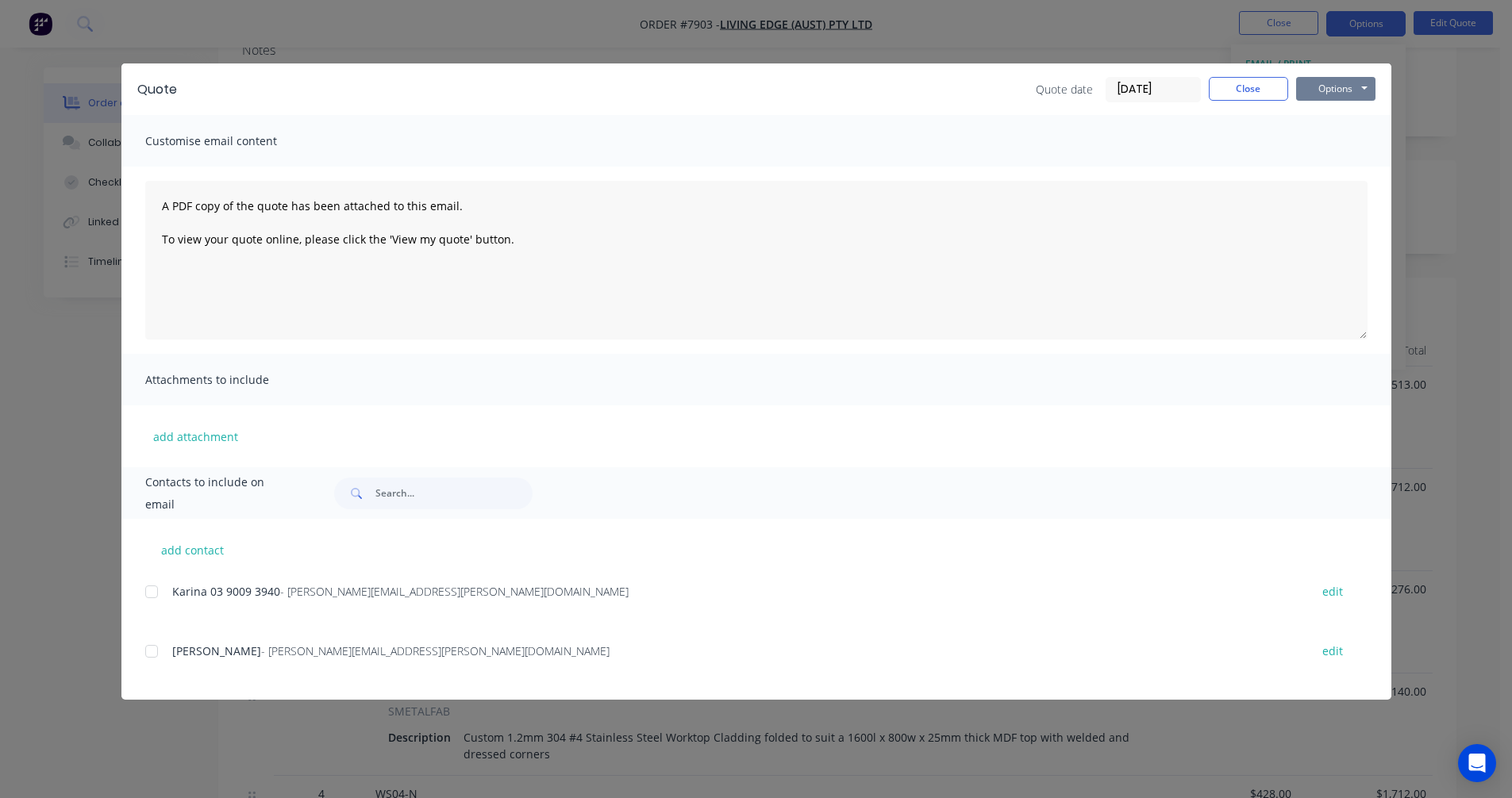
click at [1339, 83] on button "Options" at bounding box center [1336, 89] width 79 height 24
click at [1342, 122] on button "Preview" at bounding box center [1347, 117] width 101 height 26
click at [1359, 140] on div "Customise email content" at bounding box center [756, 141] width 1269 height 52
